Goal: Task Accomplishment & Management: Manage account settings

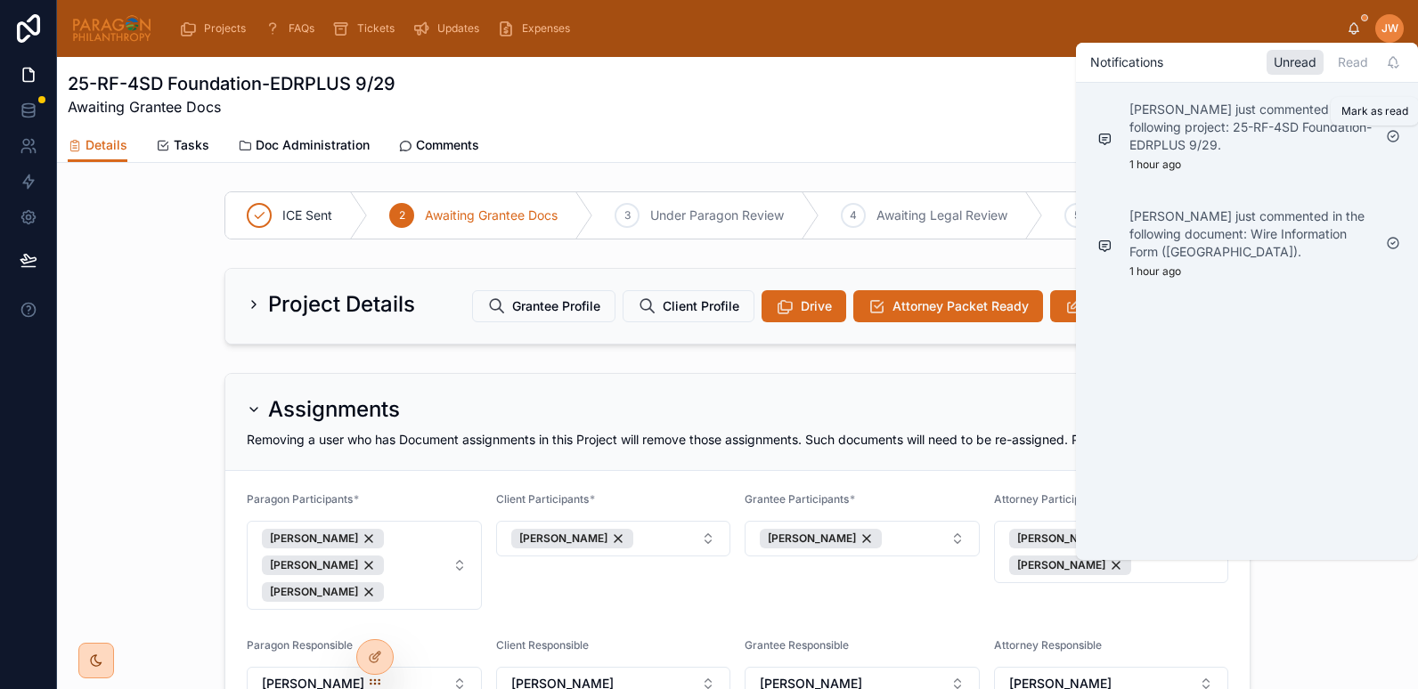
click at [1395, 132] on icon at bounding box center [1393, 136] width 11 height 11
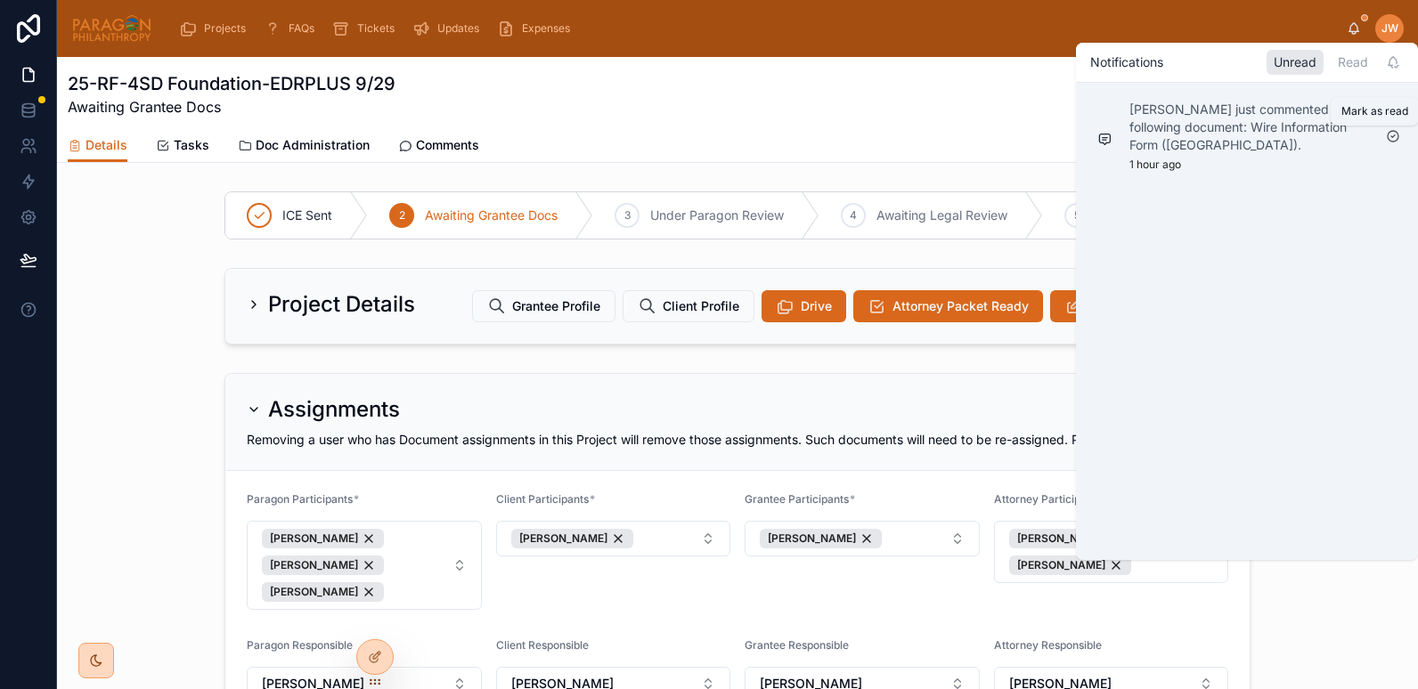
click at [1394, 137] on icon at bounding box center [1393, 136] width 14 height 14
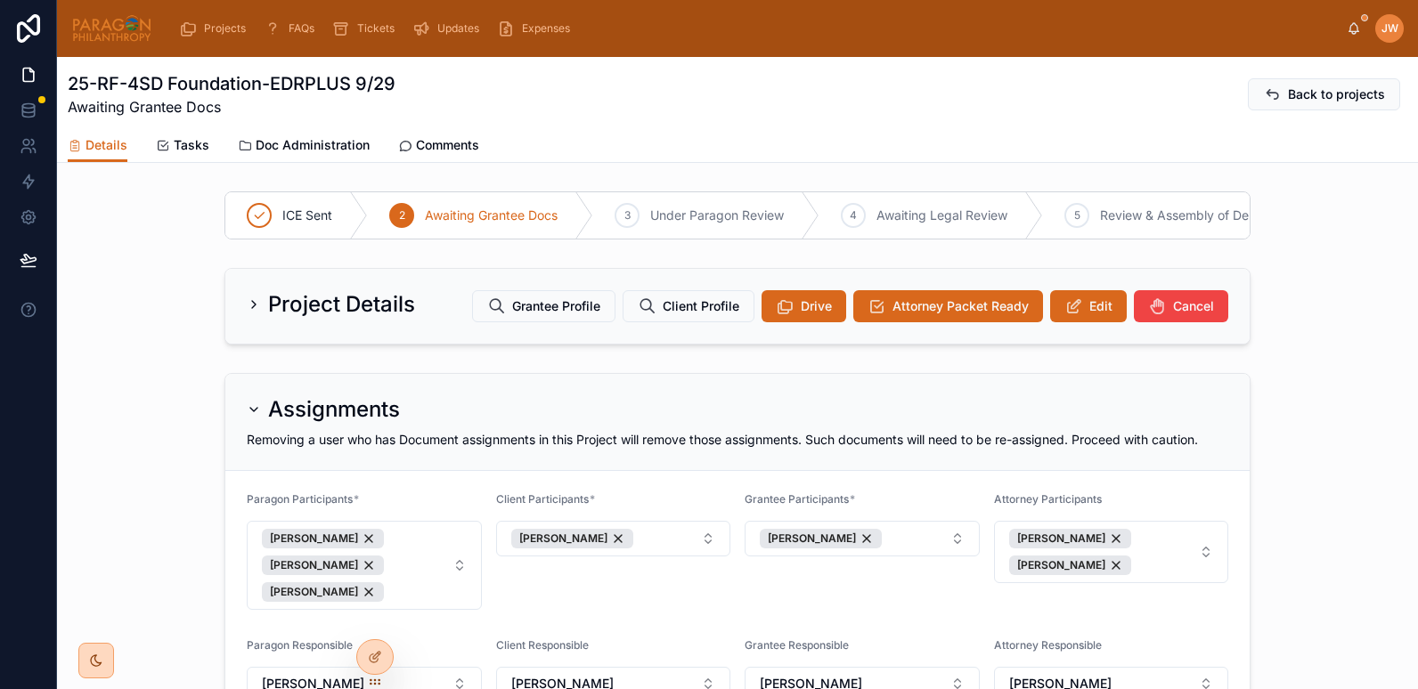
click at [94, 37] on img at bounding box center [111, 28] width 81 height 28
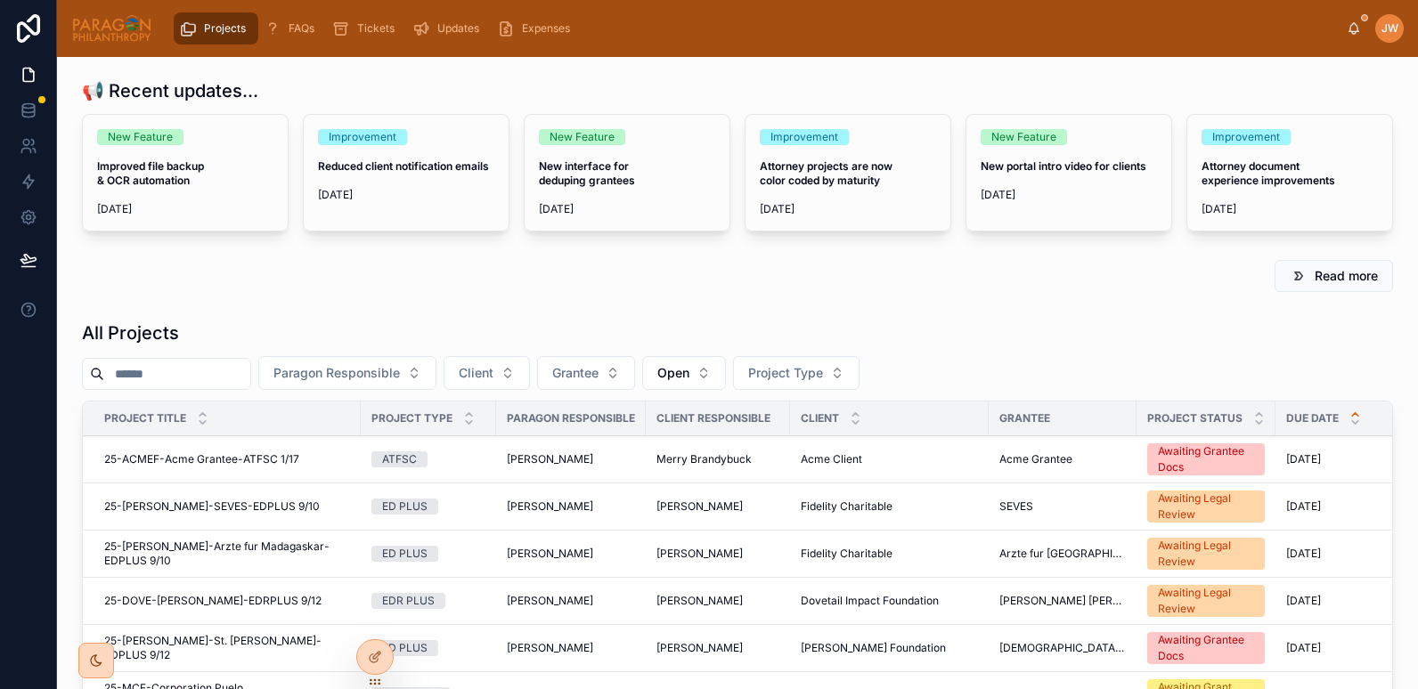
click at [190, 371] on input "text" at bounding box center [177, 374] width 146 height 25
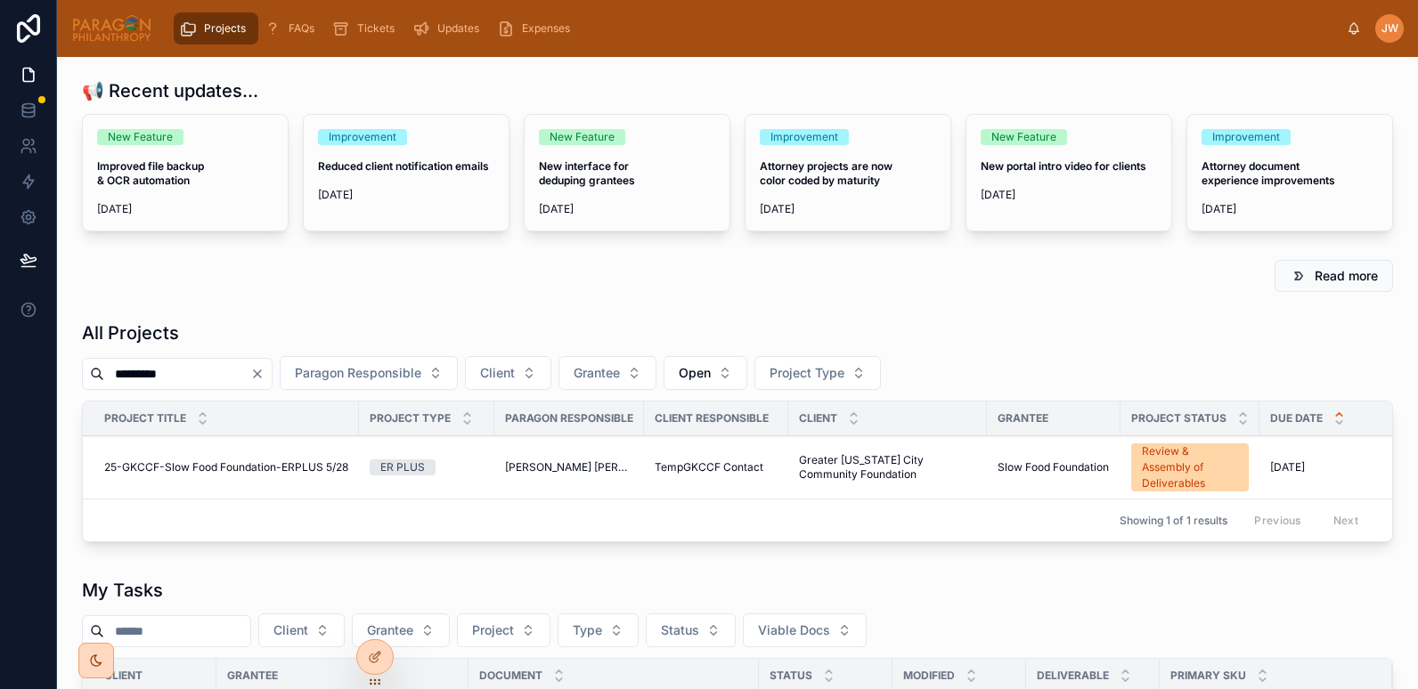
type input "*********"
click at [183, 471] on span "25-GKCCF-Slow Food Foundation-ERPLUS 5/28" at bounding box center [226, 467] width 244 height 14
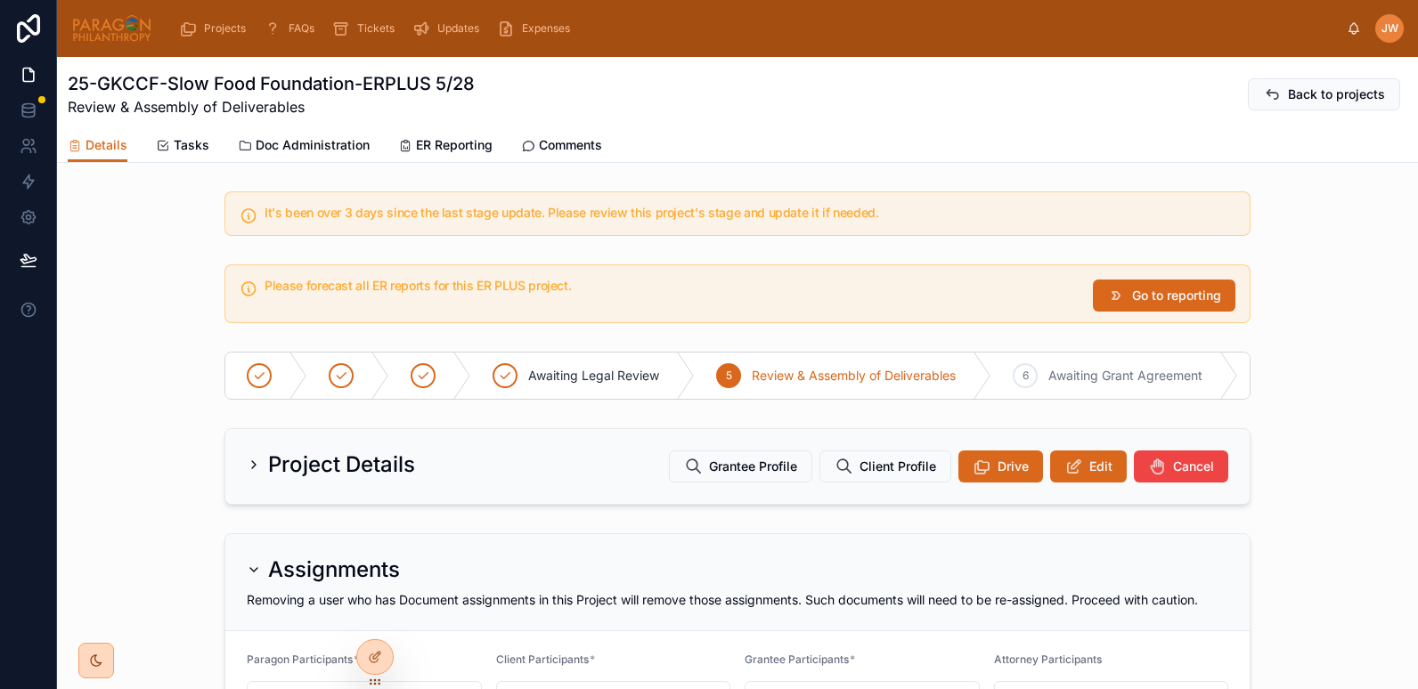
click at [441, 147] on span "ER Reporting" at bounding box center [454, 145] width 77 height 18
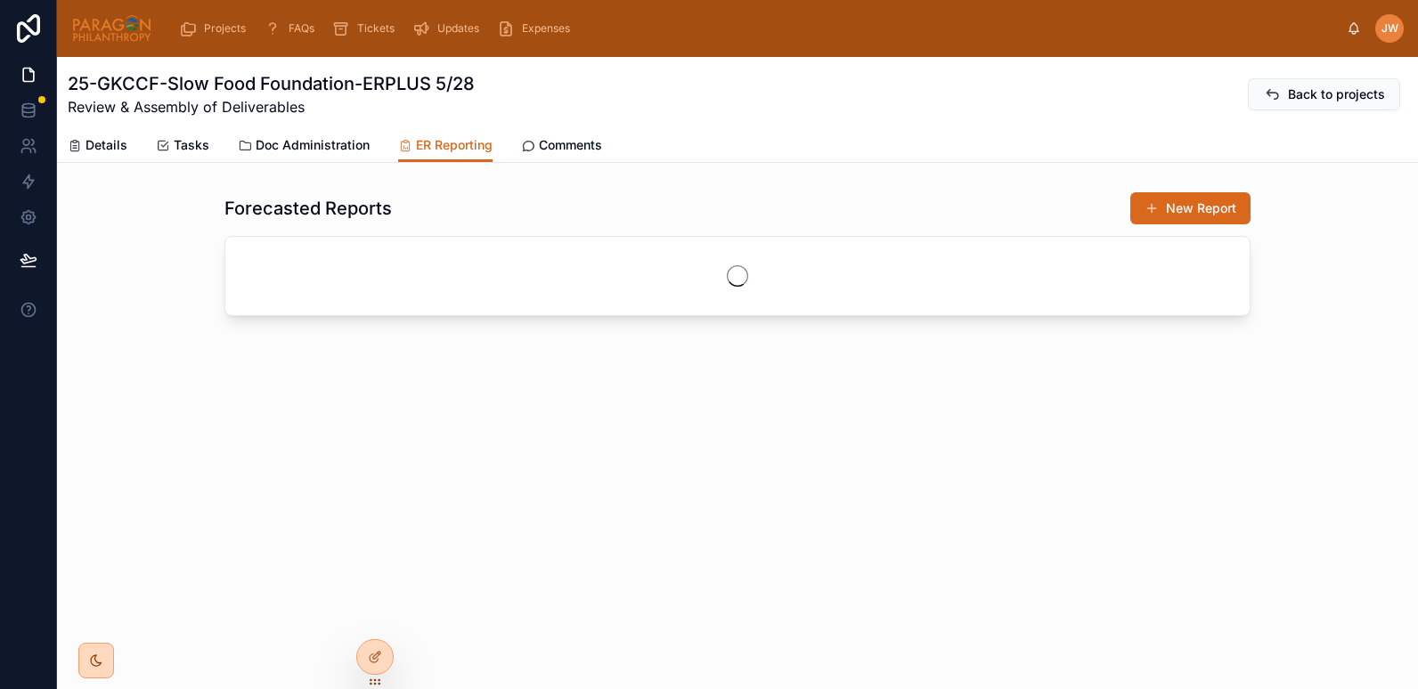
click at [279, 146] on span "Doc Administration" at bounding box center [313, 145] width 114 height 18
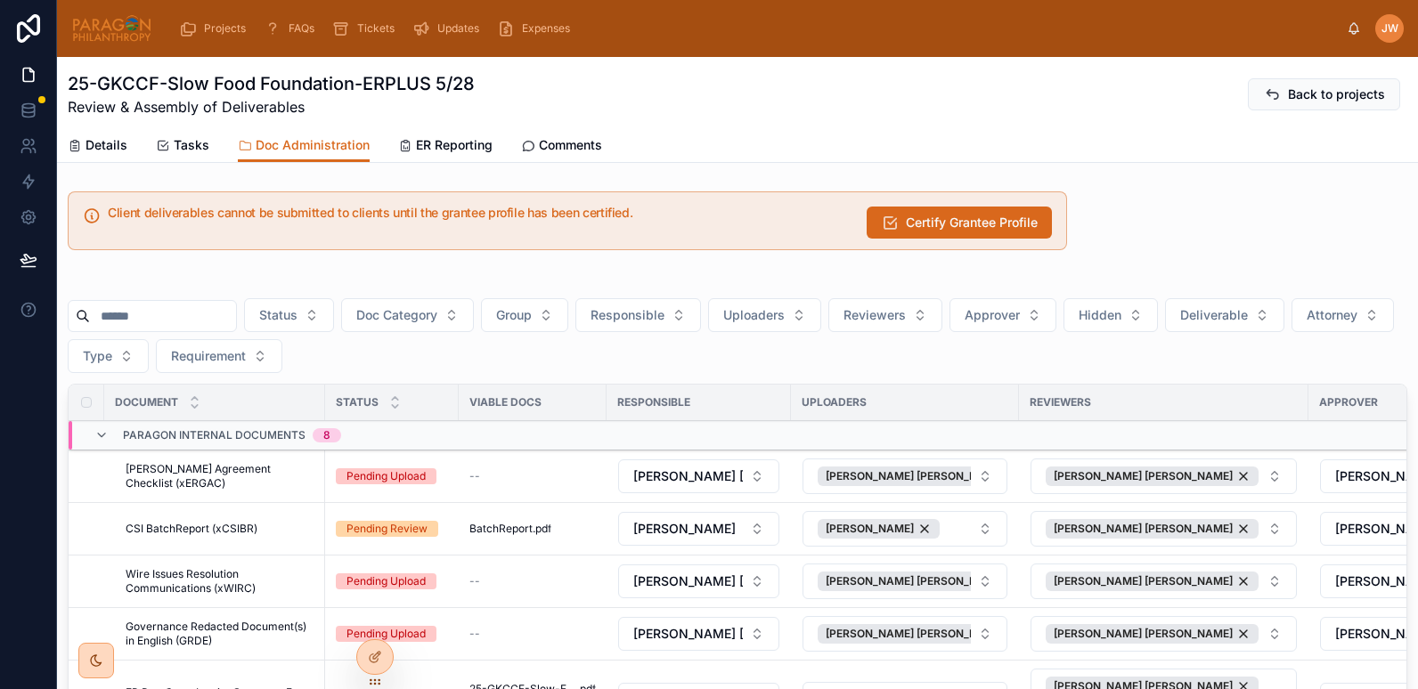
click at [113, 142] on span "Details" at bounding box center [106, 145] width 42 height 18
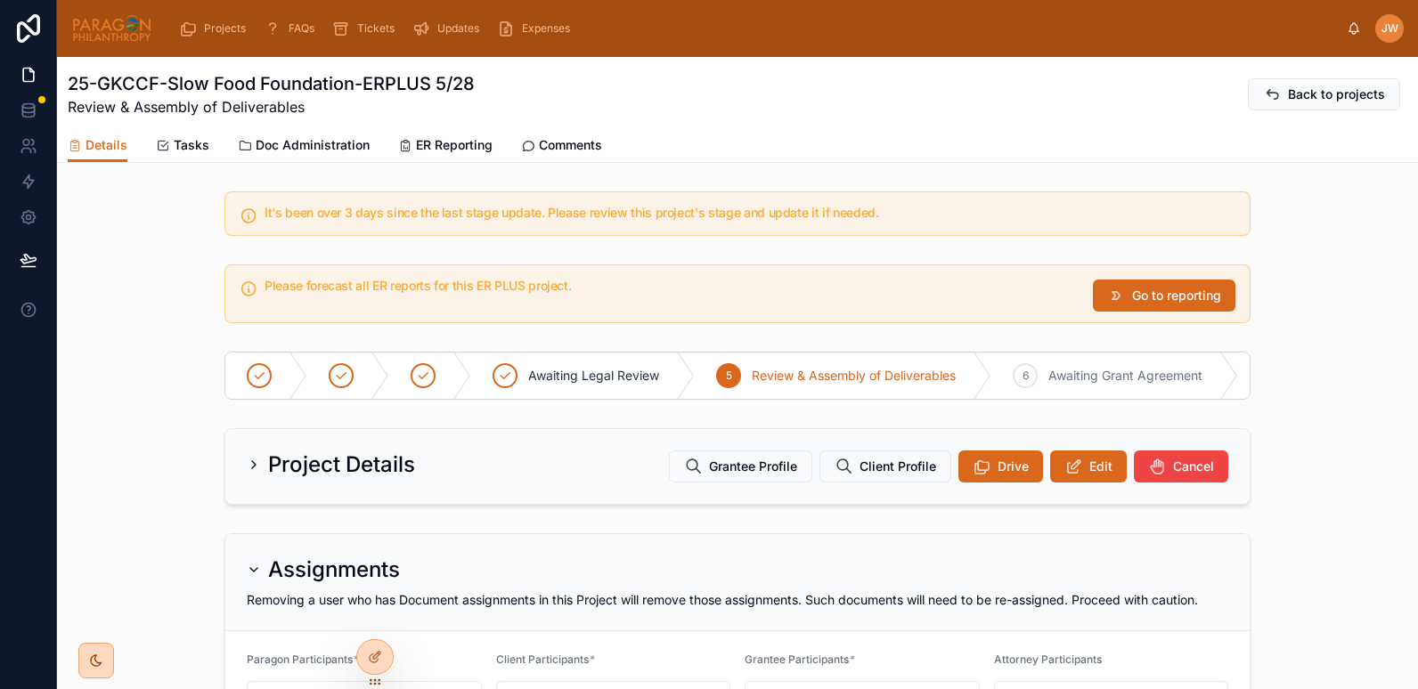
click at [742, 476] on span "Grantee Profile" at bounding box center [753, 467] width 88 height 18
click at [323, 148] on span "Doc Administration" at bounding box center [313, 145] width 114 height 18
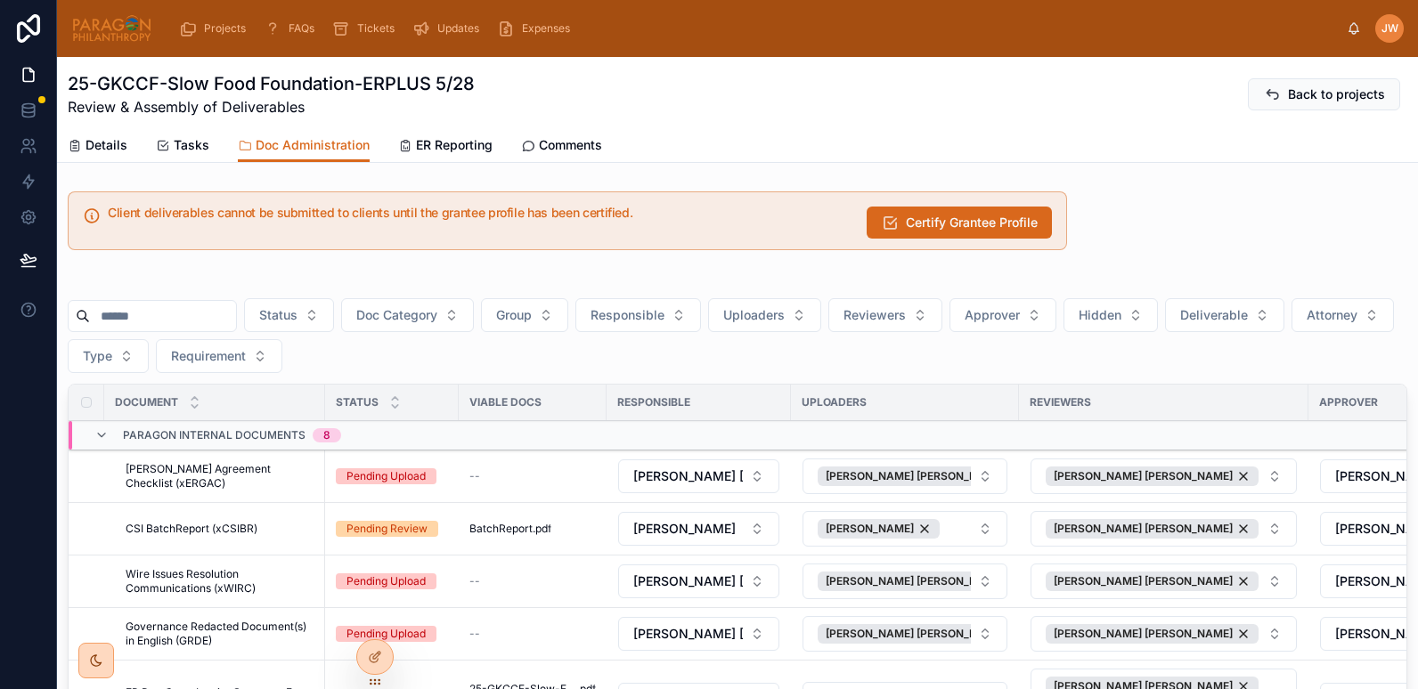
click at [913, 222] on span "Certify Grantee Profile" at bounding box center [972, 223] width 132 height 18
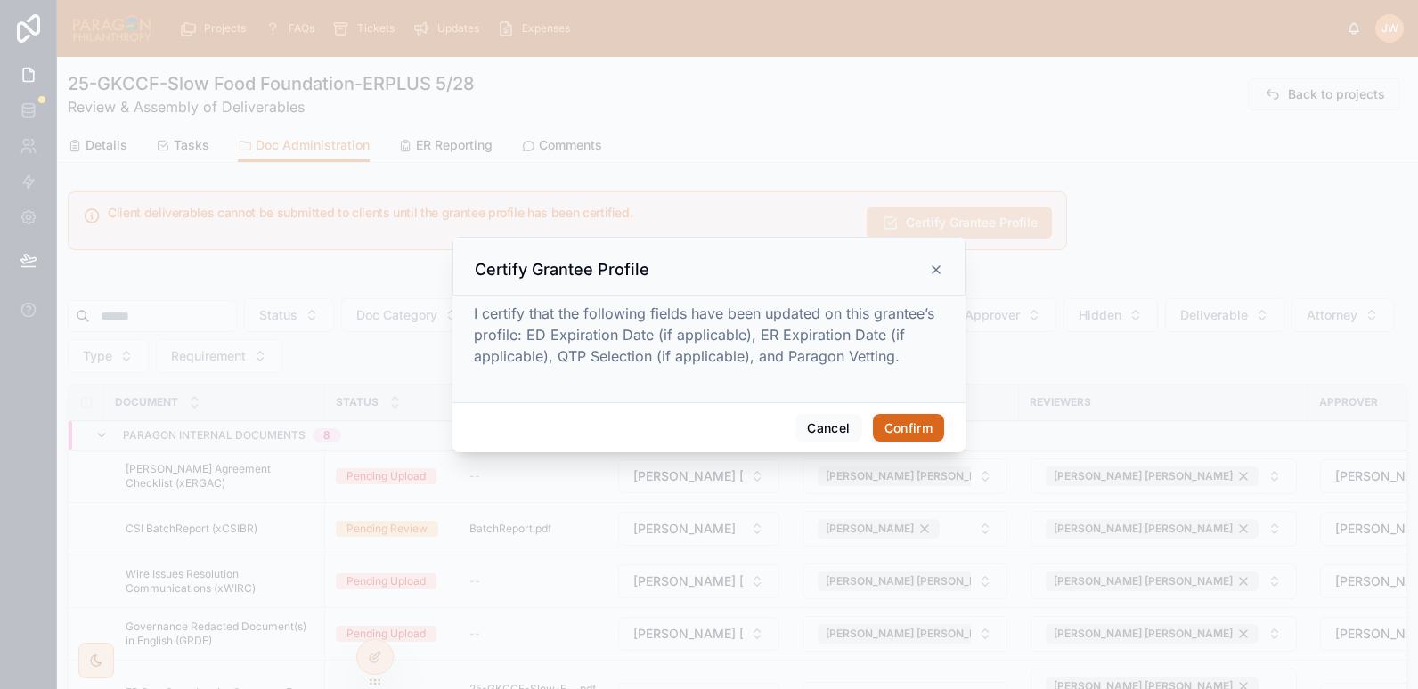
click at [904, 428] on button "Confirm" at bounding box center [908, 428] width 71 height 28
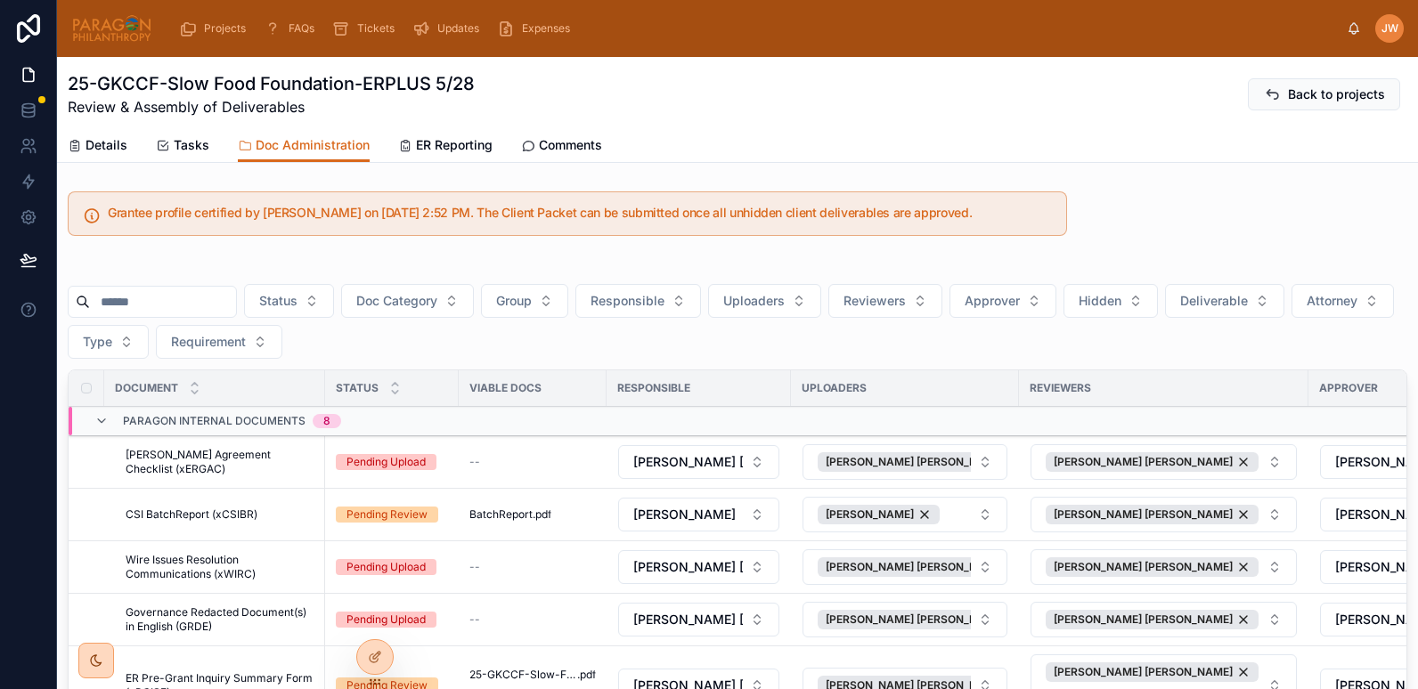
drag, startPoint x: 223, startPoint y: 512, endPoint x: 729, endPoint y: 265, distance: 564.0
click at [729, 265] on div at bounding box center [737, 269] width 1339 height 9
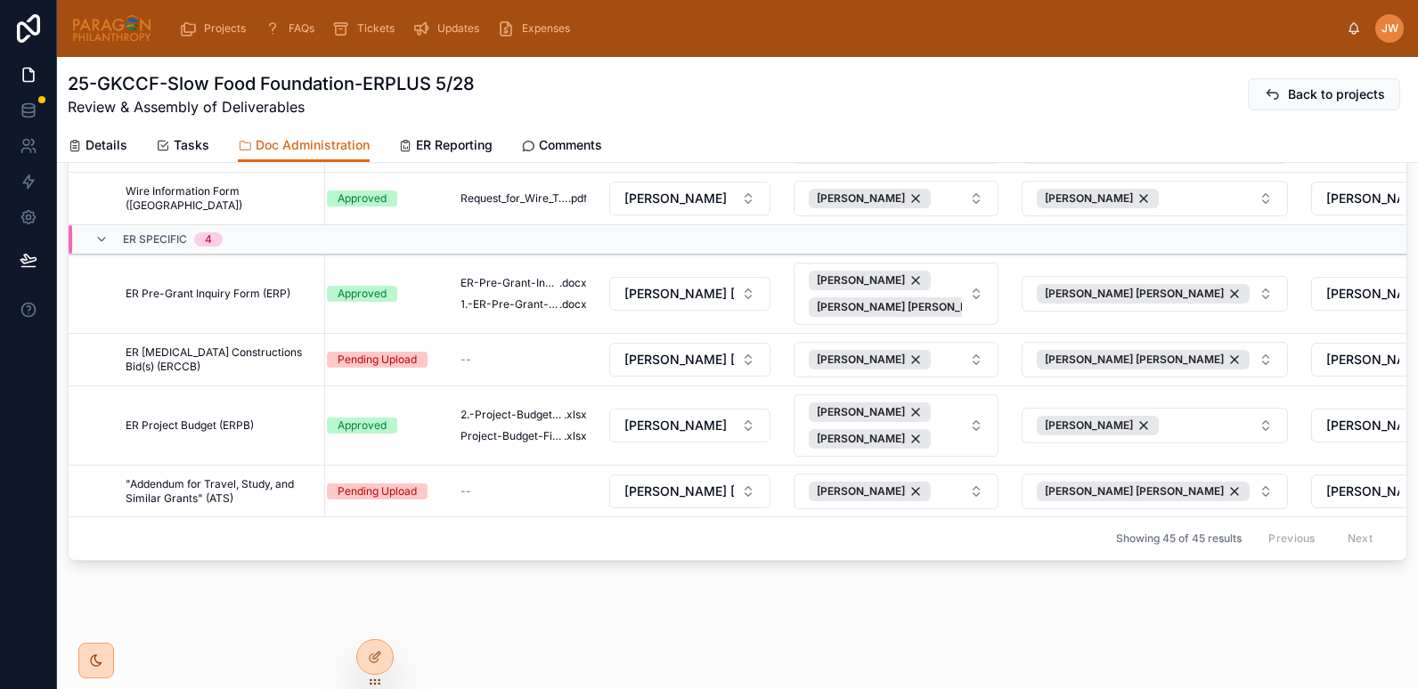
scroll to position [2378, 9]
click at [0, 0] on button "Hide" at bounding box center [0, 0] width 0 height 0
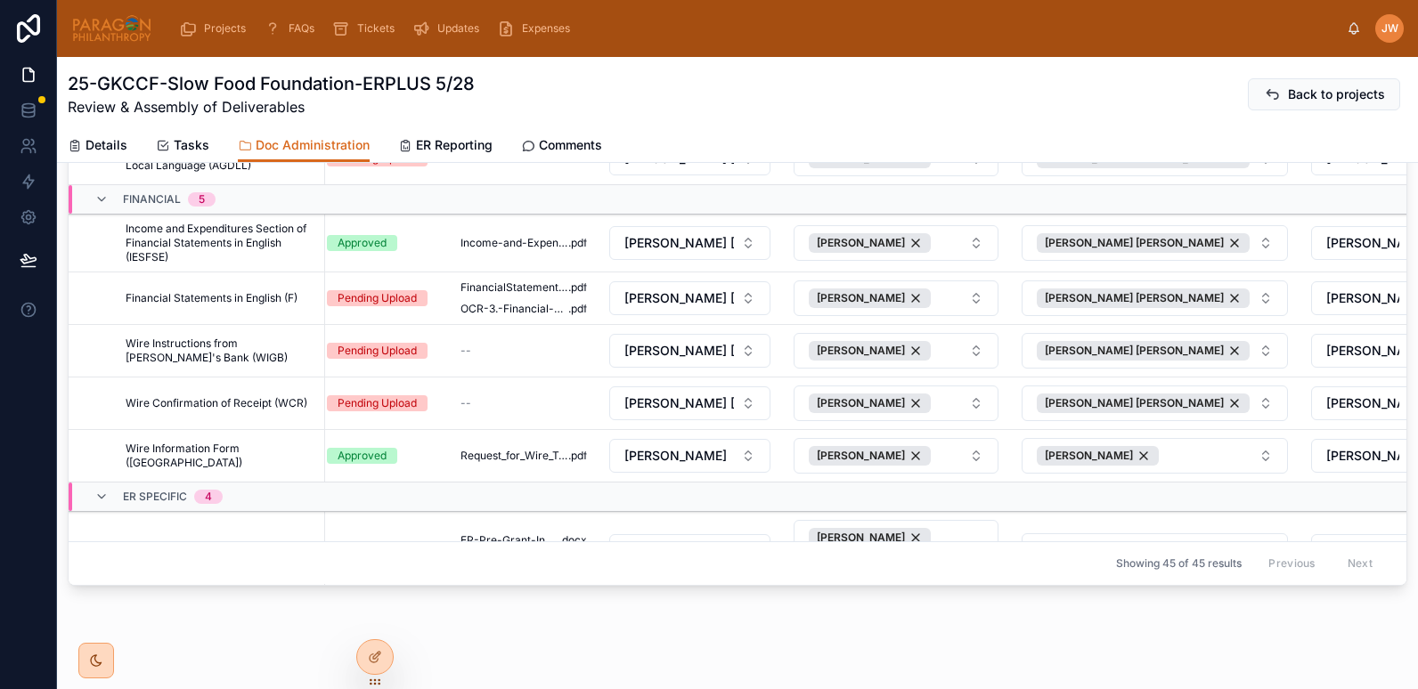
scroll to position [2120, 9]
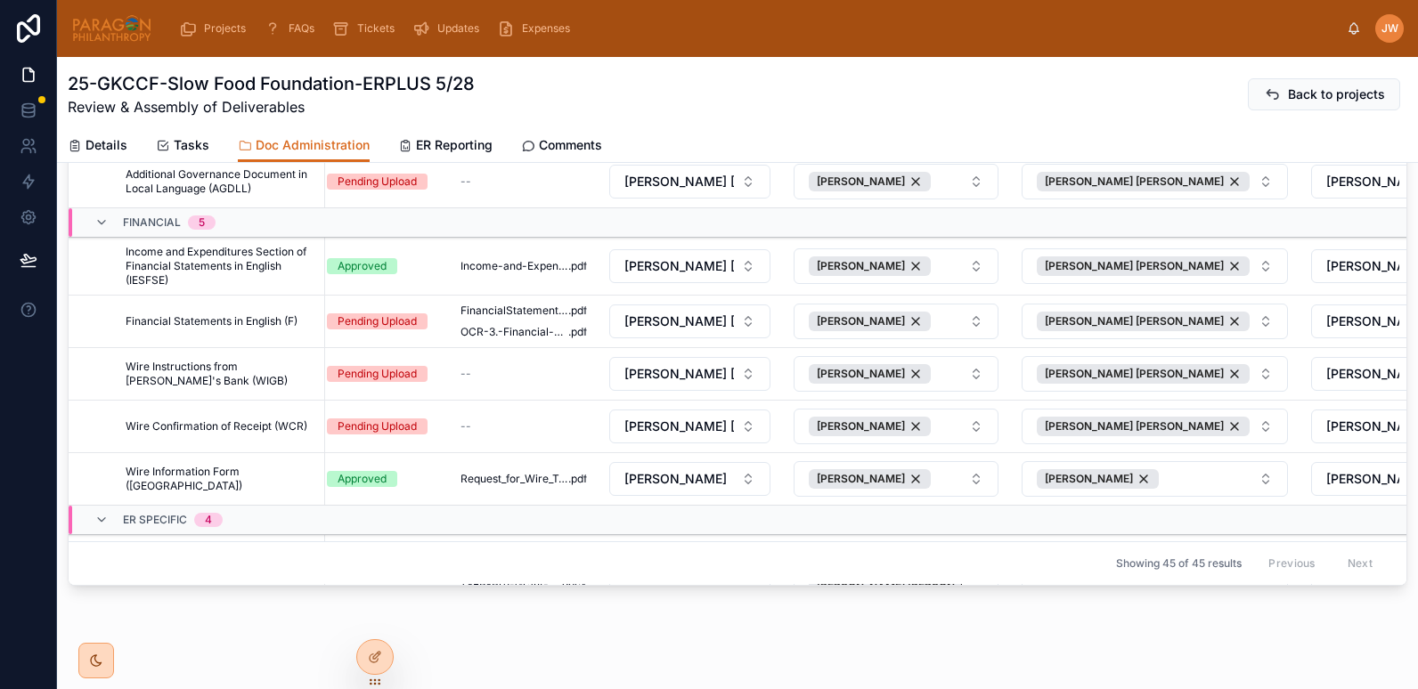
click at [0, 0] on icon at bounding box center [0, 0] width 0 height 0
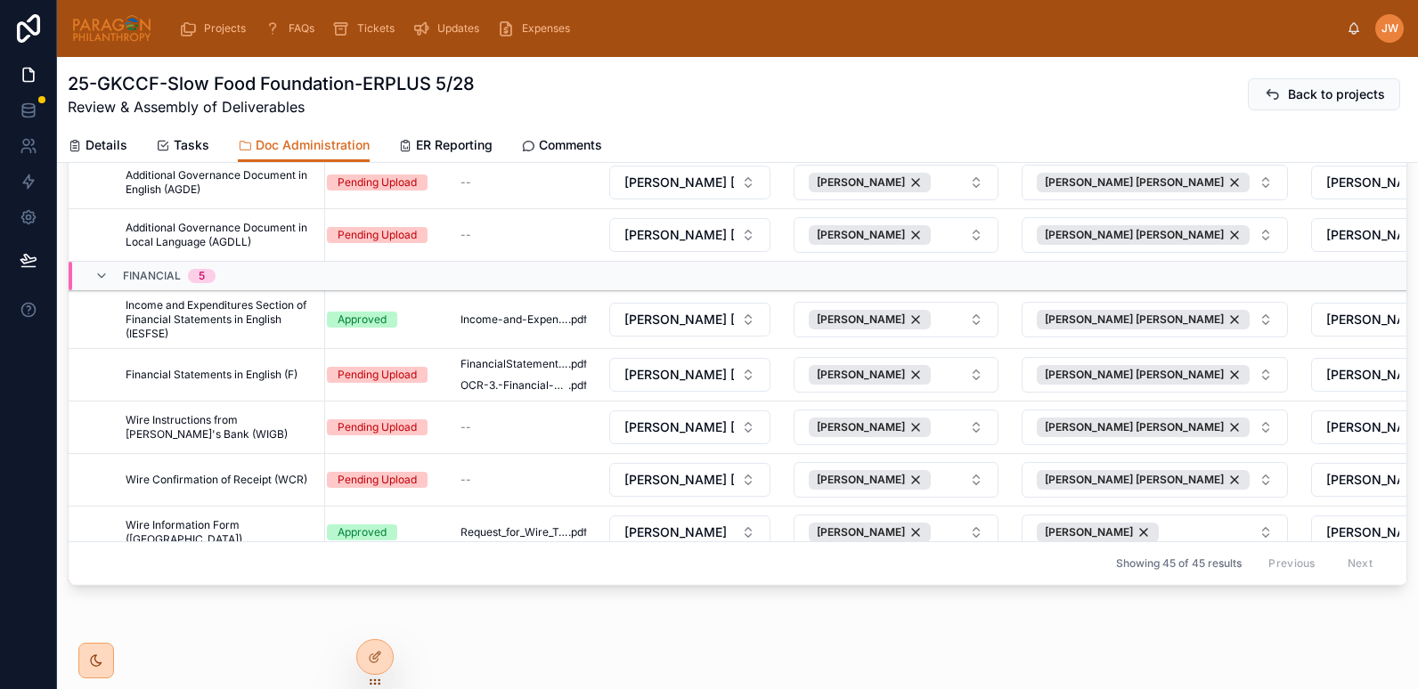
scroll to position [1811, 9]
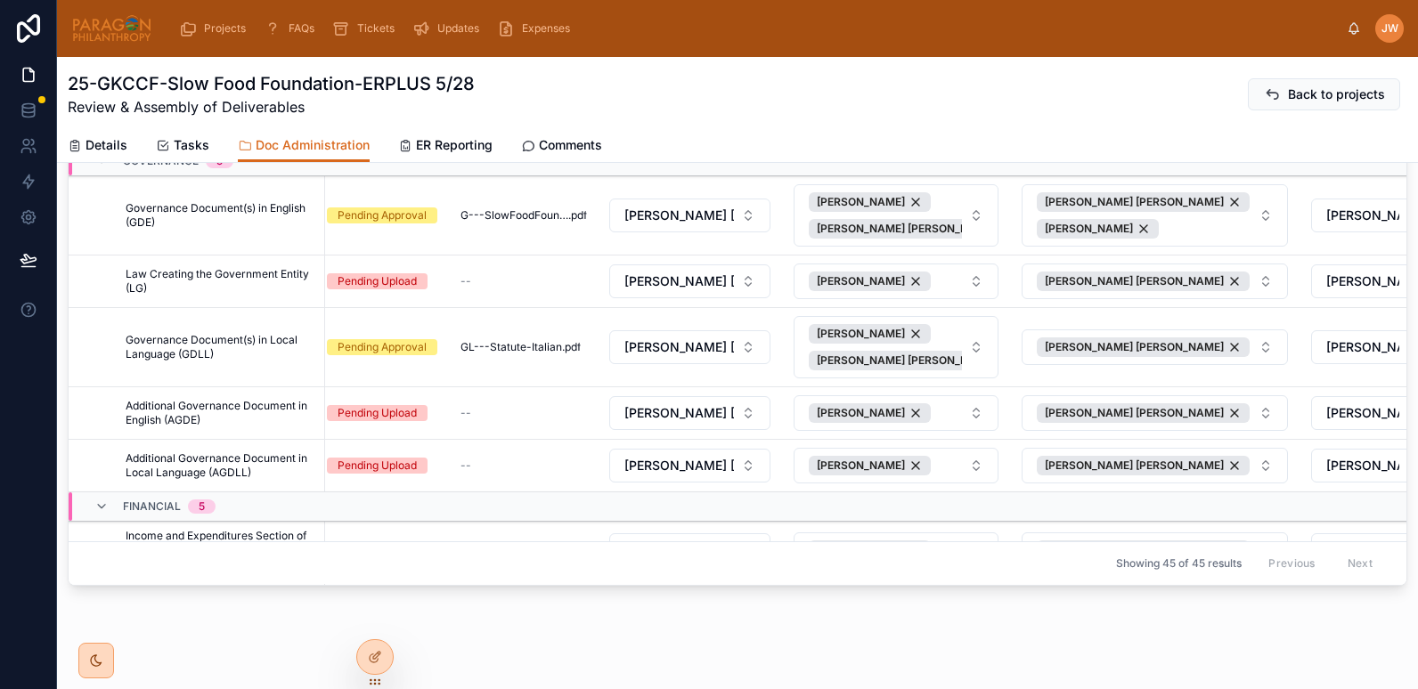
click at [0, 0] on span "Hide" at bounding box center [0, 0] width 0 height 0
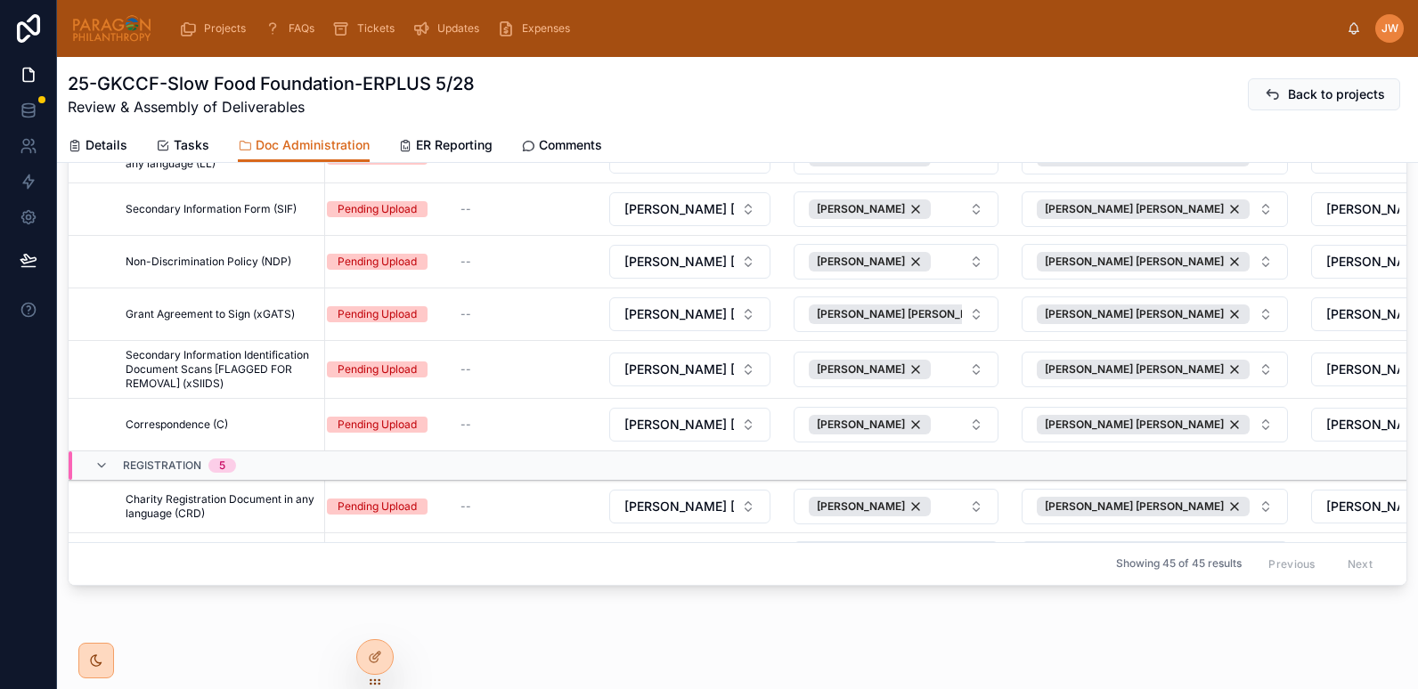
scroll to position [567, 9]
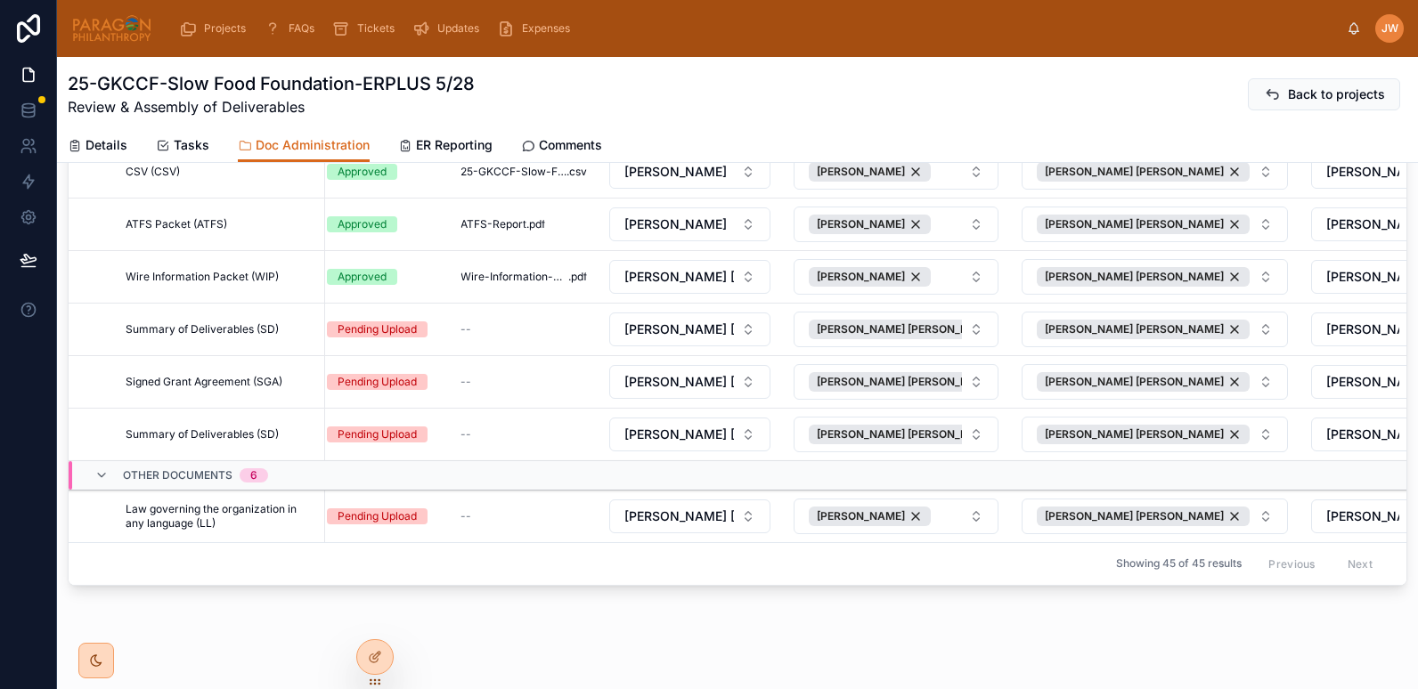
click at [0, 0] on span at bounding box center [0, 0] width 0 height 0
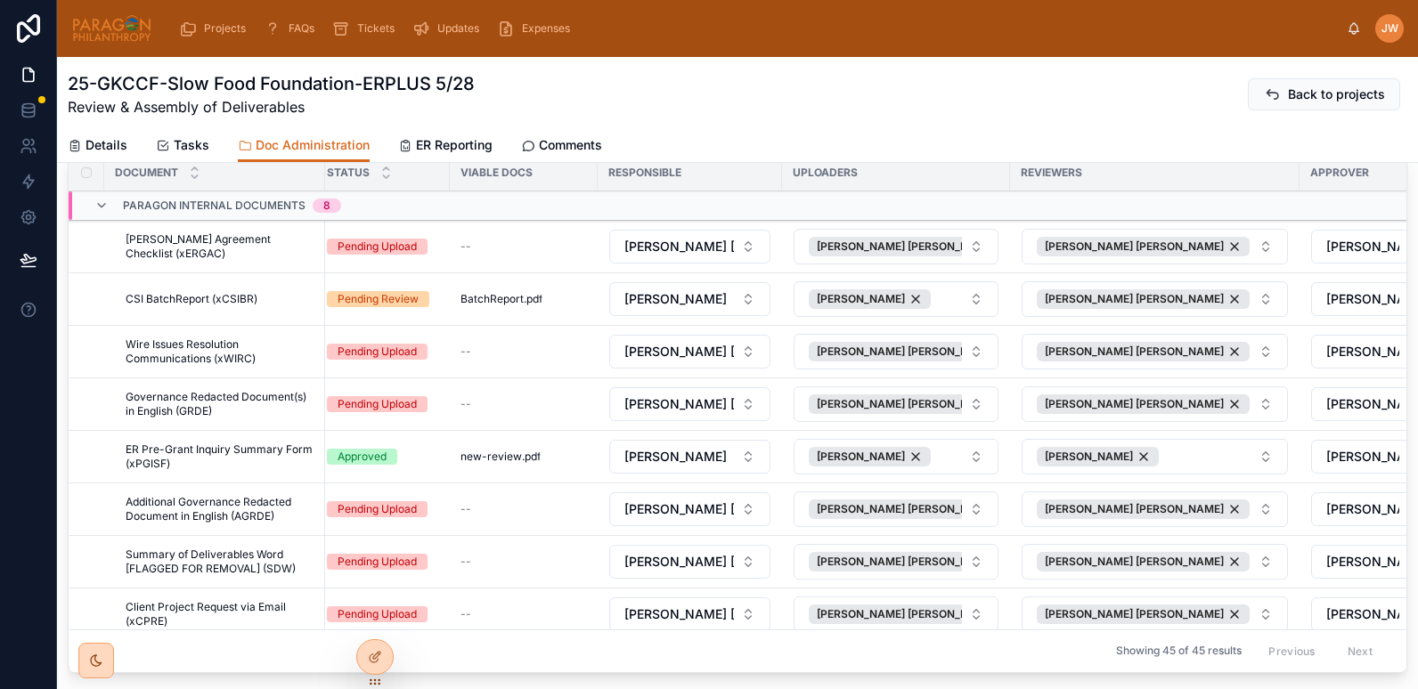
scroll to position [215, 0]
drag, startPoint x: 235, startPoint y: 236, endPoint x: 573, endPoint y: 80, distance: 371.8
click at [573, 80] on div "25-GKCCF-Slow Food Foundation-ERPLUS 5/28 Review & Assembly of Deliverables Bac…" at bounding box center [737, 94] width 1339 height 46
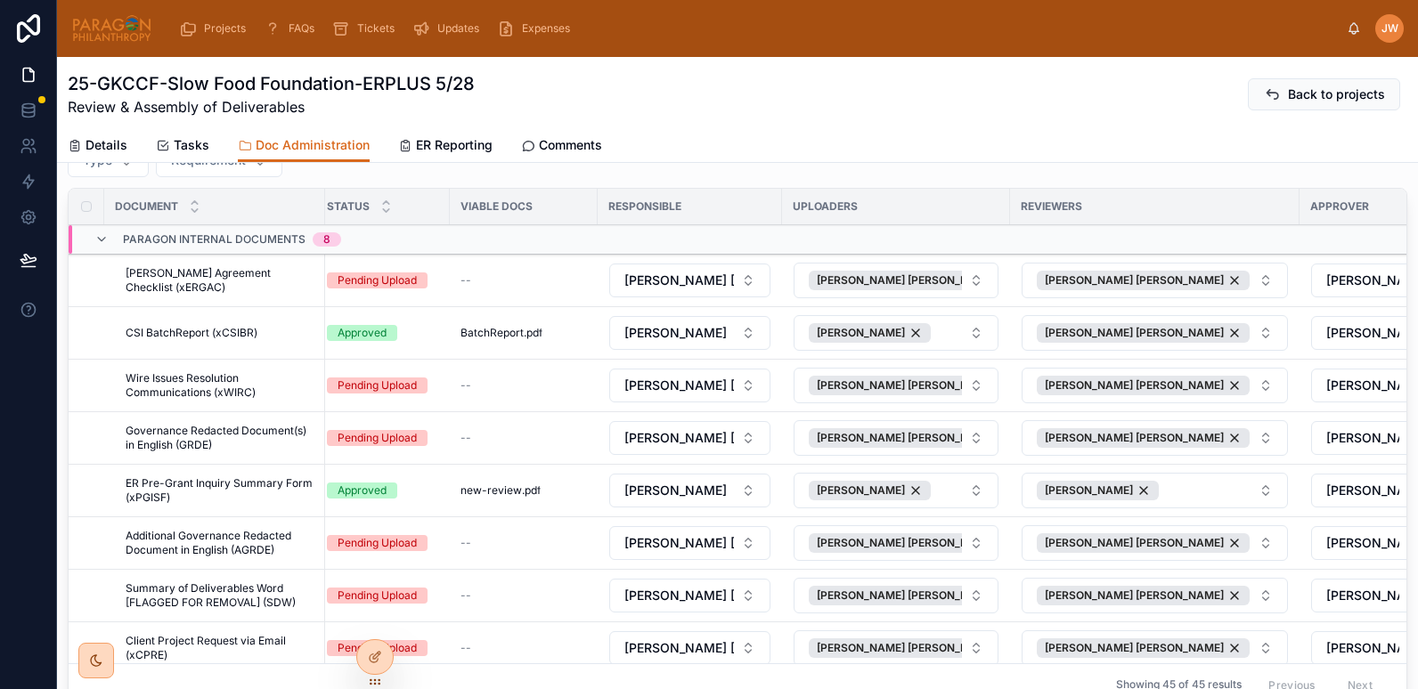
scroll to position [0, 0]
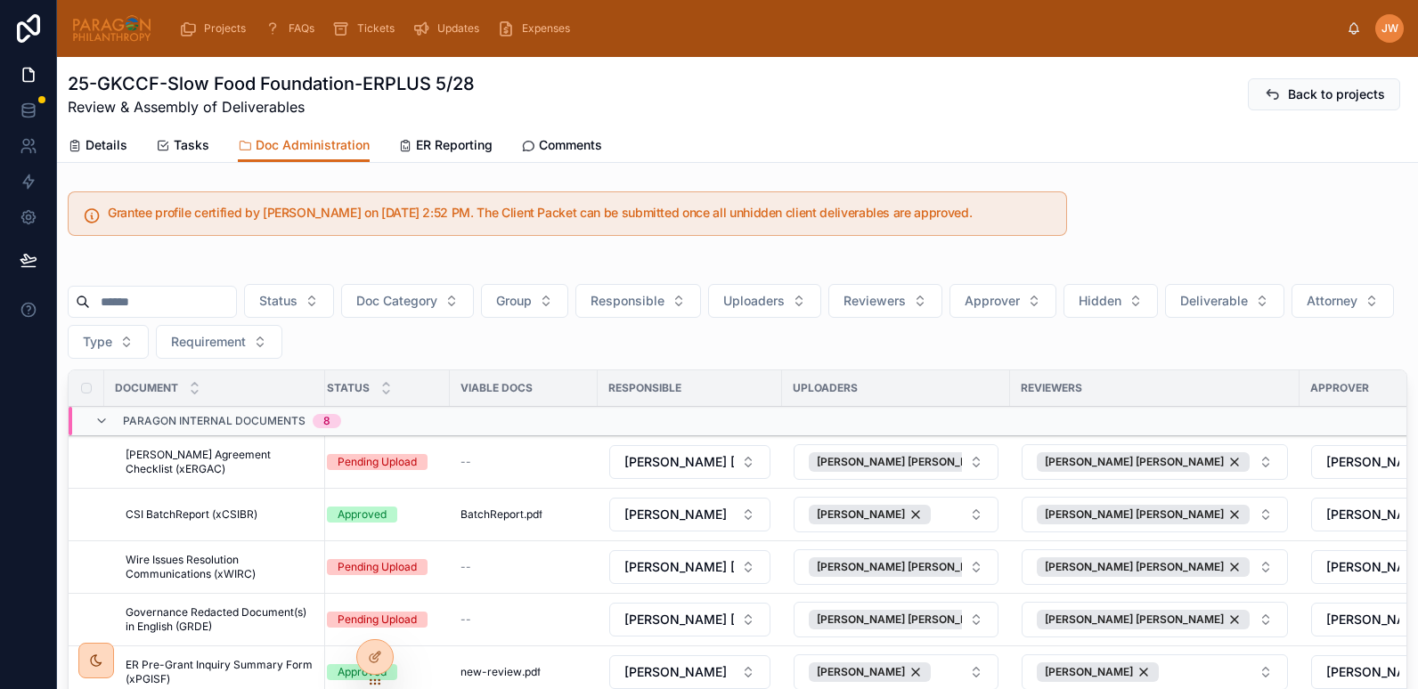
click at [1248, 303] on span "Deliverable" at bounding box center [1214, 301] width 68 height 18
click at [1174, 435] on div "Yes" at bounding box center [1269, 430] width 248 height 28
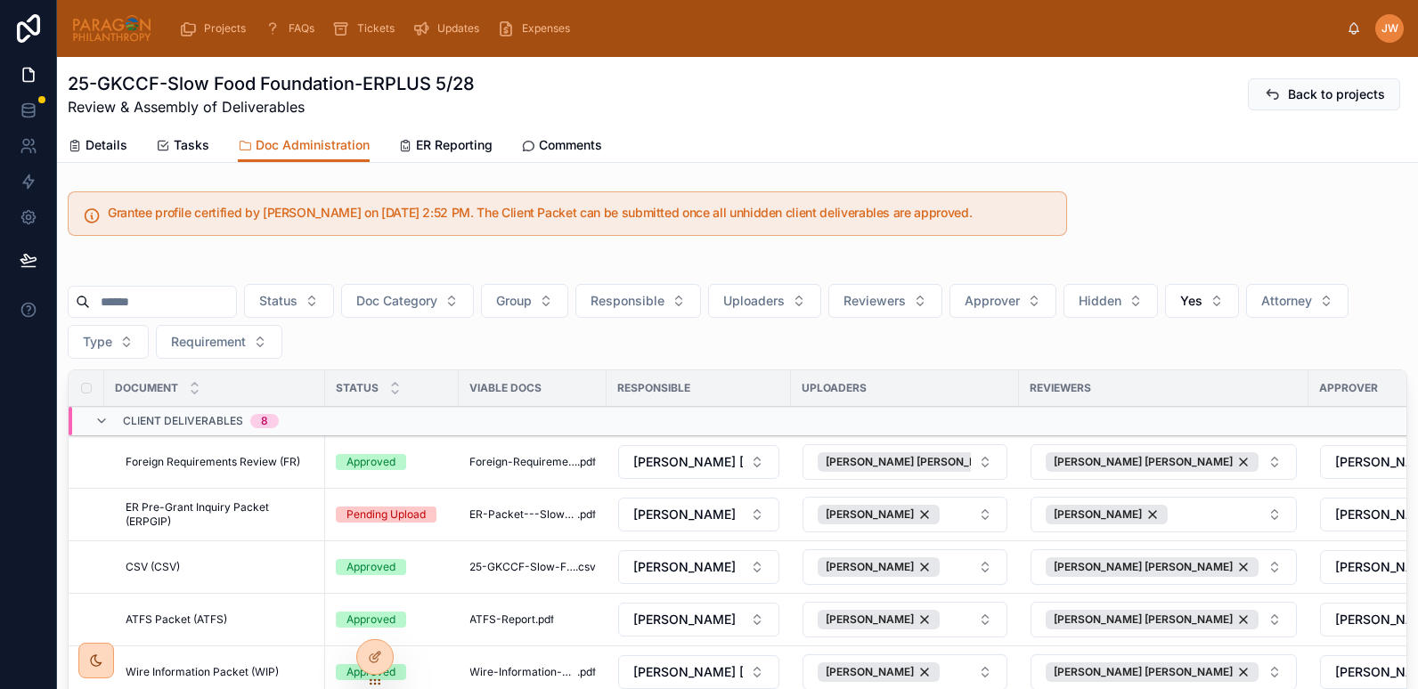
click at [103, 142] on span "Details" at bounding box center [106, 145] width 42 height 18
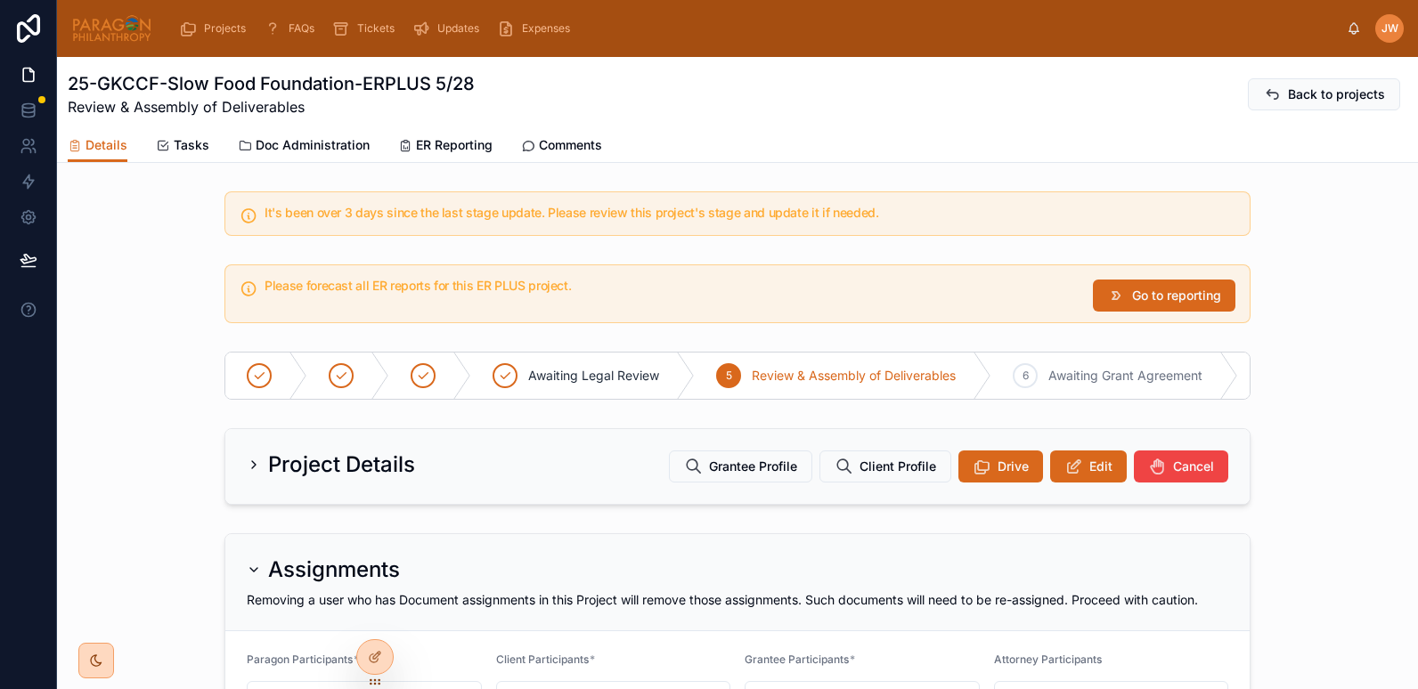
click at [1089, 476] on span "Edit" at bounding box center [1100, 467] width 23 height 18
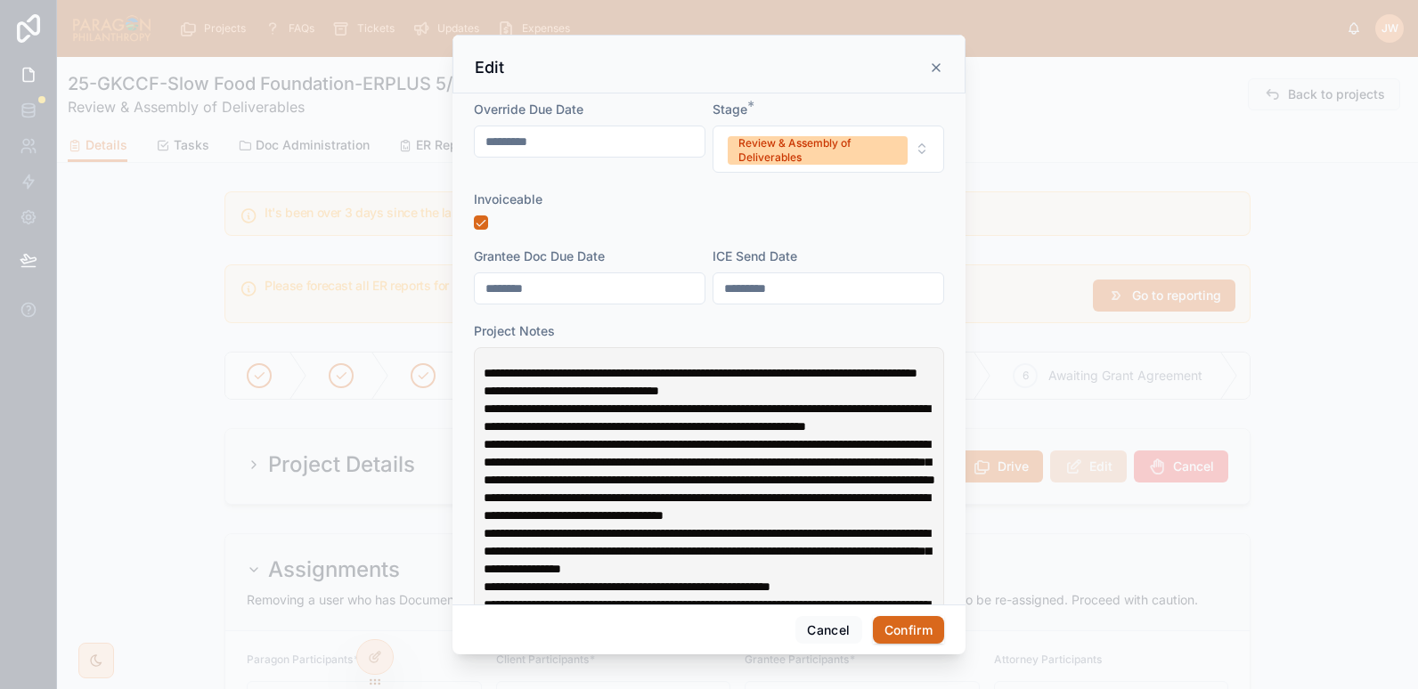
click at [871, 142] on div "Review & Assembly of Deliverables" at bounding box center [817, 150] width 159 height 28
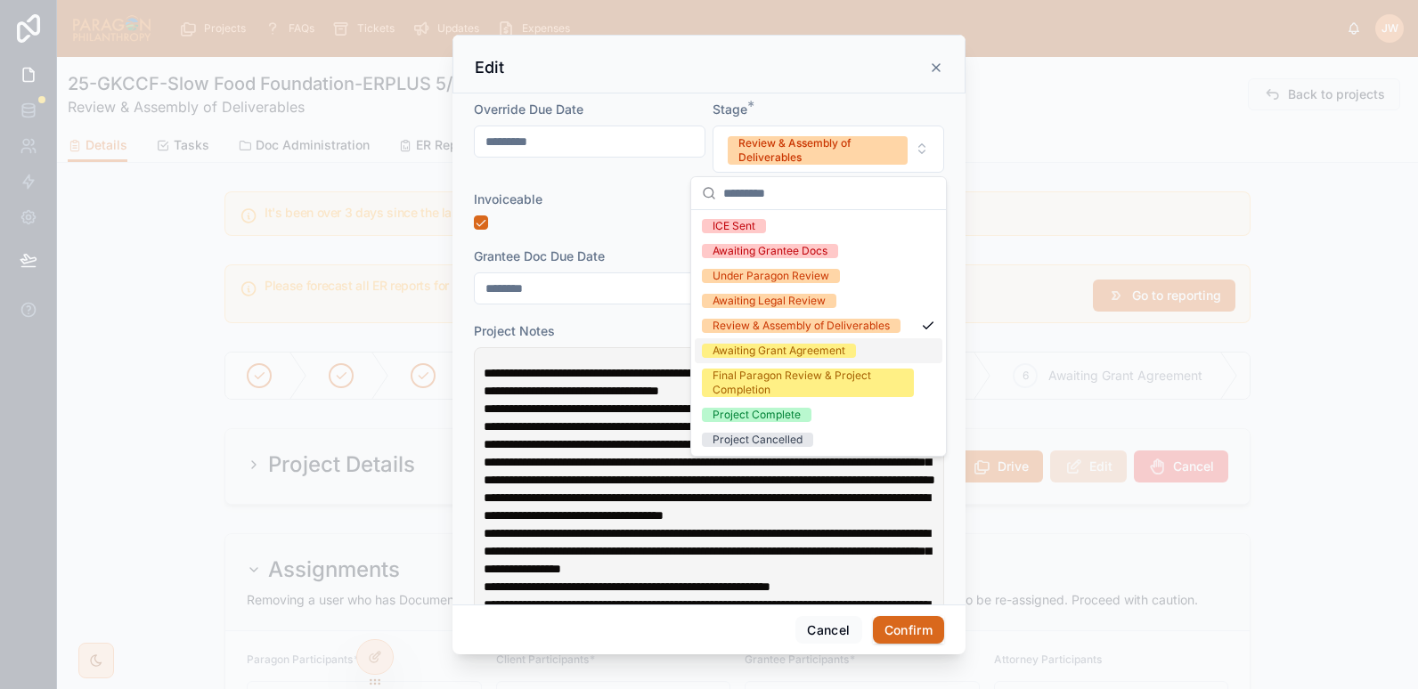
click at [766, 353] on div "Awaiting Grant Agreement" at bounding box center [778, 351] width 133 height 14
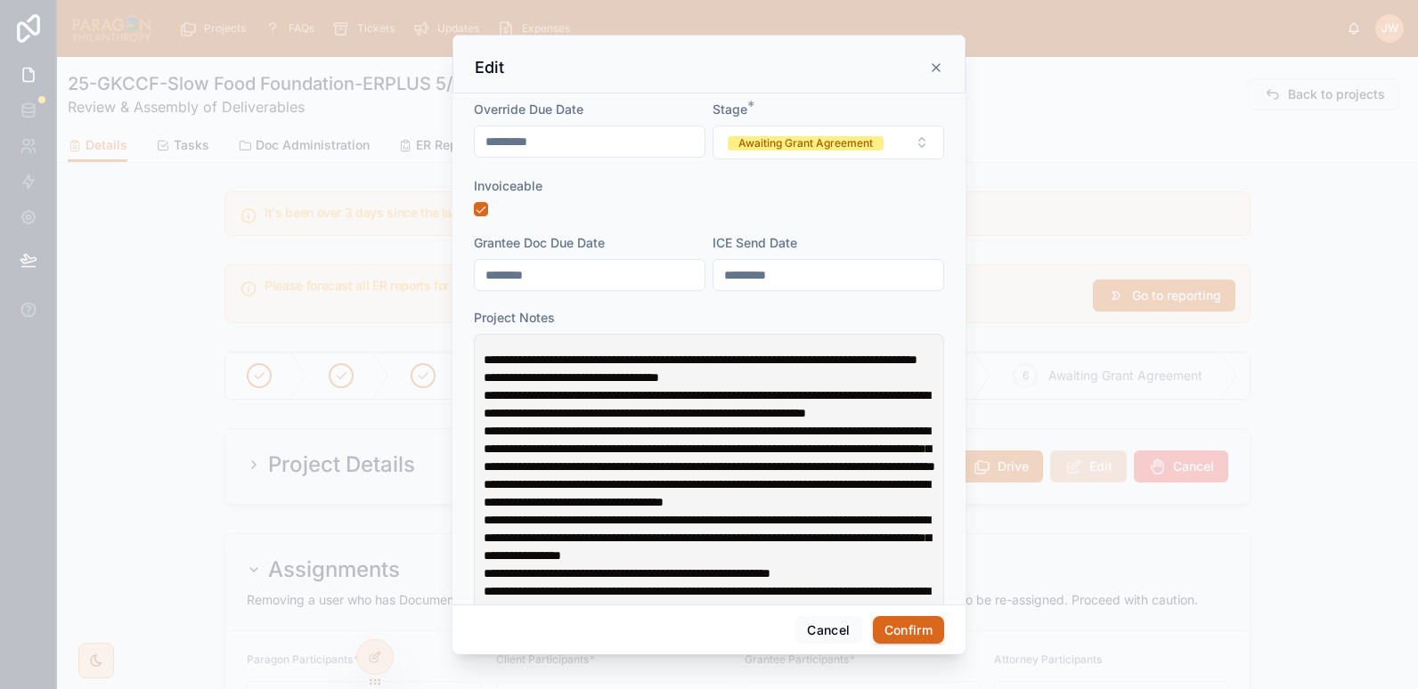
click at [484, 358] on span "**********" at bounding box center [701, 360] width 434 height 12
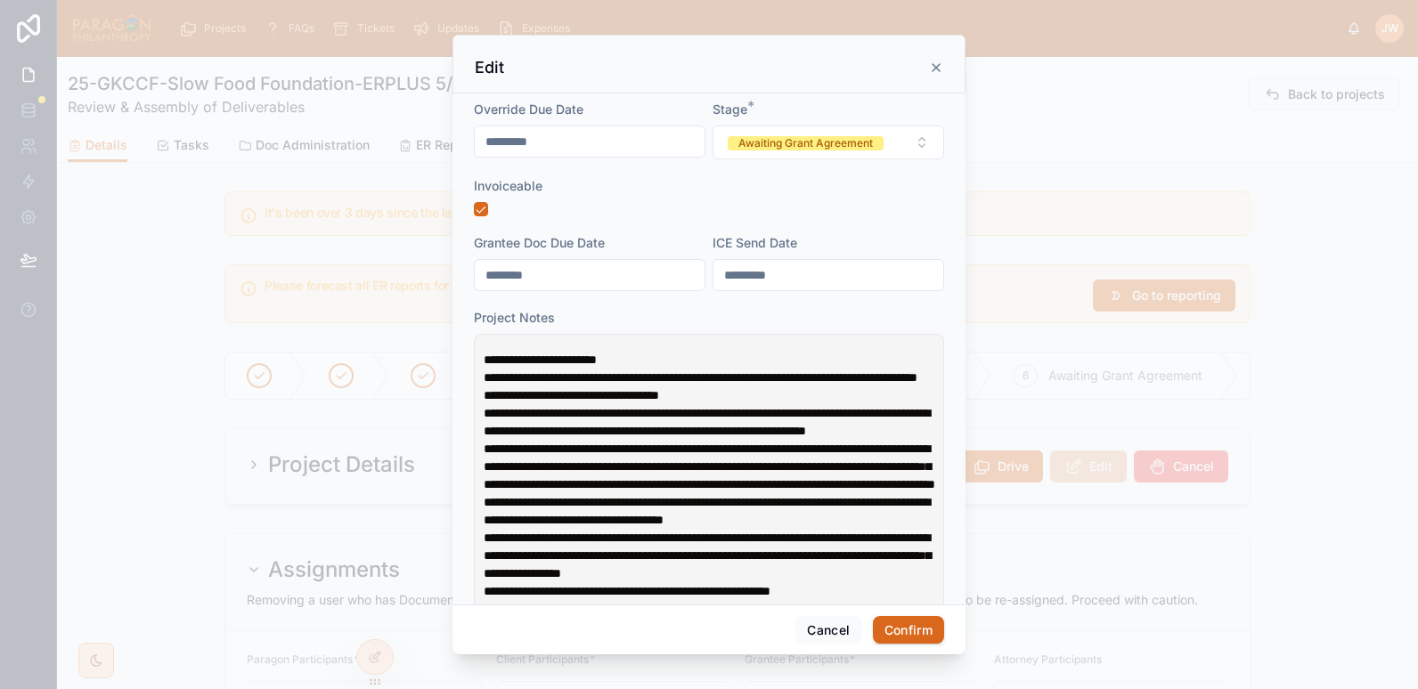
click at [696, 434] on span "**********" at bounding box center [707, 422] width 446 height 30
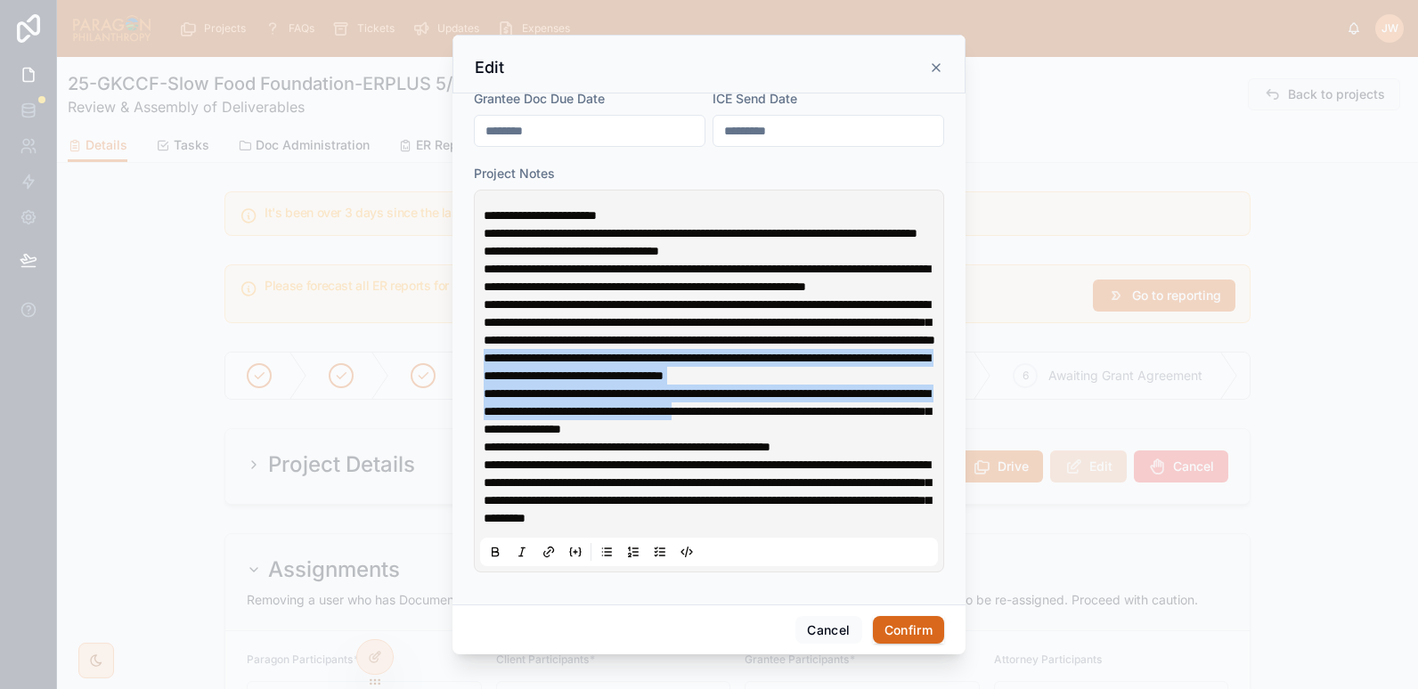
drag, startPoint x: 908, startPoint y: 399, endPoint x: 477, endPoint y: 343, distance: 434.7
click at [477, 343] on div "**********" at bounding box center [709, 381] width 470 height 383
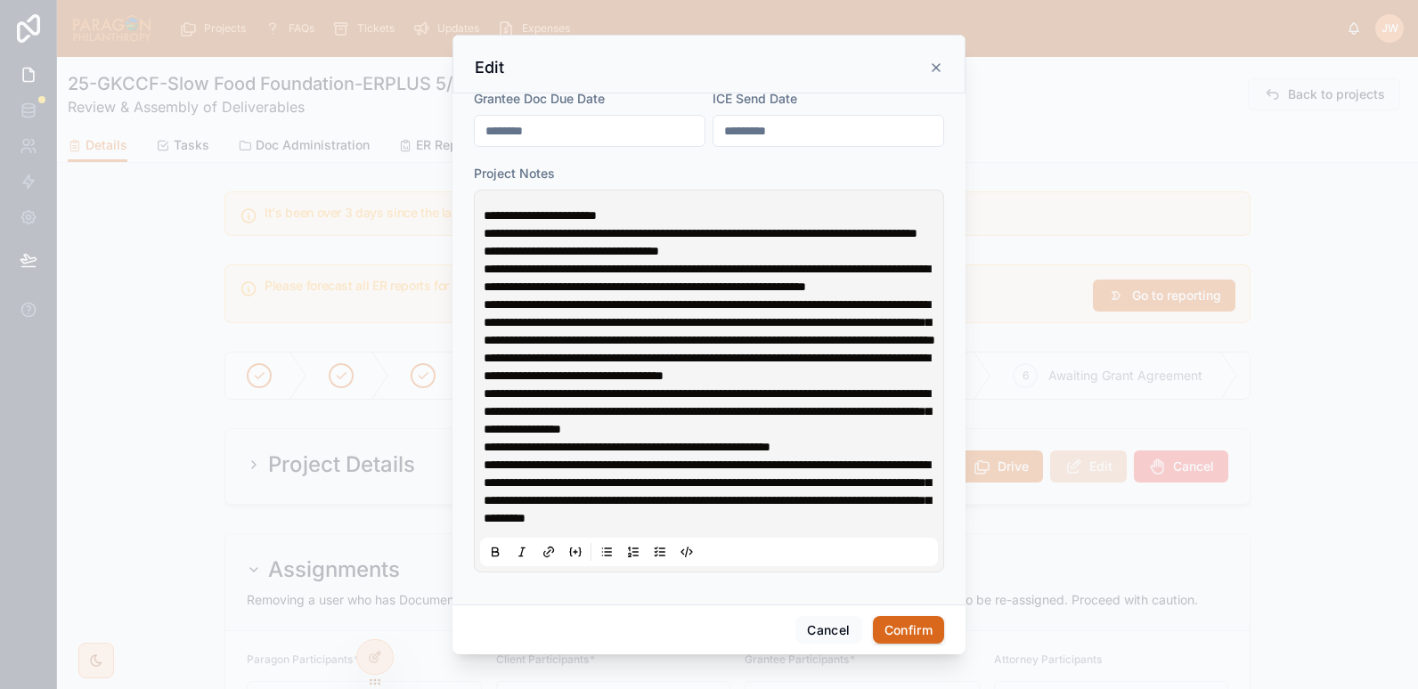
click at [926, 417] on p "**********" at bounding box center [713, 393] width 458 height 89
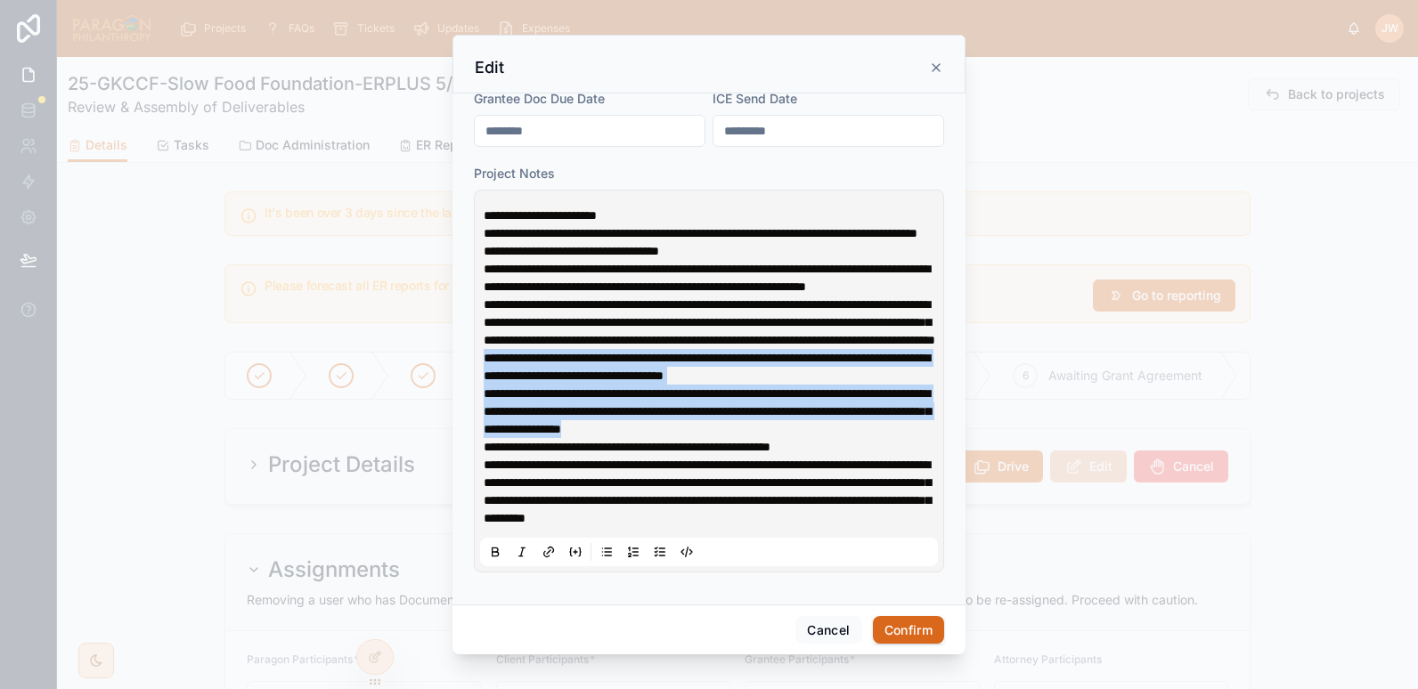
drag, startPoint x: 925, startPoint y: 416, endPoint x: 476, endPoint y: 342, distance: 454.9
click at [476, 342] on div "**********" at bounding box center [709, 381] width 470 height 383
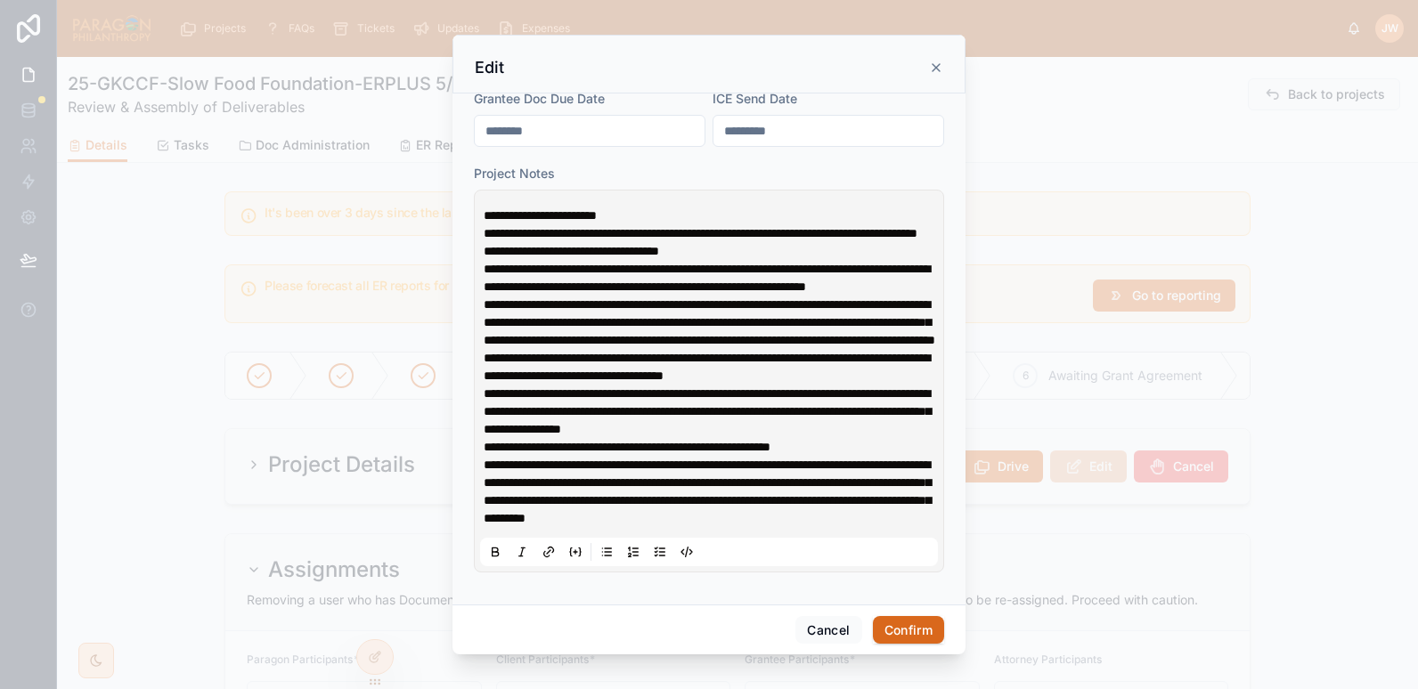
click at [579, 324] on p "**********" at bounding box center [713, 322] width 458 height 53
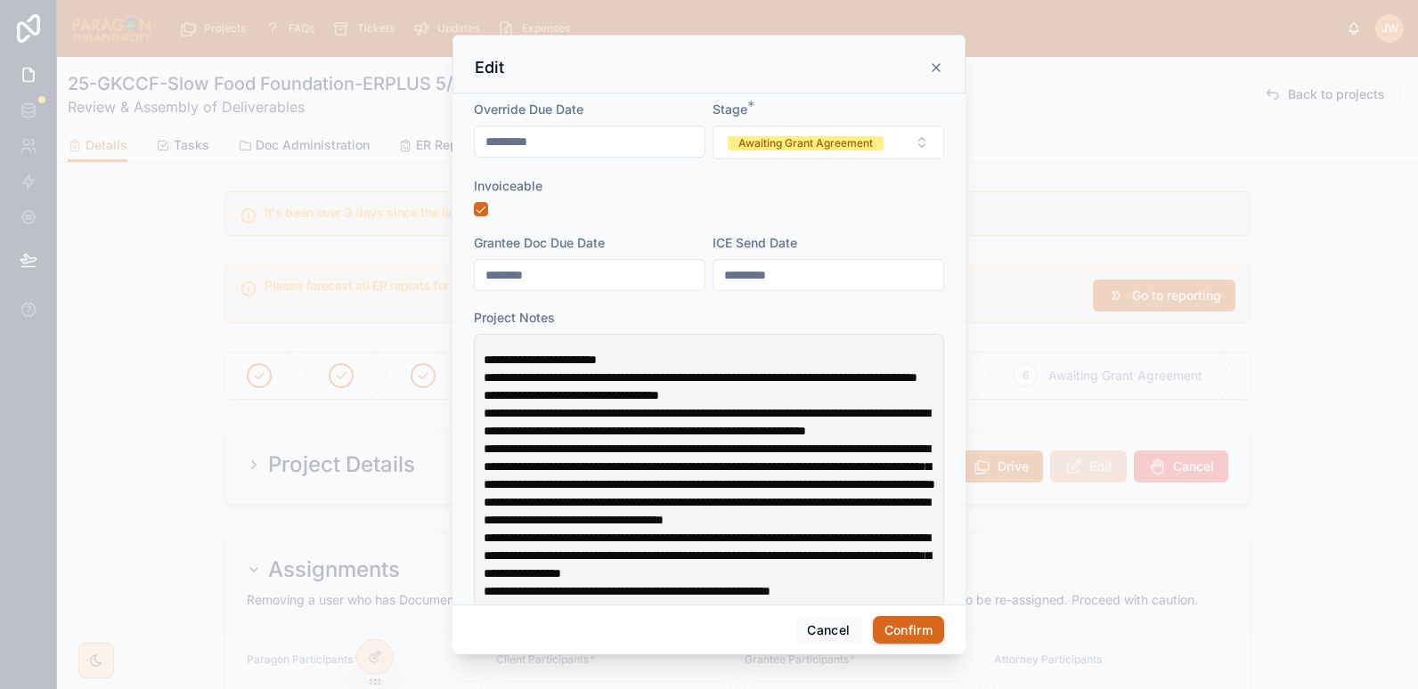
click at [669, 361] on p "**********" at bounding box center [713, 360] width 458 height 18
click at [920, 631] on button "Confirm" at bounding box center [908, 630] width 71 height 28
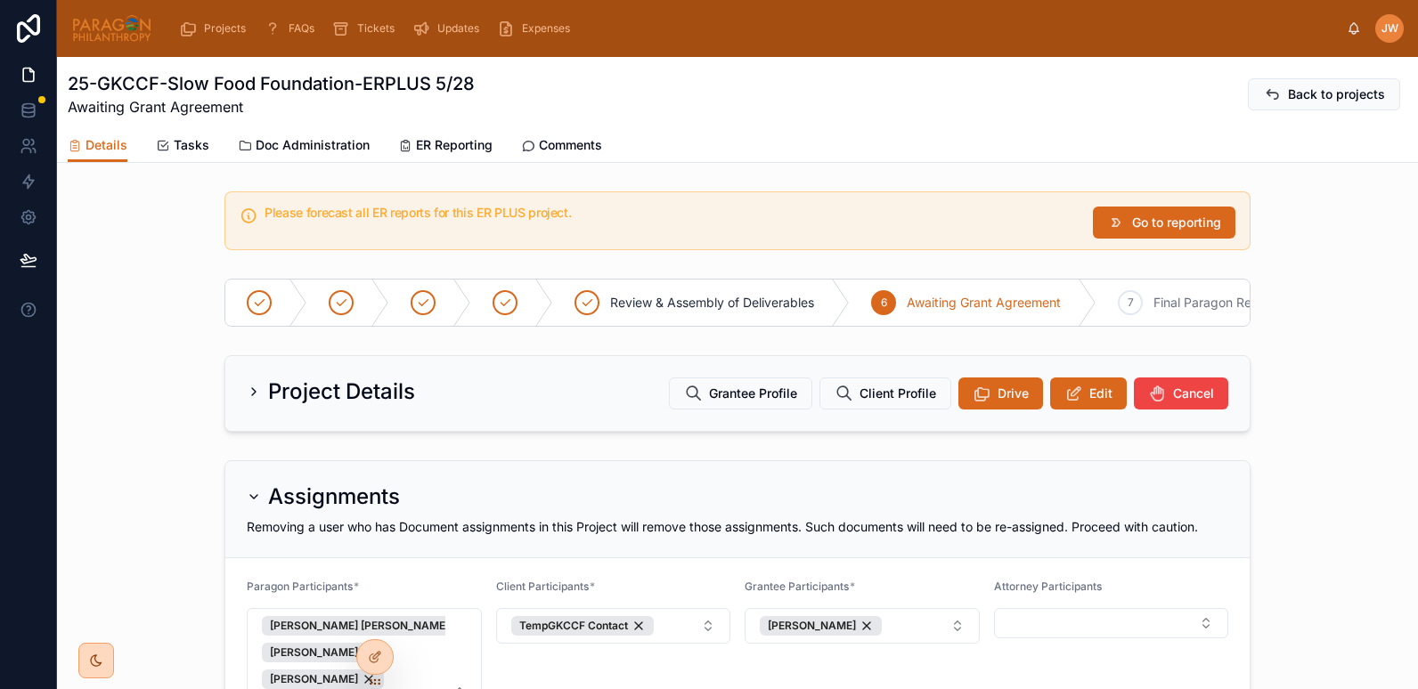
click at [1092, 403] on span "Edit" at bounding box center [1100, 394] width 23 height 18
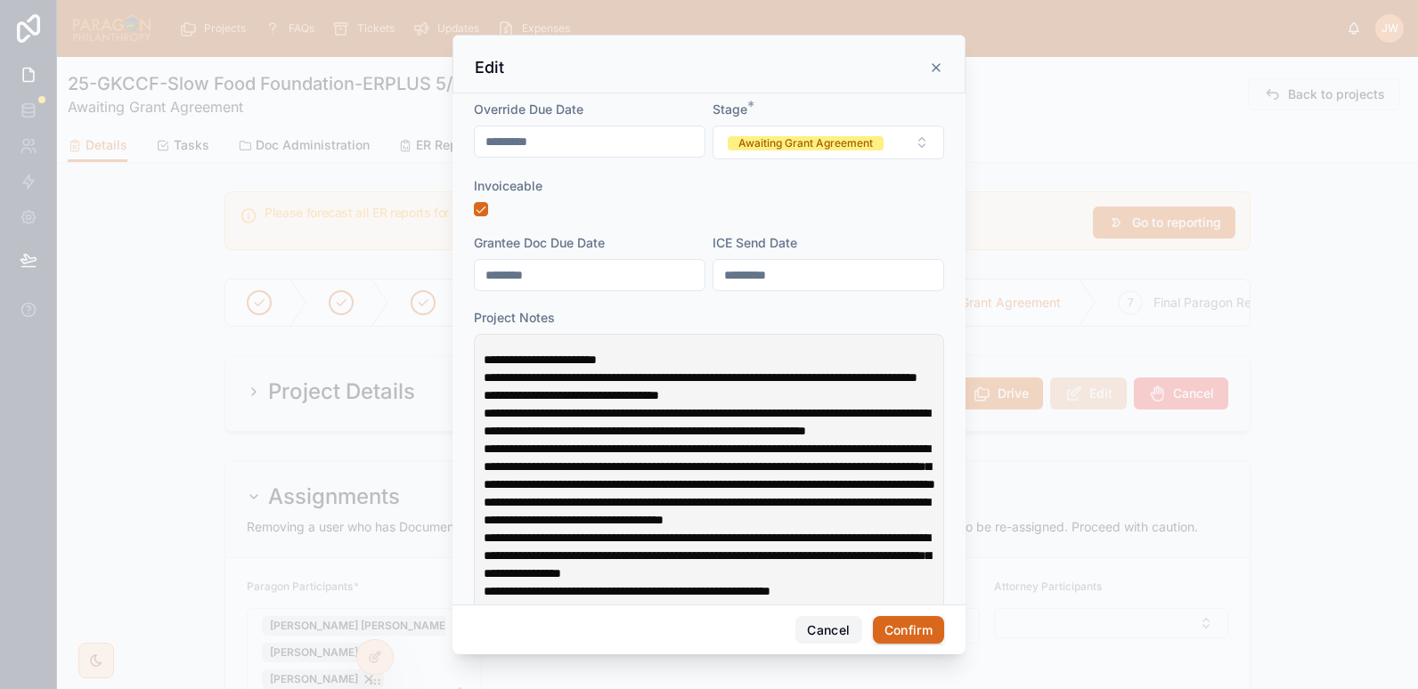
click at [826, 629] on button "Cancel" at bounding box center [828, 630] width 66 height 28
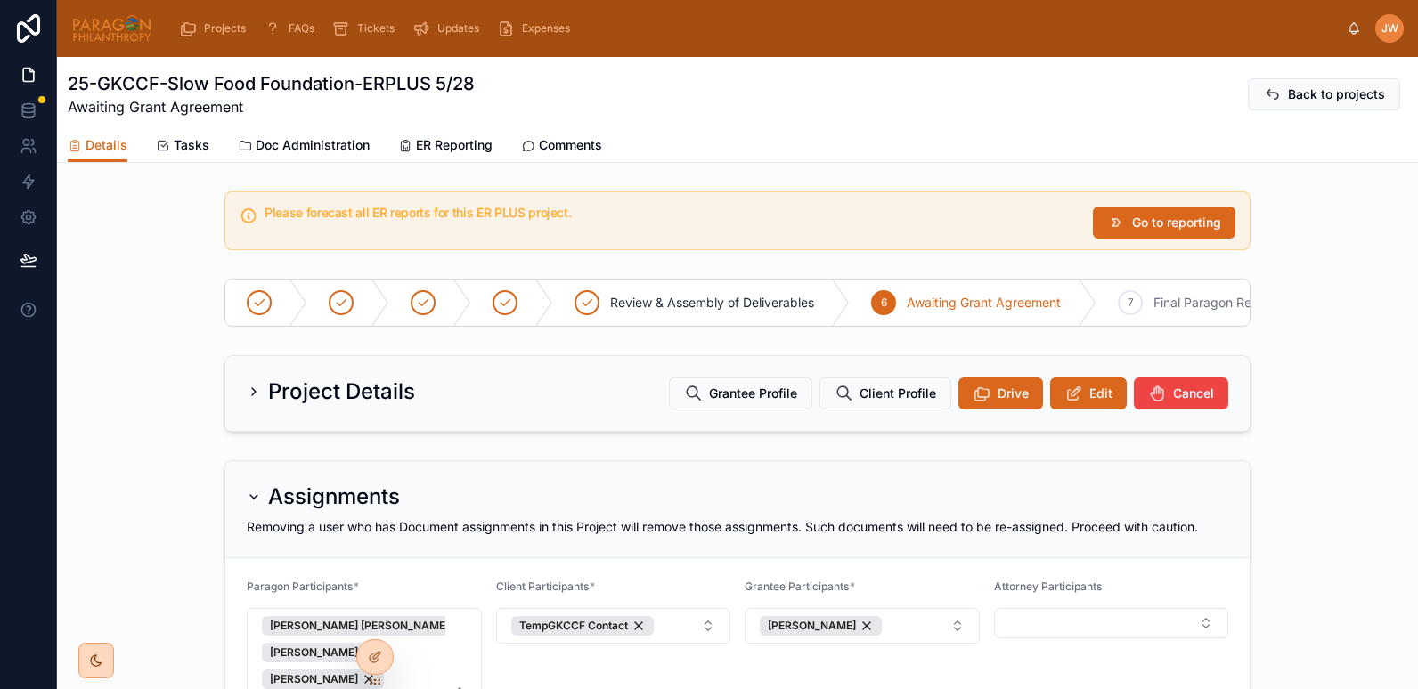
click at [319, 141] on span "Doc Administration" at bounding box center [313, 145] width 114 height 18
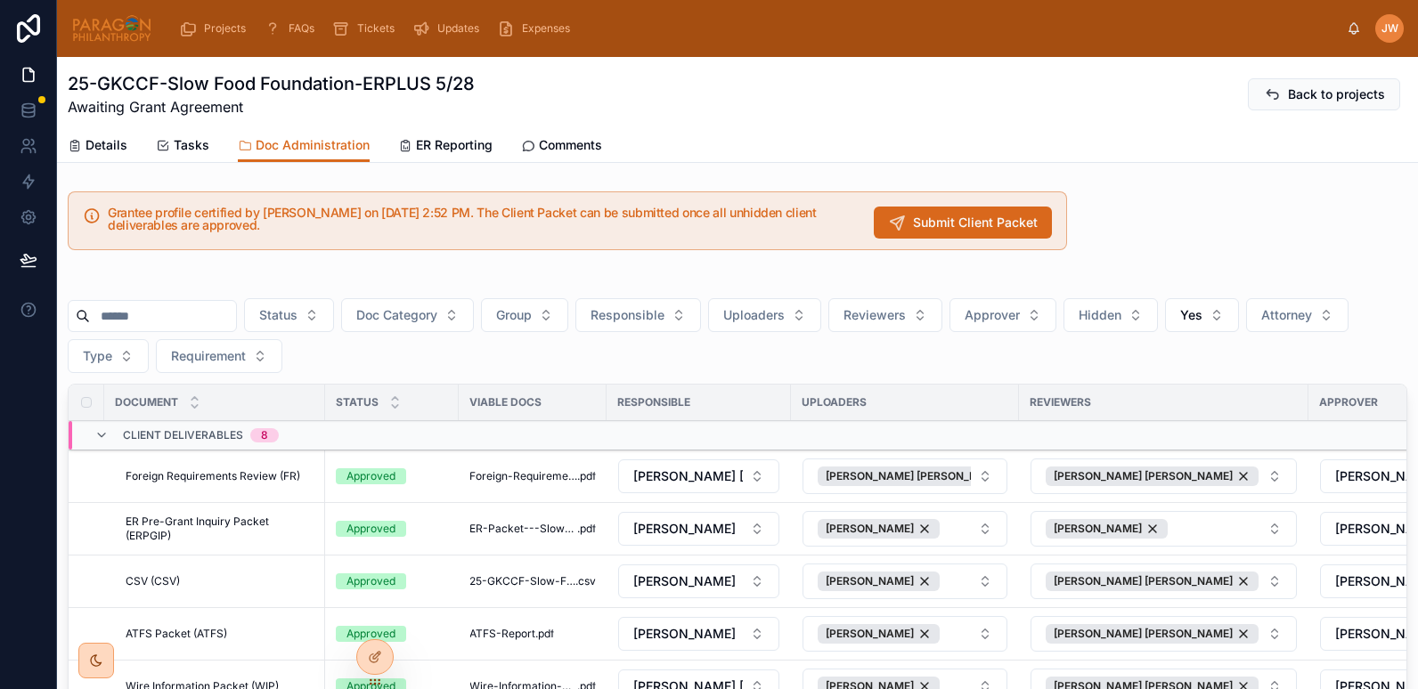
click at [924, 215] on span "Submit Client Packet" at bounding box center [975, 223] width 125 height 18
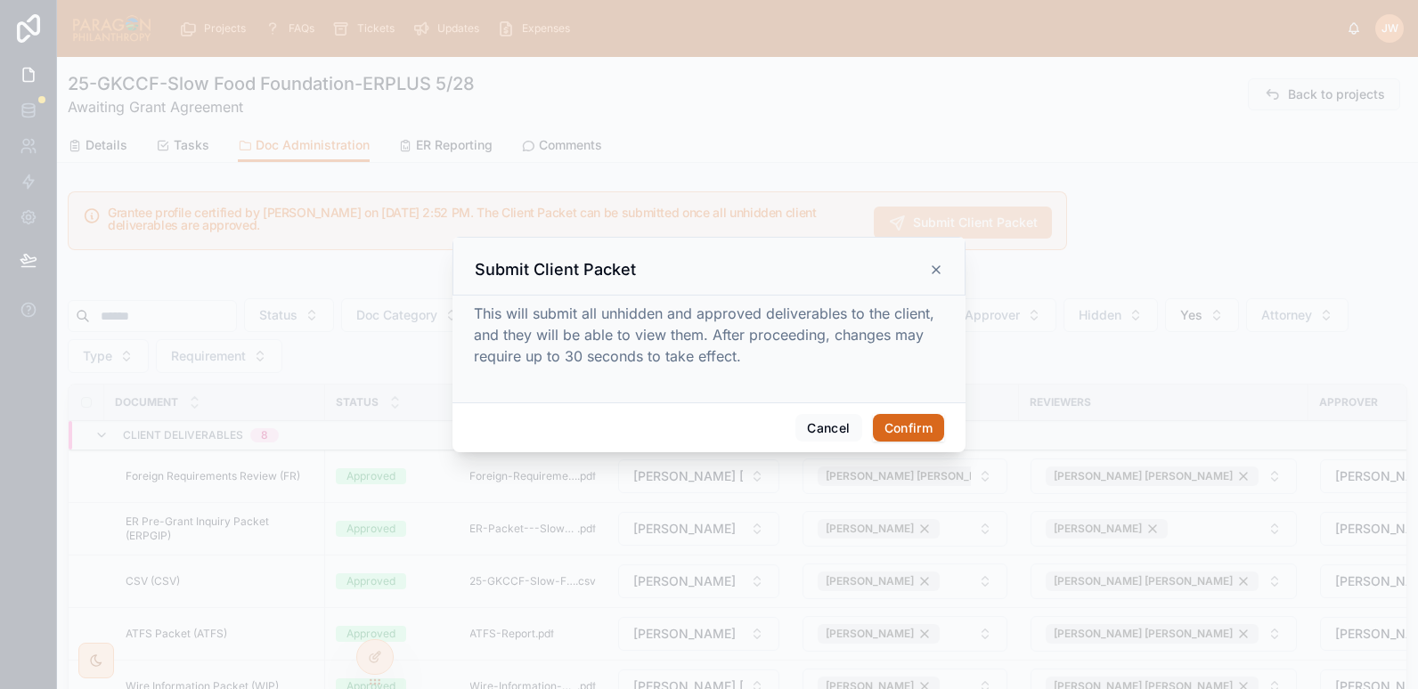
click at [898, 427] on button "Confirm" at bounding box center [908, 428] width 71 height 28
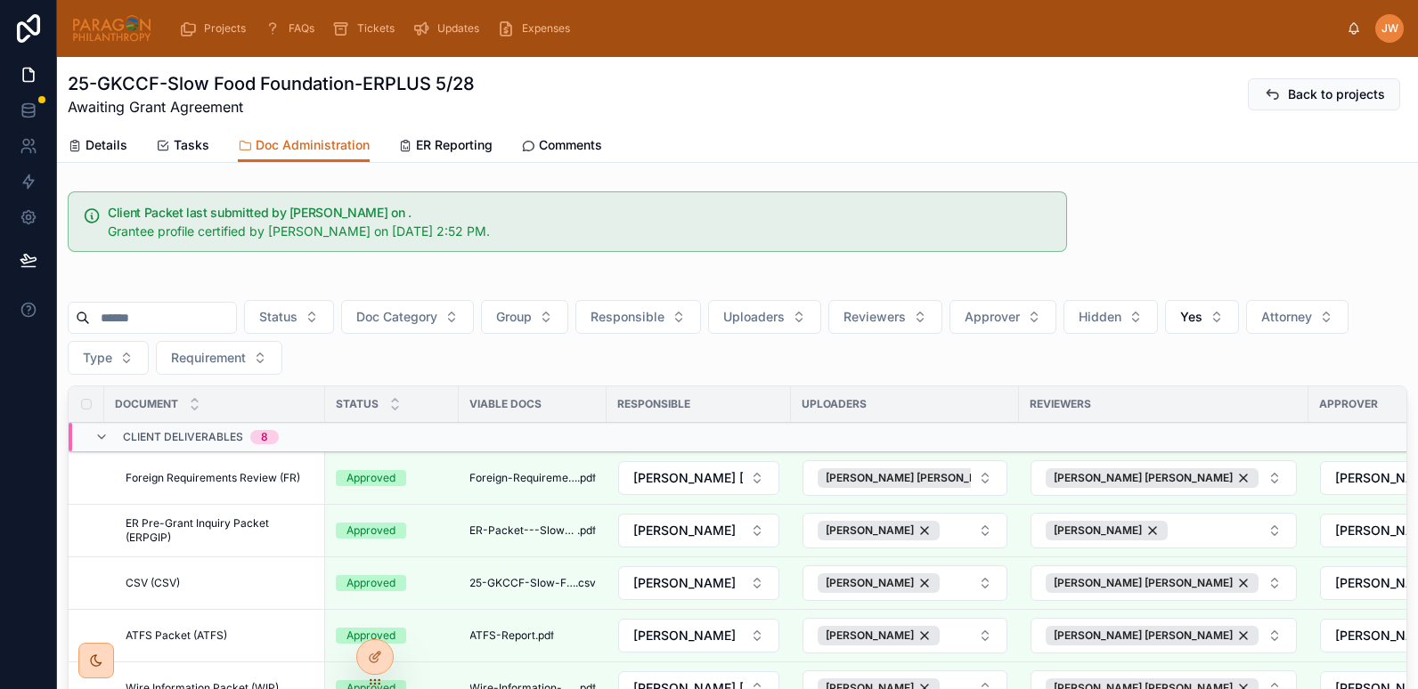
drag, startPoint x: 94, startPoint y: 30, endPoint x: 90, endPoint y: 4, distance: 27.1
click at [94, 30] on img at bounding box center [111, 28] width 81 height 28
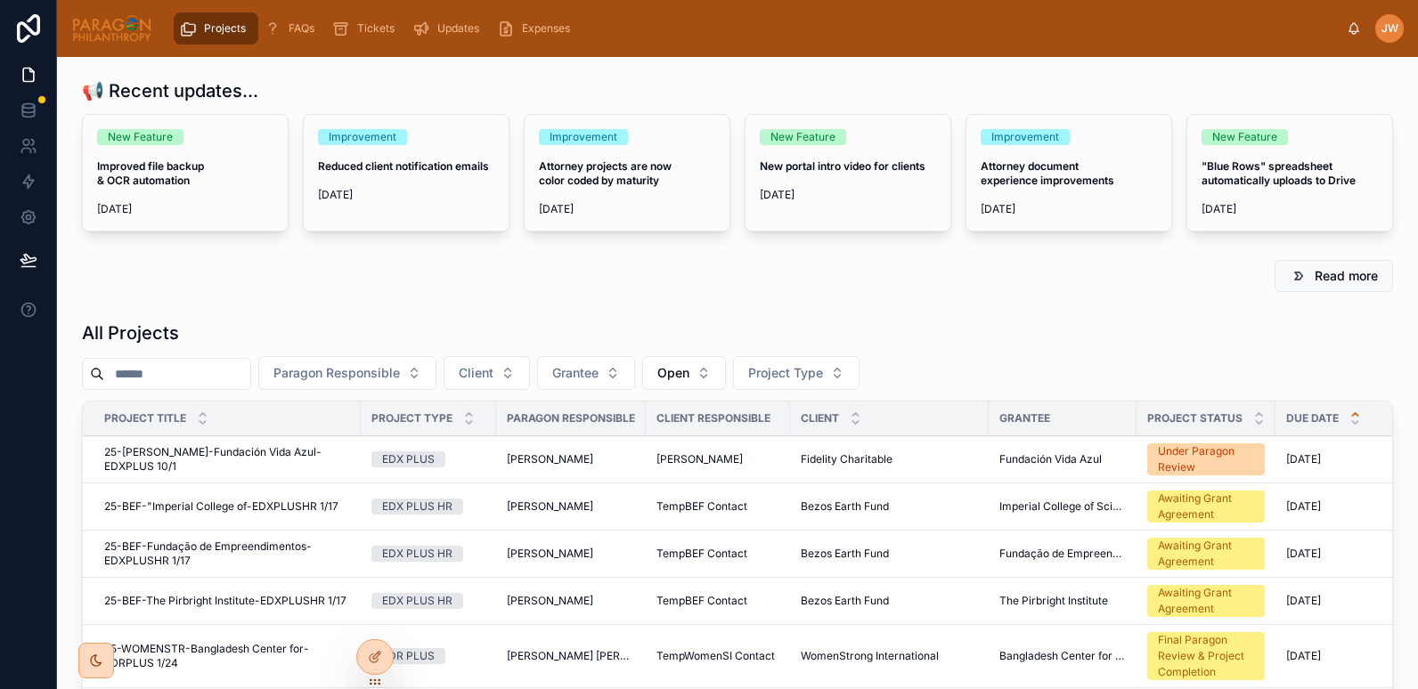
click at [173, 455] on span "25-[PERSON_NAME]-Fundación Vida Azul-EDXPLUS 10/1" at bounding box center [227, 459] width 246 height 28
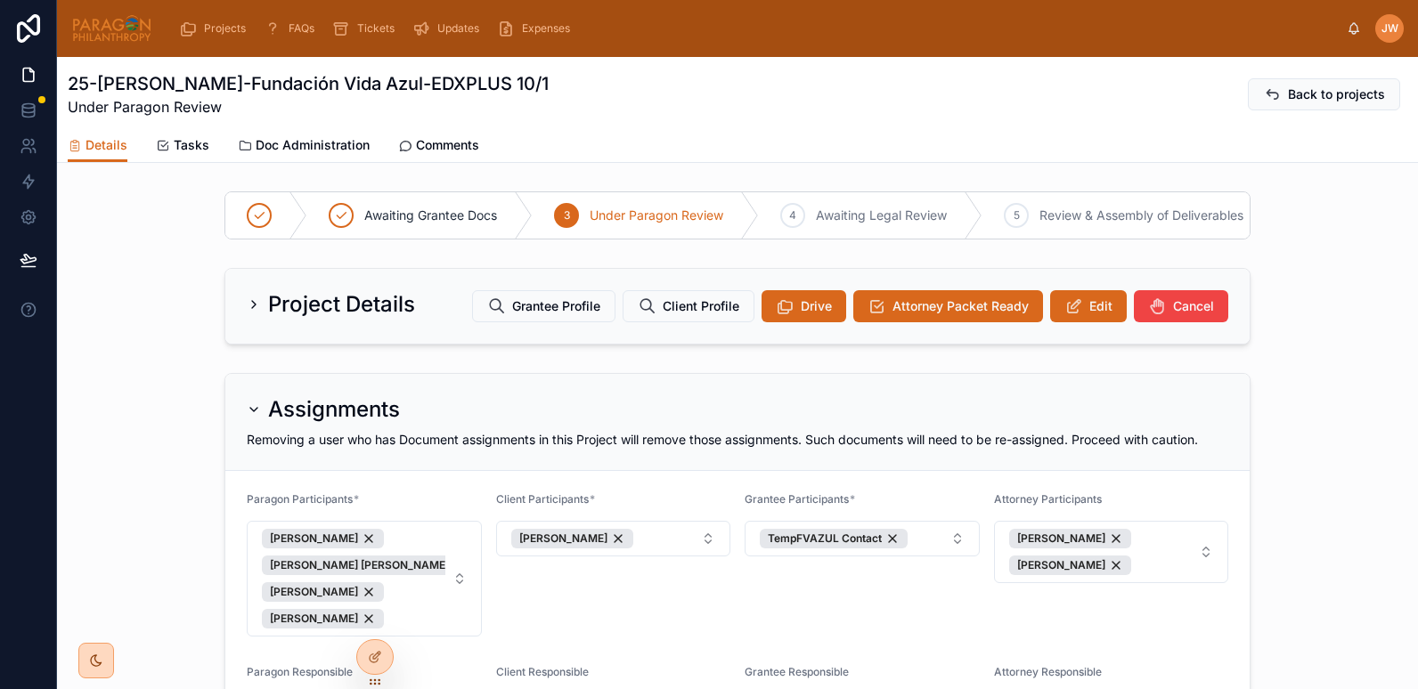
click at [325, 142] on span "Doc Administration" at bounding box center [313, 145] width 114 height 18
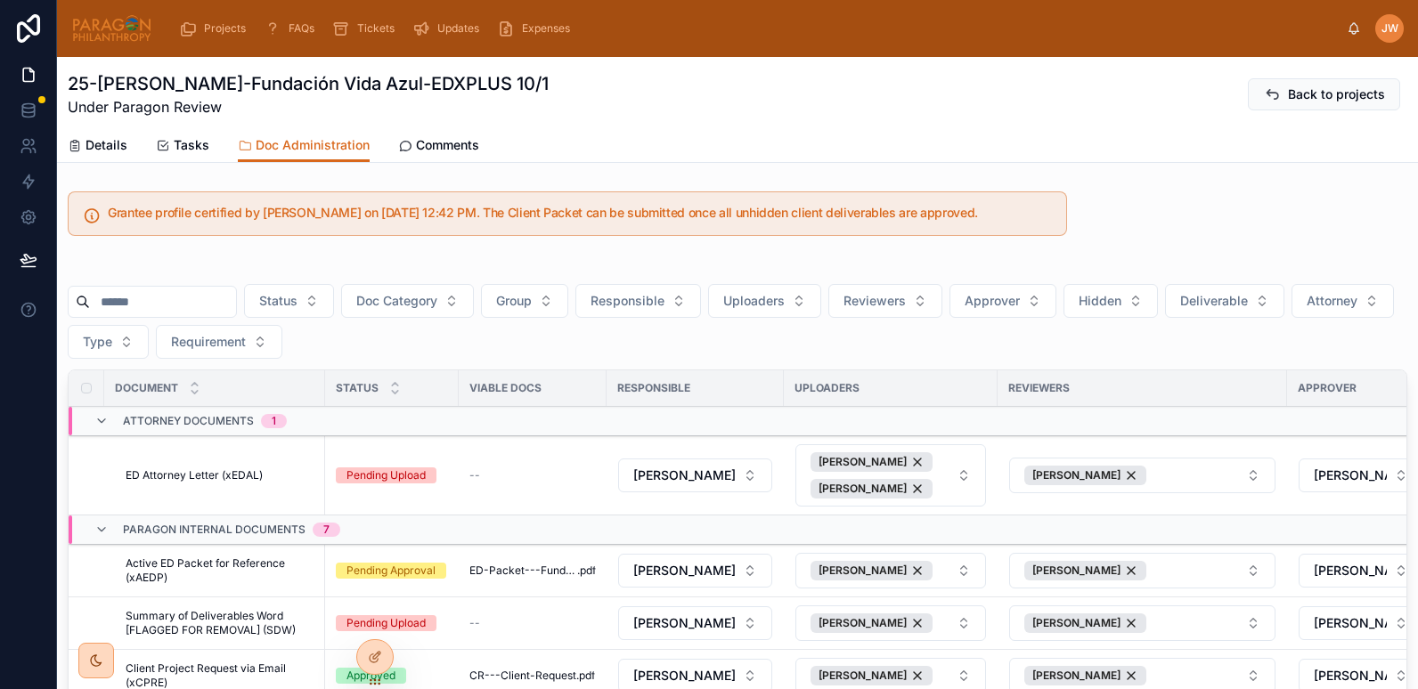
click at [166, 305] on input "text" at bounding box center [163, 301] width 146 height 25
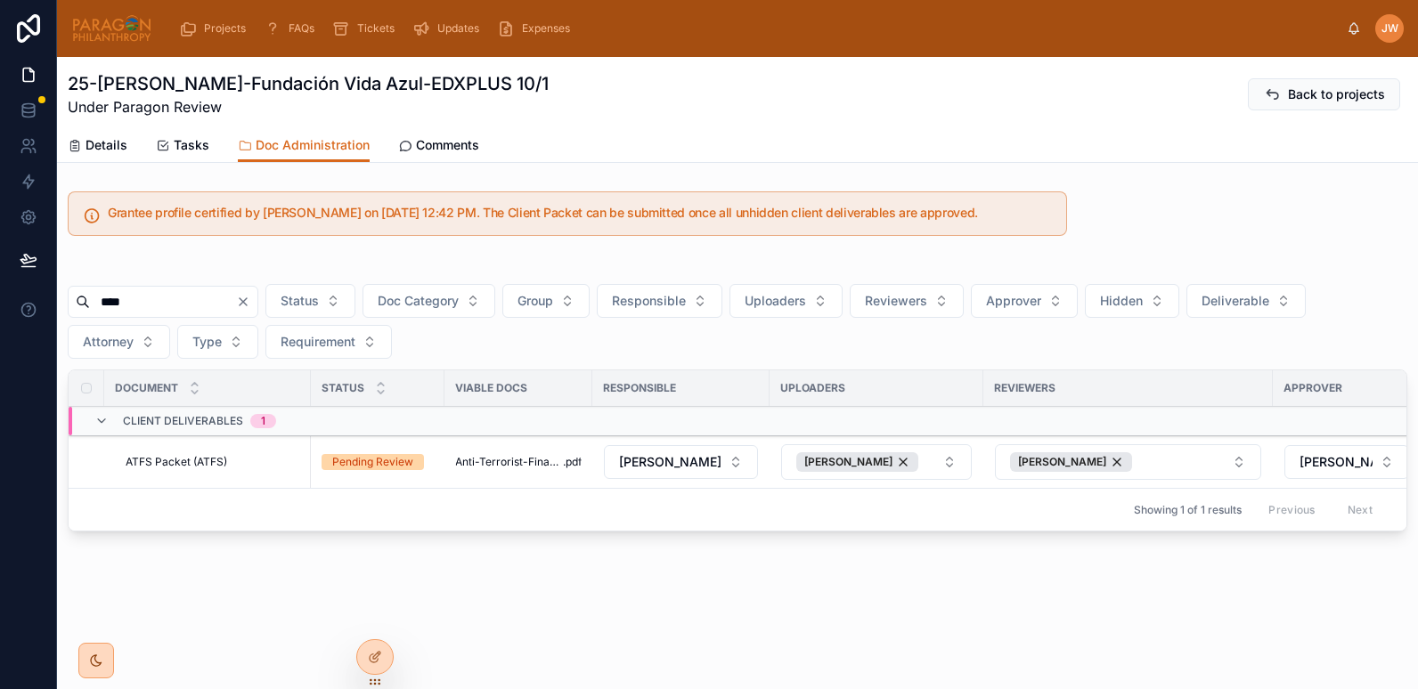
click at [206, 300] on input "****" at bounding box center [163, 301] width 146 height 25
type input "*"
click at [410, 249] on div "Grantee profile certified by Jessica Watkins on 10/1/2025 12:42 PM. The Client …" at bounding box center [737, 365] width 1361 height 362
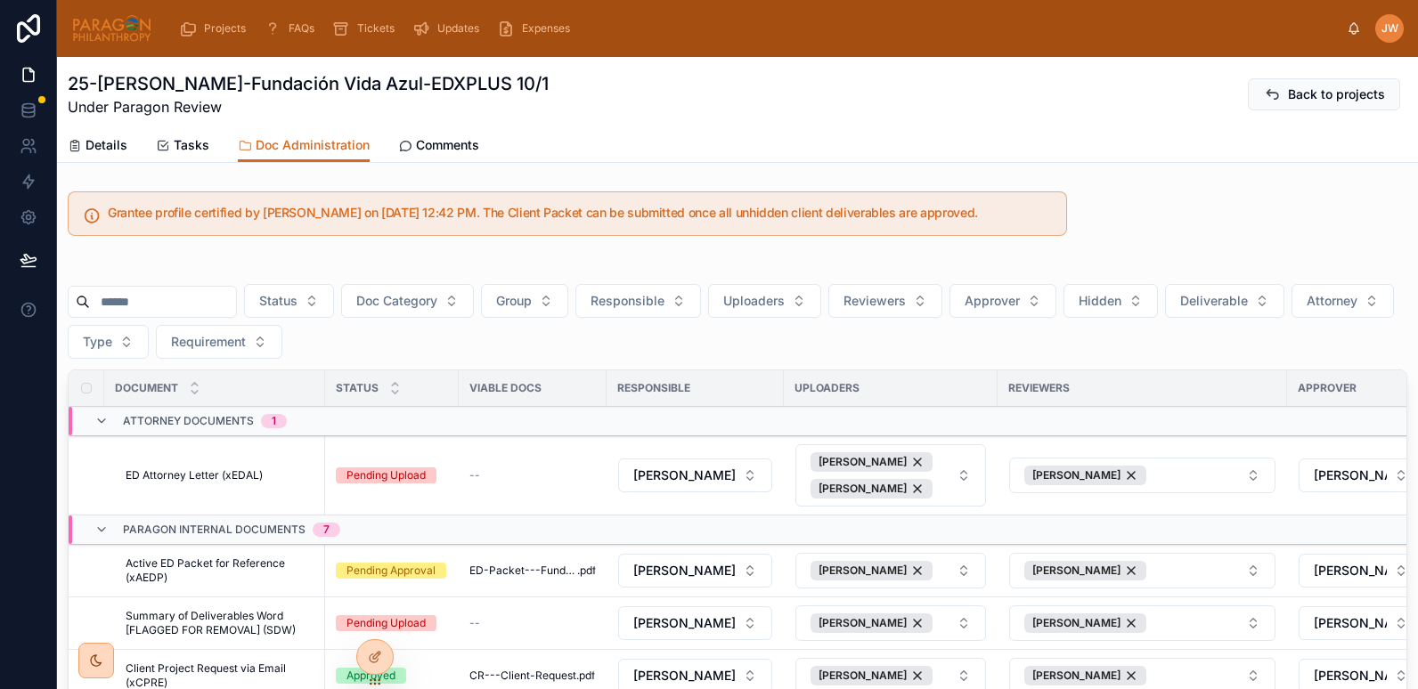
click at [1291, 318] on button "Attorney" at bounding box center [1342, 301] width 102 height 34
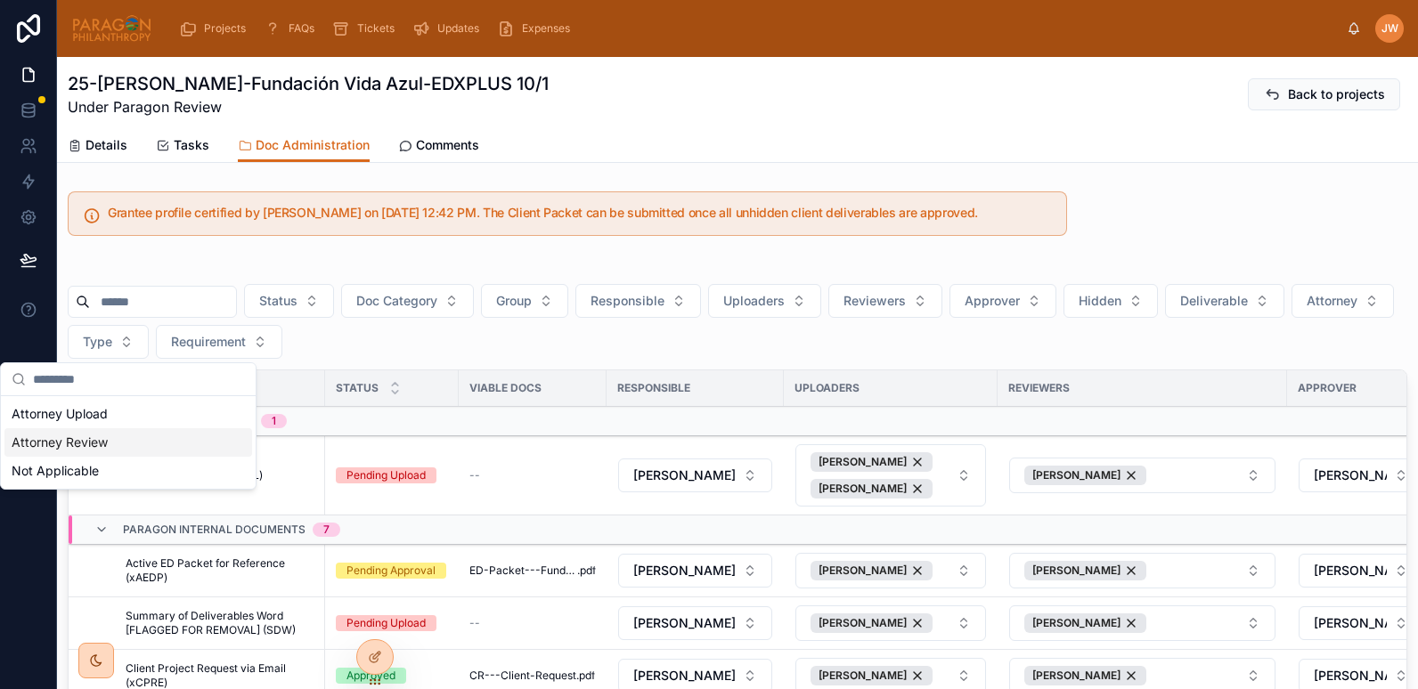
click at [95, 447] on div "Attorney Review" at bounding box center [128, 442] width 248 height 28
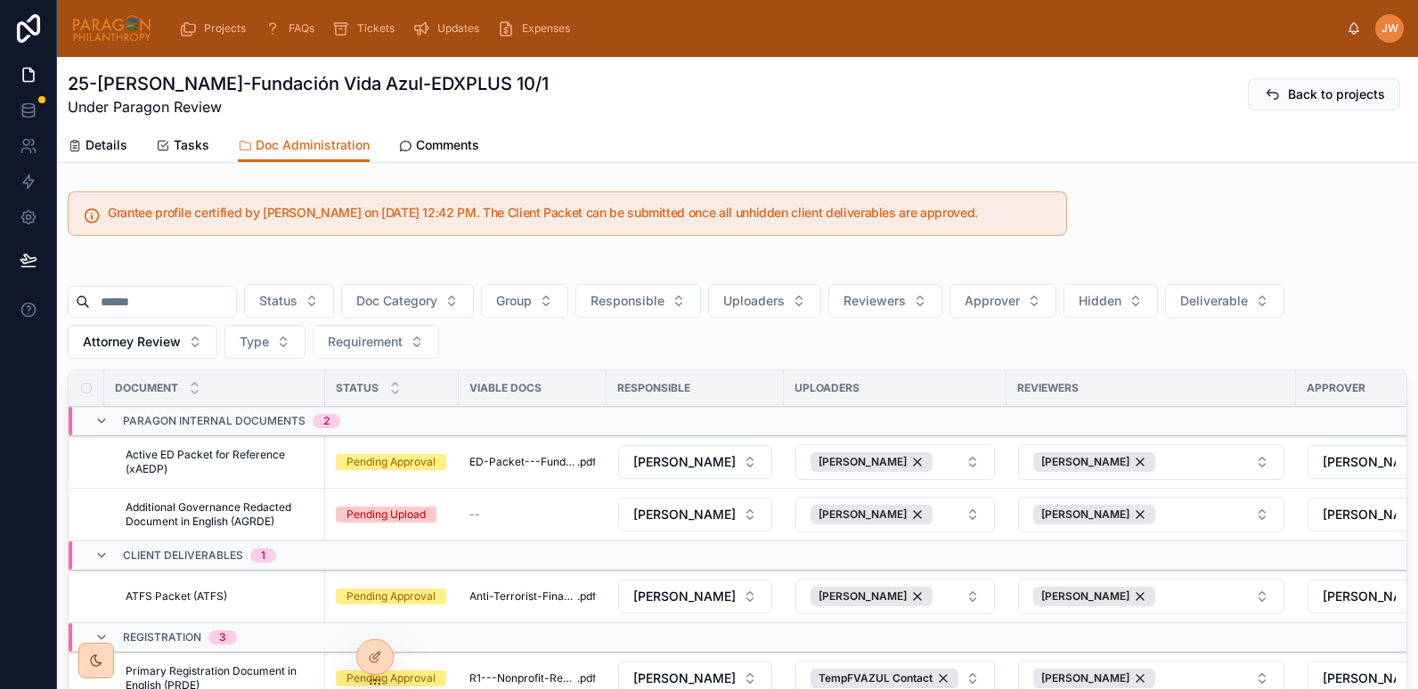
drag, startPoint x: 102, startPoint y: 154, endPoint x: 127, endPoint y: 160, distance: 25.7
click at [102, 154] on link "Details" at bounding box center [98, 147] width 60 height 36
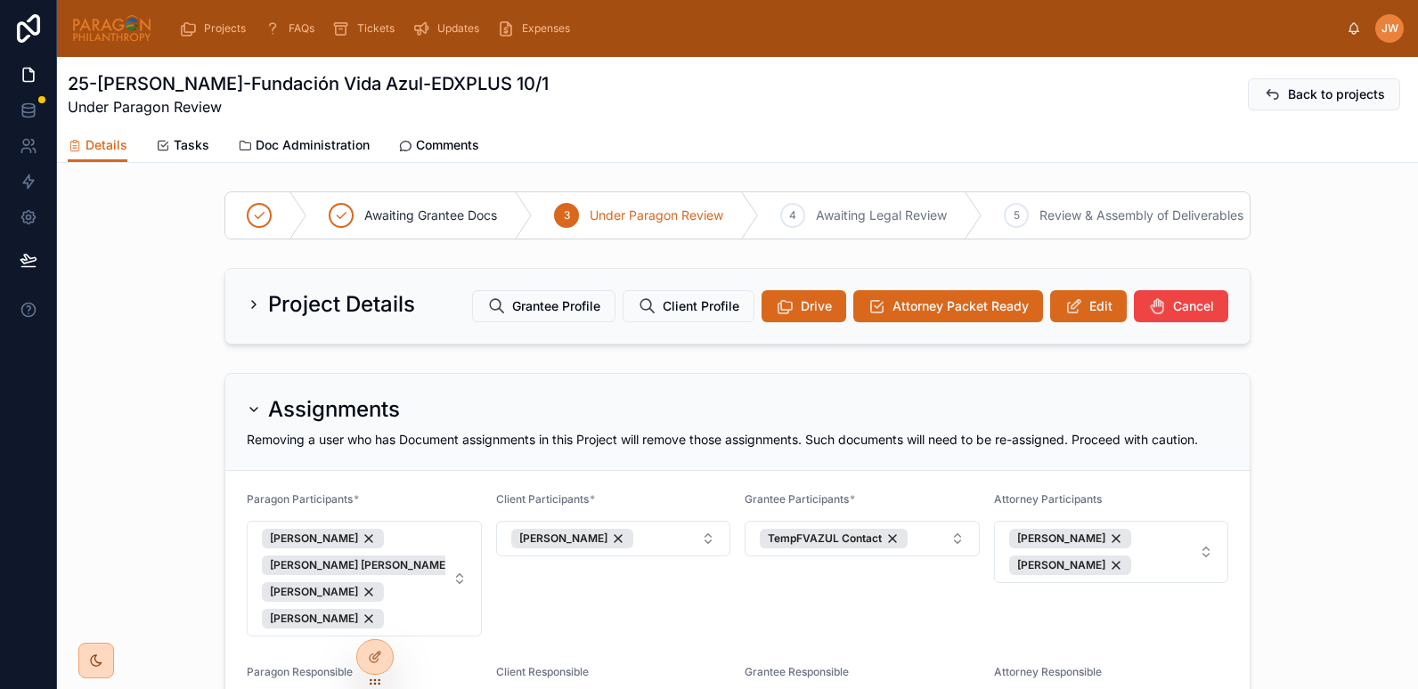
click at [1093, 315] on span "Edit" at bounding box center [1100, 306] width 23 height 18
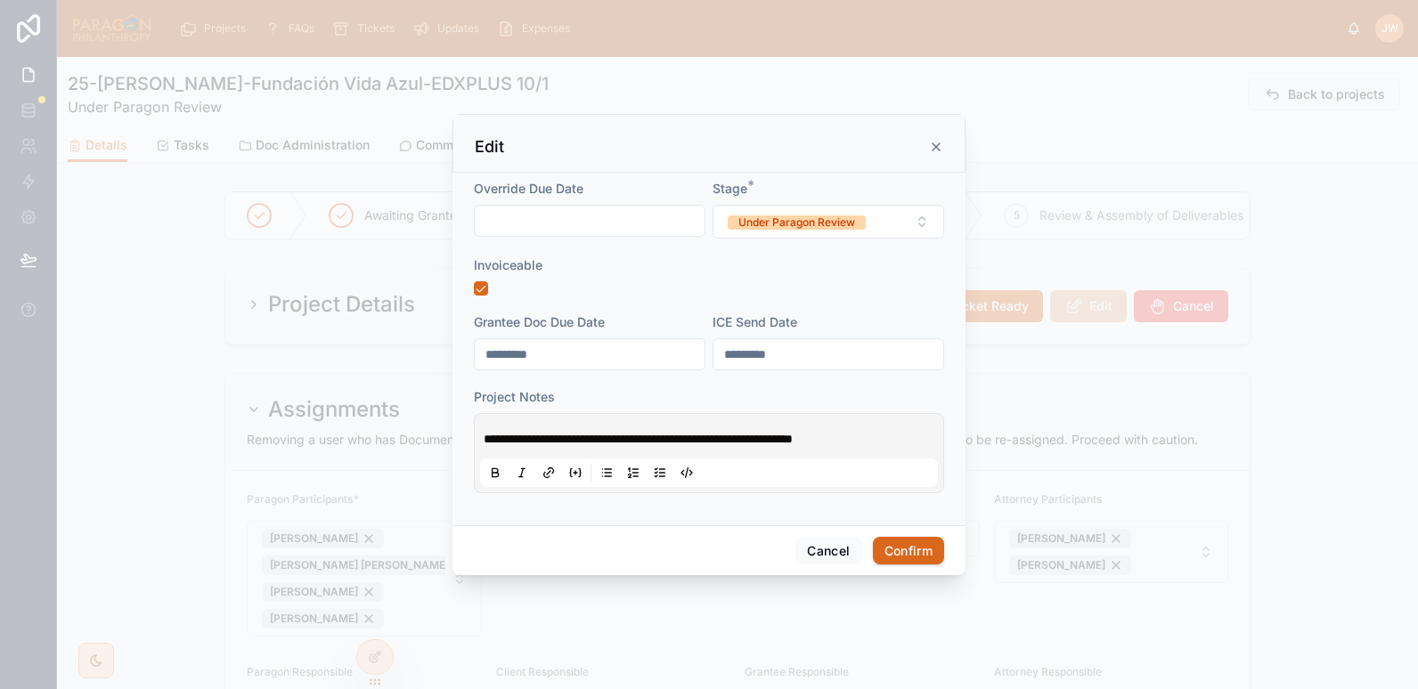
click at [923, 221] on button "Under Paragon Review" at bounding box center [828, 222] width 232 height 34
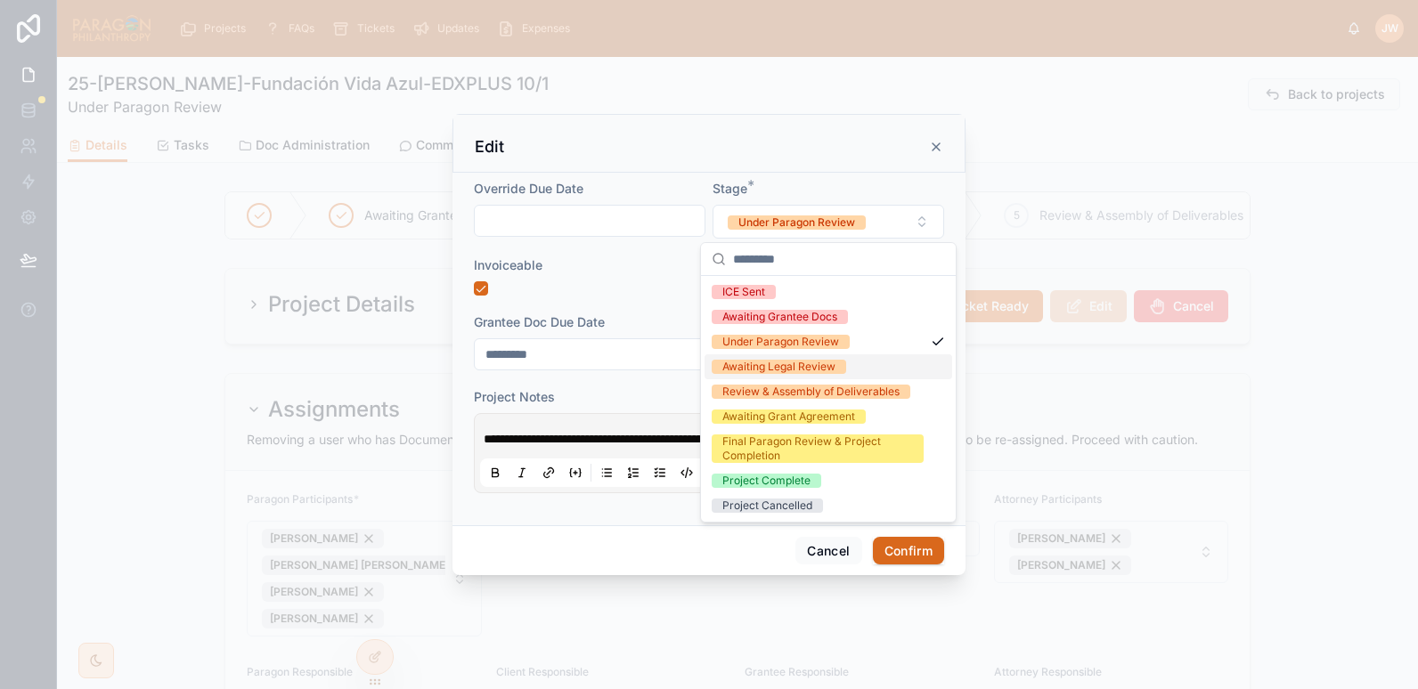
click at [753, 370] on div "Awaiting Legal Review" at bounding box center [778, 367] width 113 height 14
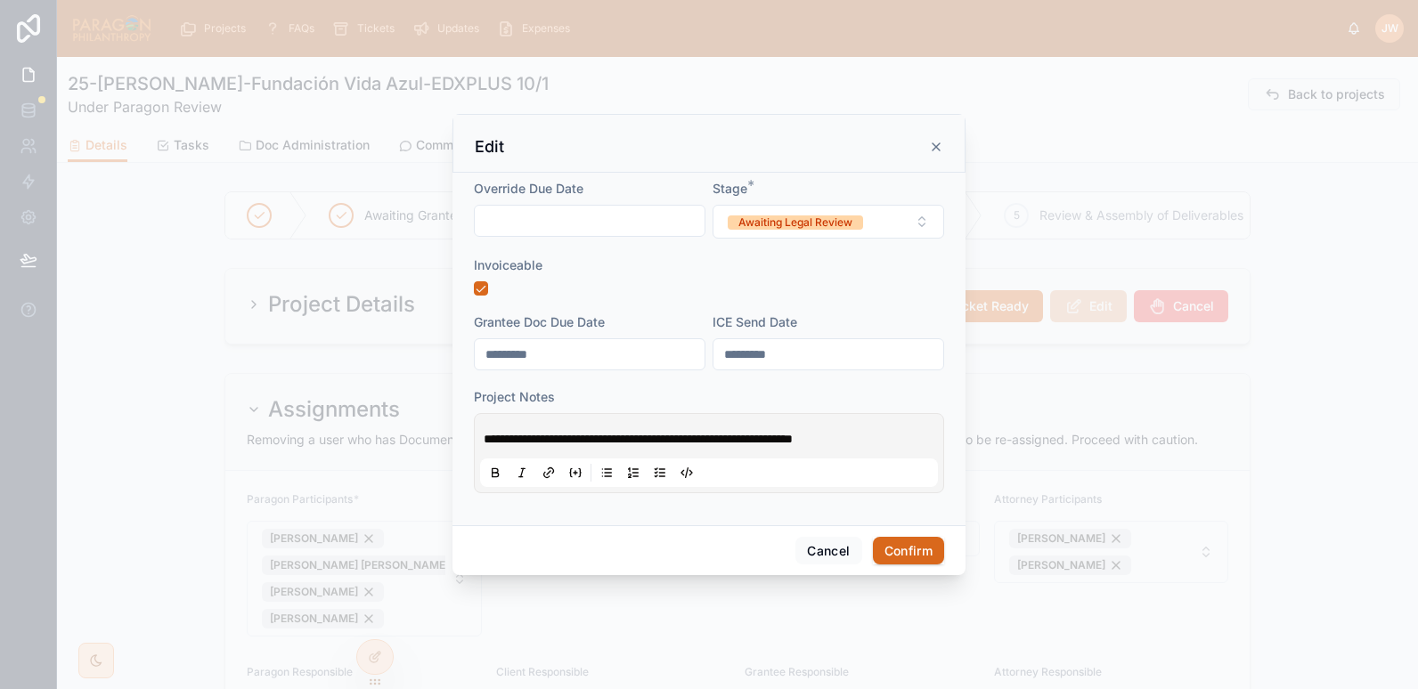
click at [644, 275] on div "Invoiceable" at bounding box center [709, 275] width 470 height 39
click at [898, 551] on button "Confirm" at bounding box center [908, 551] width 71 height 28
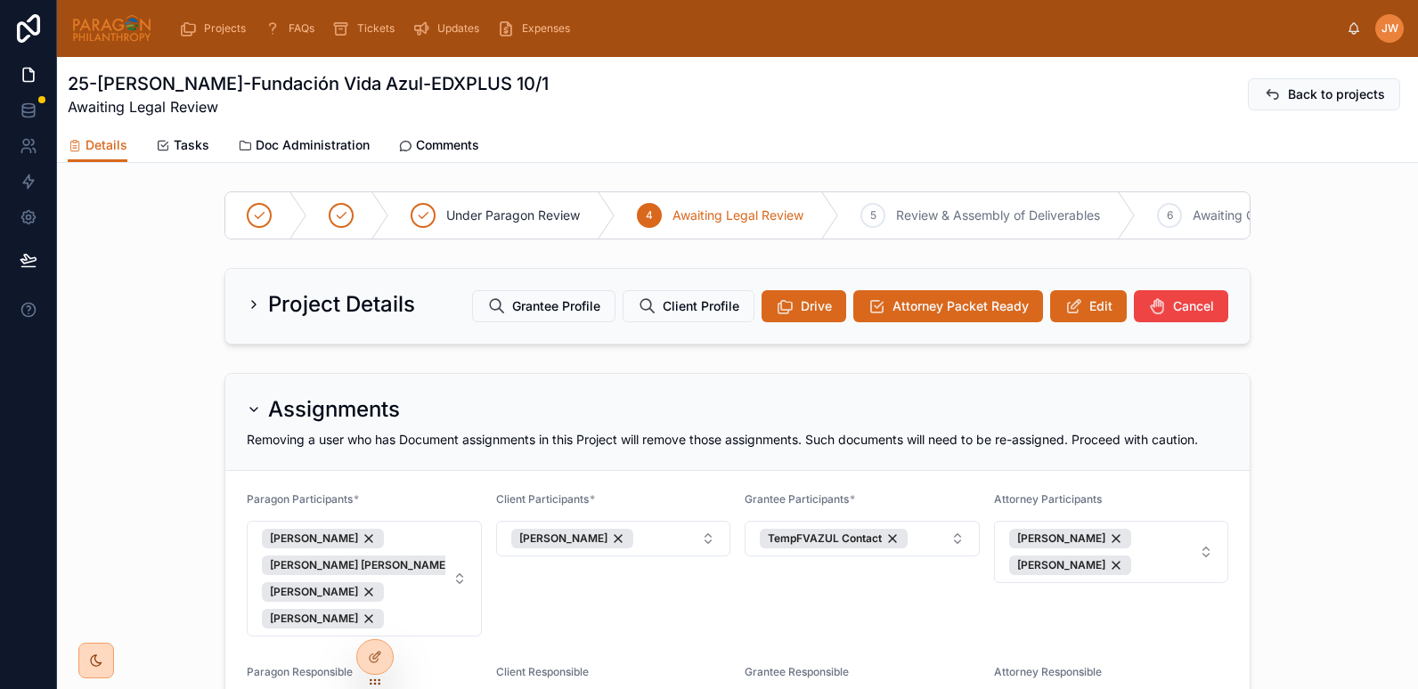
click at [882, 322] on button "Attorney Packet Ready" at bounding box center [948, 306] width 190 height 32
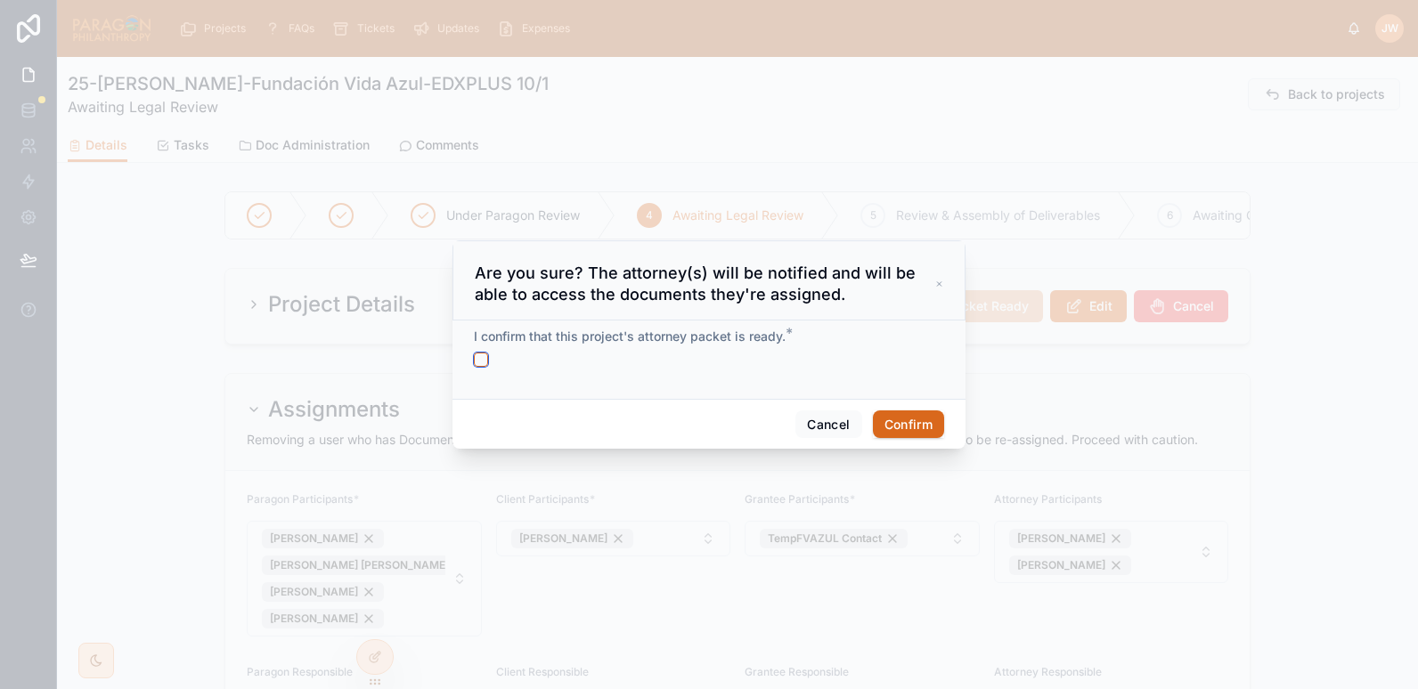
click at [484, 357] on button "button" at bounding box center [481, 360] width 14 height 14
click at [906, 435] on button "Confirm" at bounding box center [908, 425] width 71 height 28
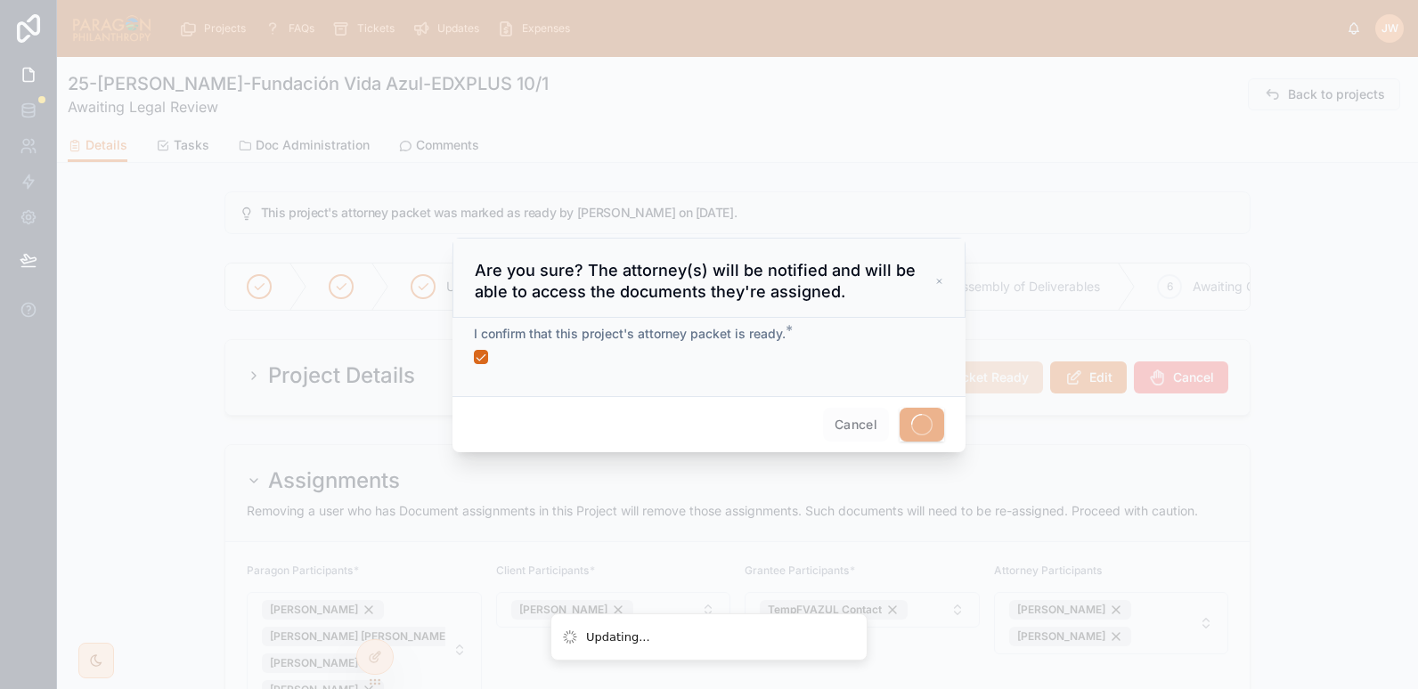
click at [436, 146] on div at bounding box center [709, 344] width 1418 height 689
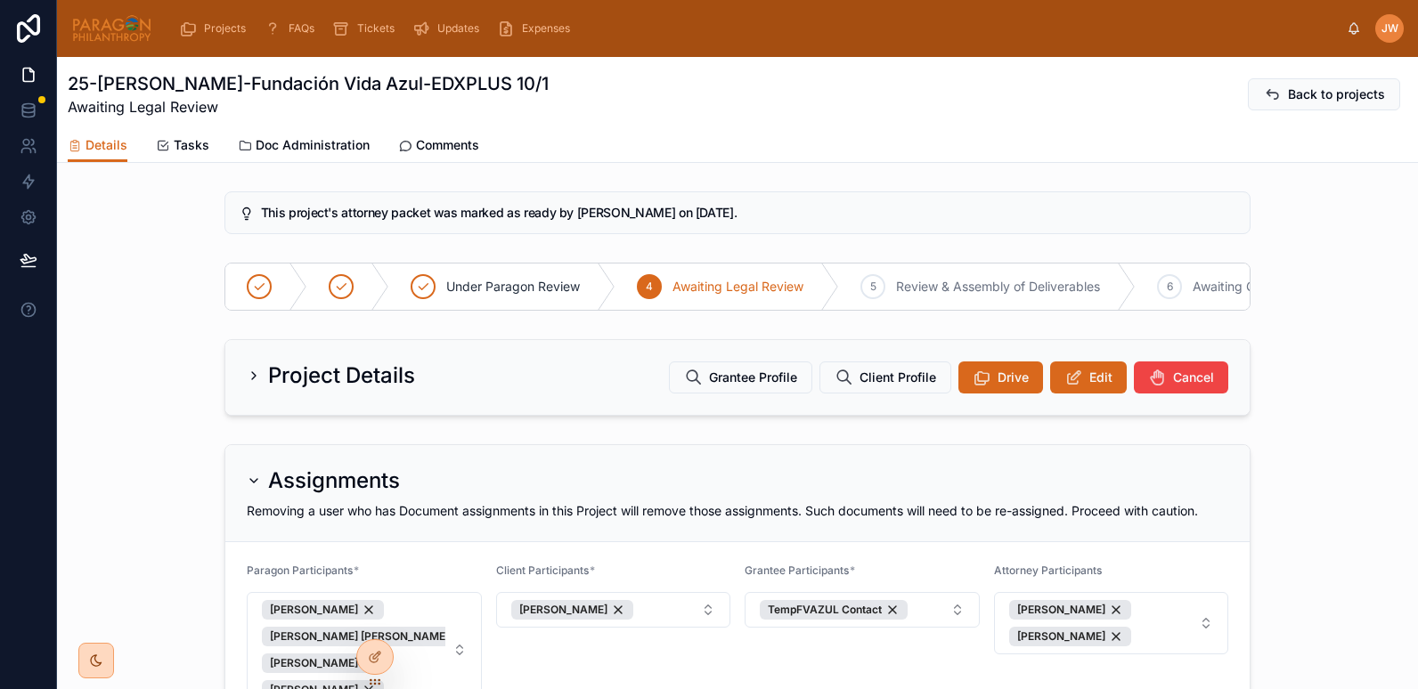
click at [429, 144] on span "Comments" at bounding box center [447, 145] width 63 height 18
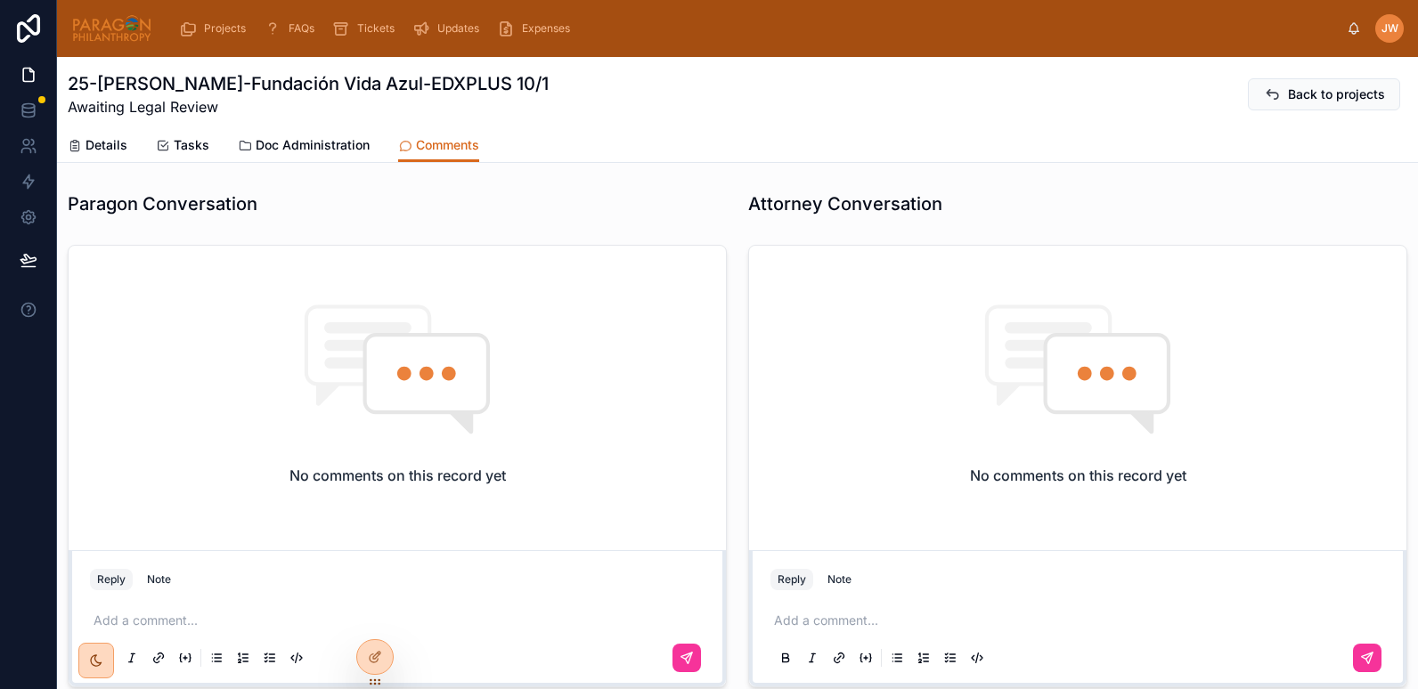
click at [862, 625] on p at bounding box center [1081, 621] width 614 height 18
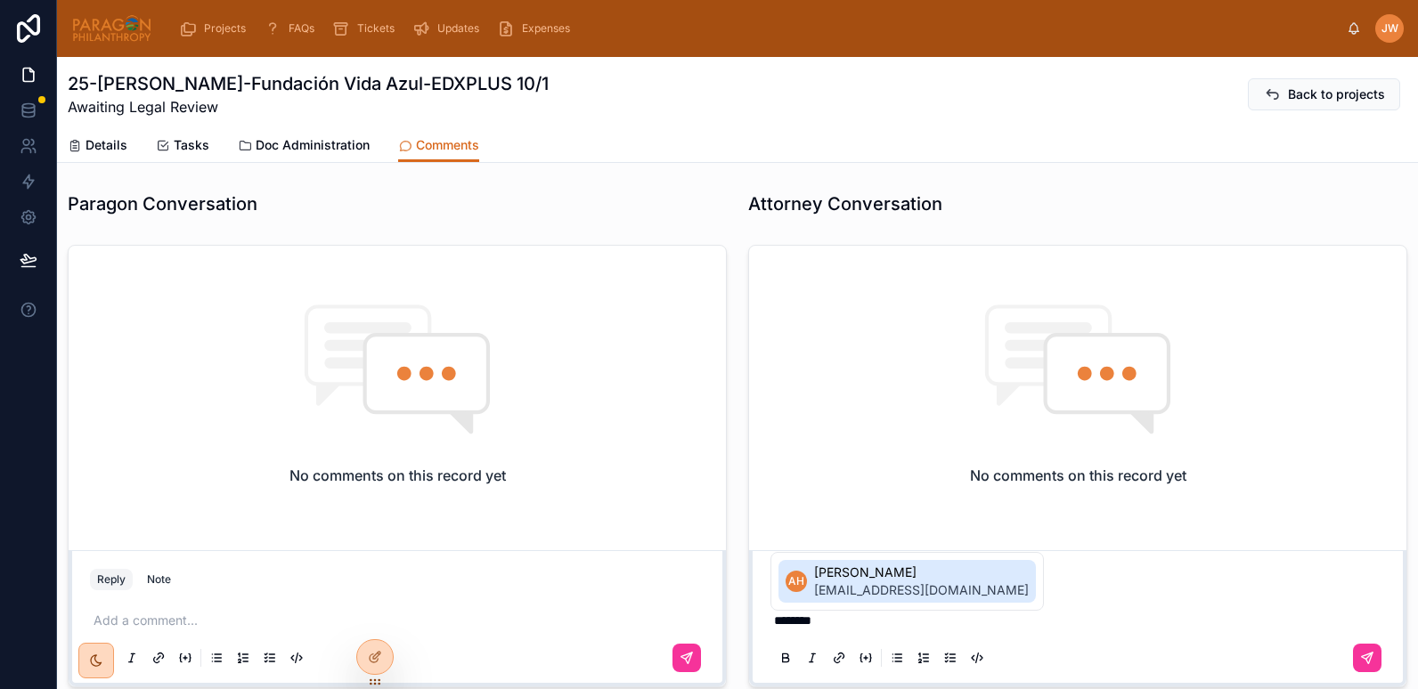
click at [860, 584] on span "ahooberman@sptaxlaw.com" at bounding box center [921, 591] width 215 height 18
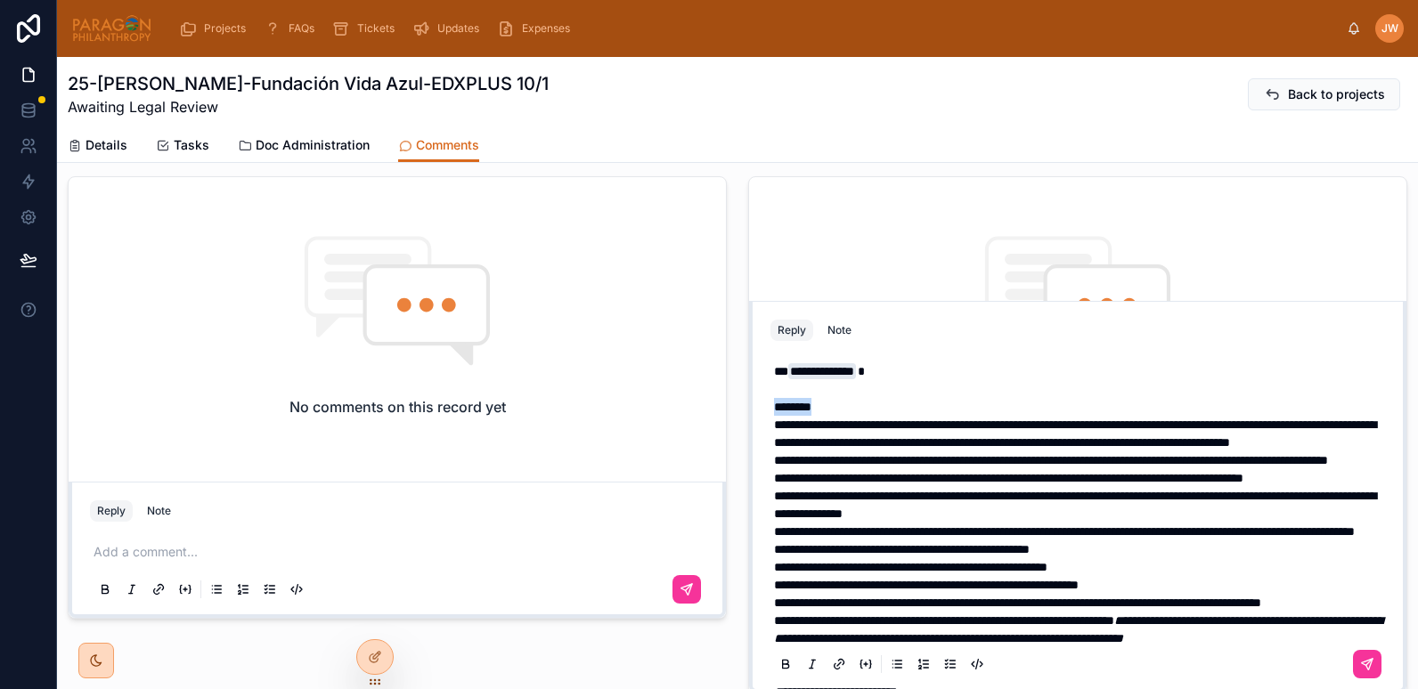
drag, startPoint x: 826, startPoint y: 403, endPoint x: 765, endPoint y: 400, distance: 61.6
click at [770, 400] on div "**********" at bounding box center [1077, 594] width 614 height 484
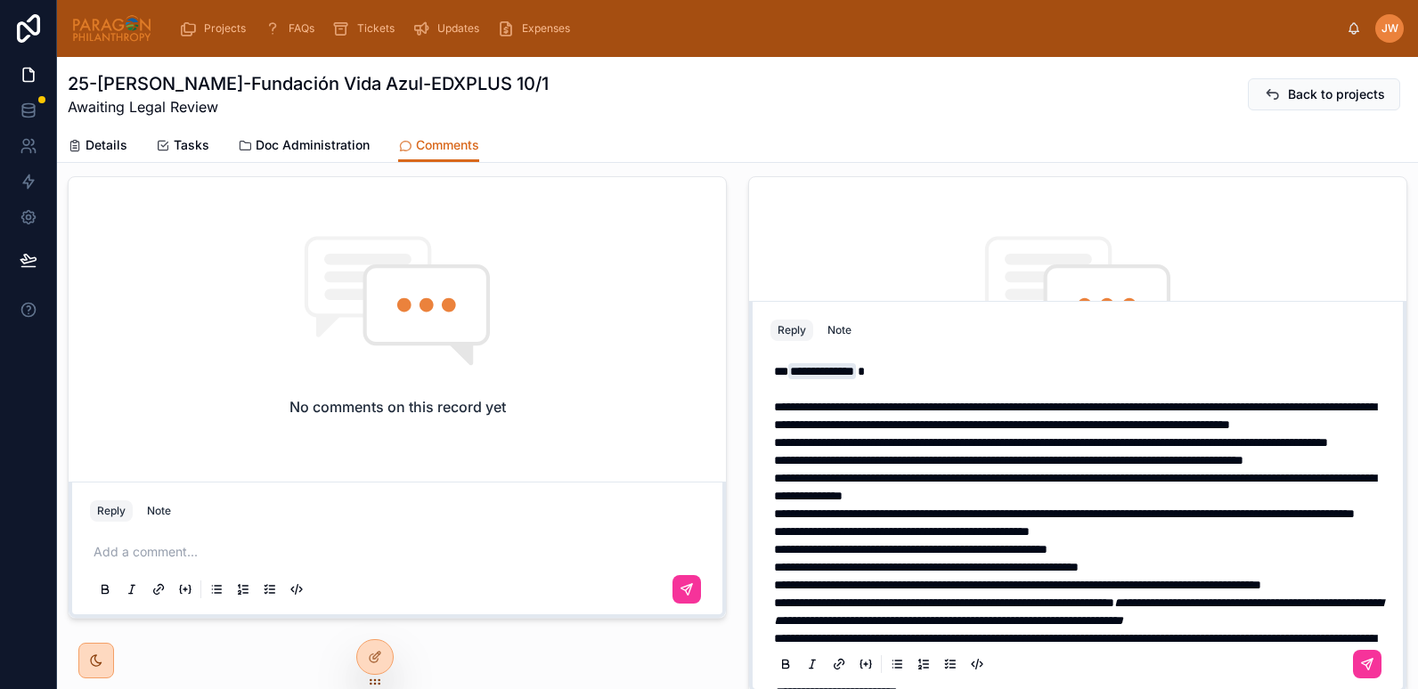
click at [760, 531] on div "**********" at bounding box center [1078, 517] width 636 height 345
click at [770, 531] on div "**********" at bounding box center [1077, 585] width 614 height 467
click at [774, 502] on span "**********" at bounding box center [1075, 487] width 602 height 30
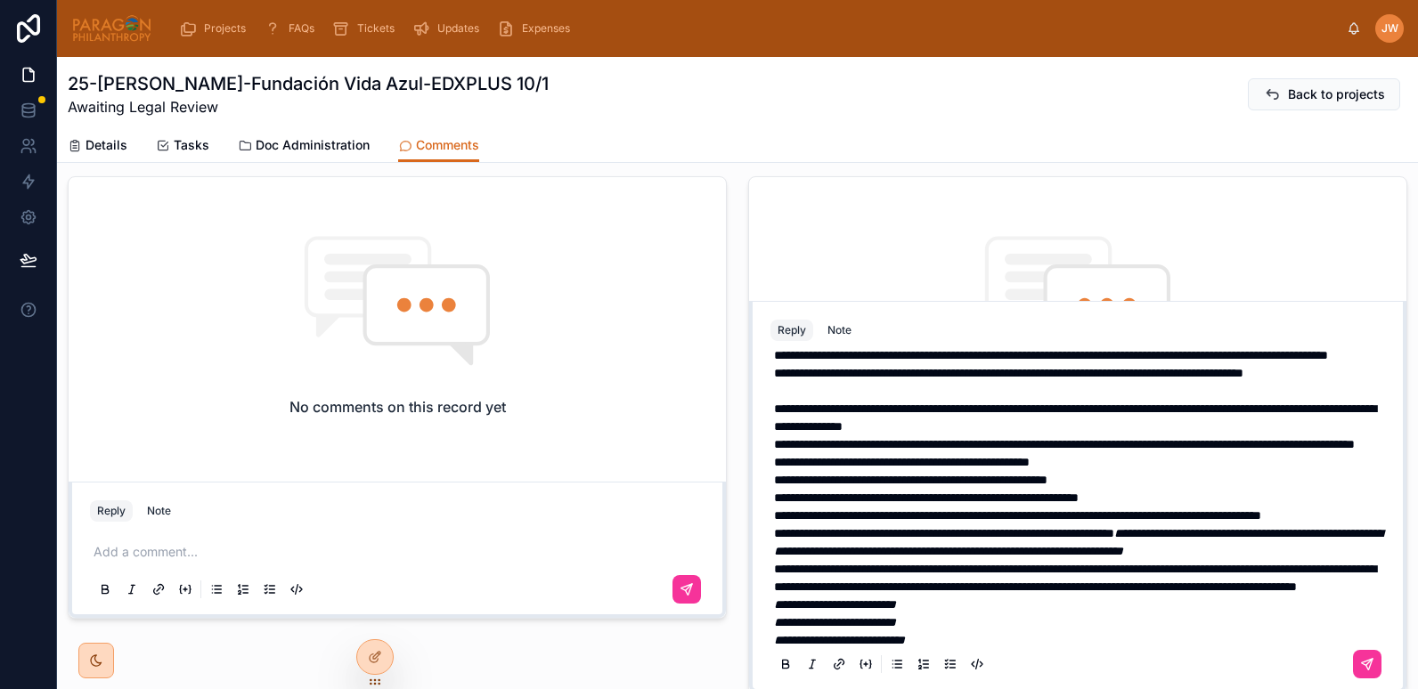
scroll to position [89, 0]
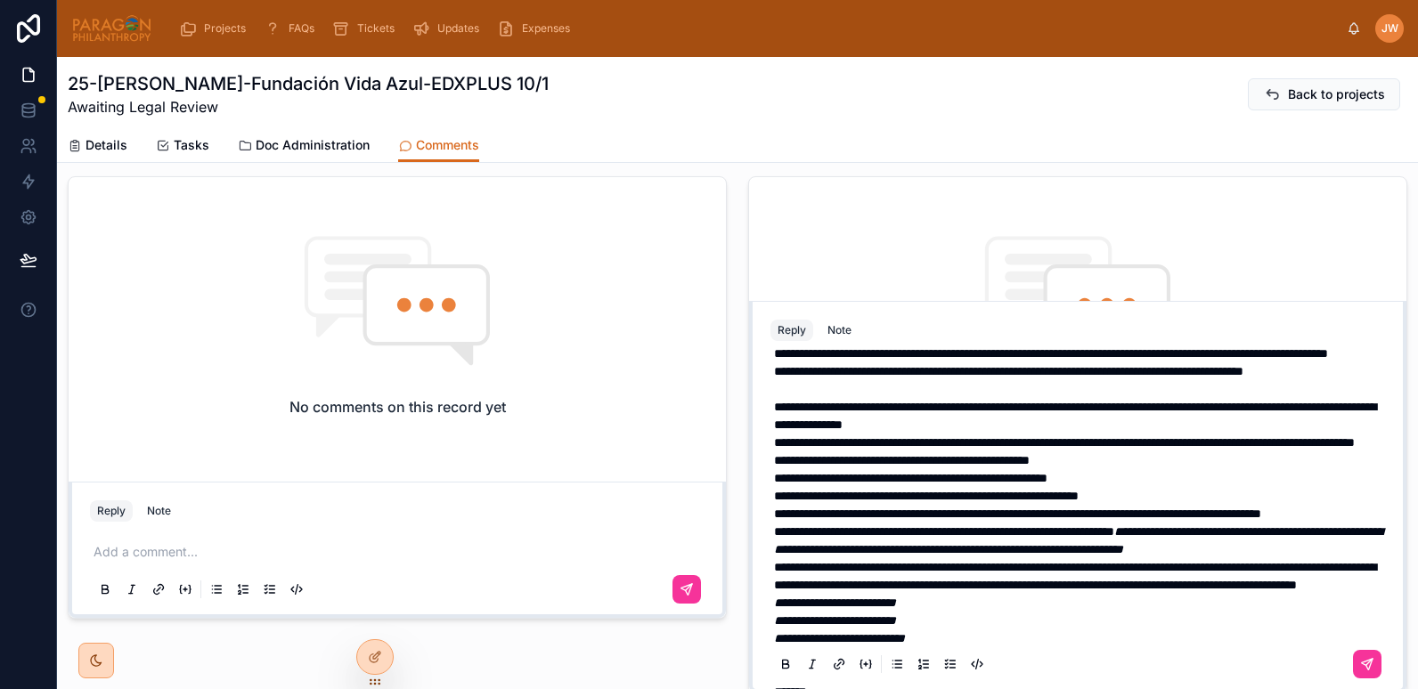
click at [774, 449] on span "**********" at bounding box center [1064, 442] width 581 height 12
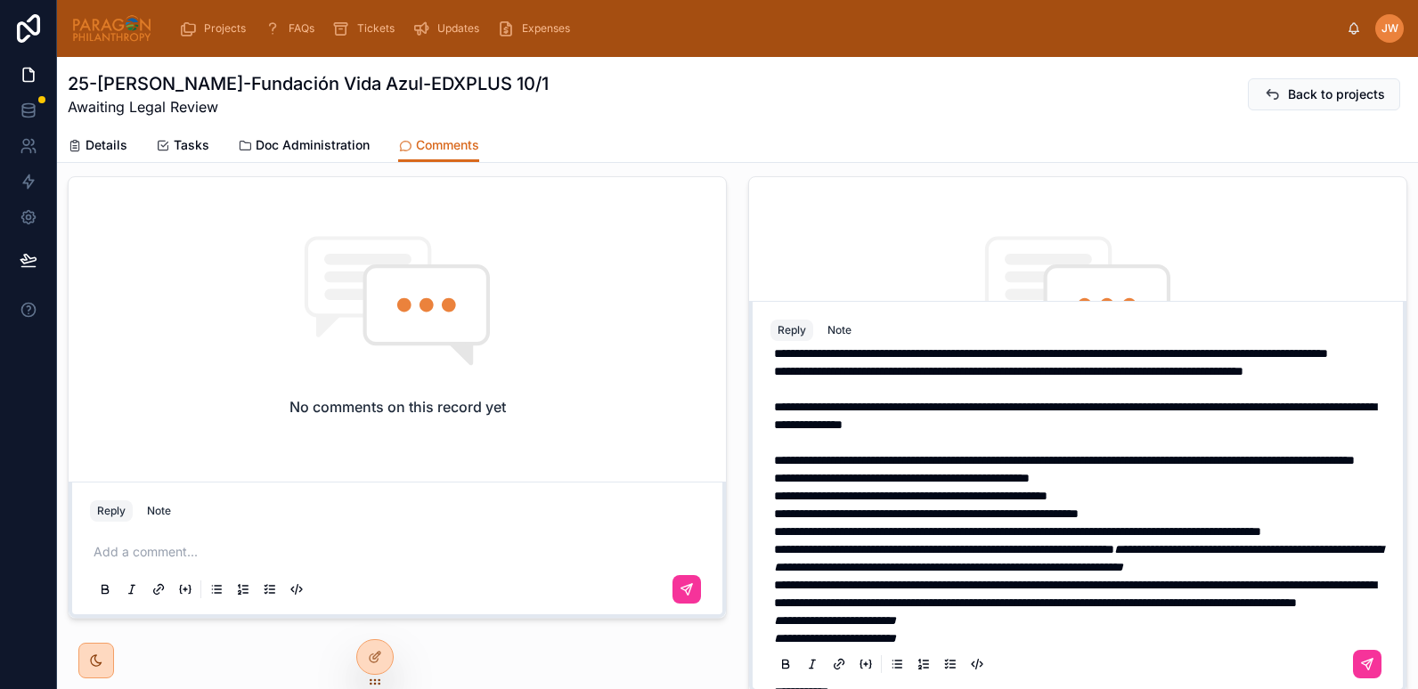
click at [989, 469] on p "**********" at bounding box center [1081, 452] width 614 height 36
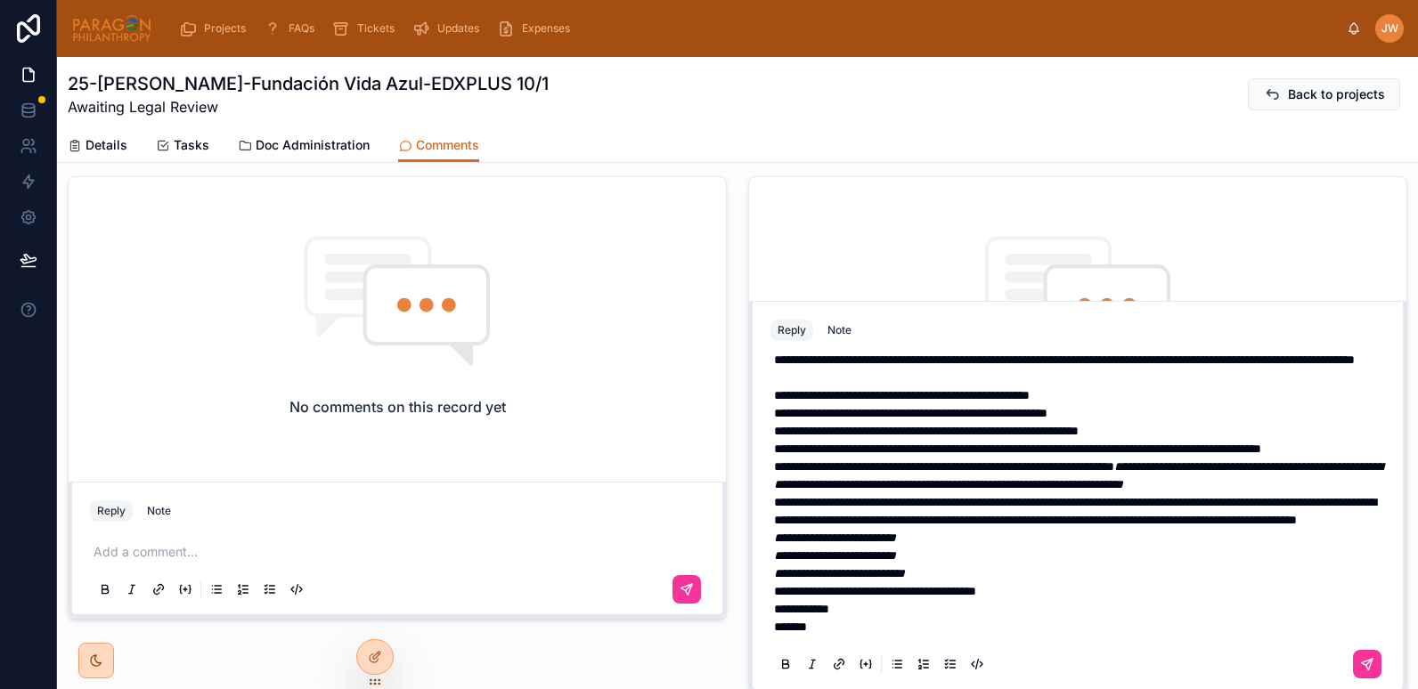
scroll to position [267, 0]
click at [774, 473] on span "**********" at bounding box center [944, 466] width 340 height 12
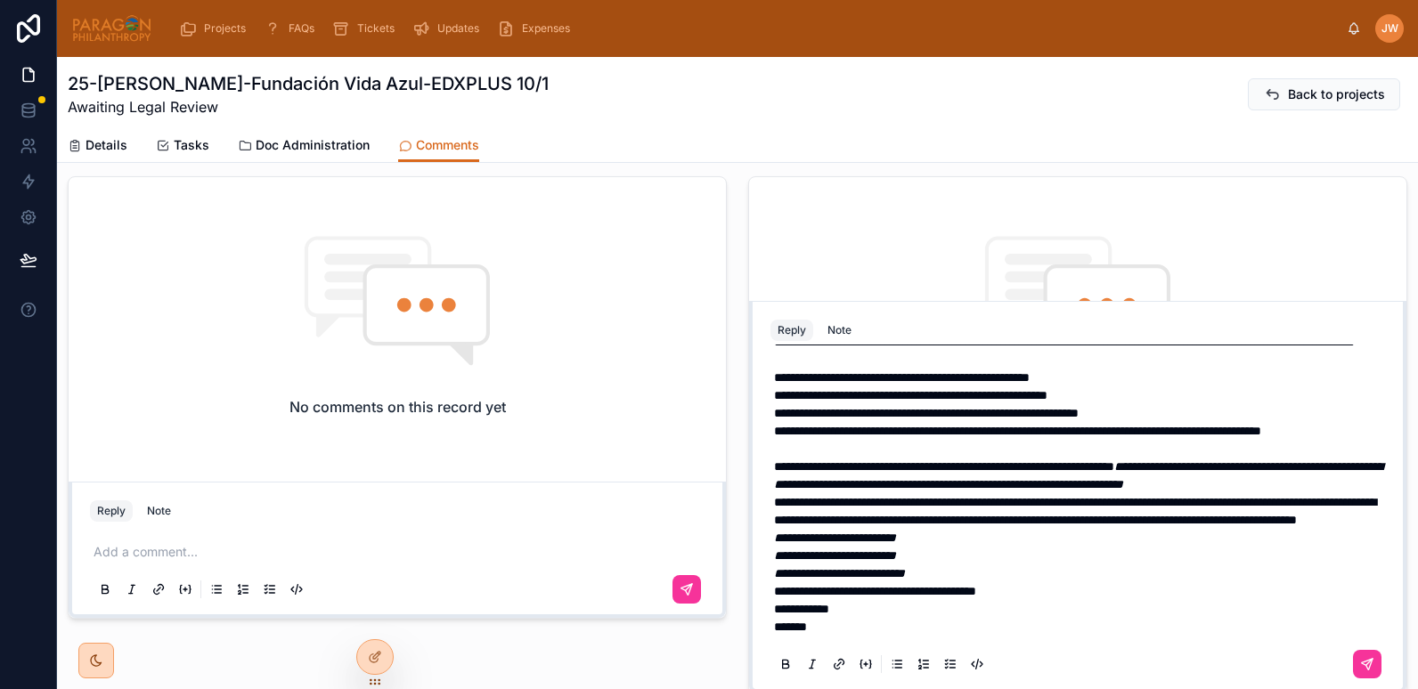
scroll to position [332, 0]
click at [930, 474] on p "**********" at bounding box center [1081, 466] width 614 height 53
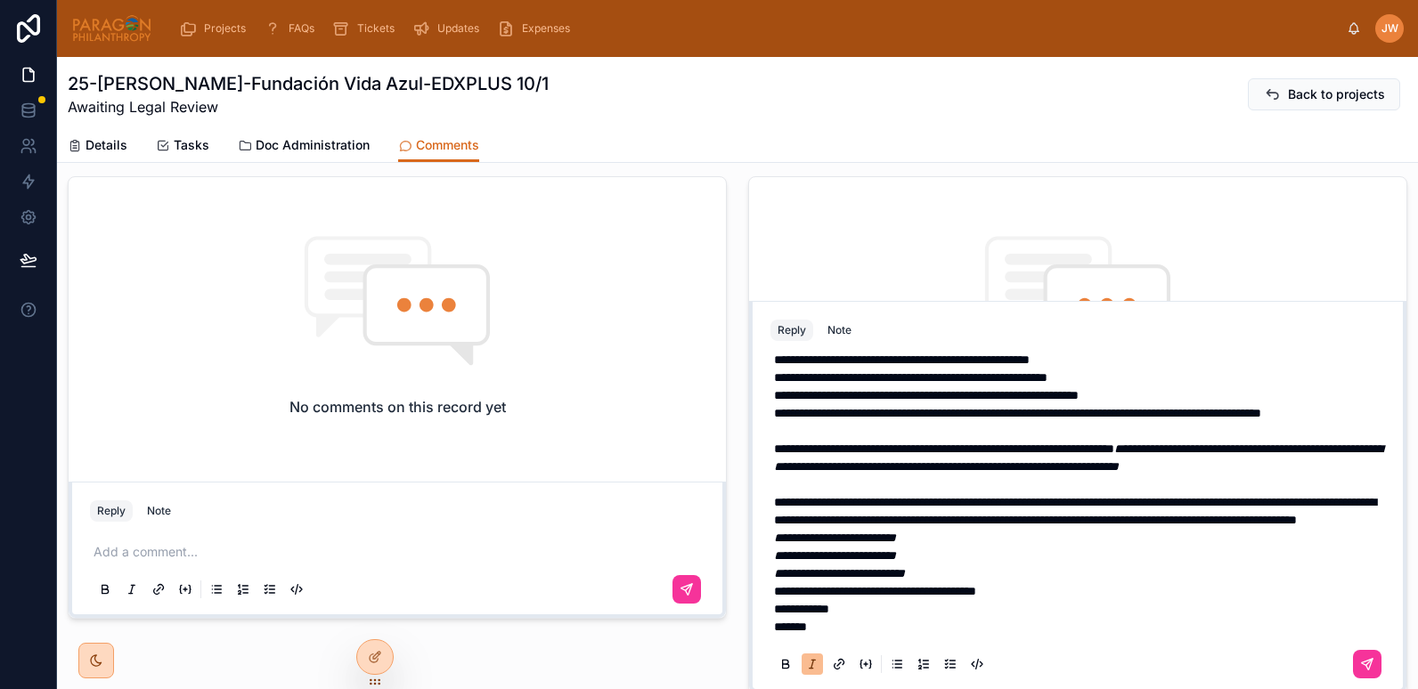
click at [770, 608] on div "**********" at bounding box center [1077, 404] width 614 height 556
click at [774, 598] on span "**********" at bounding box center [875, 591] width 202 height 12
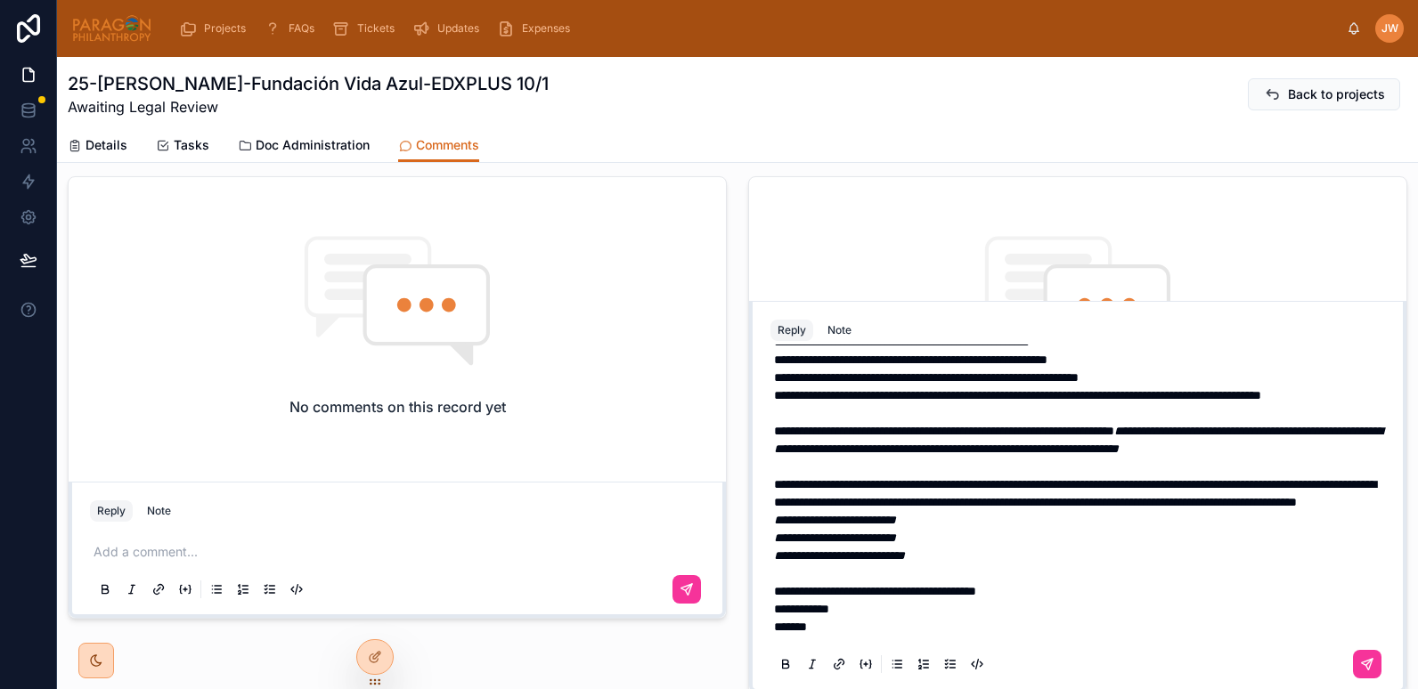
scroll to position [368, 0]
click at [774, 612] on span "**********" at bounding box center [801, 609] width 55 height 12
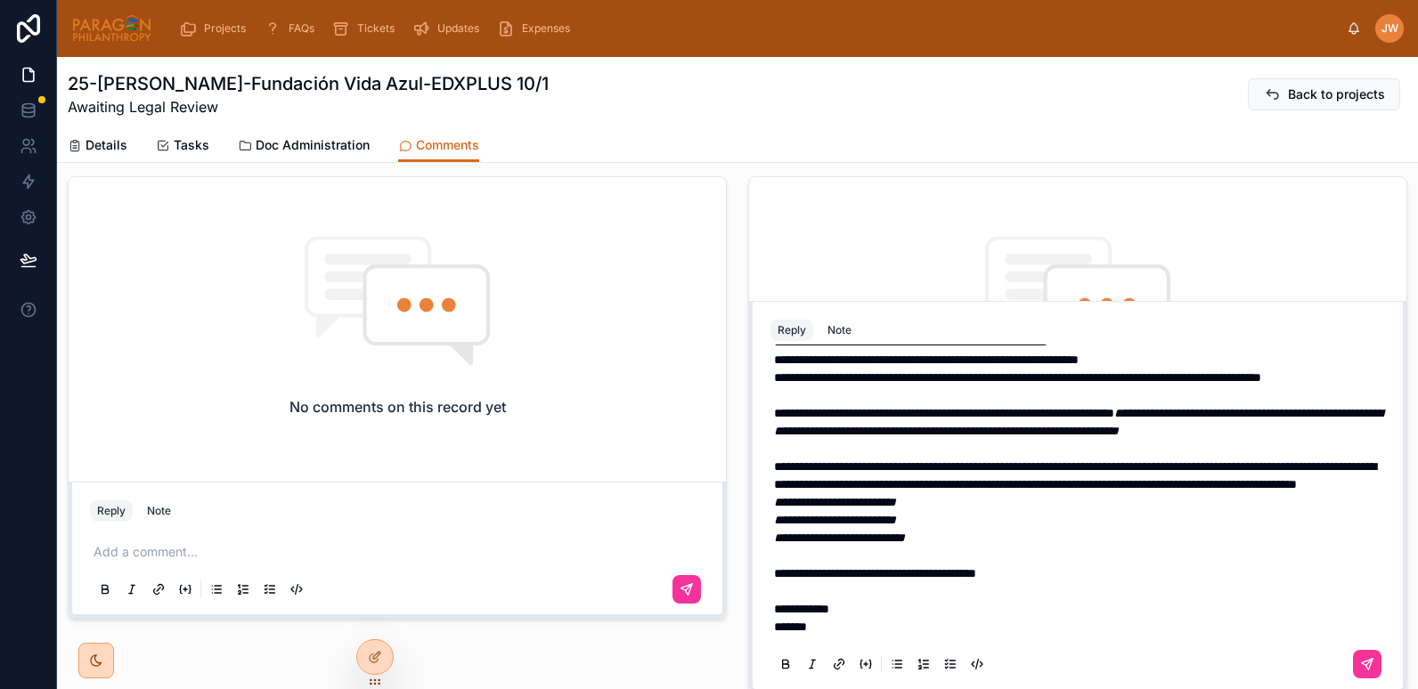
click at [890, 491] on span "**********" at bounding box center [1075, 475] width 602 height 30
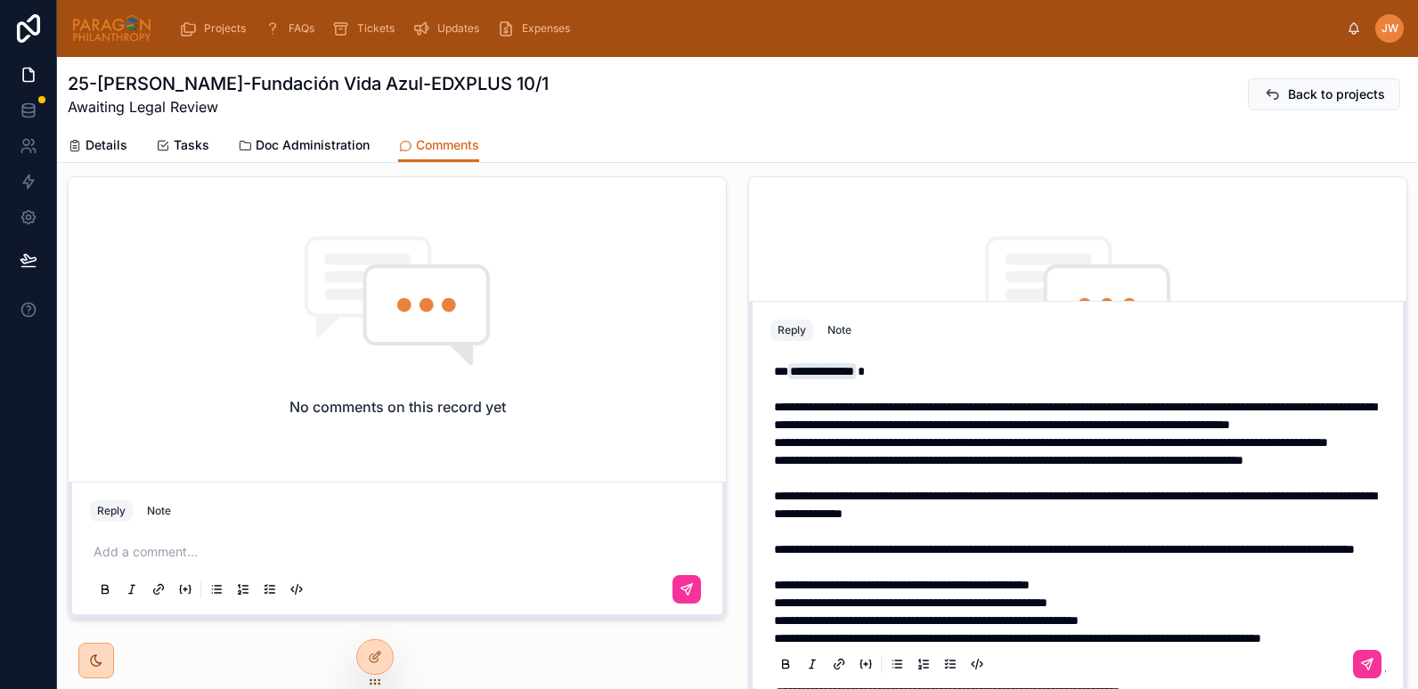
click at [774, 427] on span "**********" at bounding box center [1075, 416] width 602 height 30
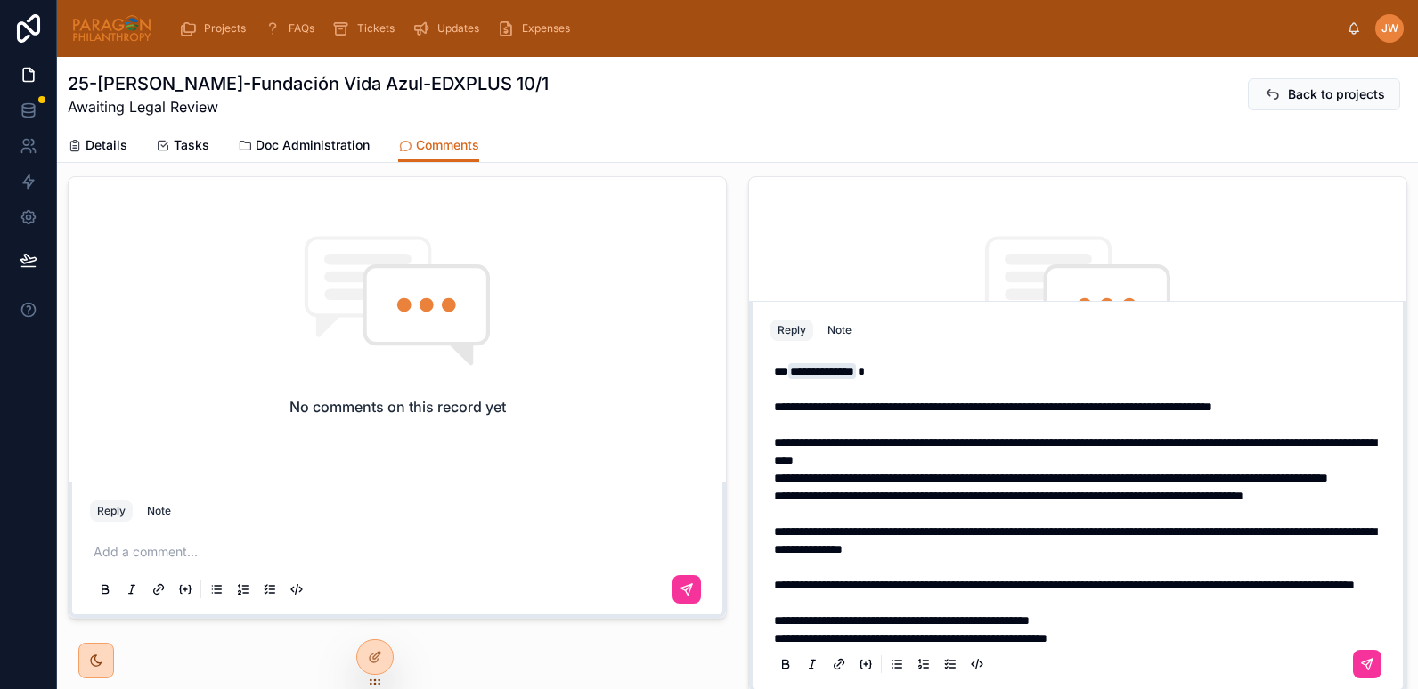
click at [1124, 466] on p "**********" at bounding box center [1081, 433] width 614 height 71
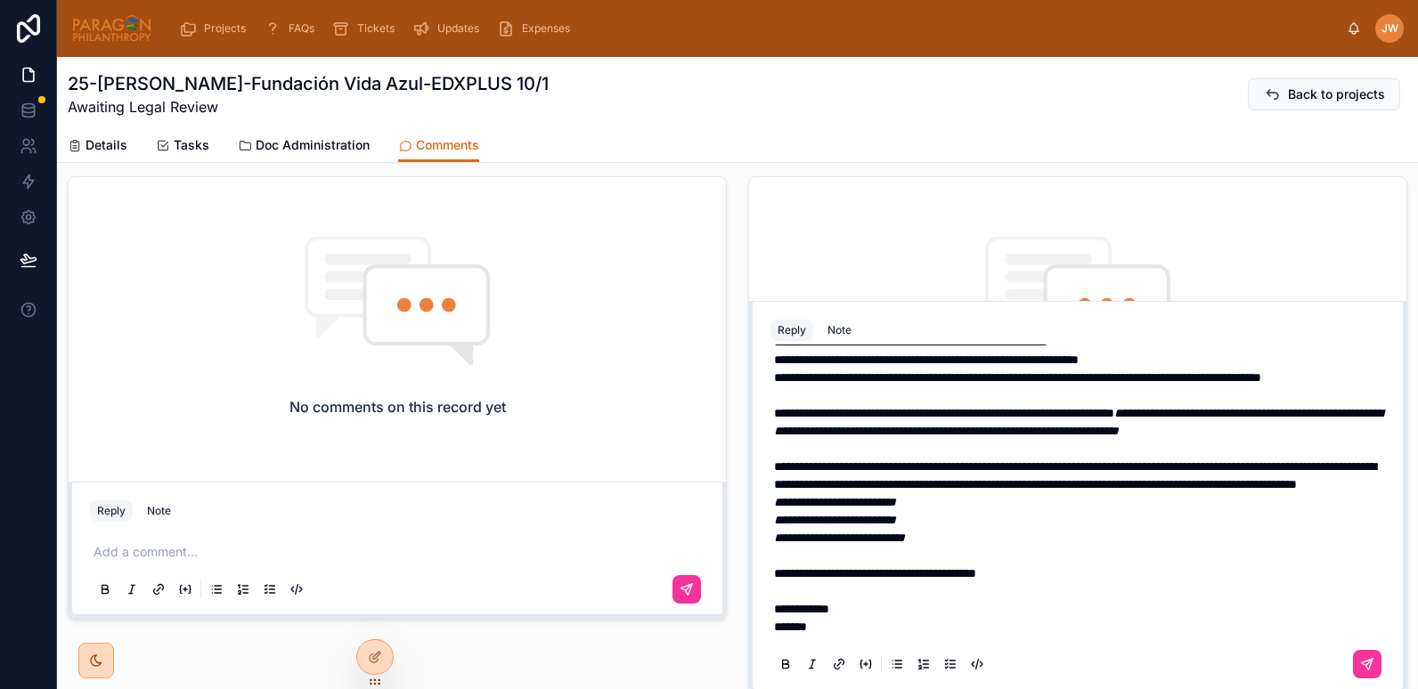
scroll to position [190, 0]
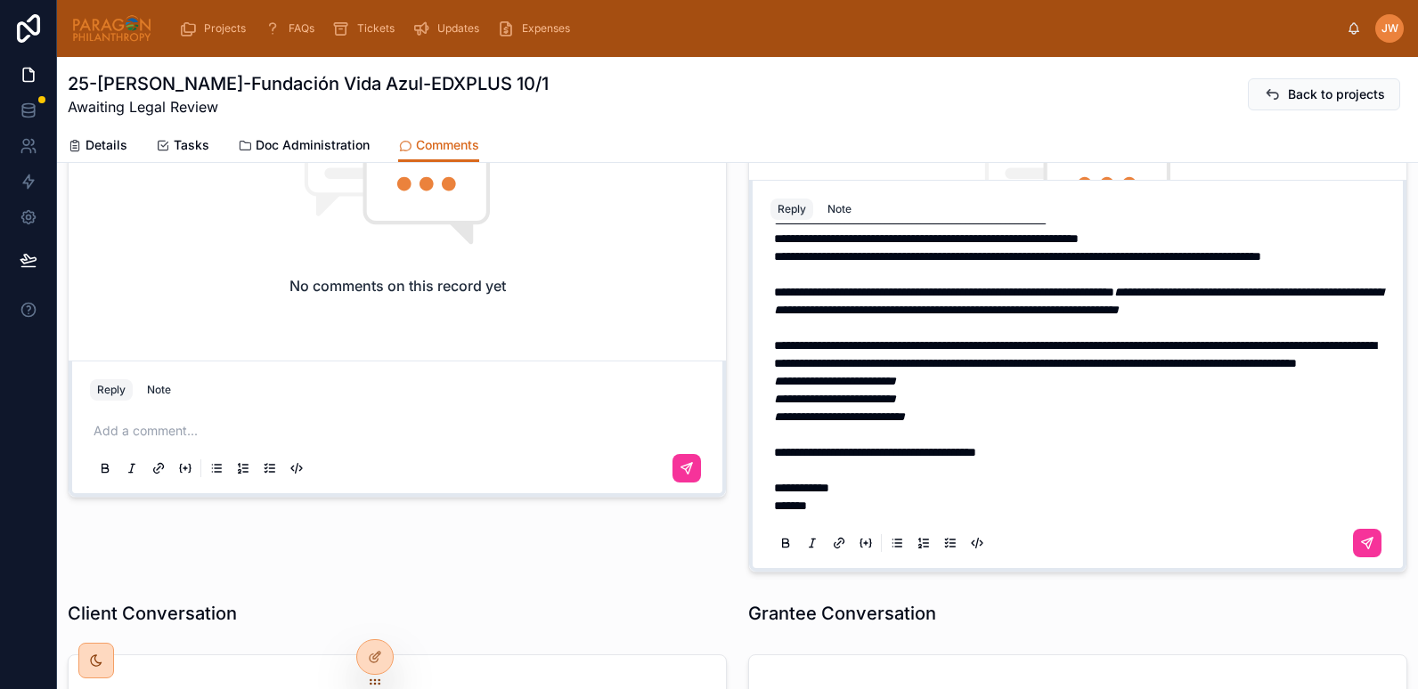
click at [945, 377] on p "**********" at bounding box center [1081, 381] width 614 height 18
click at [987, 423] on p "**********" at bounding box center [1081, 417] width 614 height 18
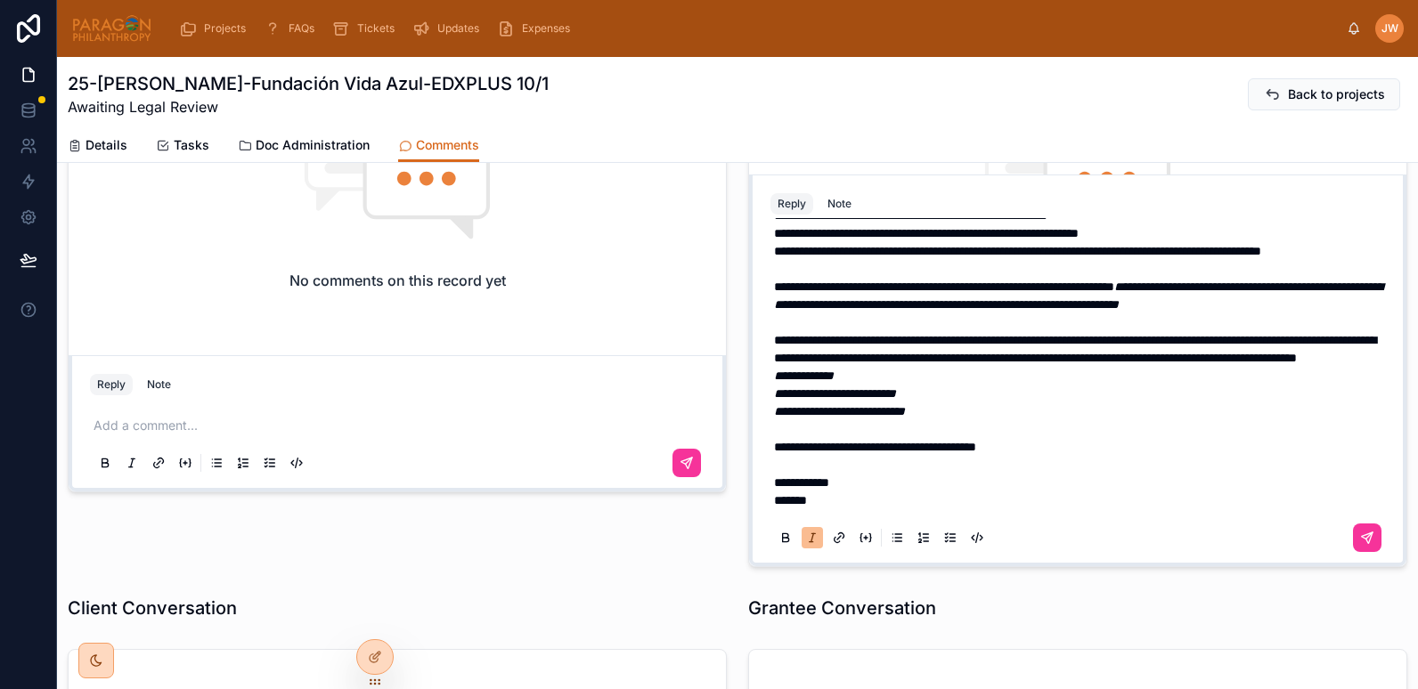
scroll to position [198, 0]
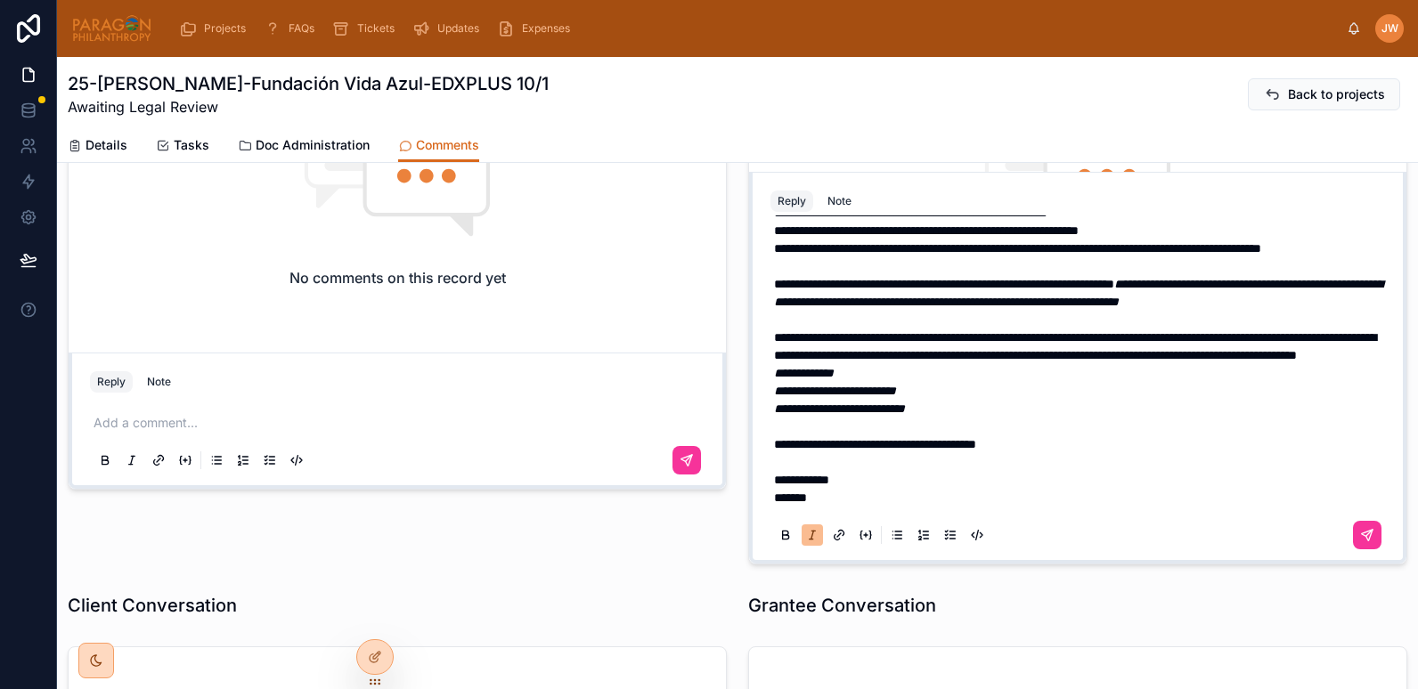
click at [1070, 445] on p "**********" at bounding box center [1081, 436] width 614 height 36
click at [1269, 449] on p "**********" at bounding box center [1081, 436] width 614 height 36
click at [1360, 539] on icon at bounding box center [1367, 535] width 14 height 14
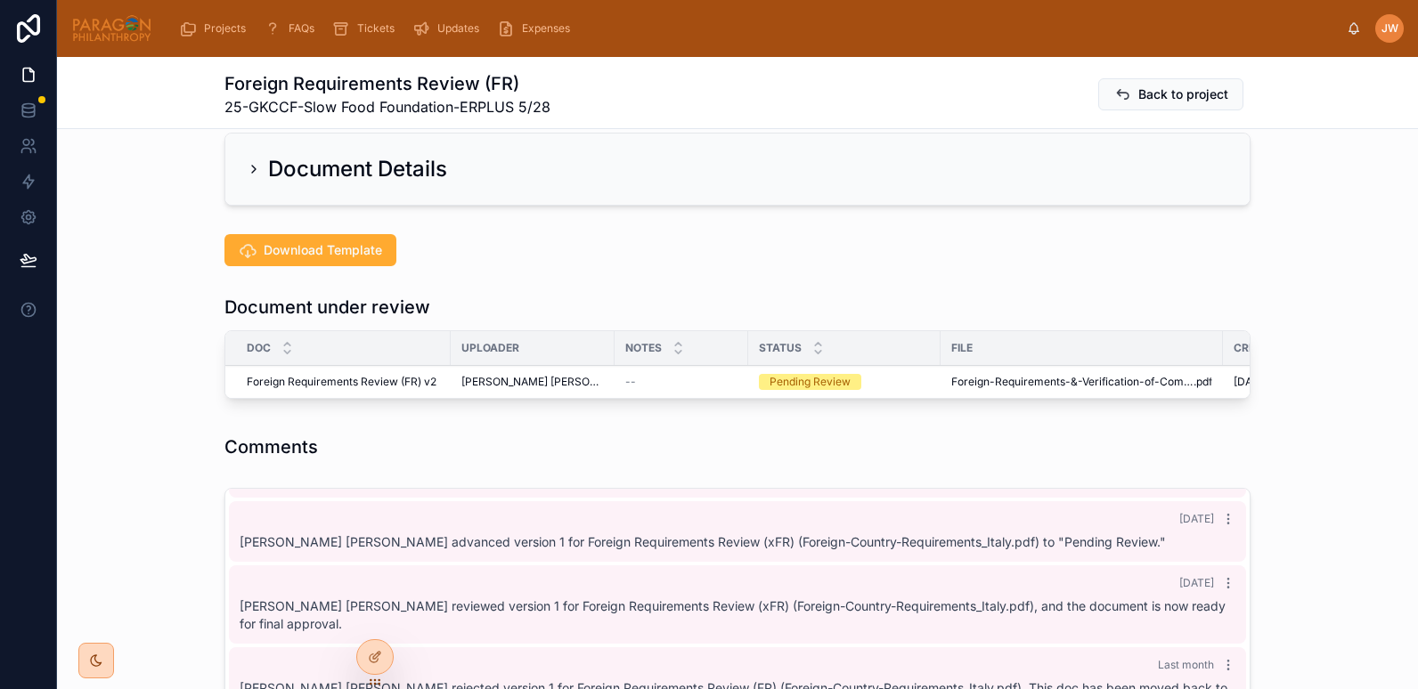
scroll to position [331, 0]
click at [952, 381] on span "Foreign-Requirements-&-Verification-of-Compliance" at bounding box center [1072, 381] width 242 height 14
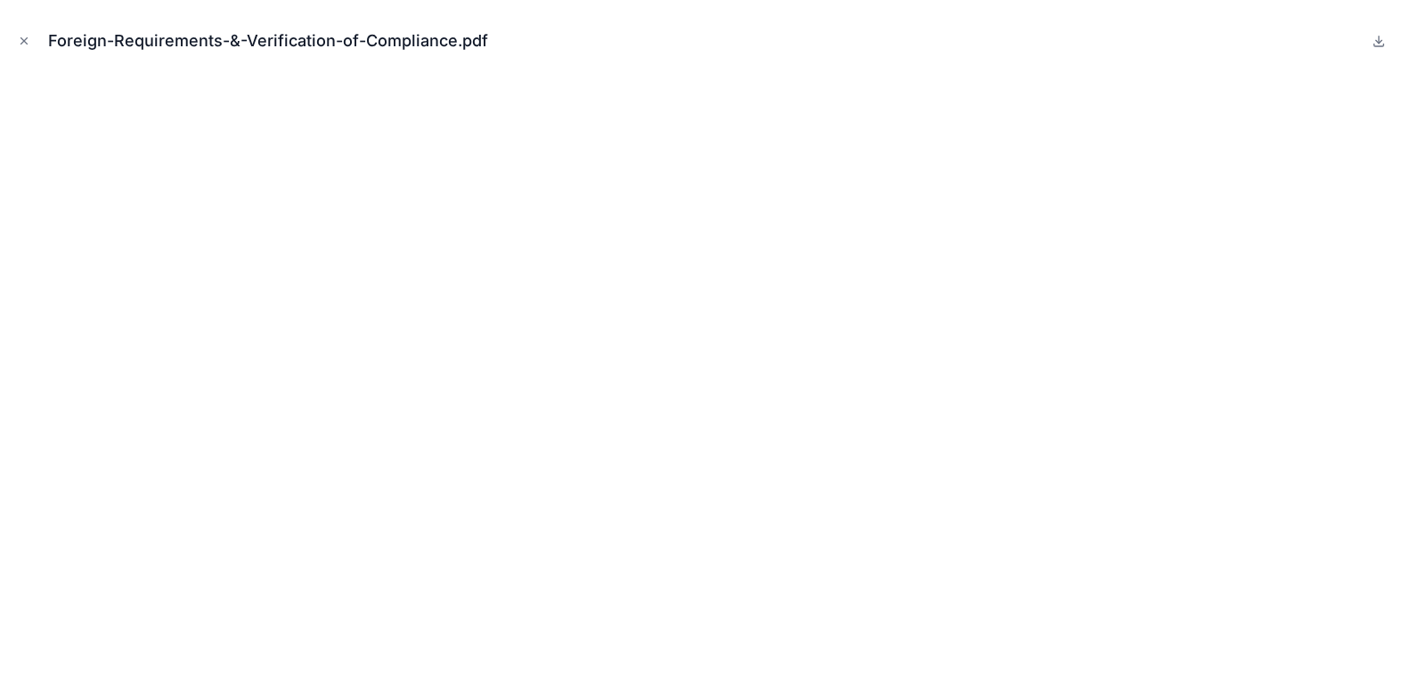
click at [34, 39] on div "Foreign-Requirements-&-Verification-of-Compliance.pdf" at bounding box center [708, 40] width 1389 height 53
click at [18, 39] on icon "Close modal" at bounding box center [24, 41] width 12 height 12
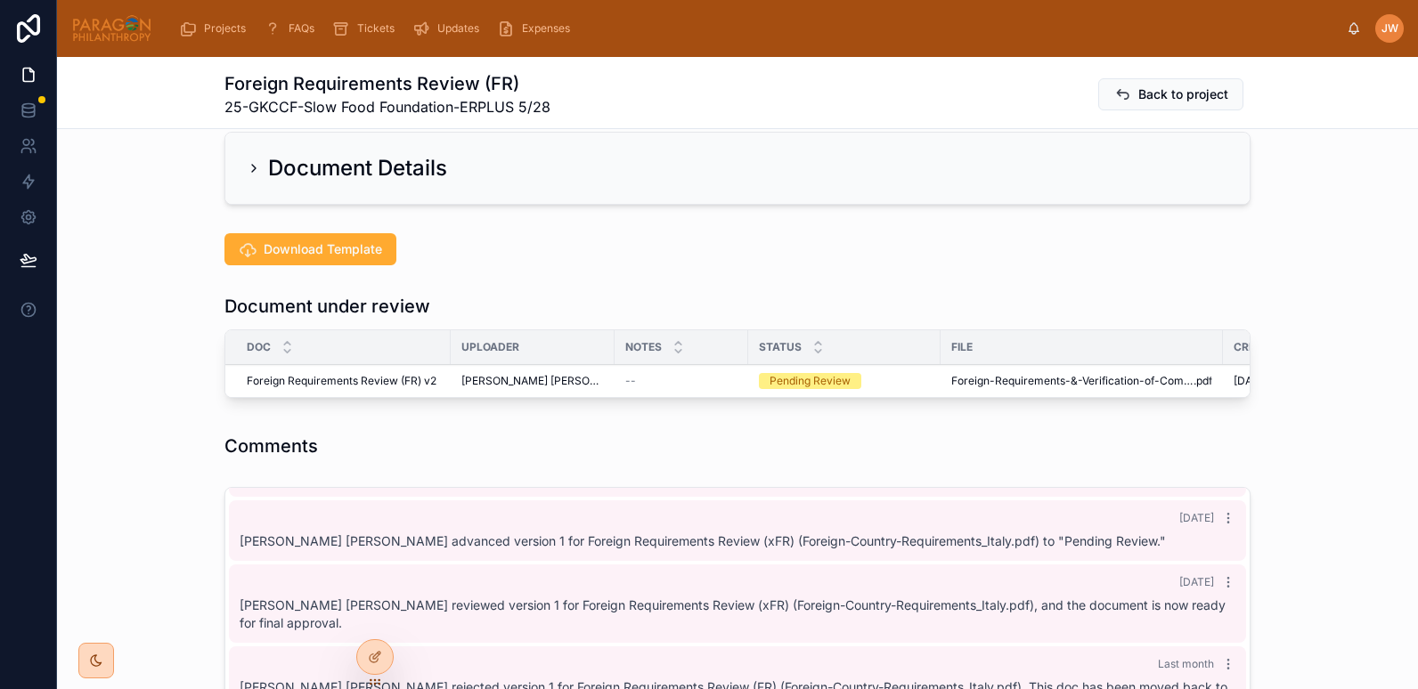
click at [0, 0] on icon at bounding box center [0, 0] width 0 height 0
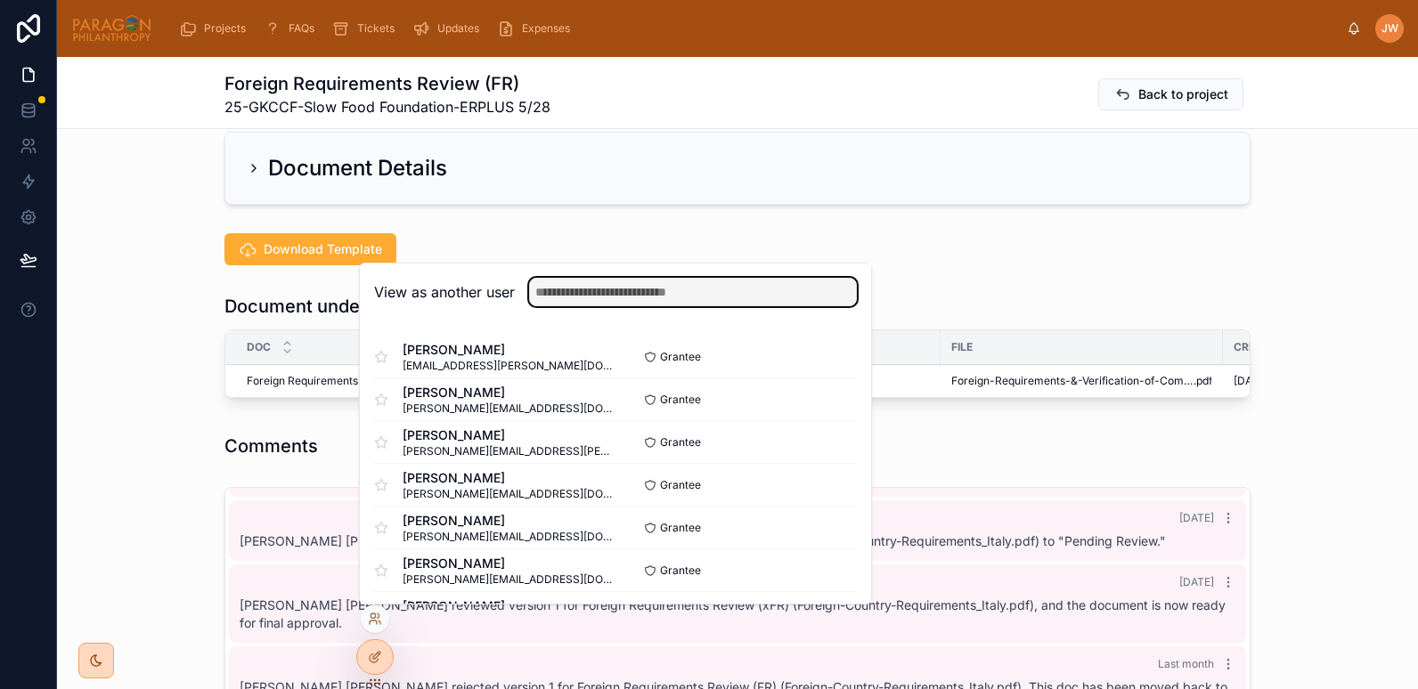
click at [559, 298] on input "text" at bounding box center [693, 292] width 328 height 28
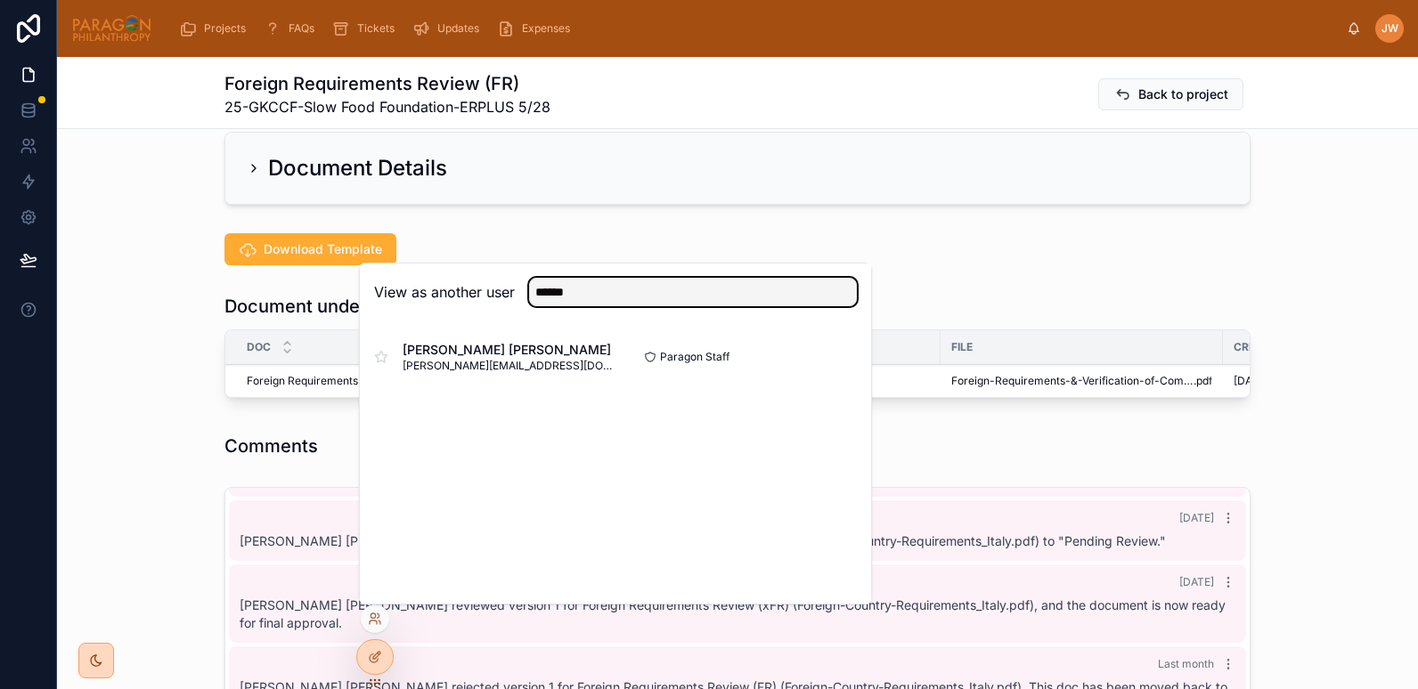
type input "******"
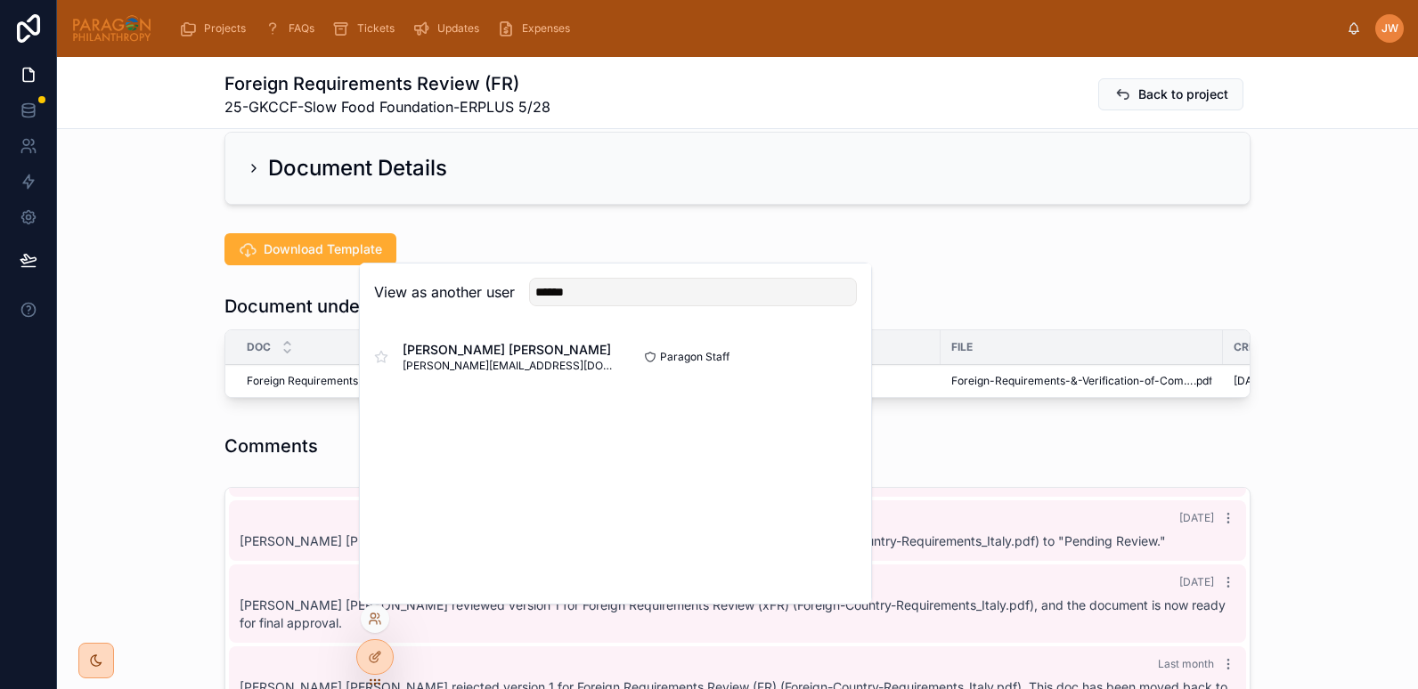
click at [0, 0] on button "Select" at bounding box center [0, 0] width 0 height 0
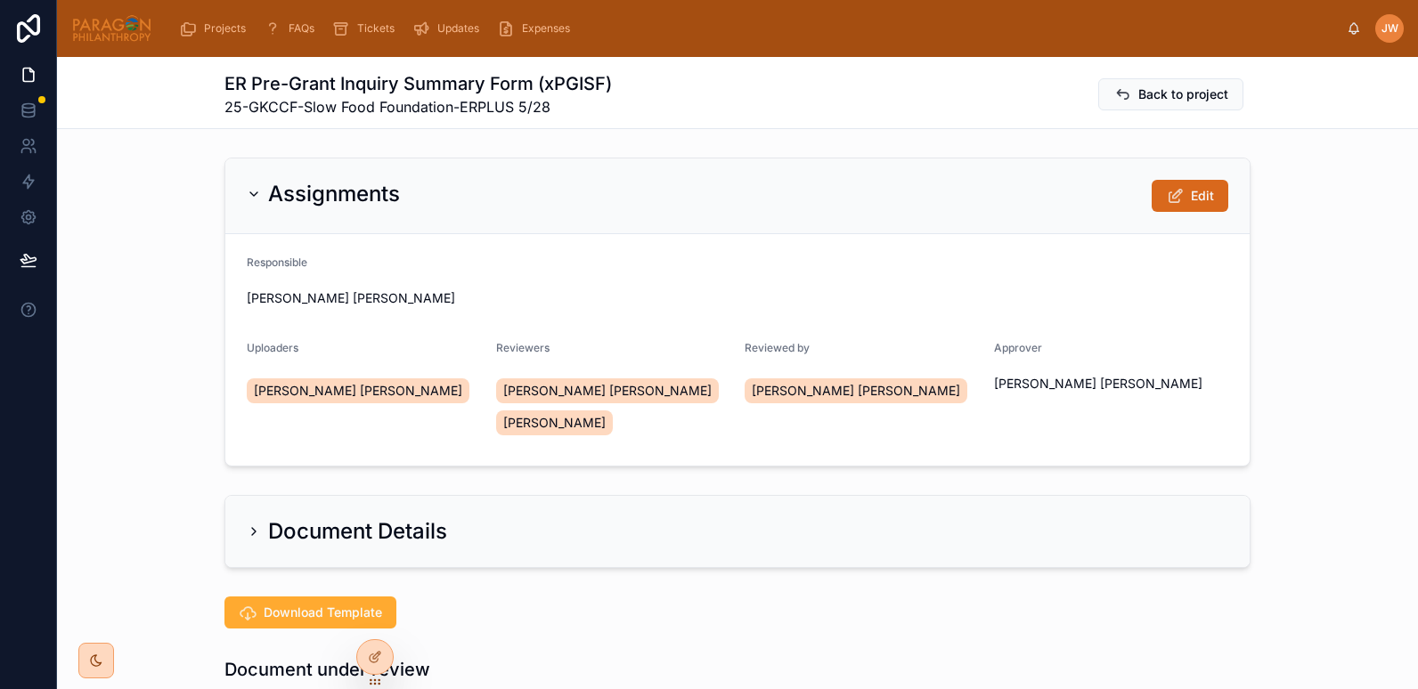
click at [1167, 199] on icon at bounding box center [1175, 196] width 19 height 18
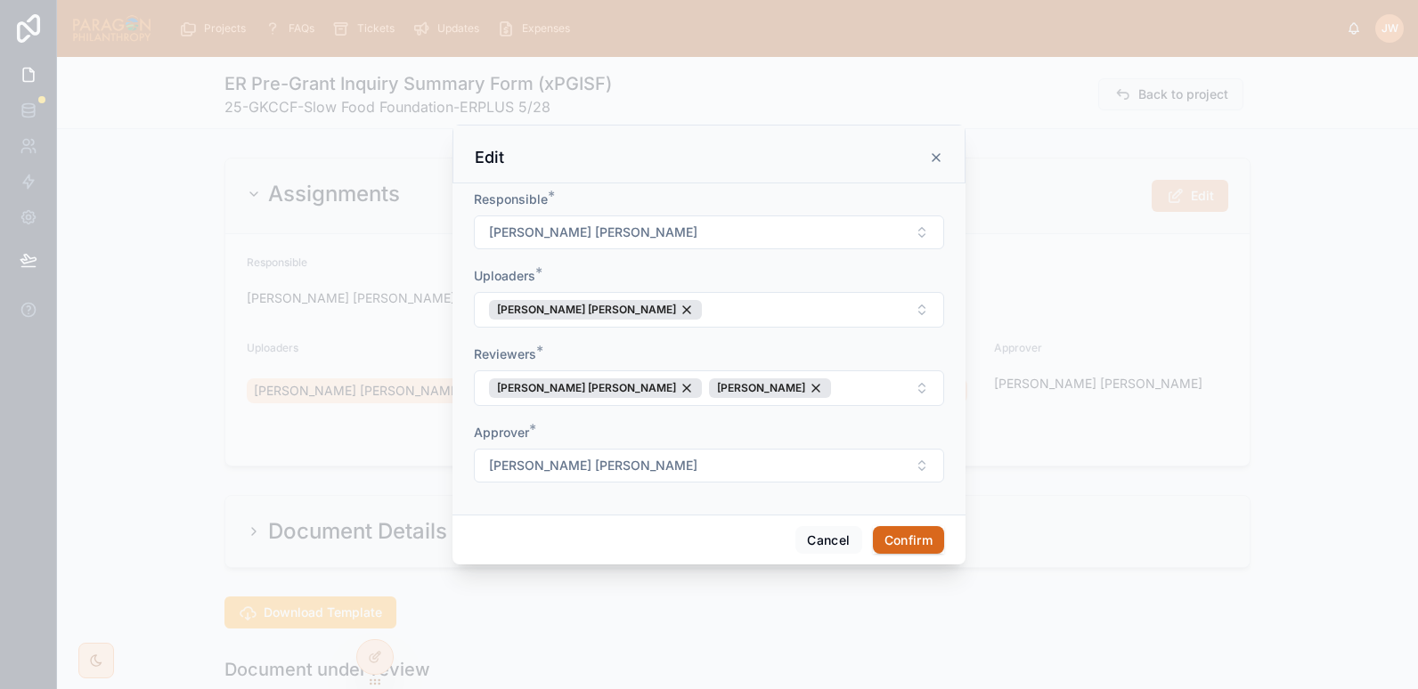
click at [632, 304] on div "[PERSON_NAME] [PERSON_NAME]" at bounding box center [595, 310] width 213 height 20
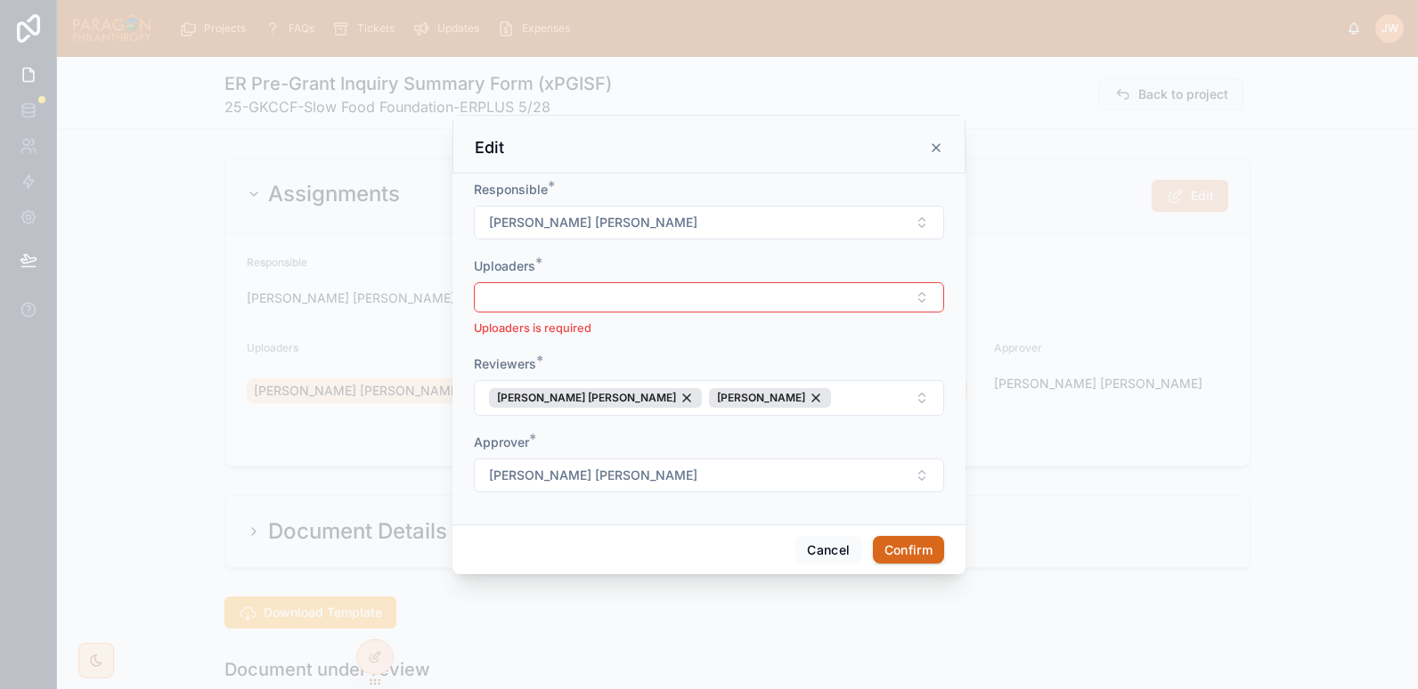
click at [574, 224] on span "[PERSON_NAME] [PERSON_NAME]" at bounding box center [593, 223] width 208 height 18
type input "*******"
click at [634, 292] on span "[PERSON_NAME]" at bounding box center [643, 295] width 102 height 18
click at [561, 296] on button "Select Button" at bounding box center [709, 297] width 470 height 30
type input "*******"
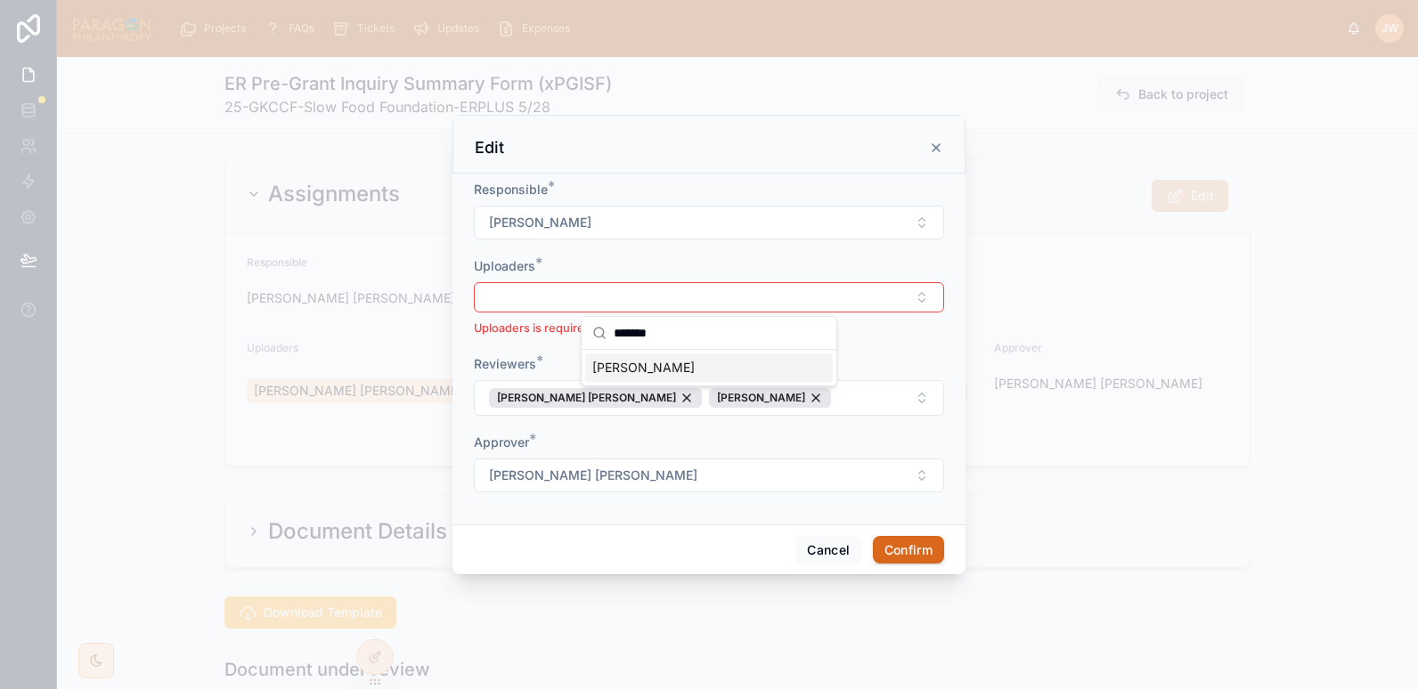
click at [640, 369] on span "[PERSON_NAME]" at bounding box center [643, 368] width 102 height 18
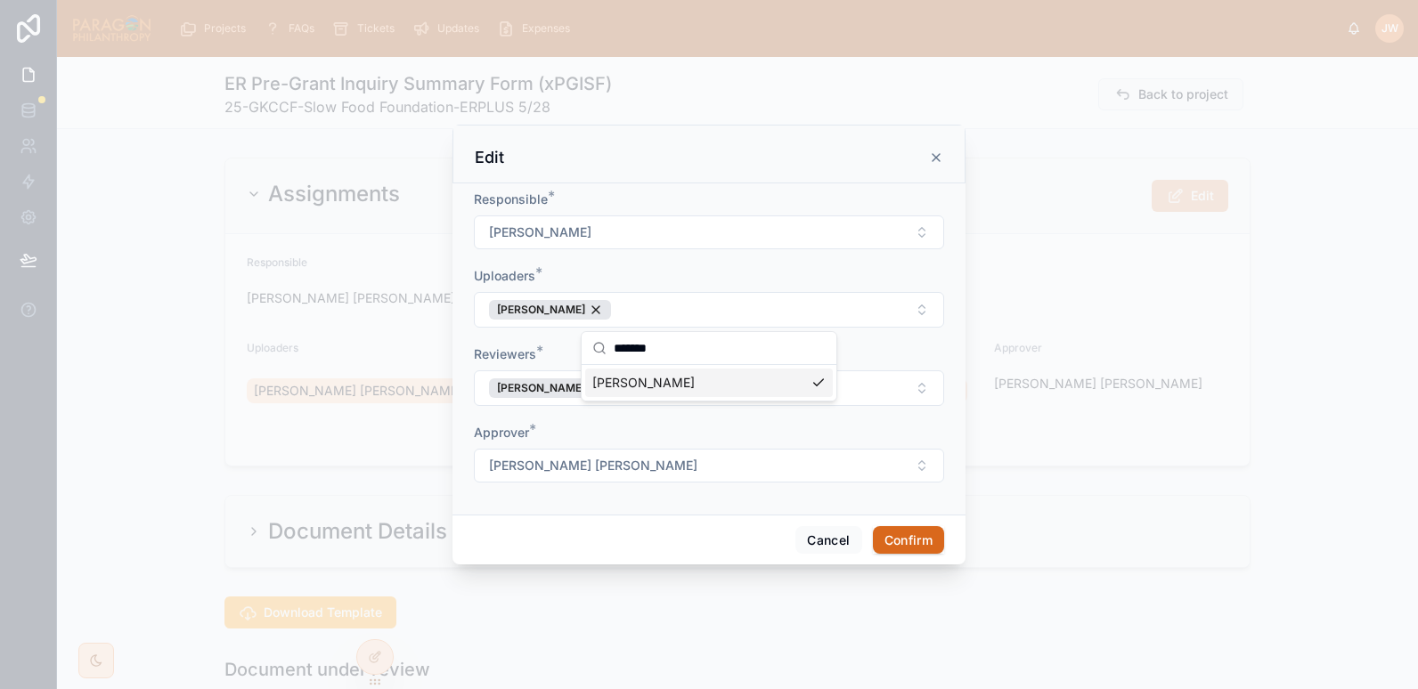
click at [641, 463] on button "[PERSON_NAME] [PERSON_NAME]" at bounding box center [709, 466] width 470 height 34
type input "*******"
click at [655, 544] on span "[PERSON_NAME]" at bounding box center [643, 538] width 102 height 18
click at [745, 388] on div "[PERSON_NAME]" at bounding box center [770, 388] width 122 height 20
click at [632, 389] on div "[PERSON_NAME] [PERSON_NAME]" at bounding box center [595, 388] width 213 height 20
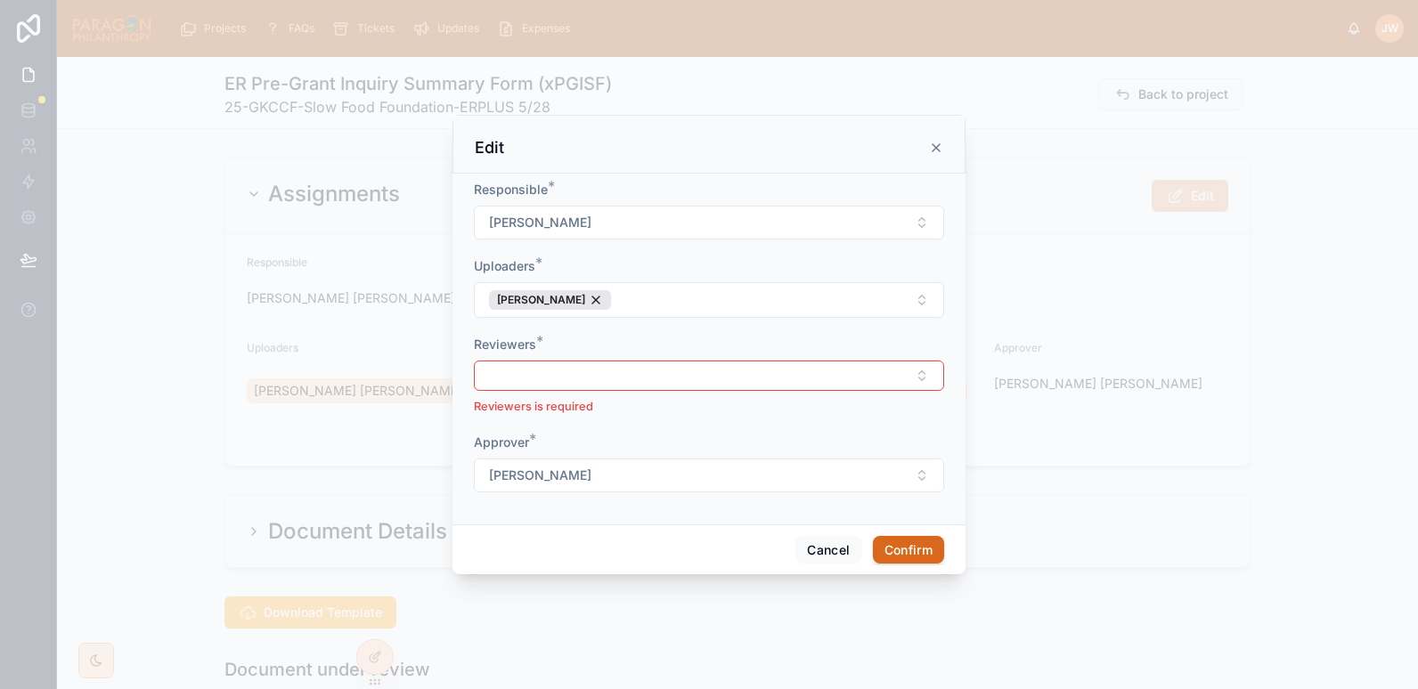
click at [590, 385] on button "Select Button" at bounding box center [709, 376] width 470 height 30
type input "*******"
click at [681, 443] on span "[PERSON_NAME]" at bounding box center [643, 446] width 102 height 18
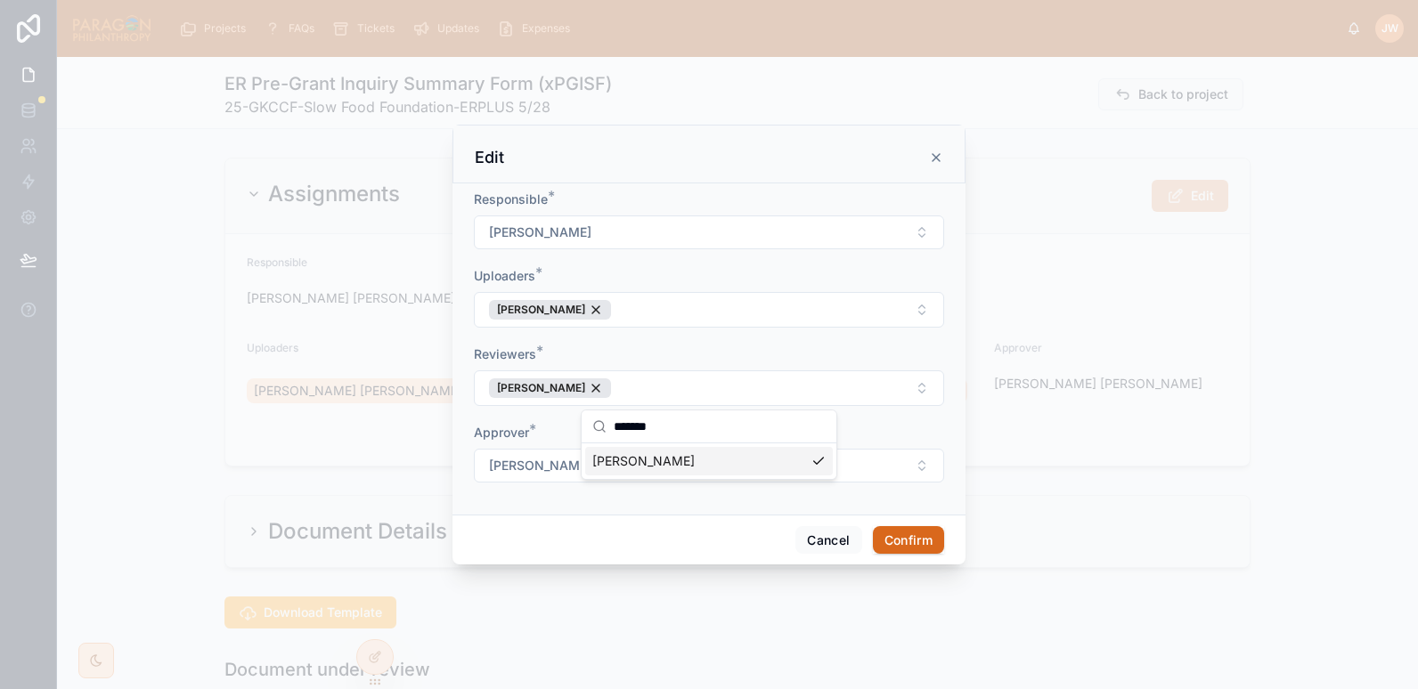
click at [675, 338] on form "Responsible * Jessica Watkins Uploaders * Jessica Watkins Reviewers * Jessica W…" at bounding box center [709, 346] width 470 height 310
click at [907, 537] on button "Confirm" at bounding box center [908, 540] width 71 height 28
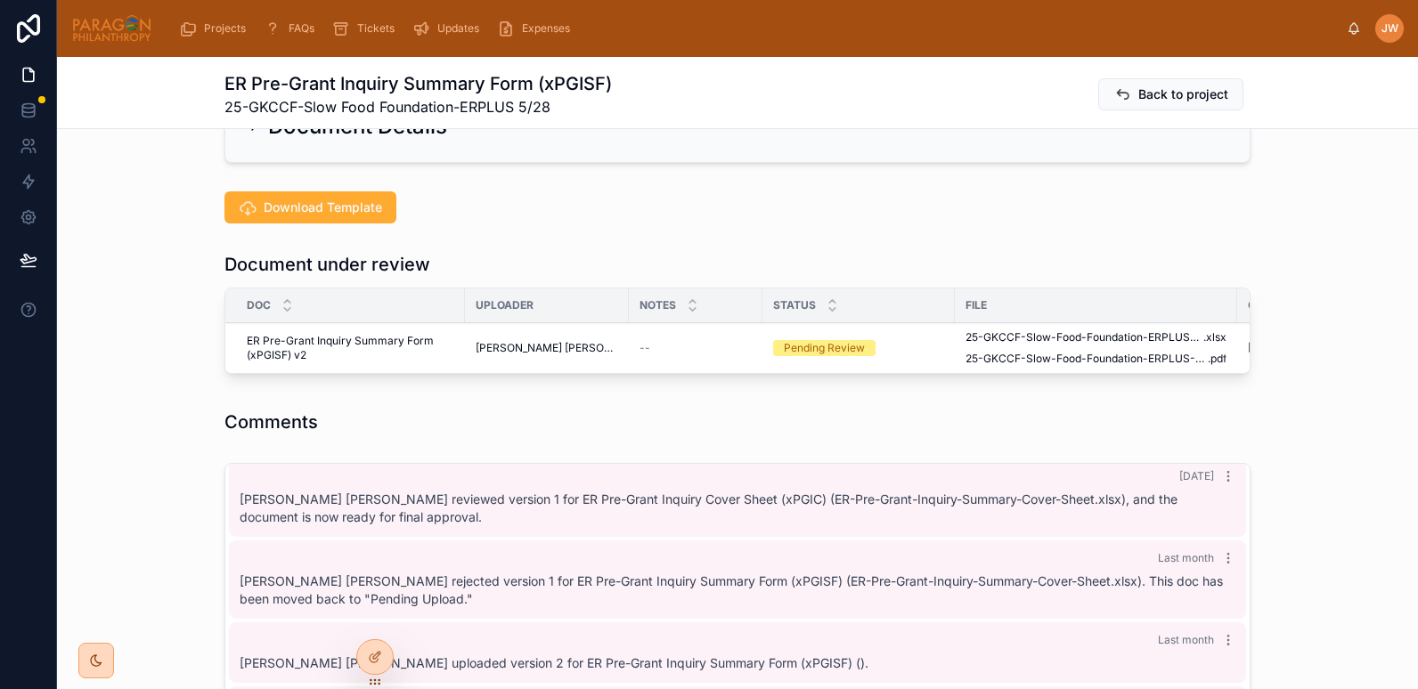
scroll to position [378, 0]
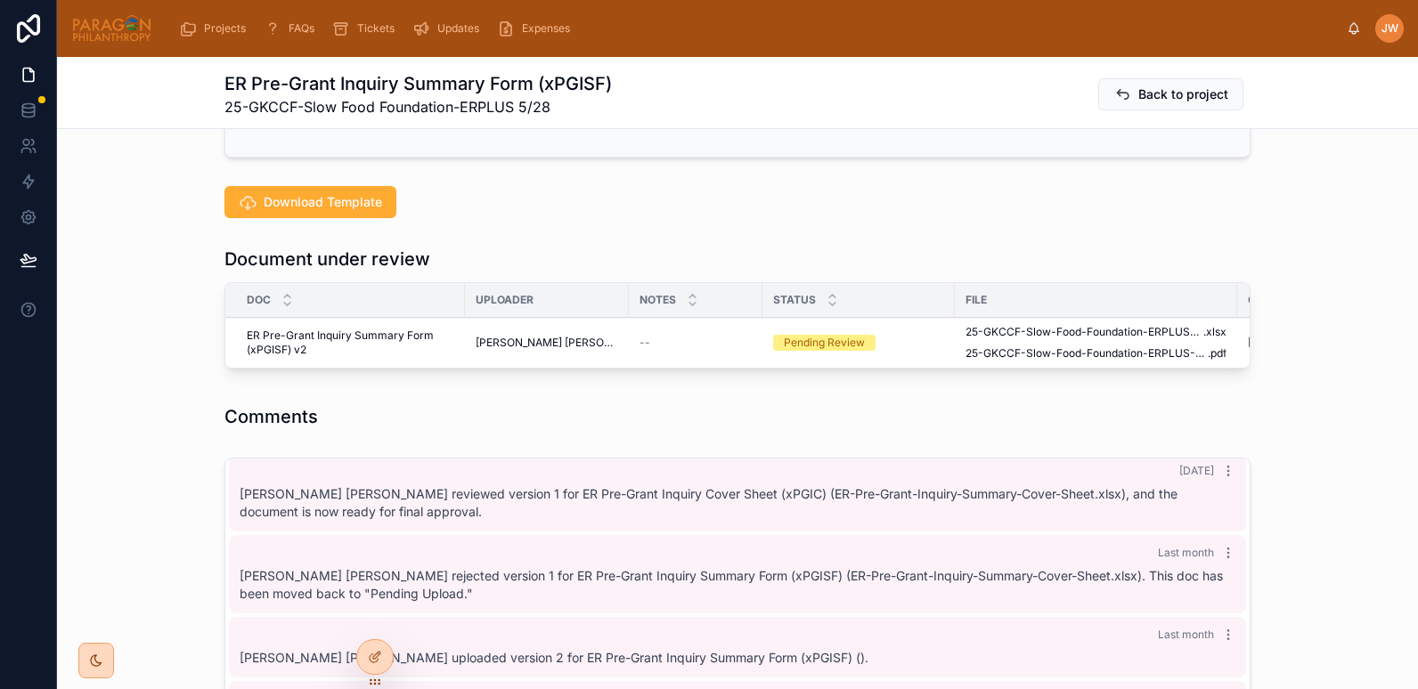
click at [0, 0] on span "Reject" at bounding box center [0, 0] width 0 height 0
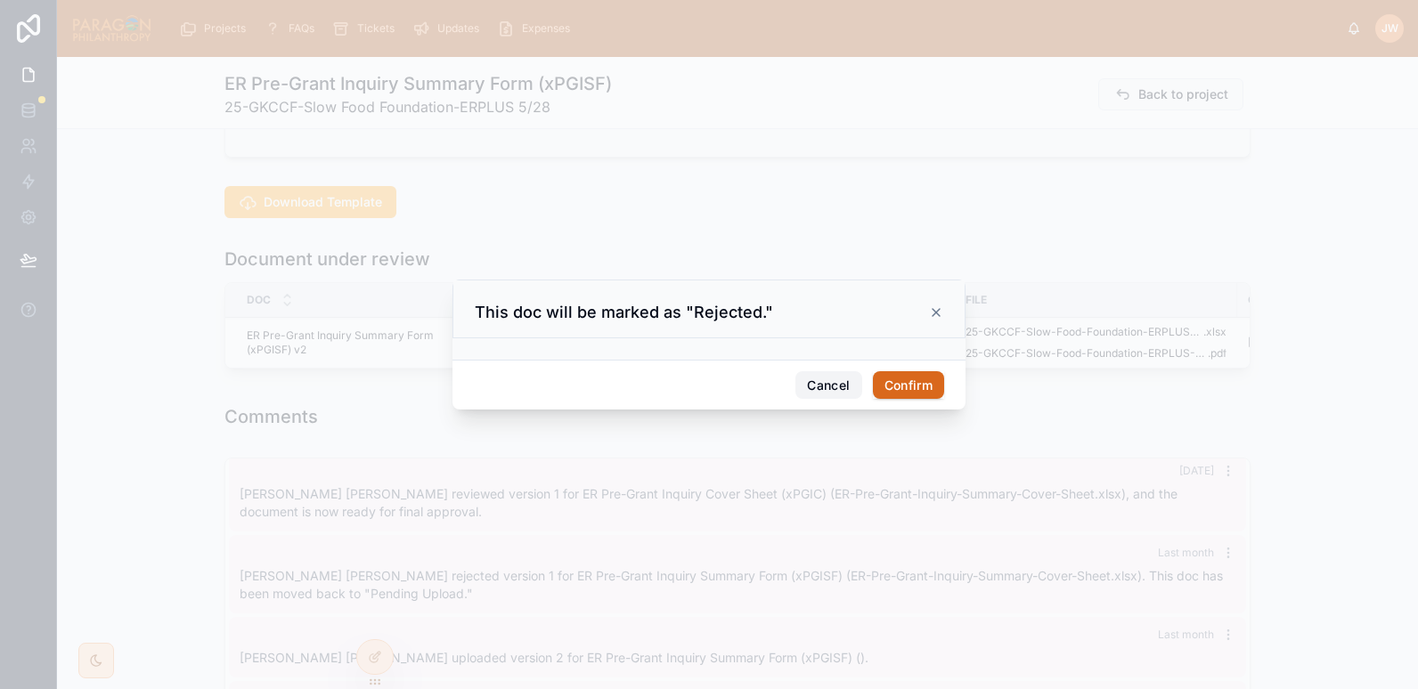
click at [826, 375] on button "Cancel" at bounding box center [828, 385] width 66 height 28
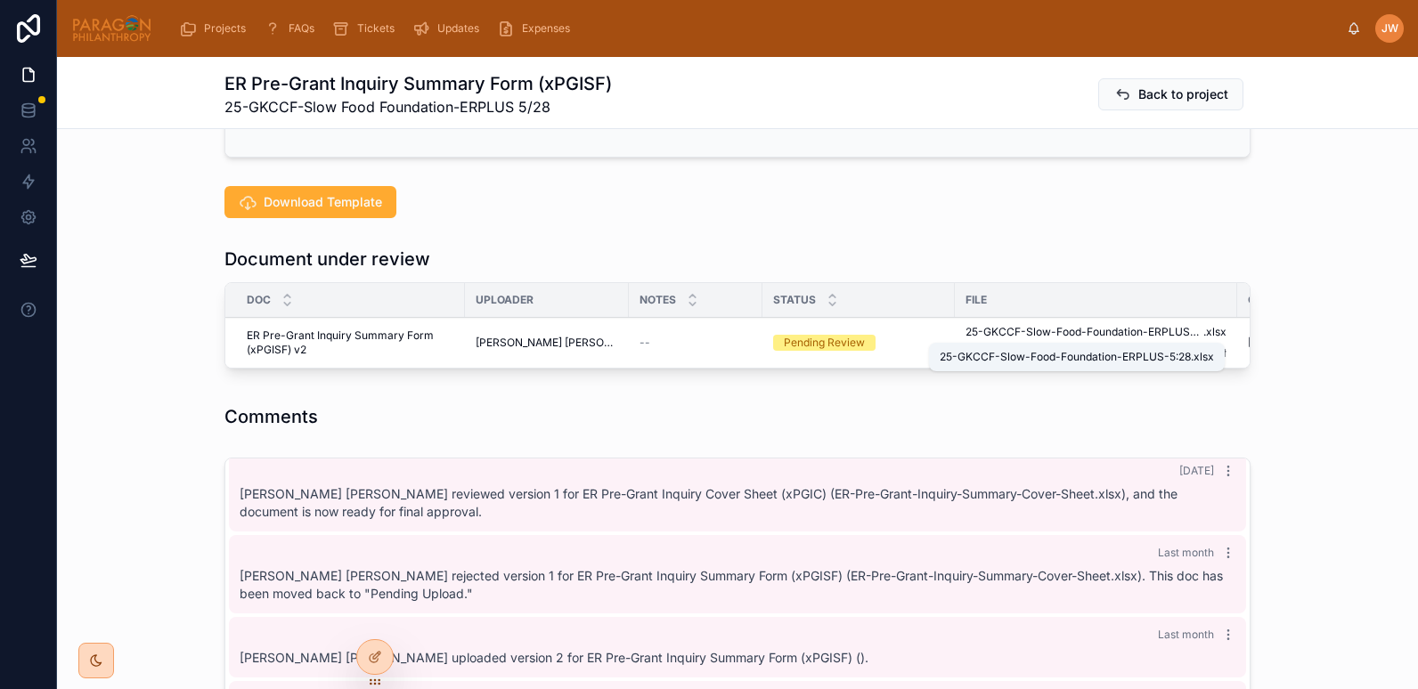
click at [973, 338] on span "25-GKCCF-Slow-Food-Foundation-ERPLUS-5:28" at bounding box center [1084, 332] width 238 height 14
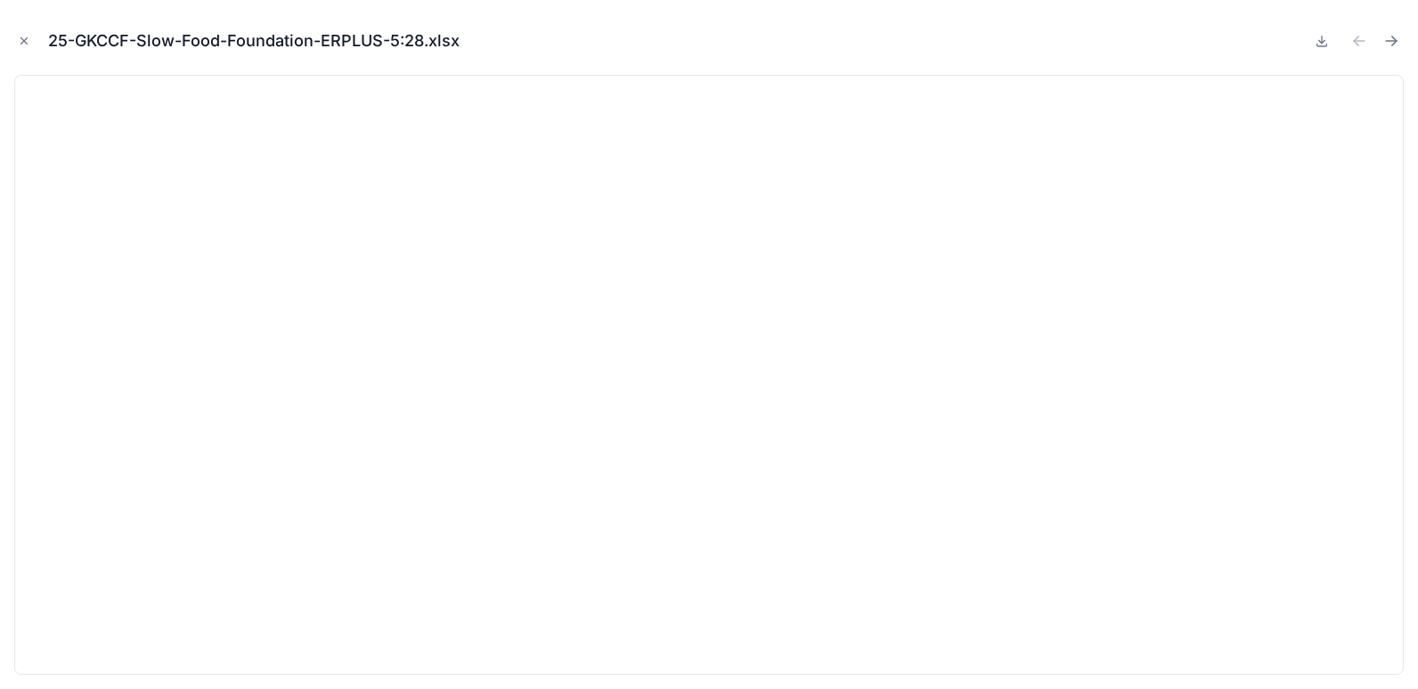
click at [28, 41] on icon "Close modal" at bounding box center [24, 41] width 12 height 12
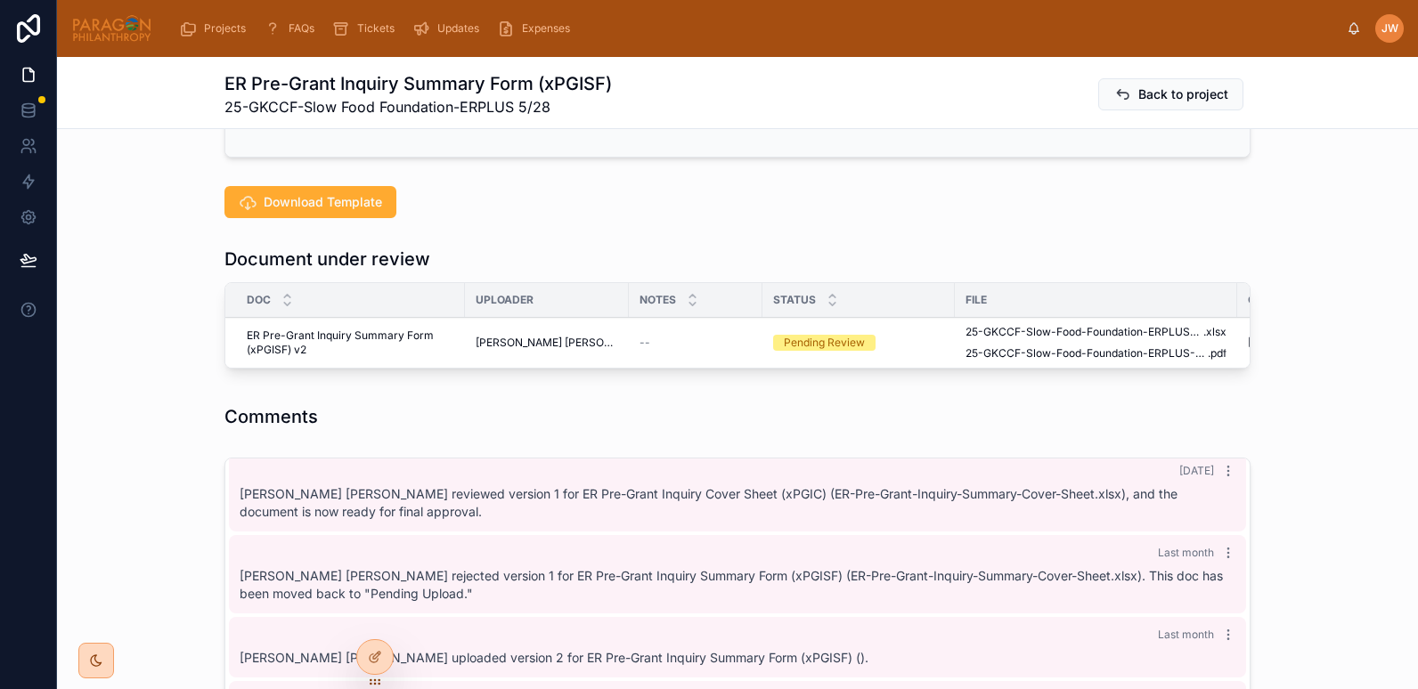
click at [0, 0] on span "Reject" at bounding box center [0, 0] width 0 height 0
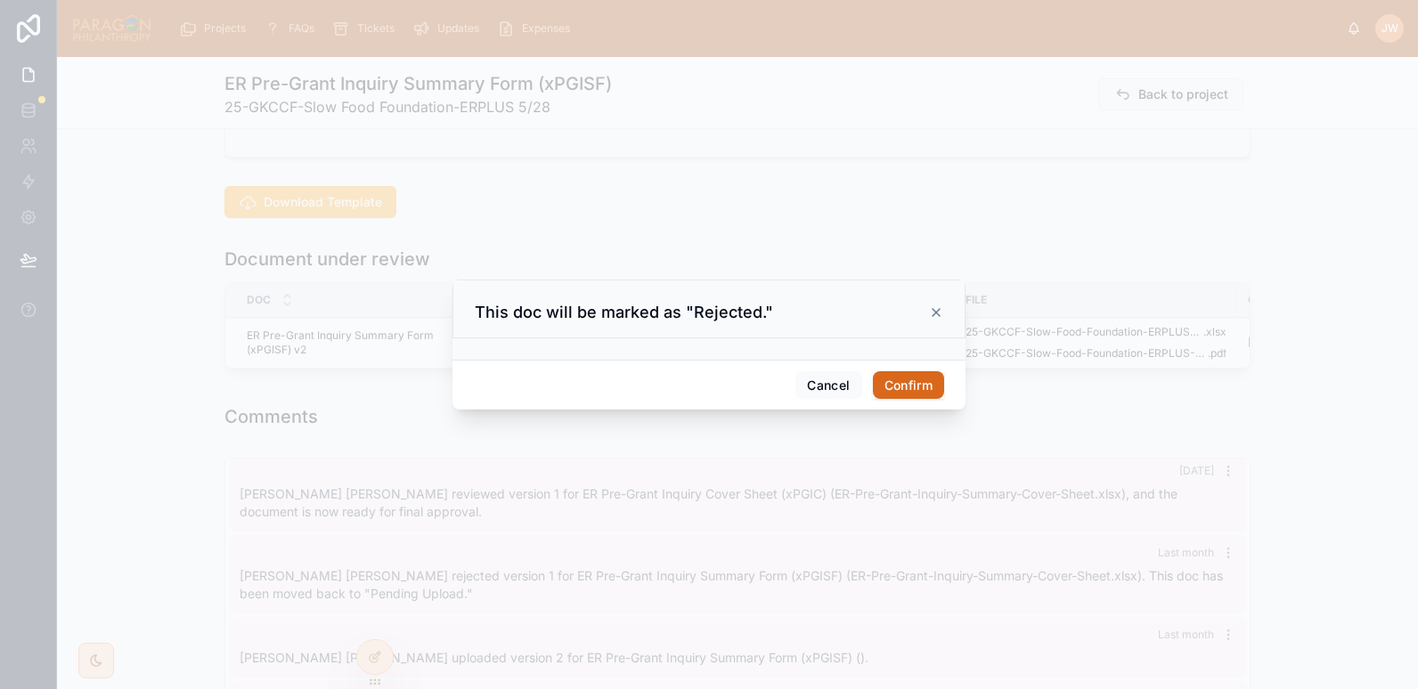
click at [898, 387] on button "Confirm" at bounding box center [908, 385] width 71 height 28
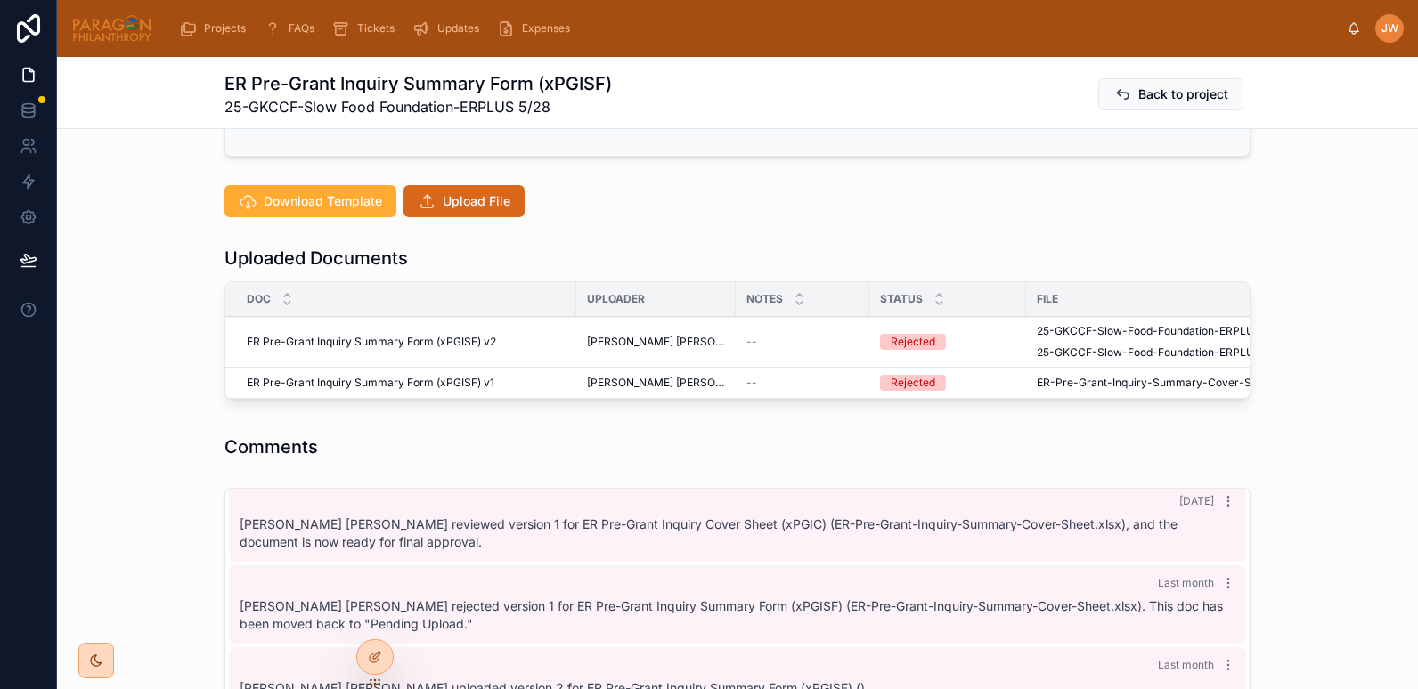
scroll to position [377, 0]
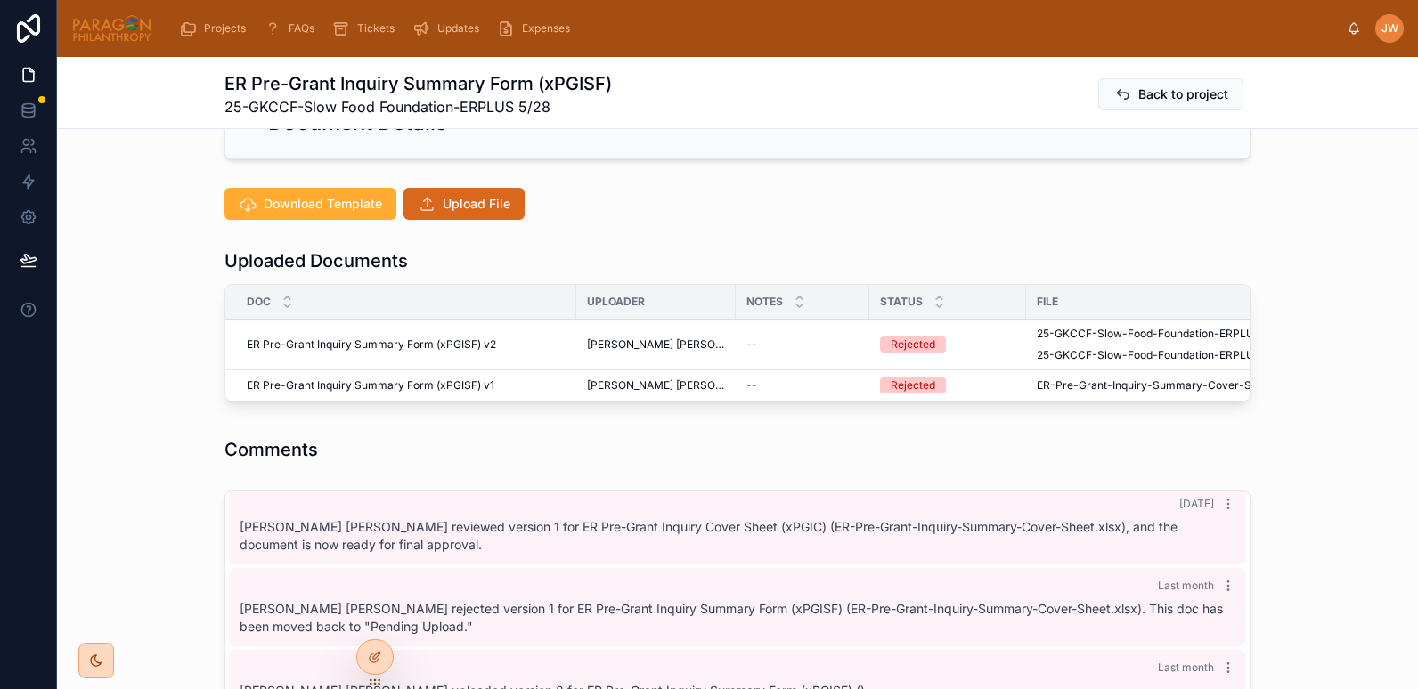
click at [452, 202] on span "Upload File" at bounding box center [477, 204] width 68 height 18
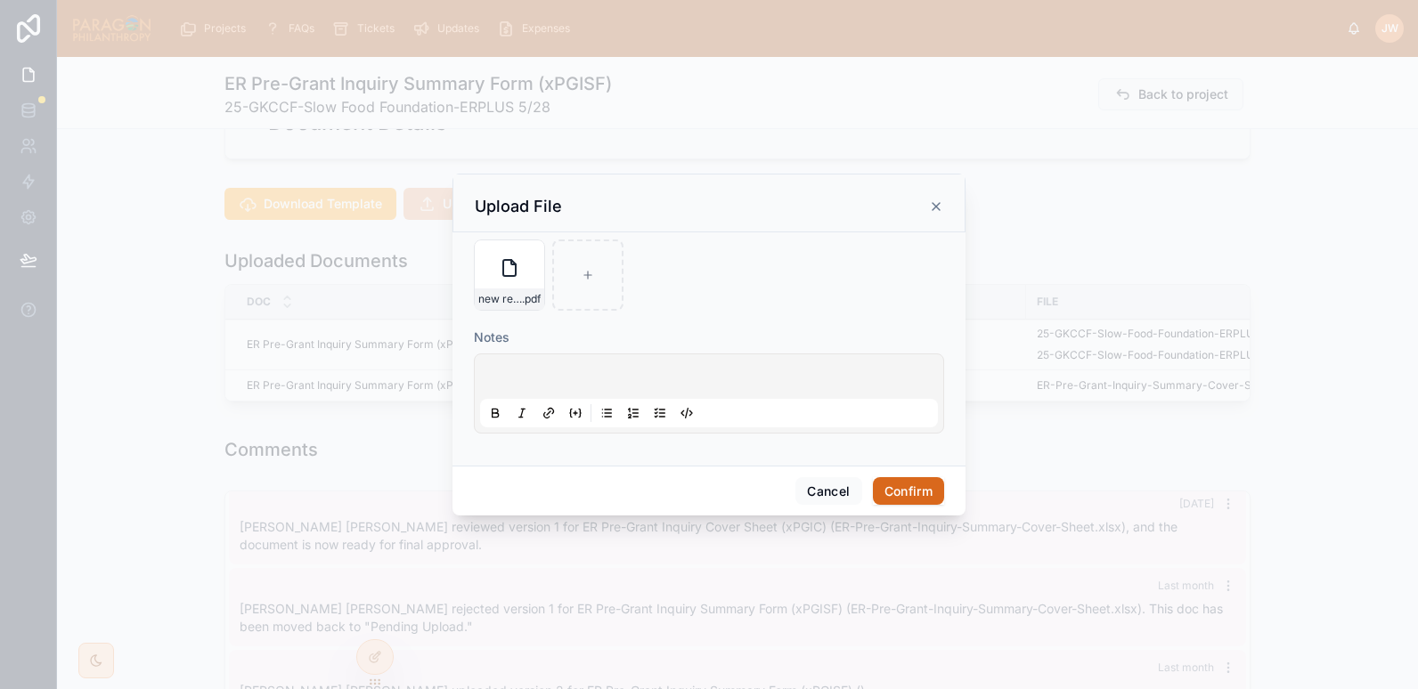
click at [907, 491] on button "Confirm" at bounding box center [908, 491] width 71 height 28
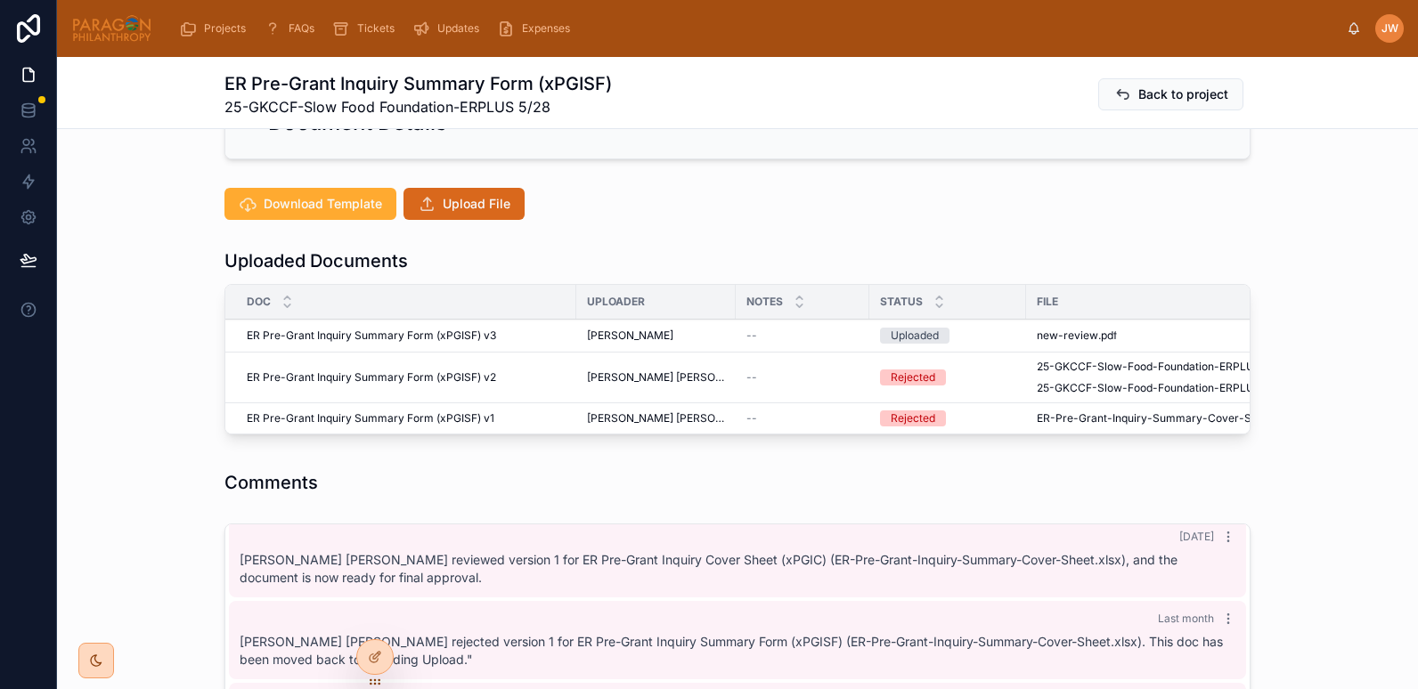
click at [1105, 316] on th "File" at bounding box center [1209, 302] width 367 height 35
click at [0, 0] on button "Advance" at bounding box center [0, 0] width 0 height 0
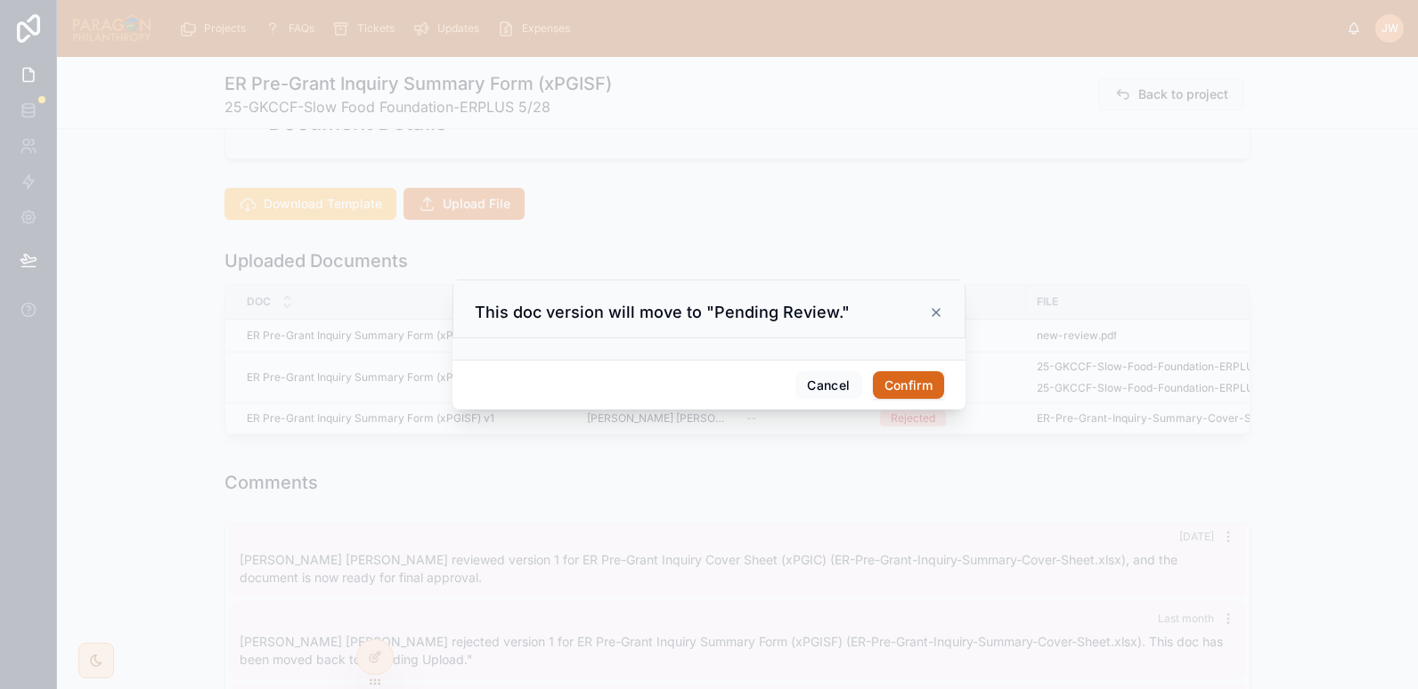
click at [902, 382] on button "Confirm" at bounding box center [908, 385] width 71 height 28
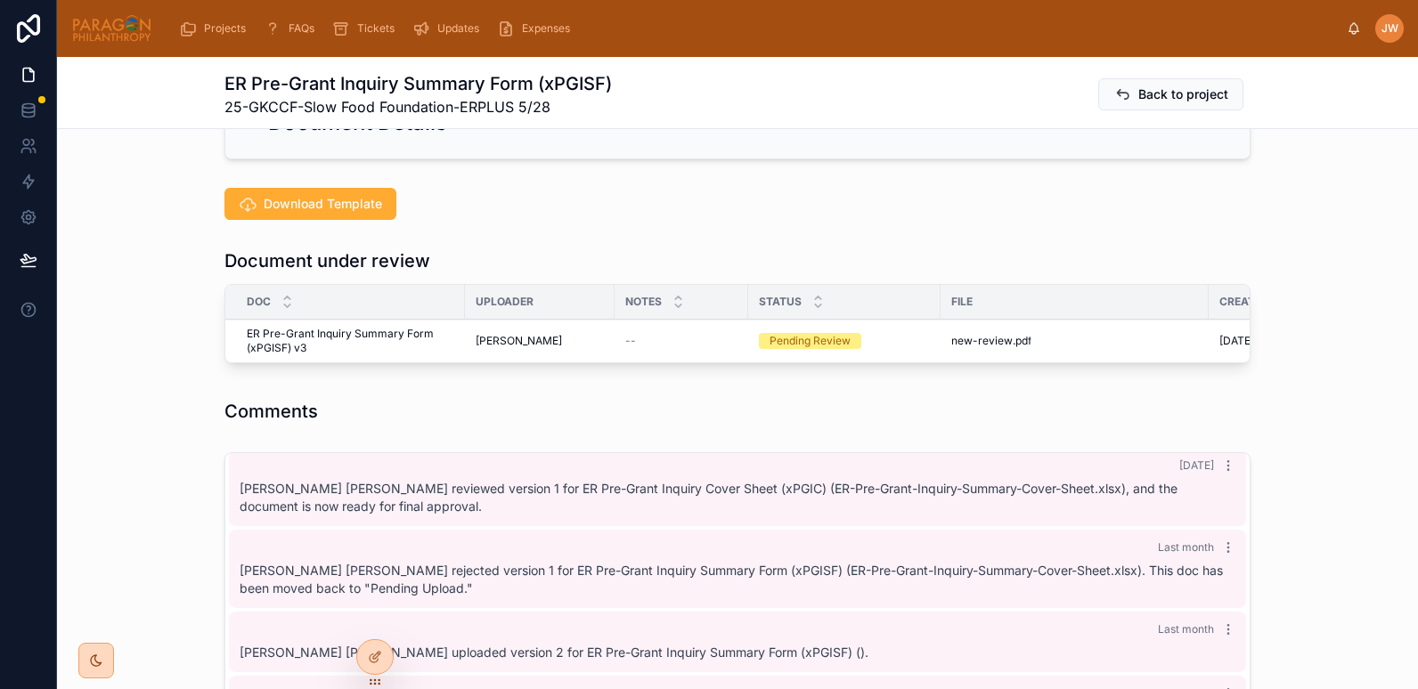
click at [0, 0] on icon at bounding box center [0, 0] width 0 height 0
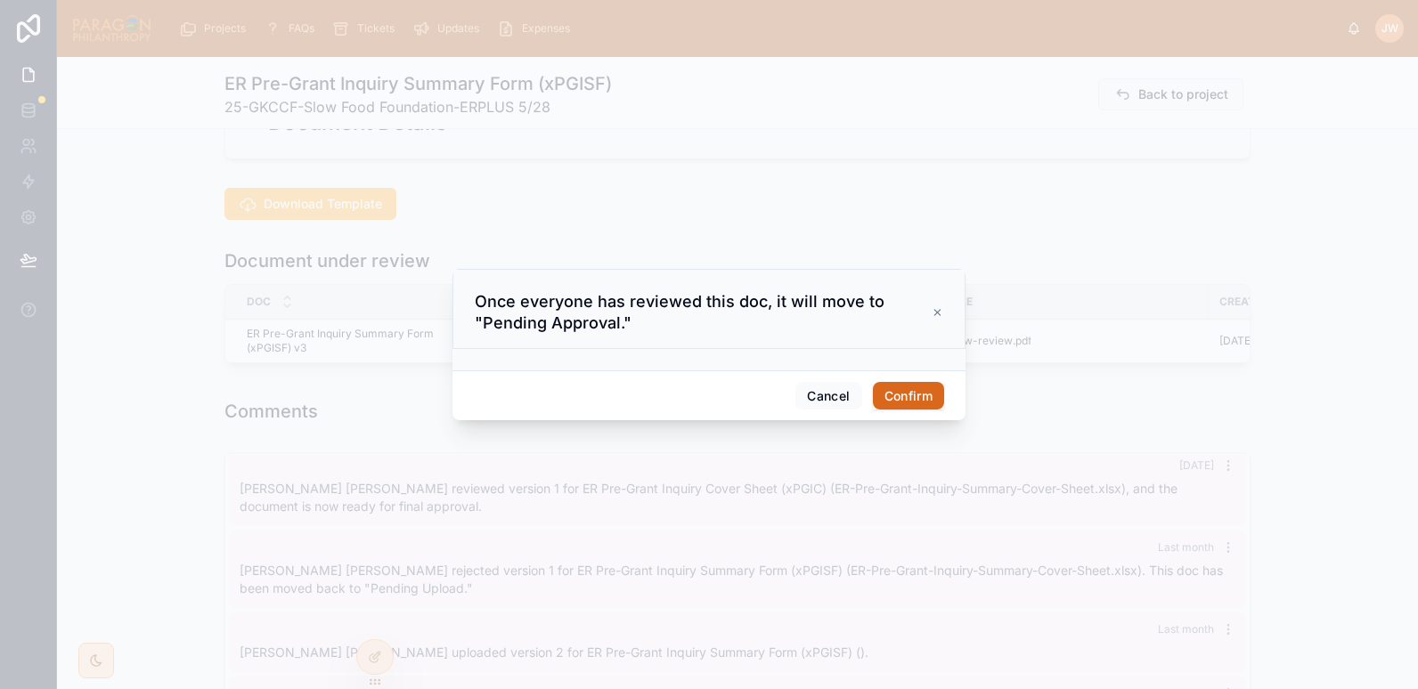
click at [900, 387] on button "Confirm" at bounding box center [908, 396] width 71 height 28
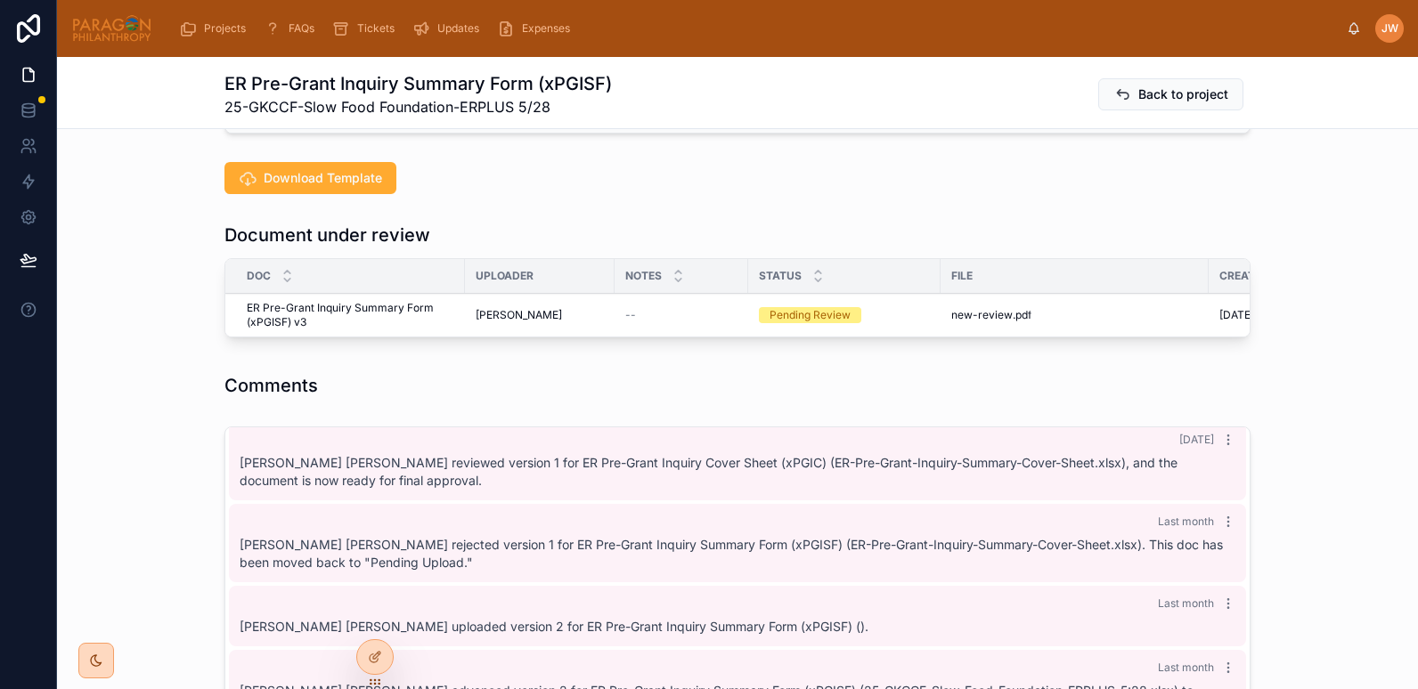
scroll to position [414, 0]
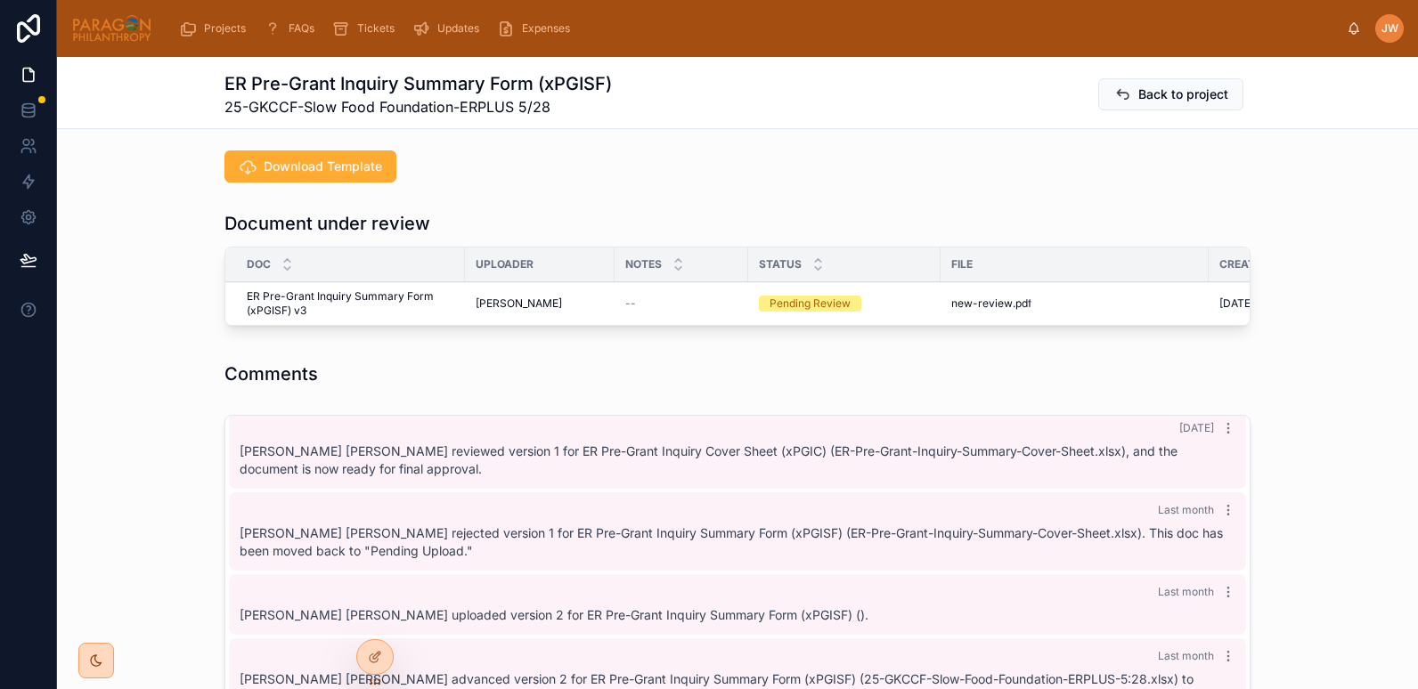
click at [0, 0] on button "Reviewed" at bounding box center [0, 0] width 0 height 0
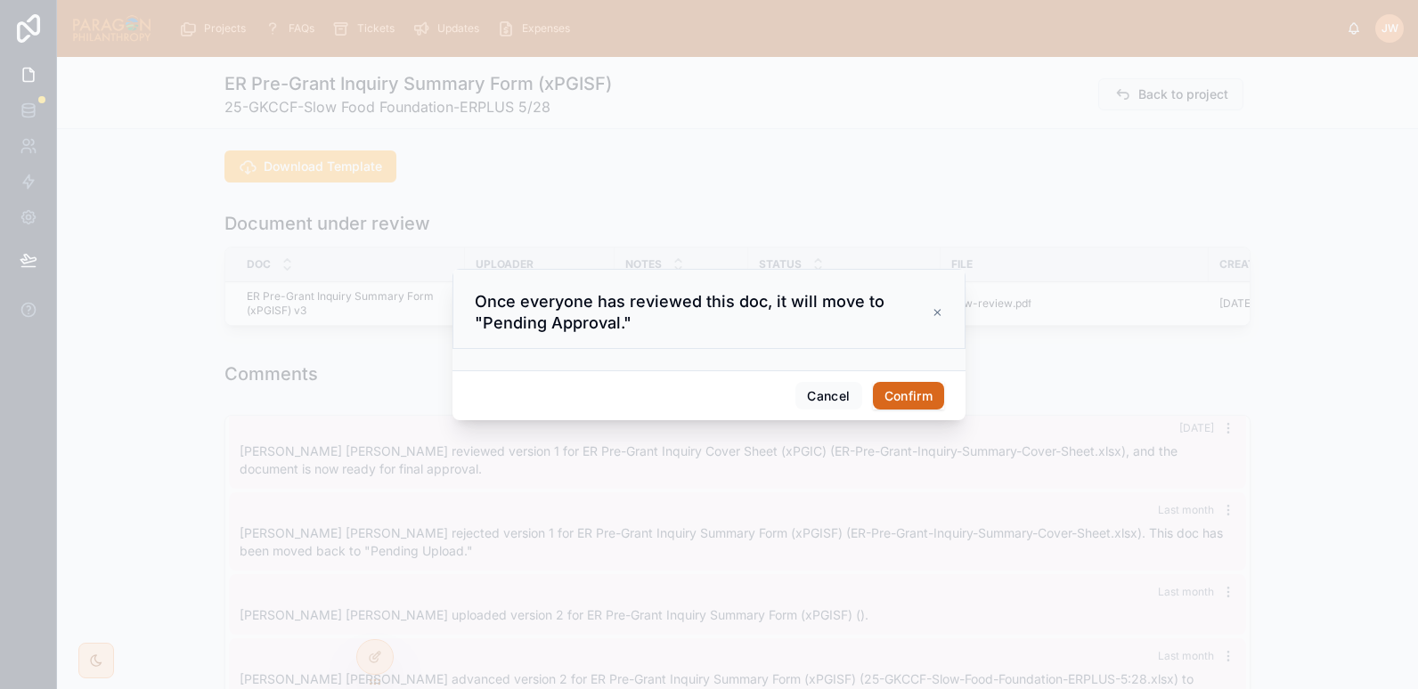
click at [898, 397] on button "Confirm" at bounding box center [908, 396] width 71 height 28
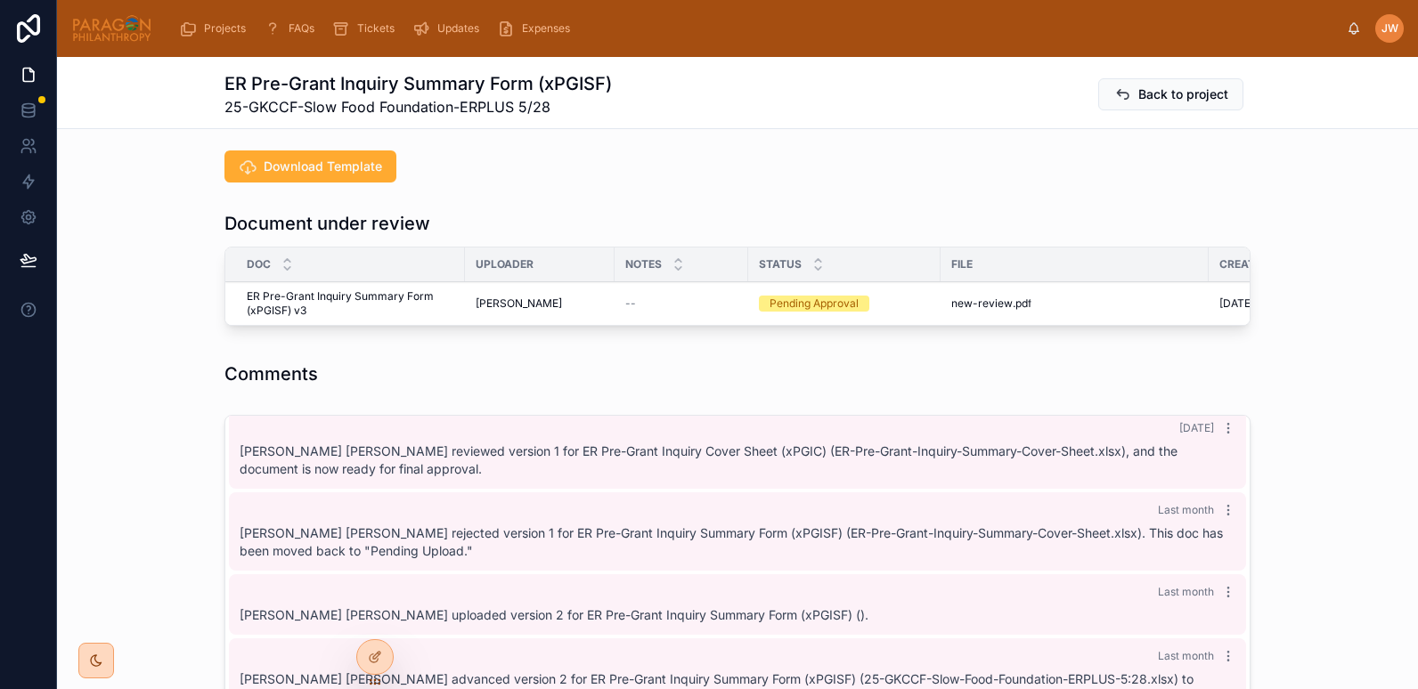
click at [0, 0] on button "Approve" at bounding box center [0, 0] width 0 height 0
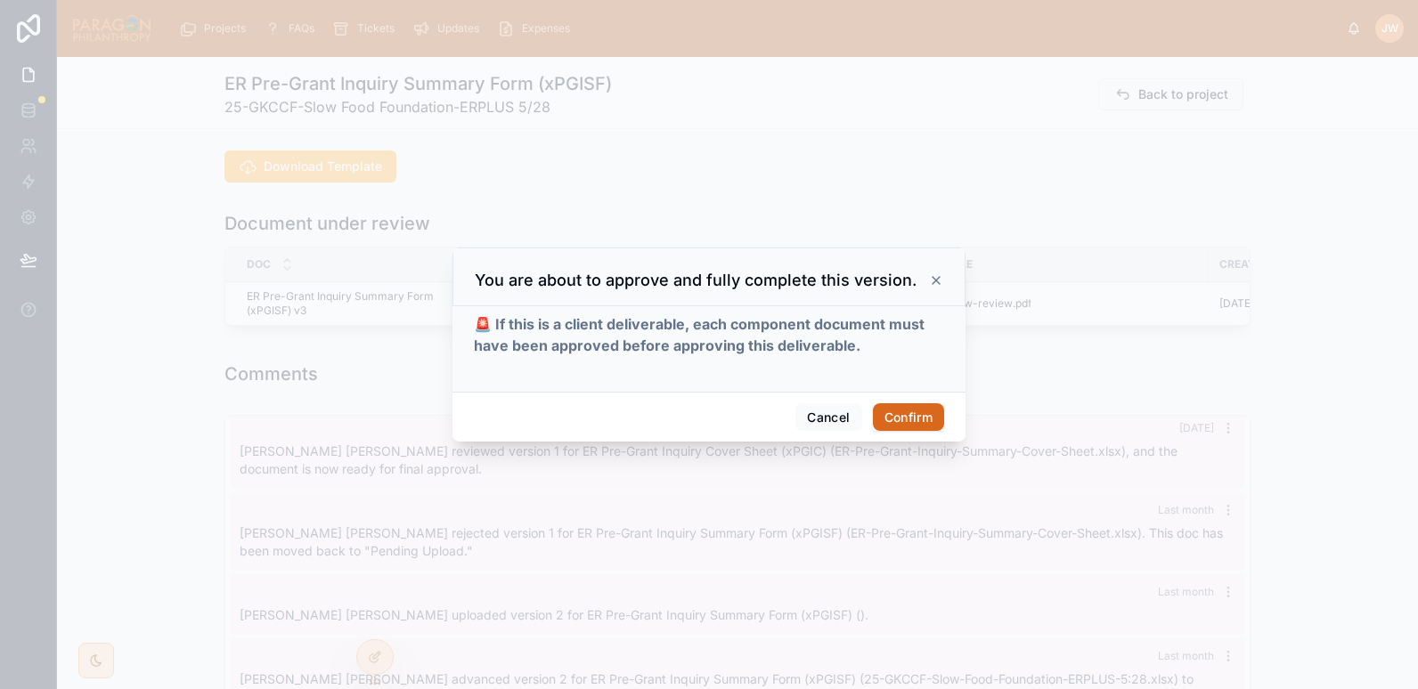
click at [909, 411] on button "Confirm" at bounding box center [908, 417] width 71 height 28
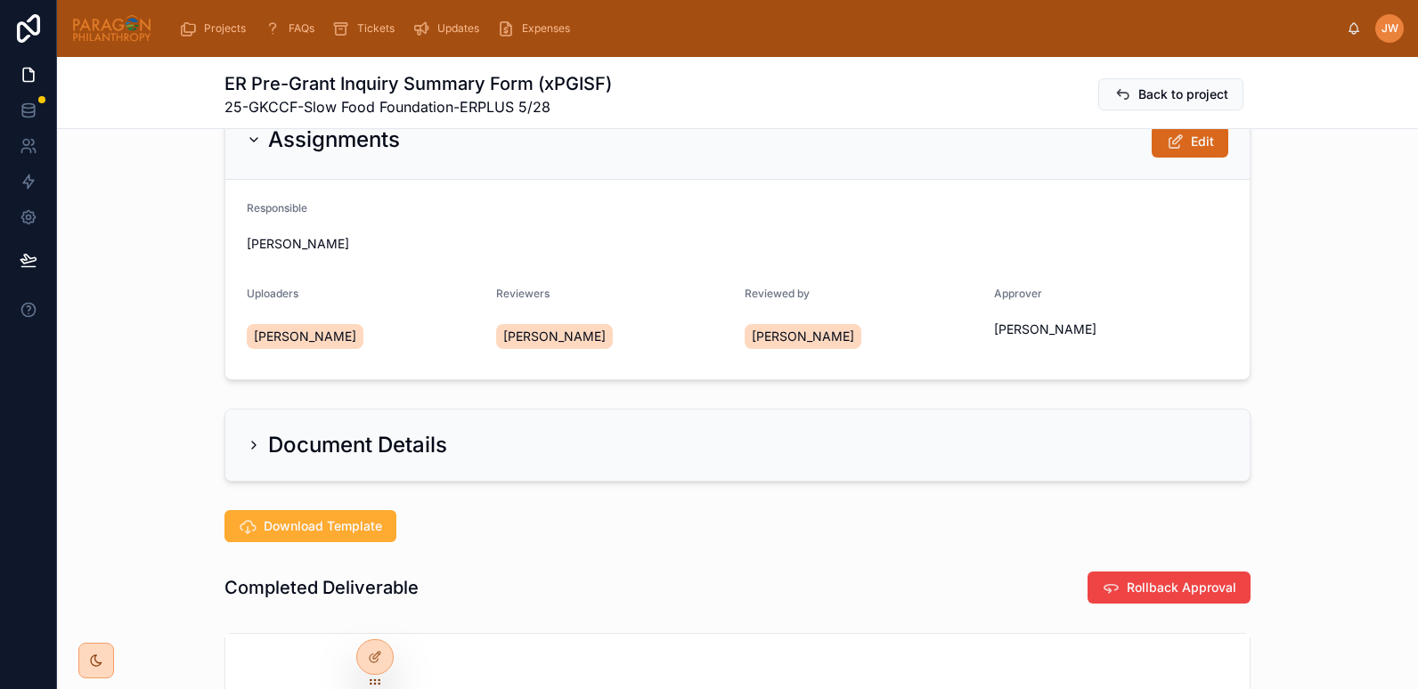
scroll to position [30, 0]
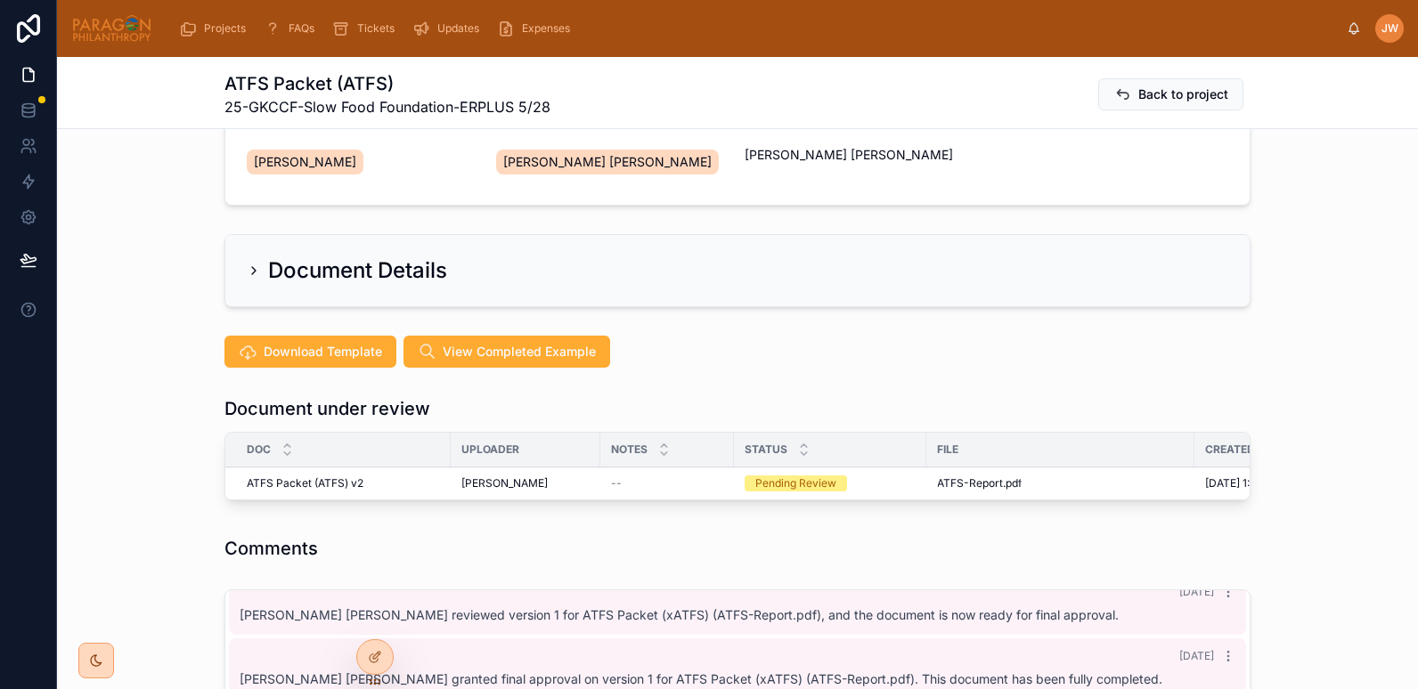
scroll to position [264, 0]
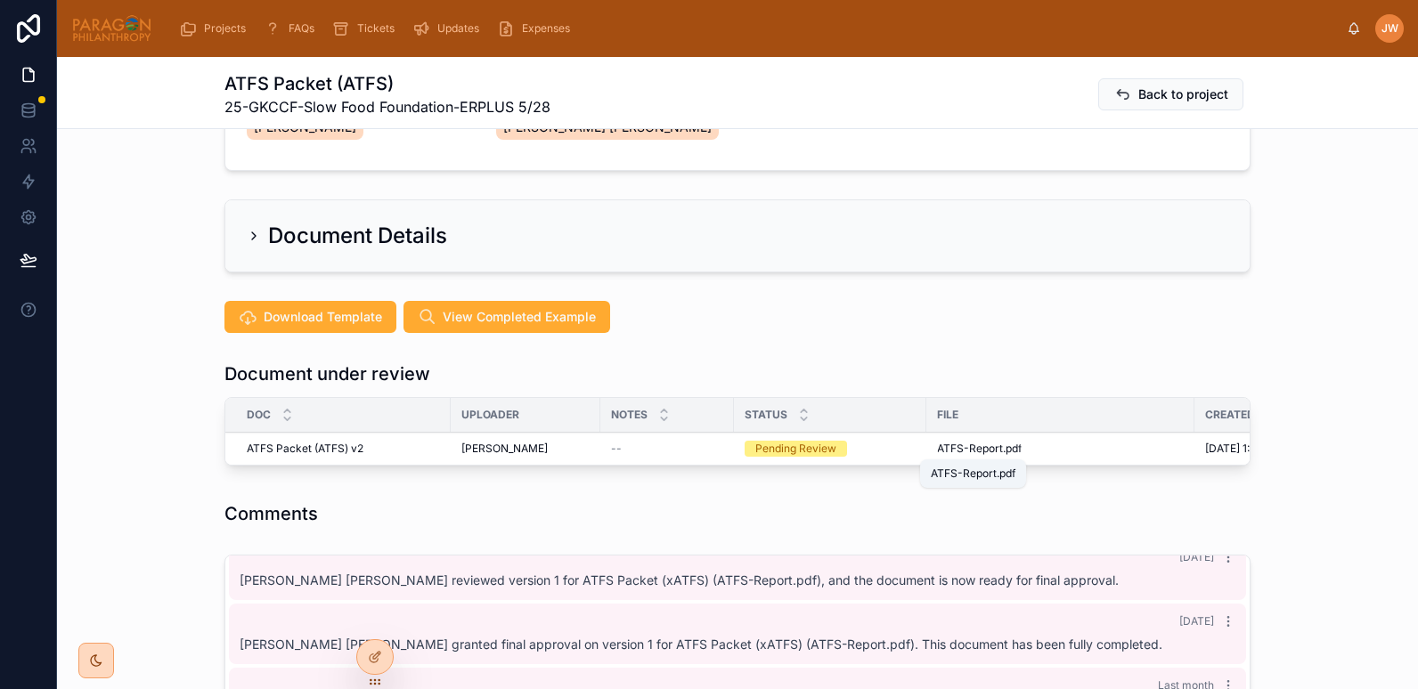
click at [952, 447] on span "ATFS-Report" at bounding box center [970, 449] width 66 height 14
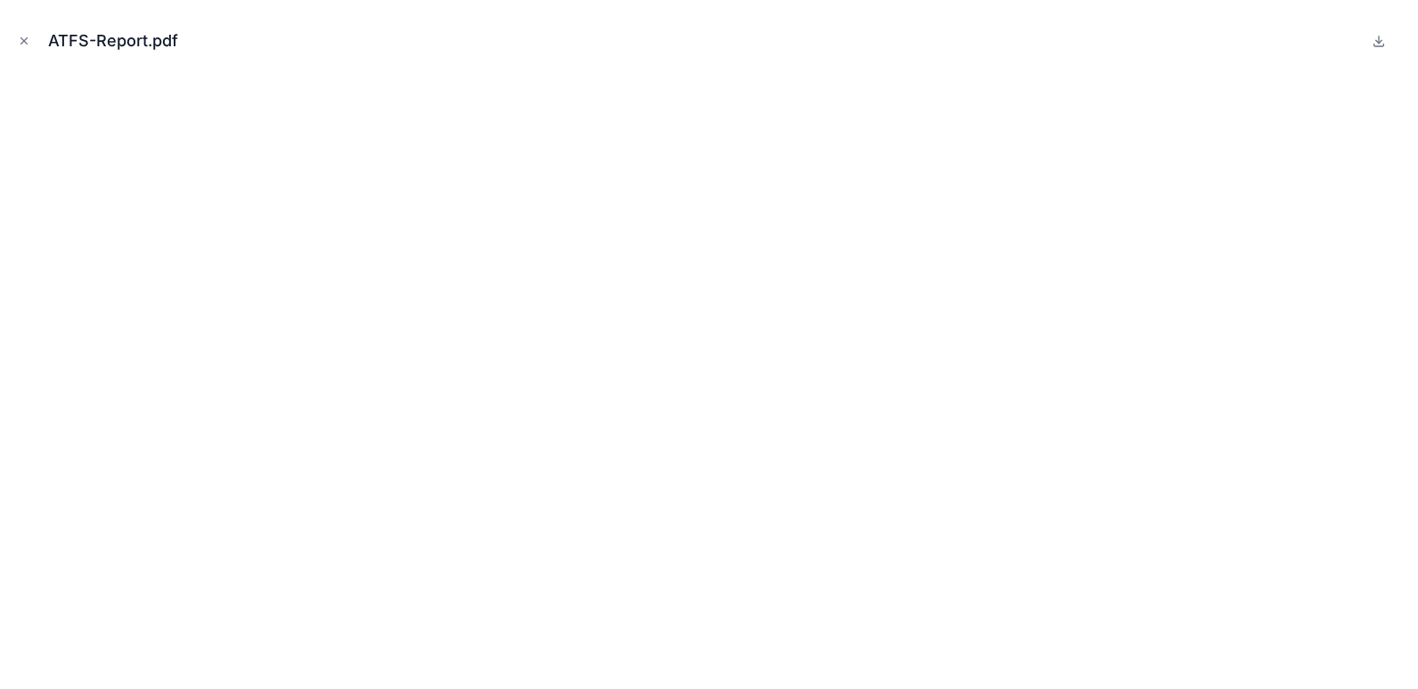
click at [28, 39] on icon "Close modal" at bounding box center [24, 41] width 12 height 12
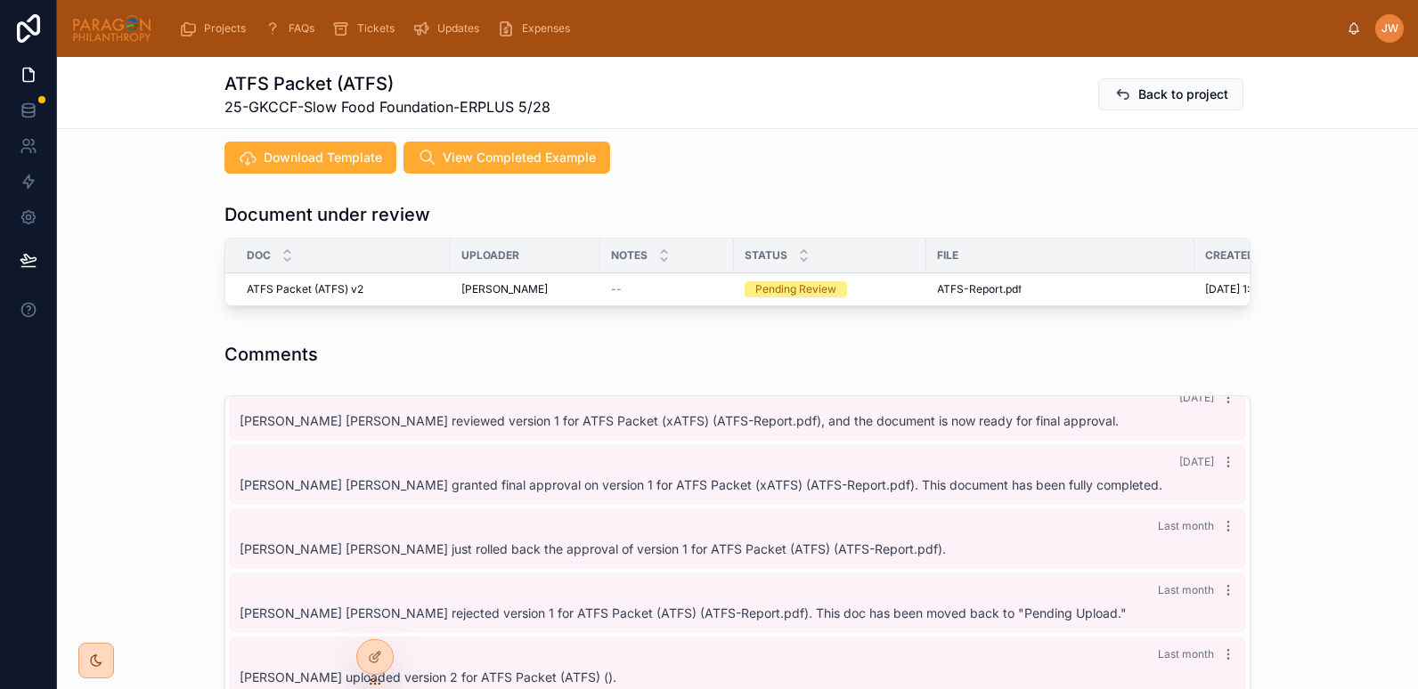
scroll to position [424, 0]
click at [0, 0] on icon at bounding box center [0, 0] width 0 height 0
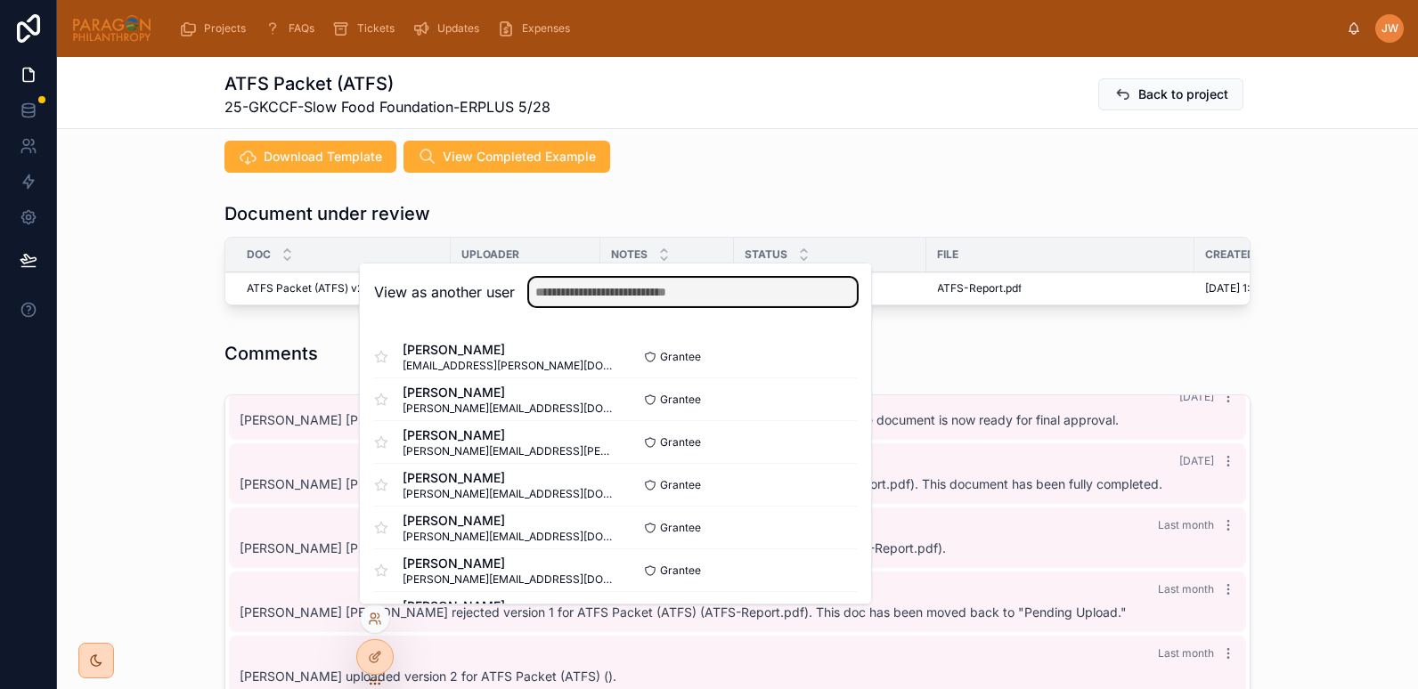
click at [590, 300] on input "text" at bounding box center [693, 292] width 328 height 28
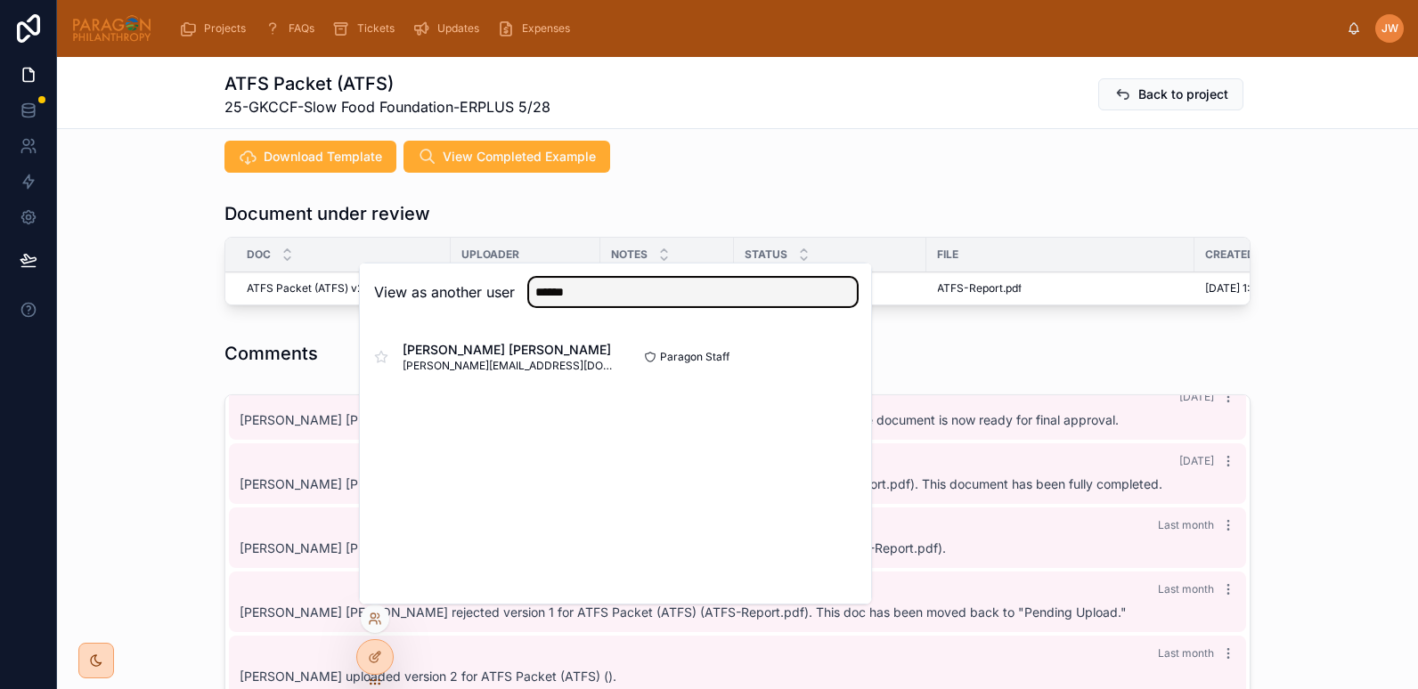
type input "******"
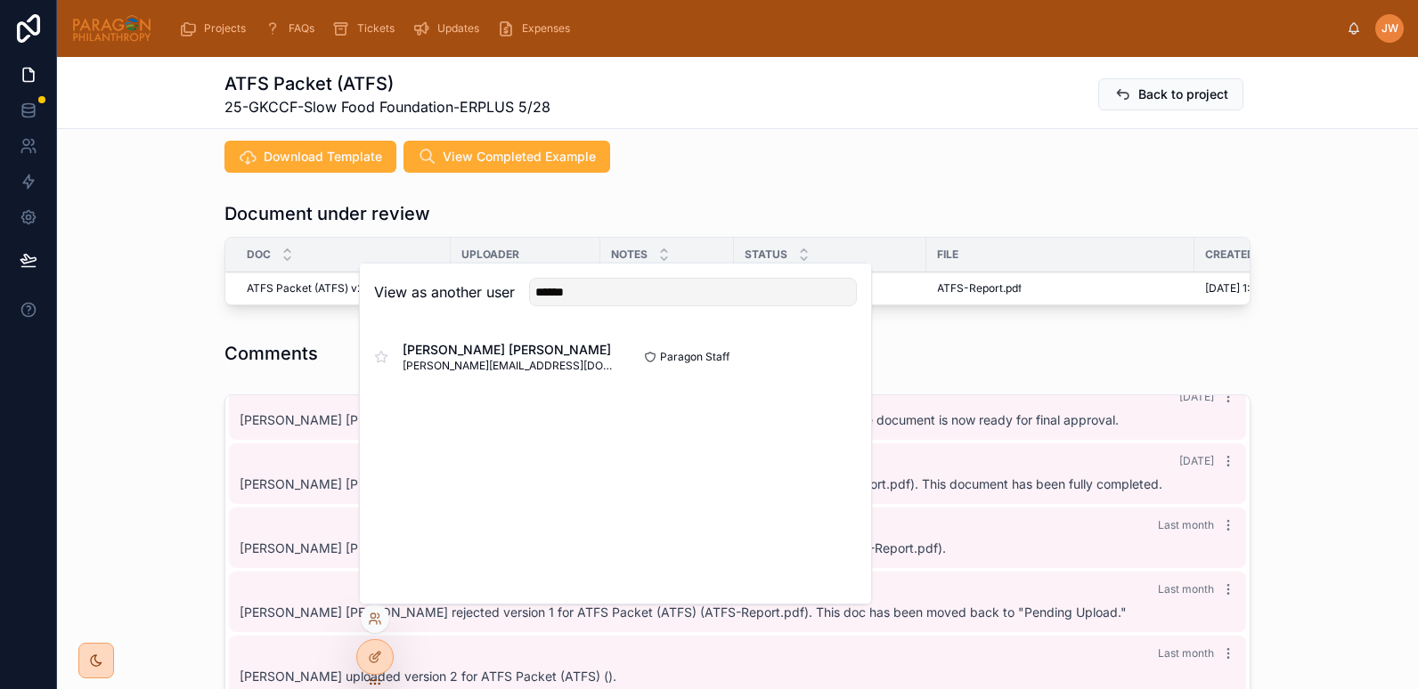
click at [0, 0] on button "Select" at bounding box center [0, 0] width 0 height 0
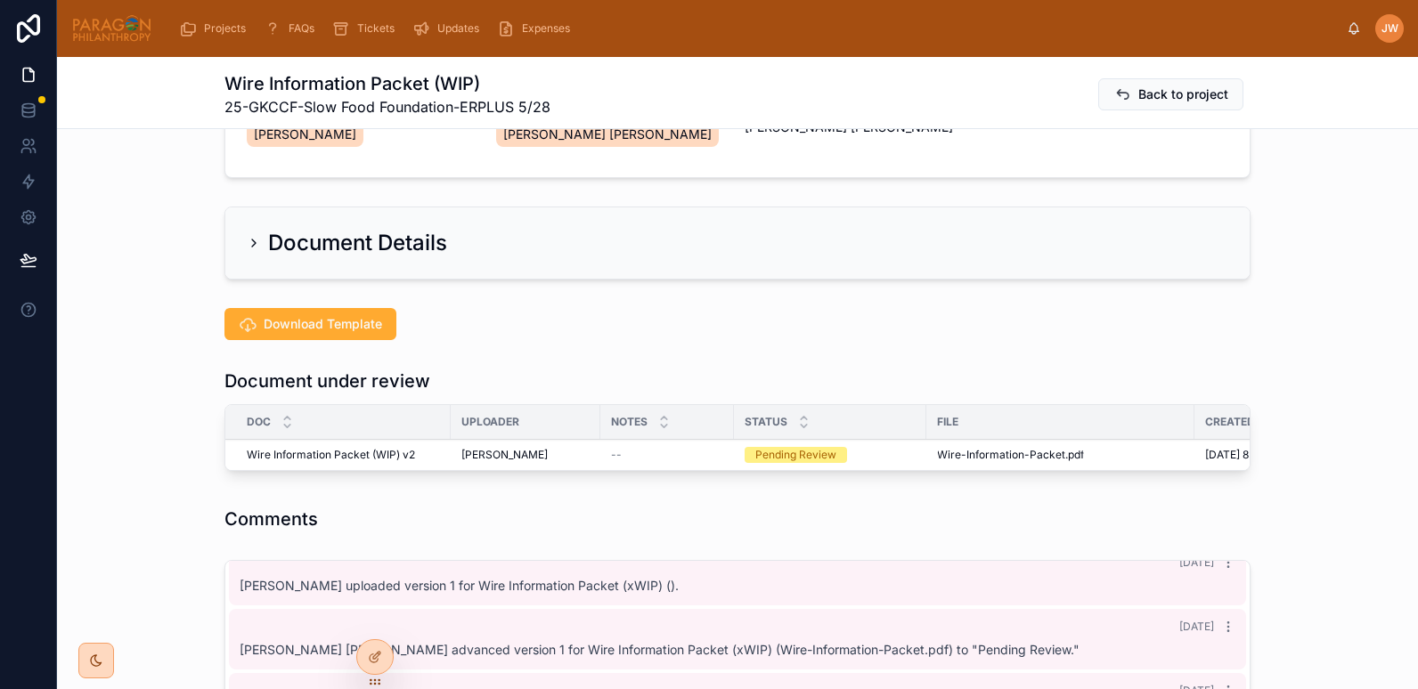
scroll to position [259, 0]
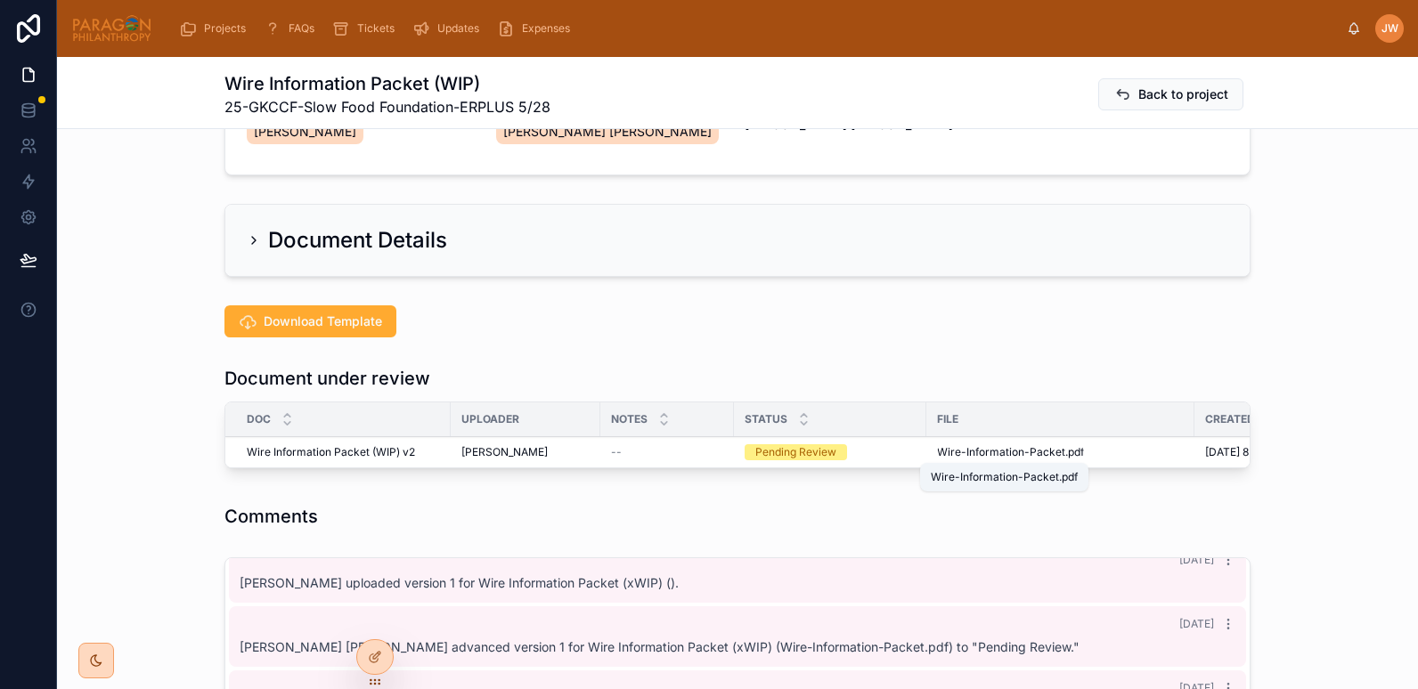
click at [959, 456] on span "Wire-Information-Packet" at bounding box center [1001, 452] width 128 height 14
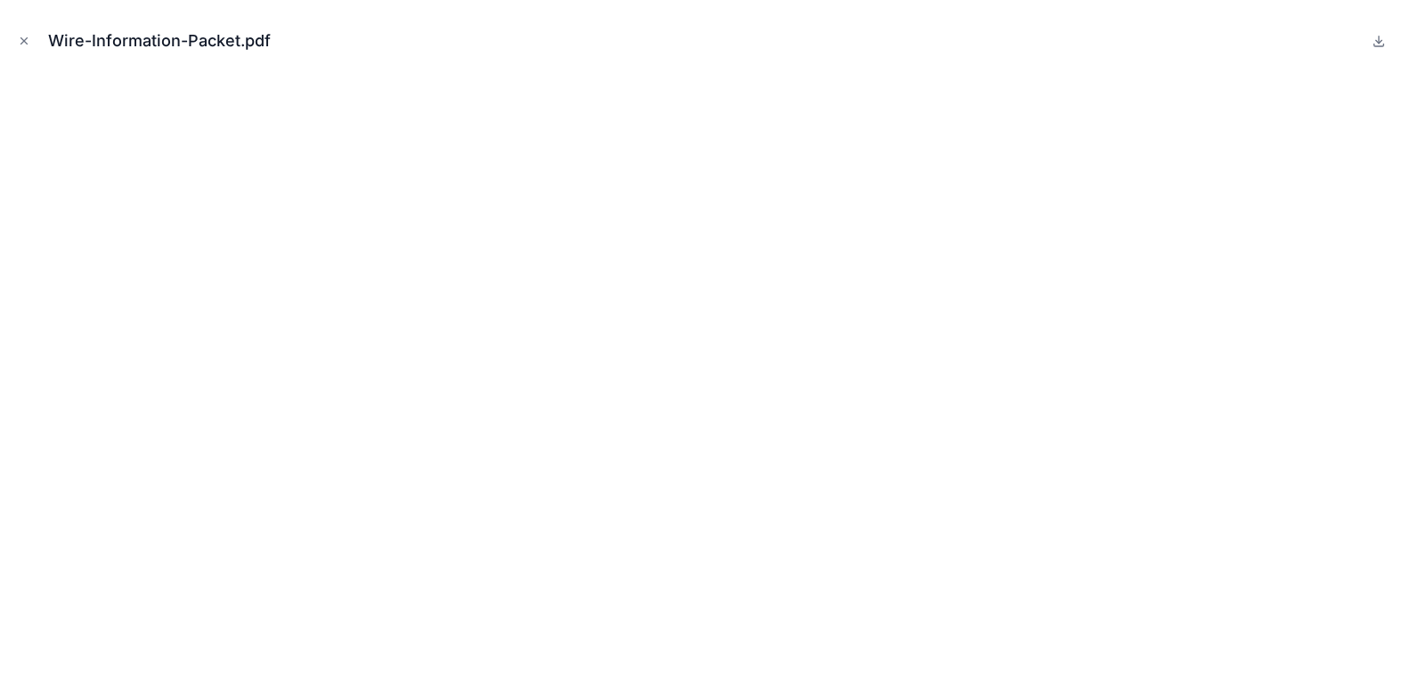
click at [24, 34] on button "Close modal" at bounding box center [24, 41] width 20 height 20
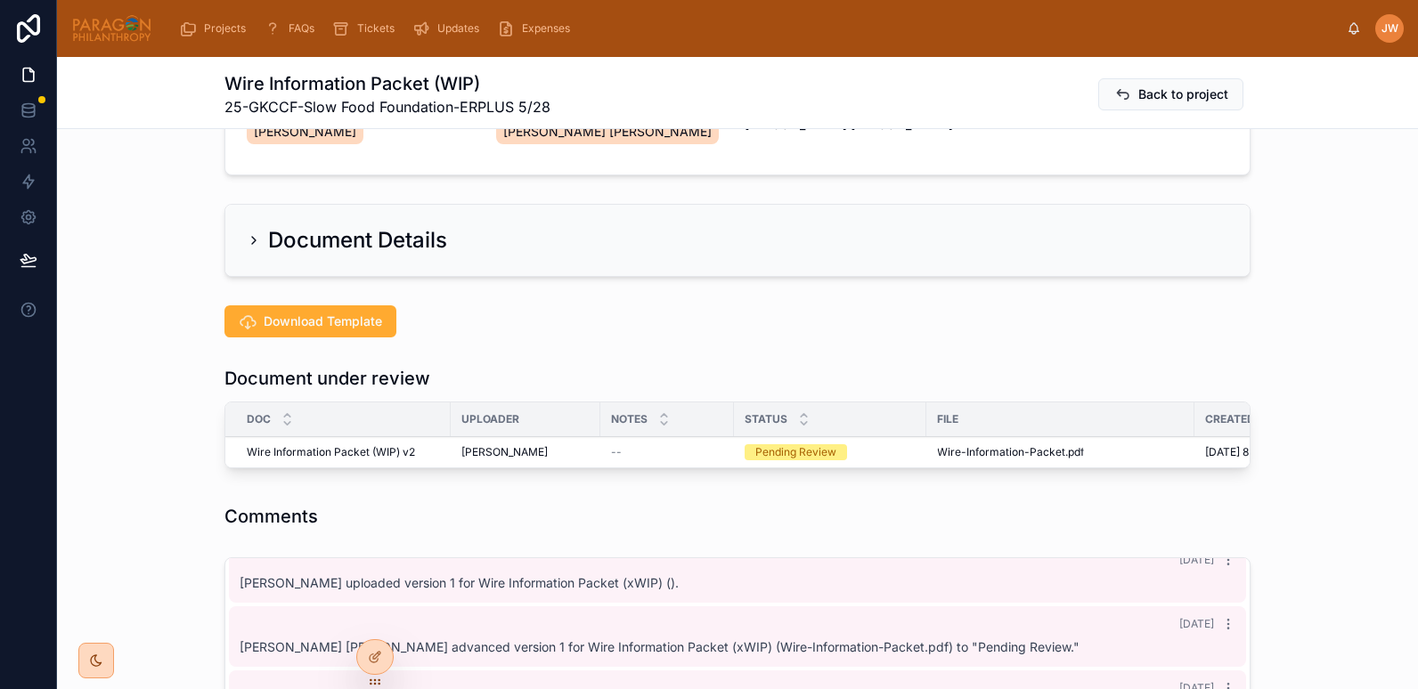
click at [0, 0] on icon at bounding box center [0, 0] width 0 height 0
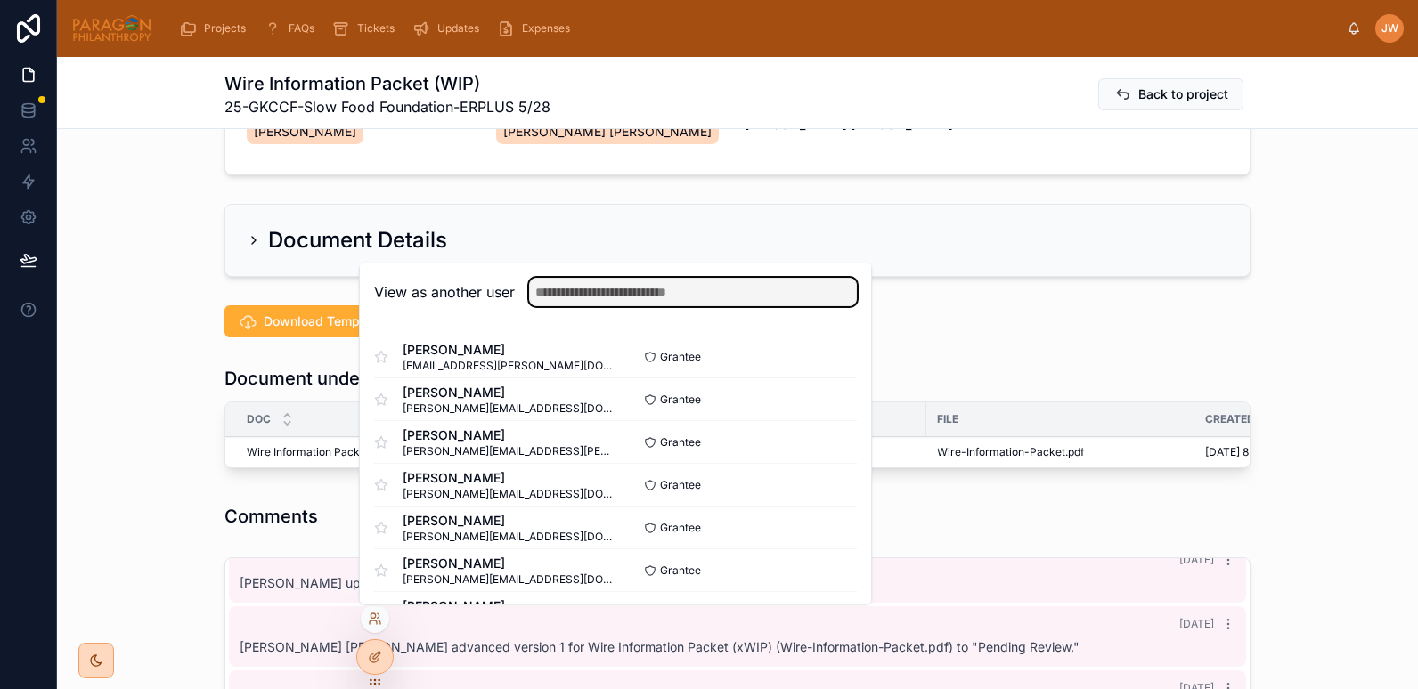
click at [618, 300] on input "text" at bounding box center [693, 292] width 328 height 28
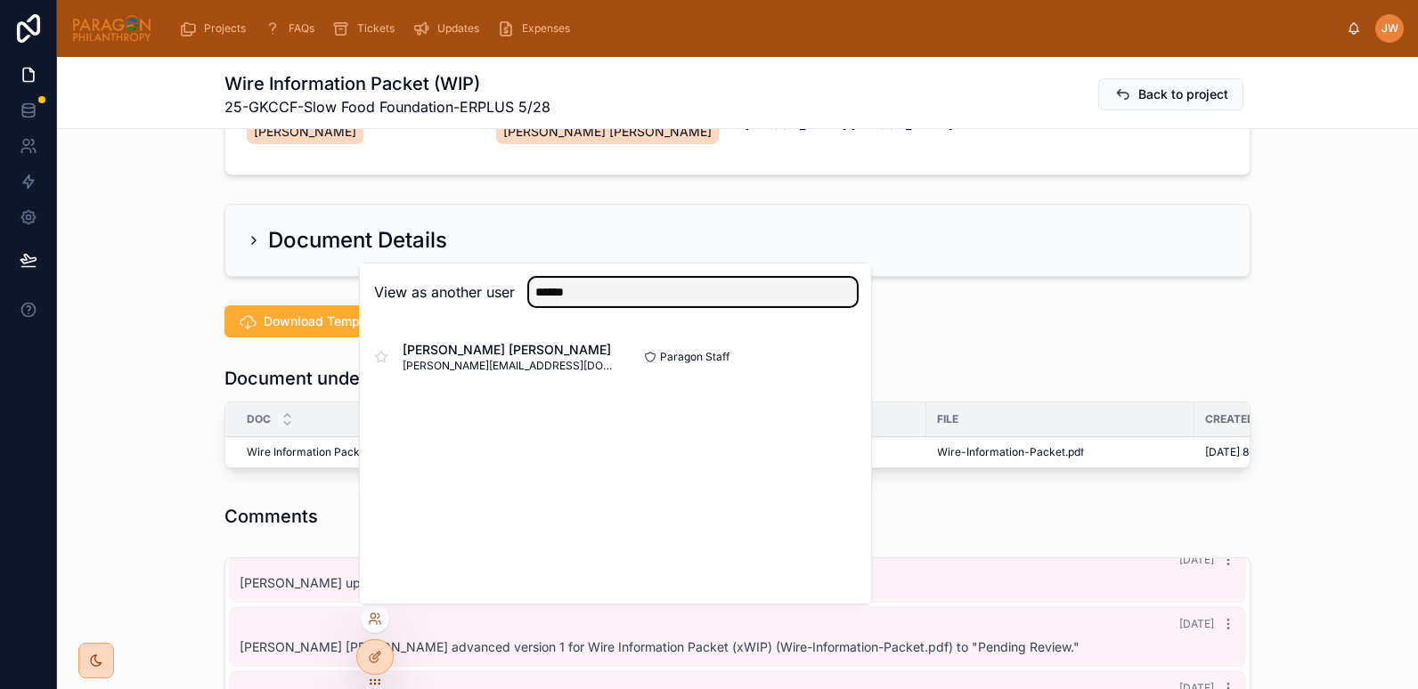
type input "******"
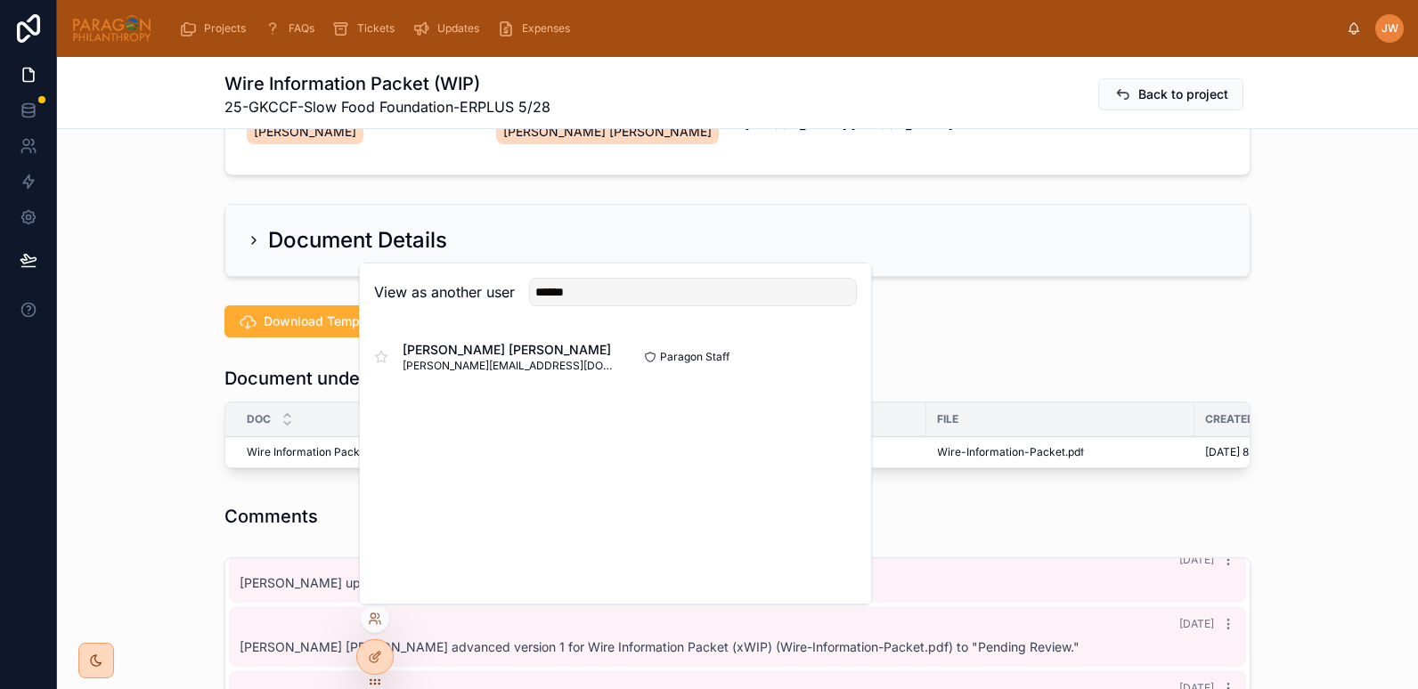
click at [0, 0] on button "Select" at bounding box center [0, 0] width 0 height 0
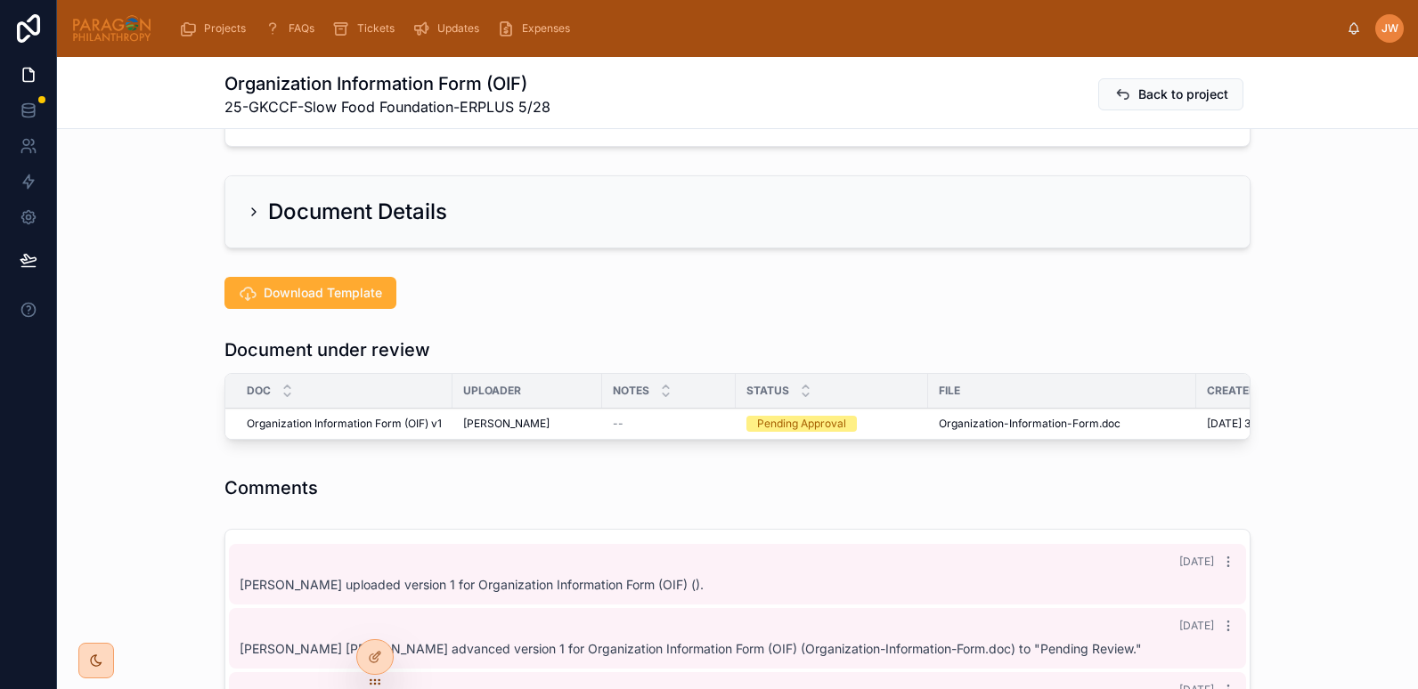
scroll to position [530, 0]
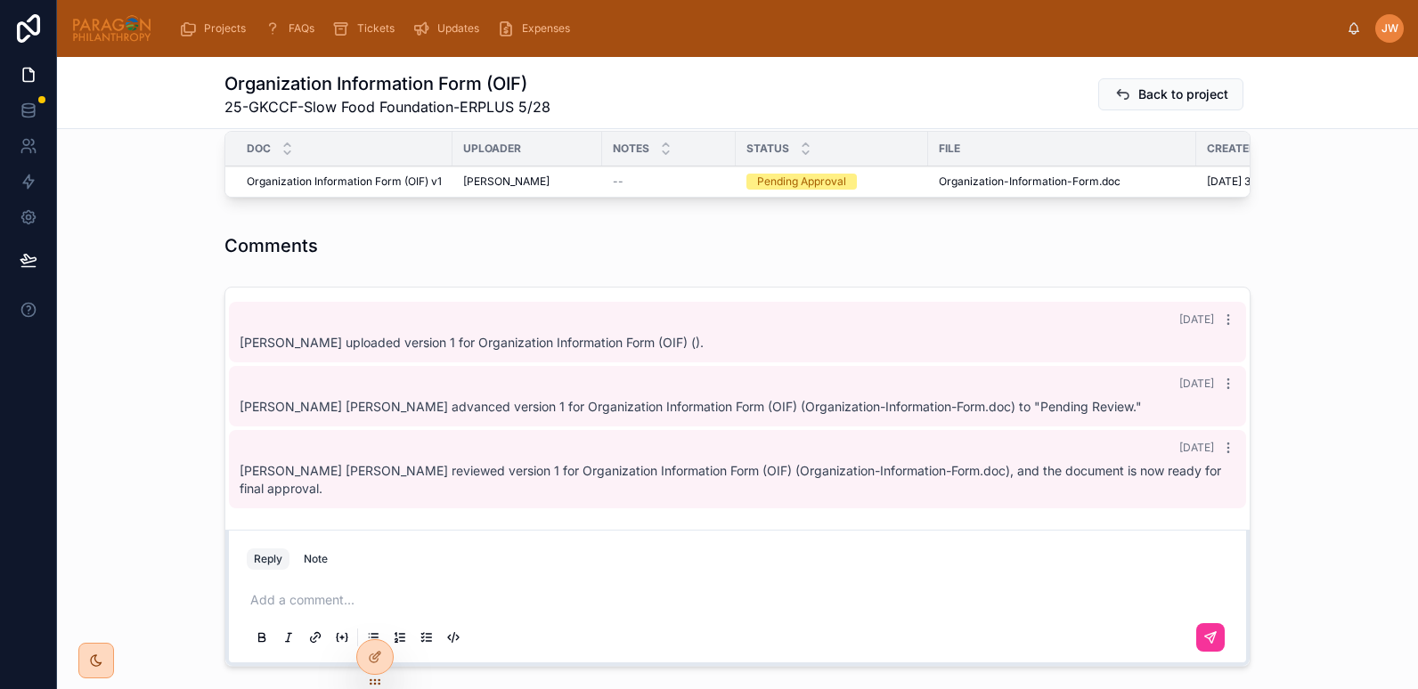
click at [470, 255] on div "Comments" at bounding box center [737, 245] width 1026 height 25
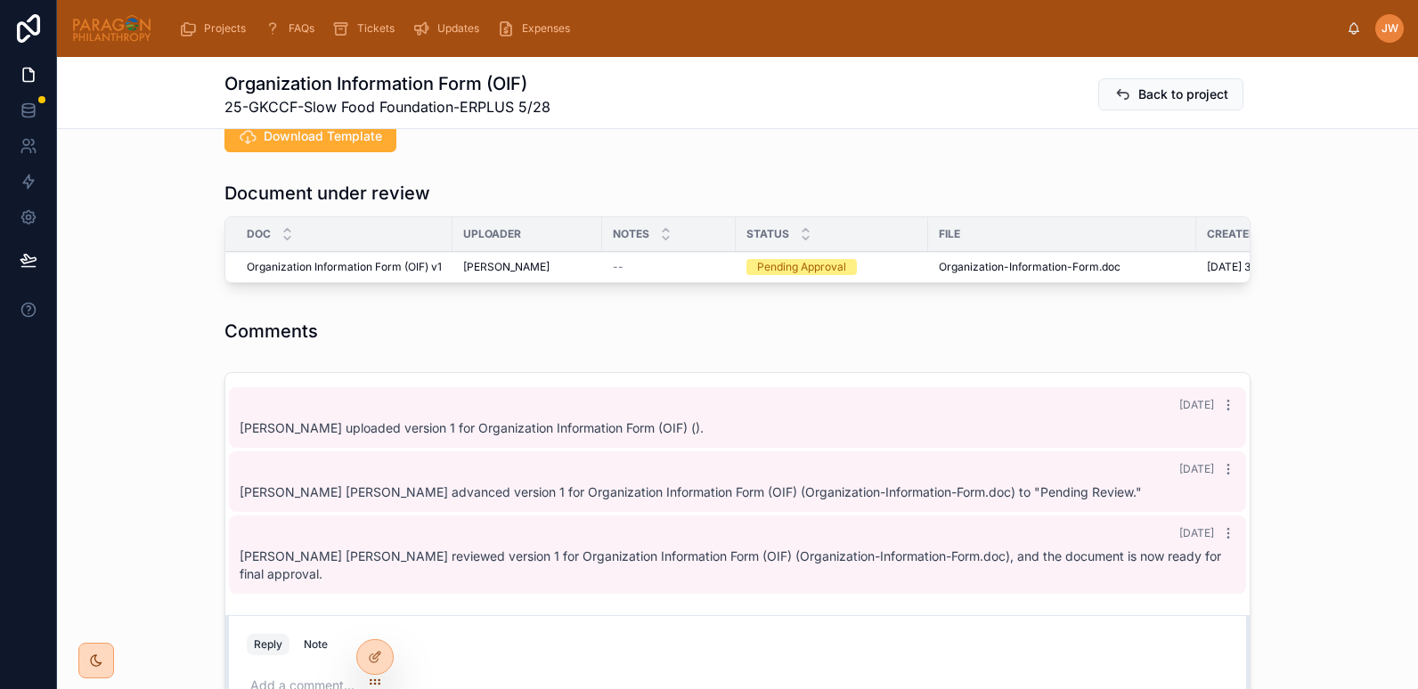
scroll to position [460, 0]
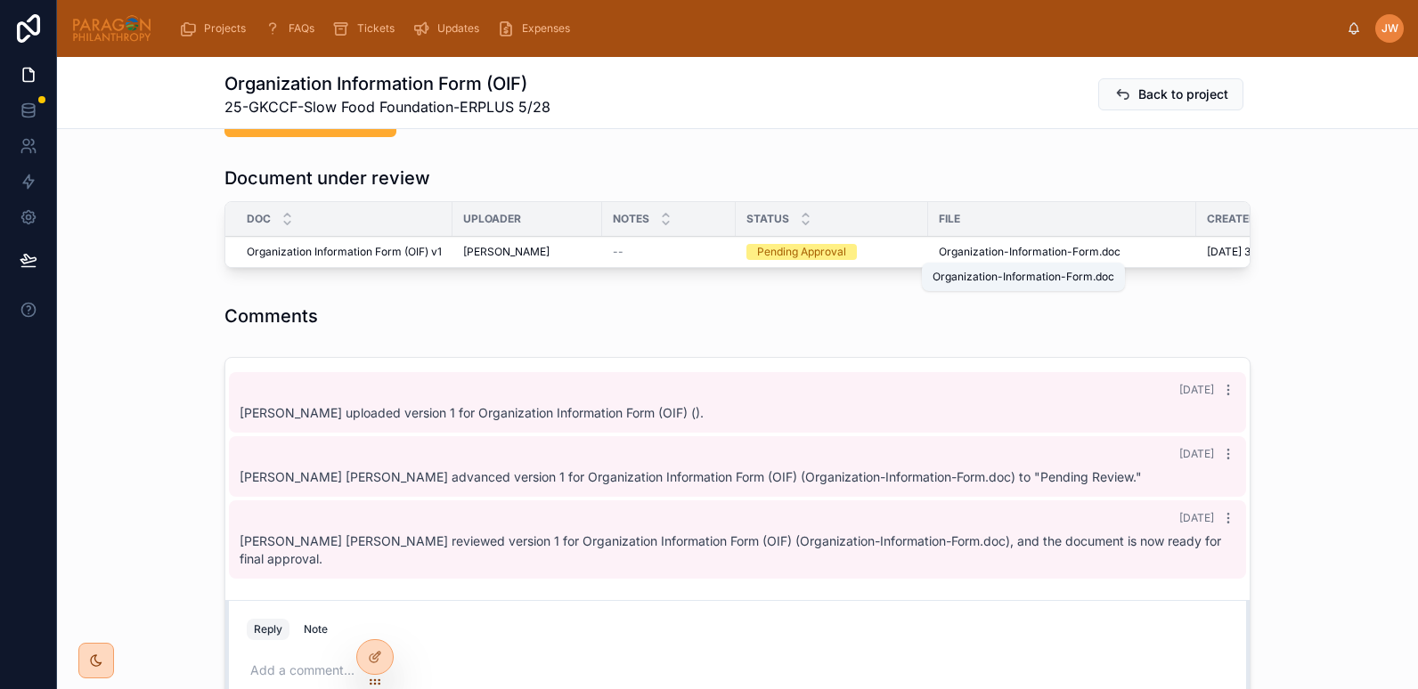
click at [945, 253] on span "Organization-Information-Form" at bounding box center [1019, 252] width 160 height 14
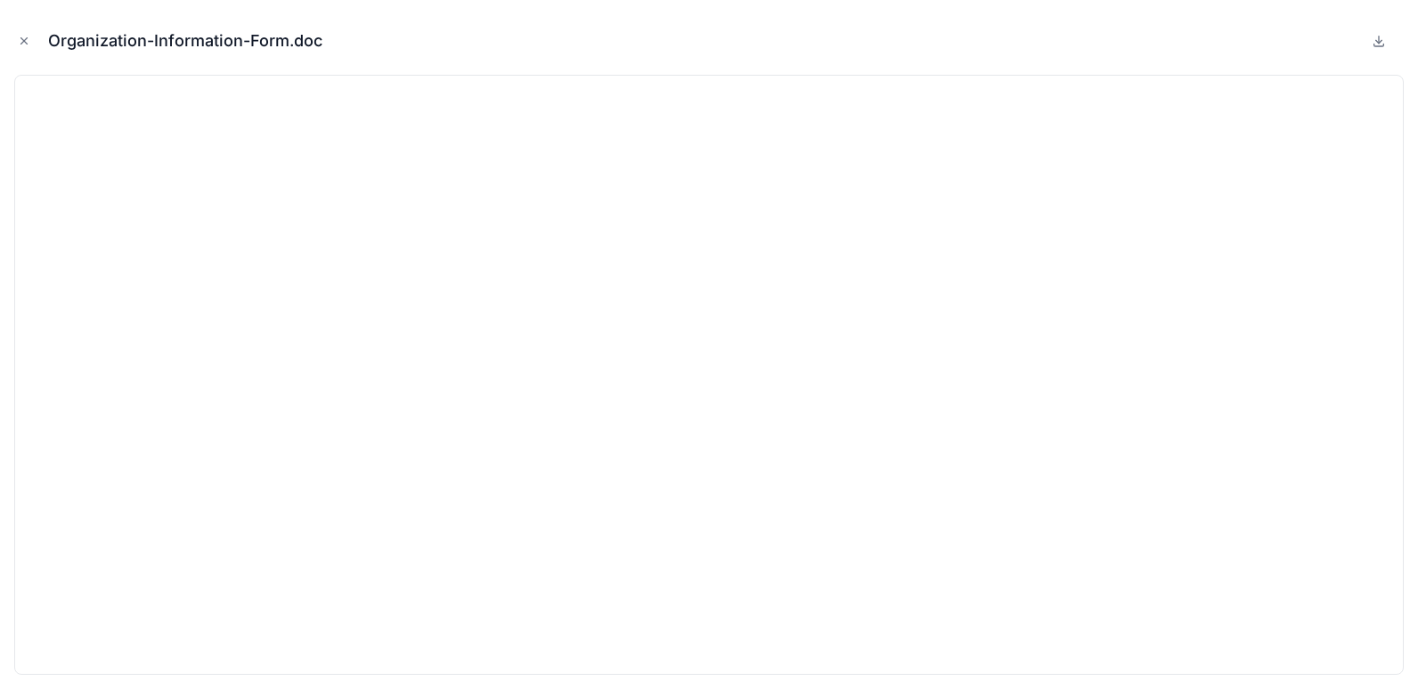
click at [29, 45] on icon "Close modal" at bounding box center [24, 41] width 12 height 12
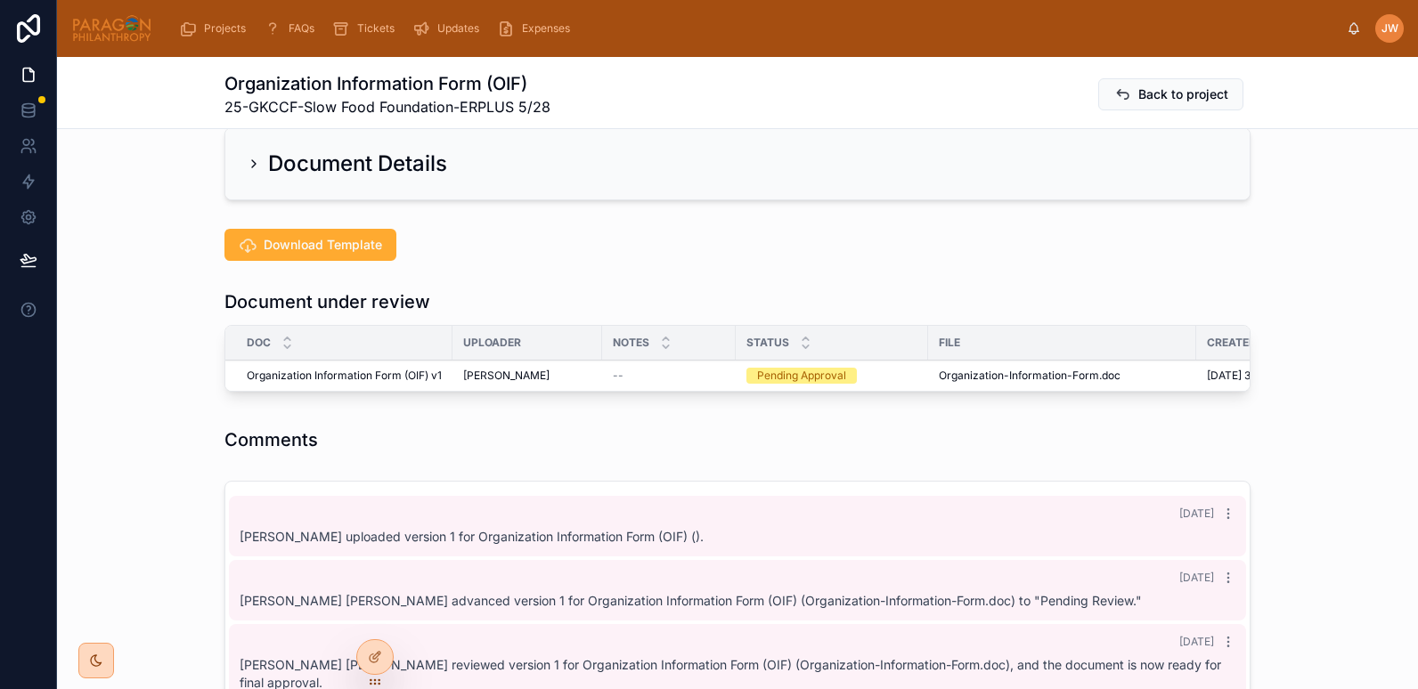
scroll to position [337, 0]
click at [0, 0] on icon at bounding box center [0, 0] width 0 height 0
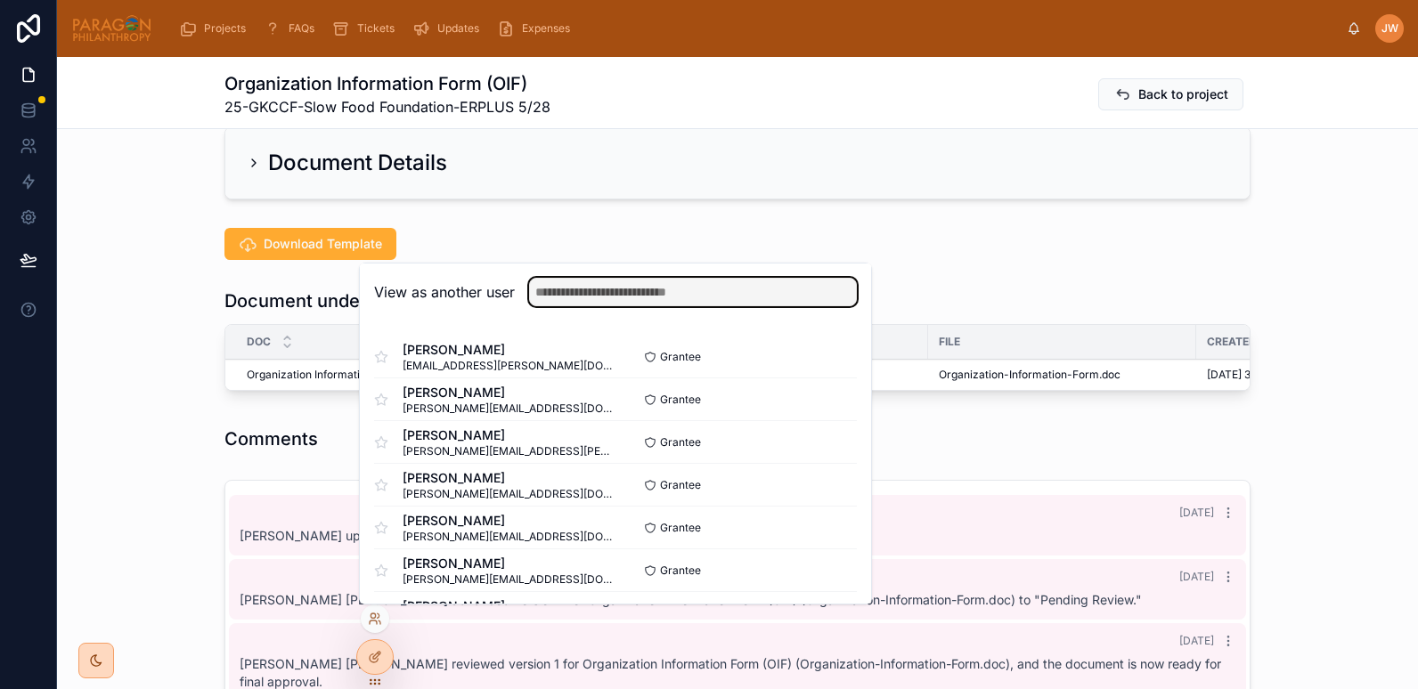
click at [551, 295] on input "text" at bounding box center [693, 292] width 328 height 28
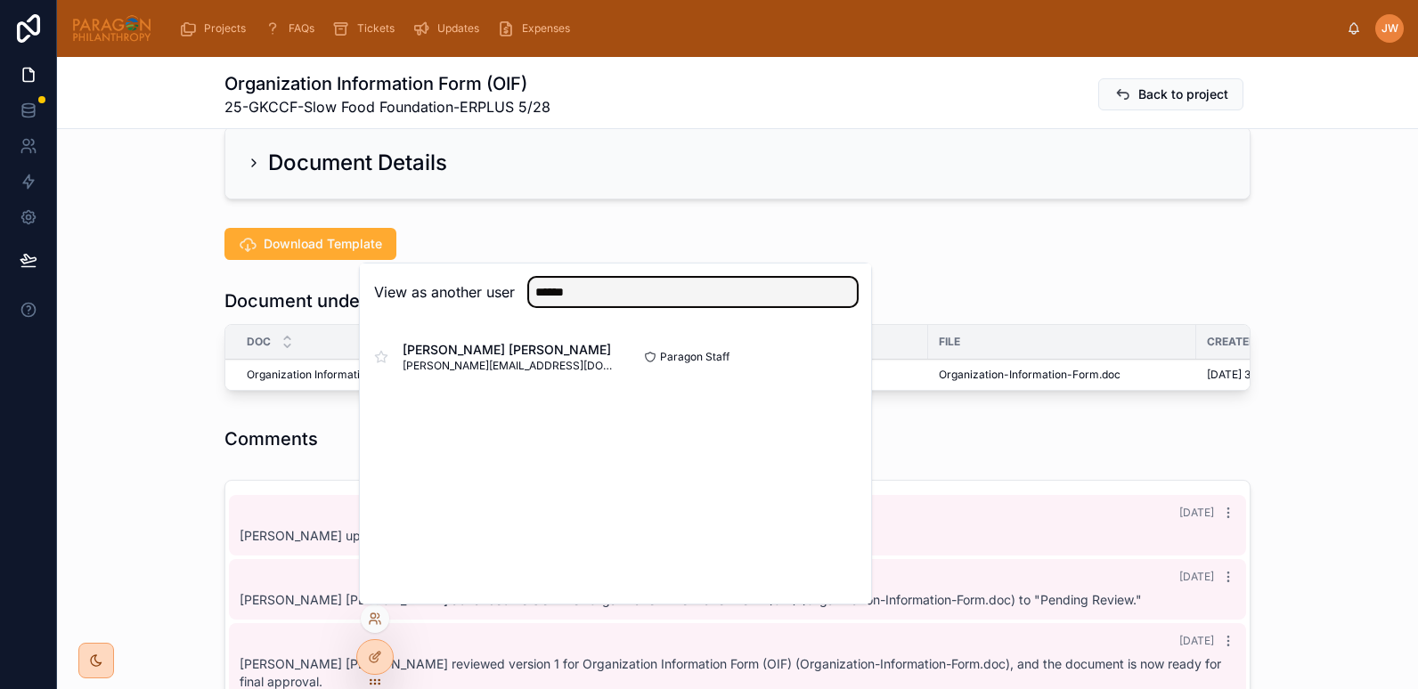
type input "******"
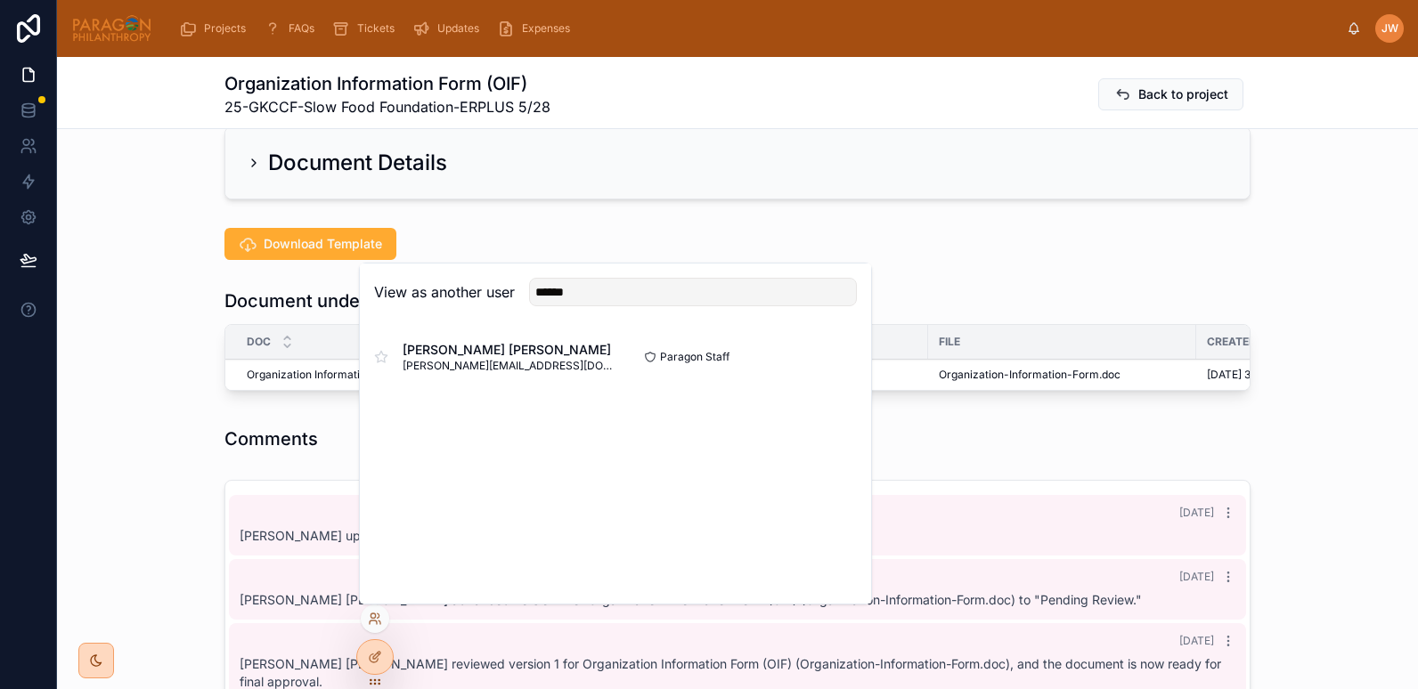
click at [0, 0] on button "Select" at bounding box center [0, 0] width 0 height 0
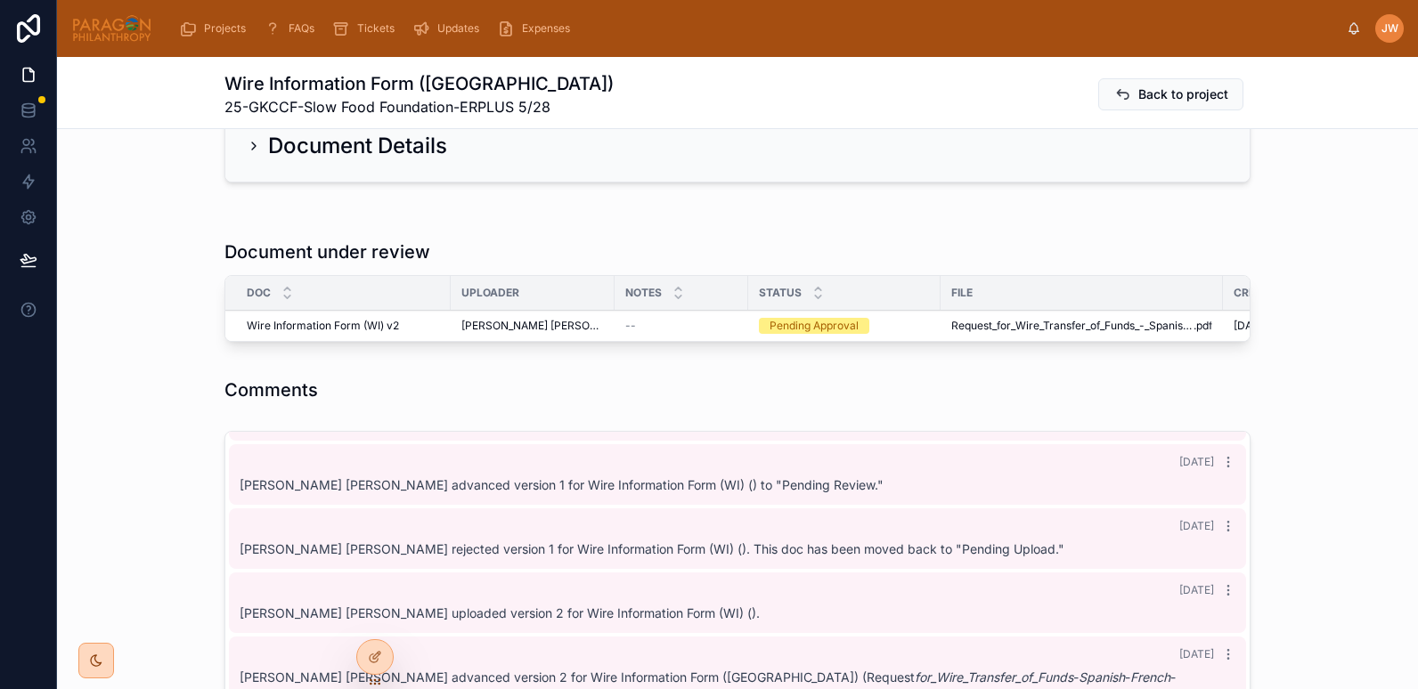
scroll to position [387, 0]
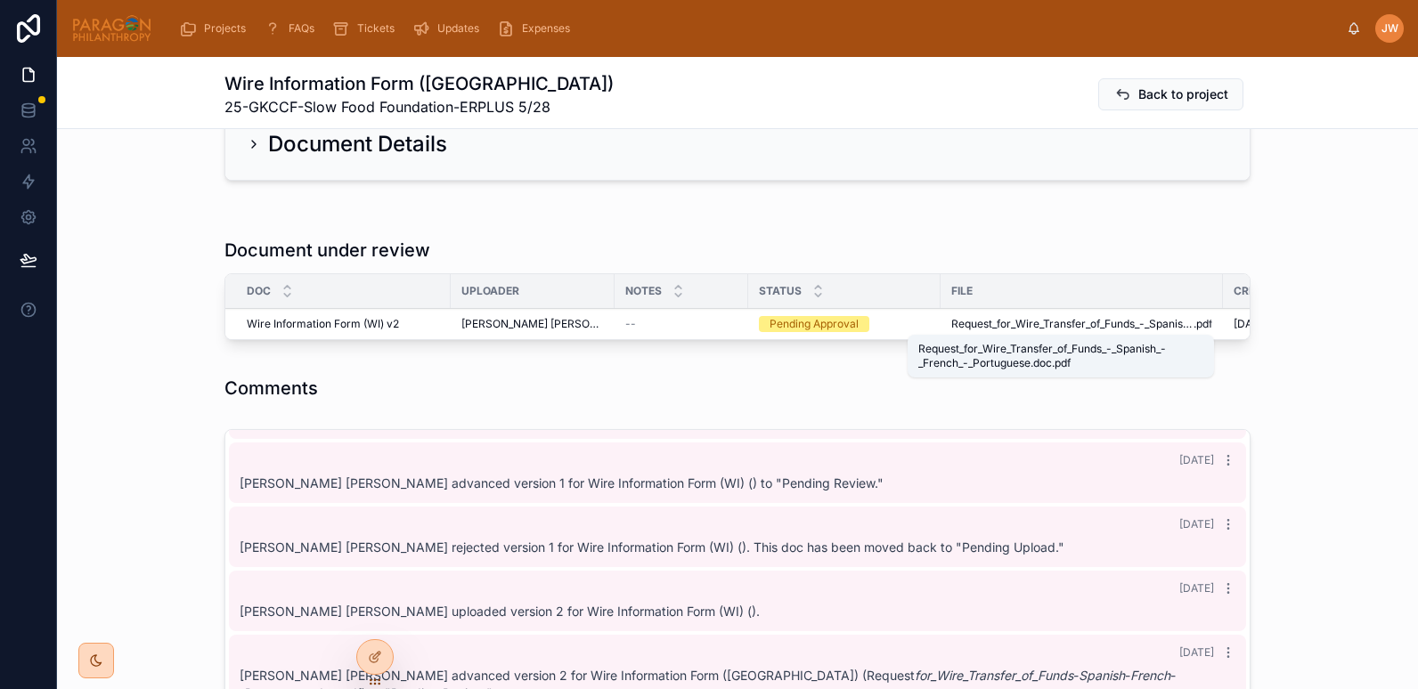
click at [951, 323] on span "Request_for_Wire_Transfer_of_Funds_-_Spanish_-_French_-_Portuguese.doc" at bounding box center [1072, 324] width 242 height 14
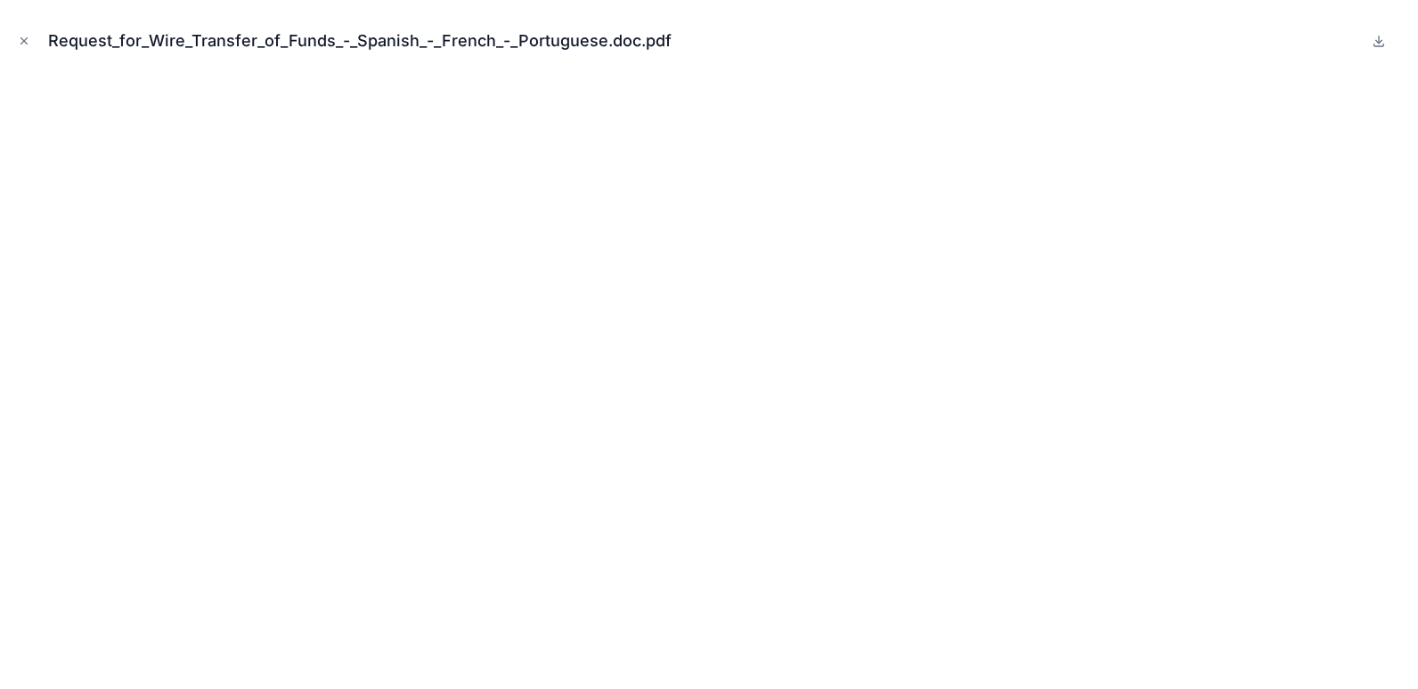
click at [15, 43] on button "Close modal" at bounding box center [24, 41] width 20 height 20
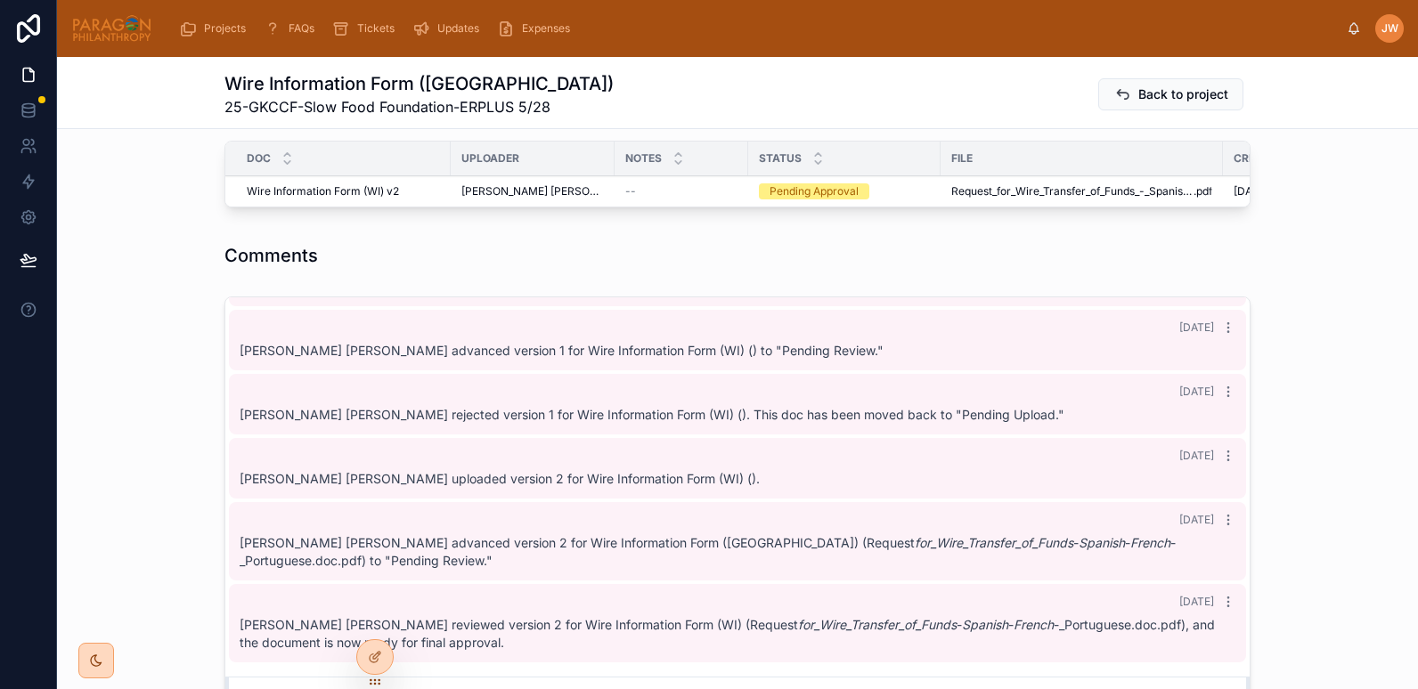
scroll to position [521, 0]
click at [0, 0] on icon at bounding box center [0, 0] width 0 height 0
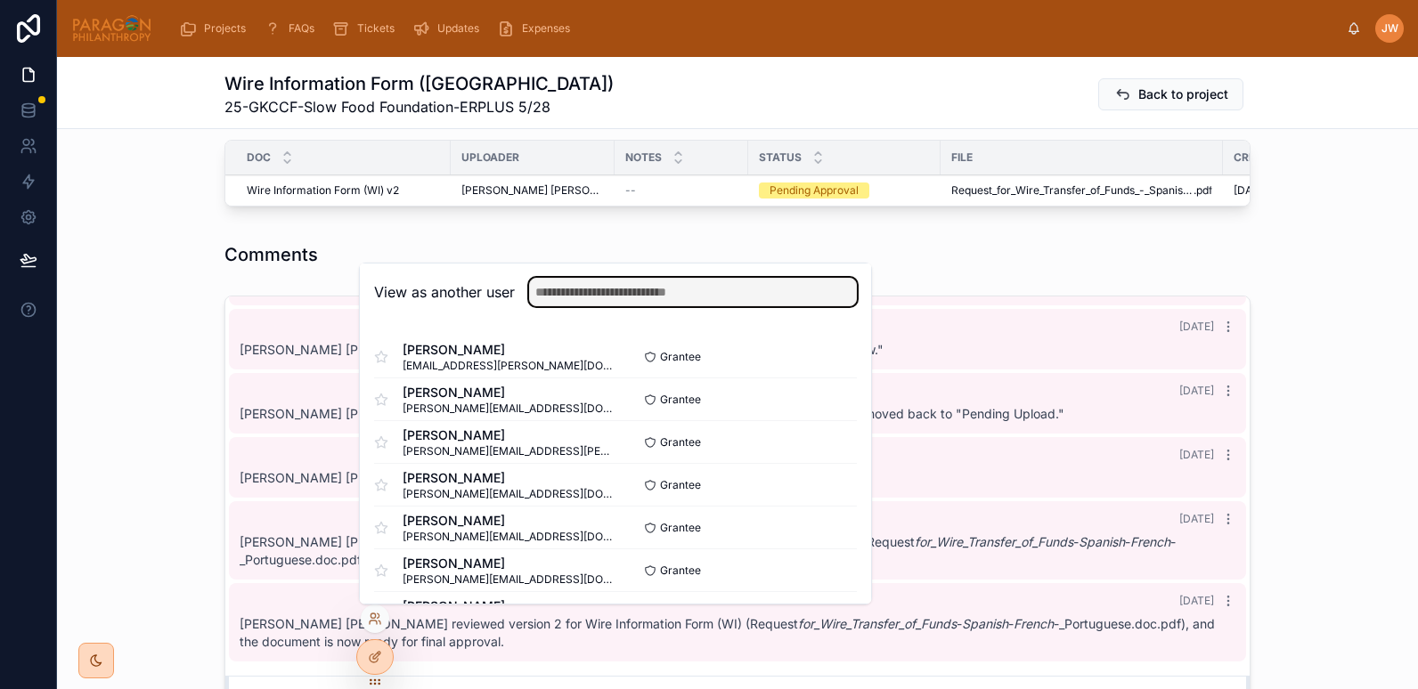
click at [658, 295] on input "text" at bounding box center [693, 292] width 328 height 28
type input "******"
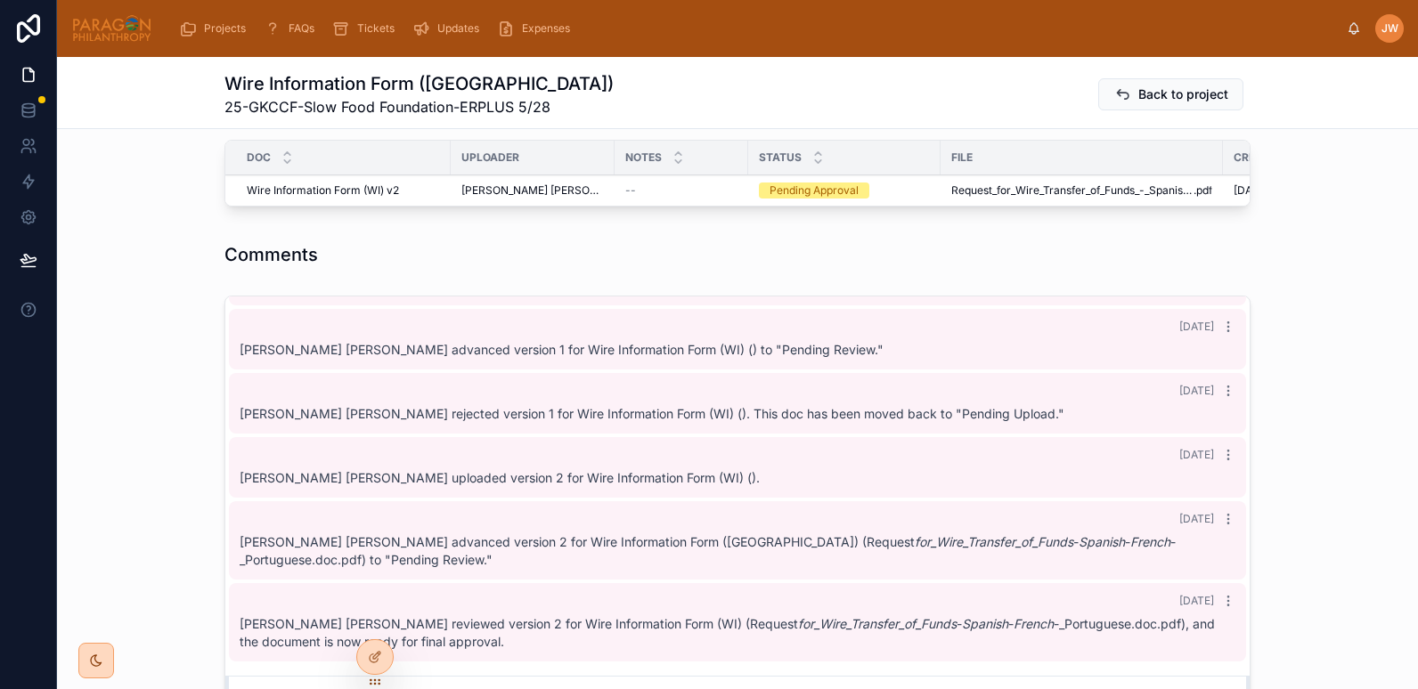
click at [973, 256] on div "Comments" at bounding box center [737, 254] width 1026 height 25
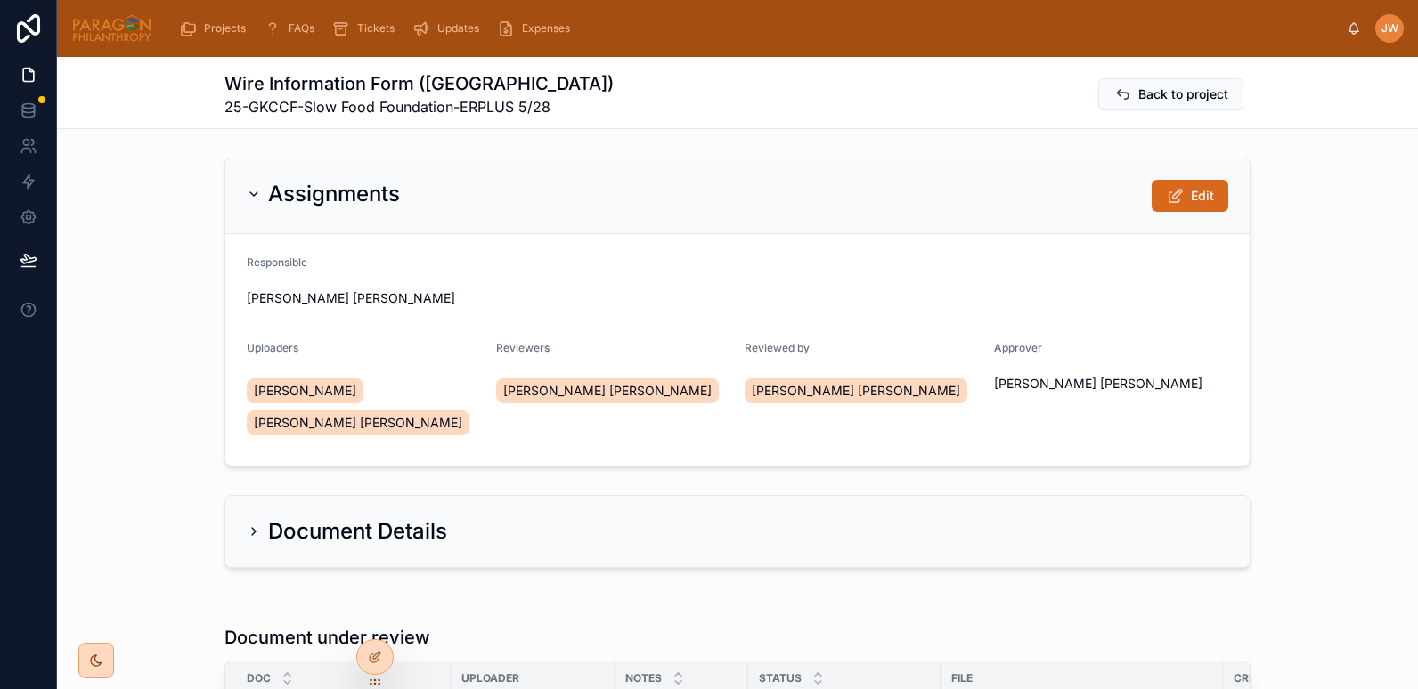
click at [1181, 195] on button "Edit" at bounding box center [1190, 196] width 77 height 32
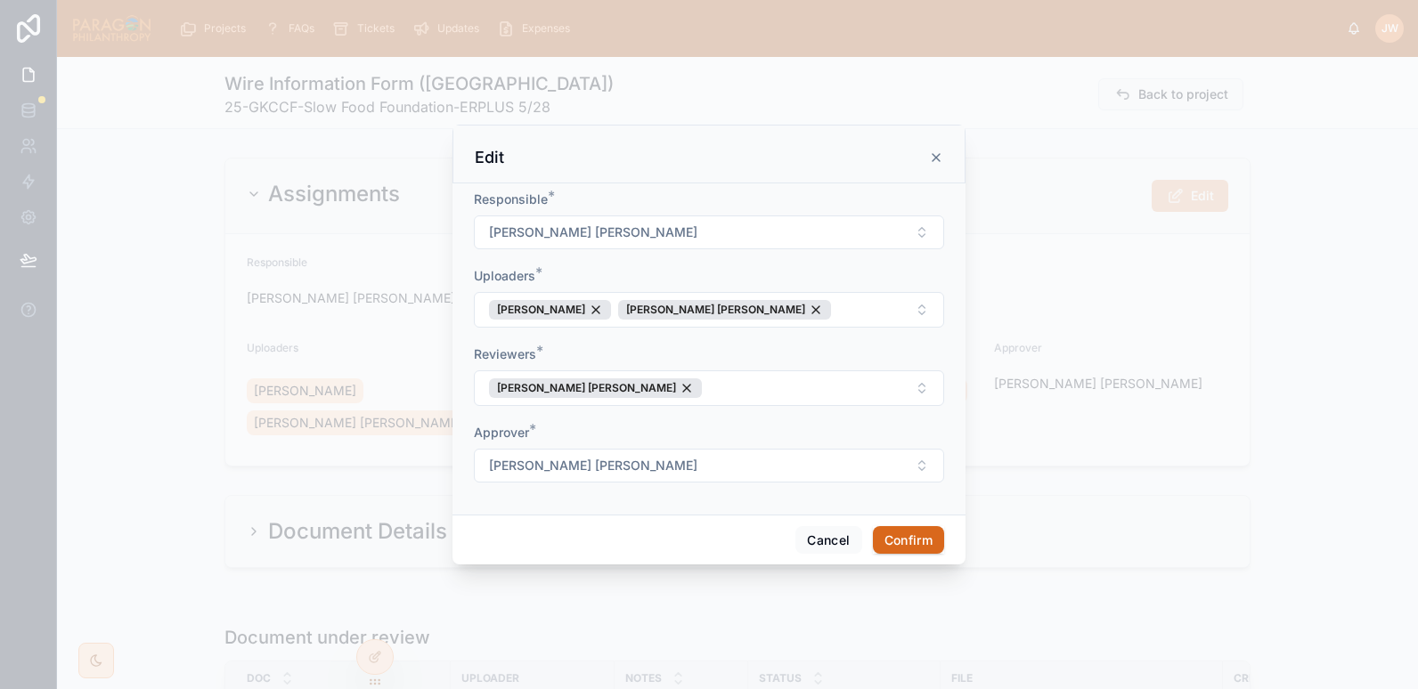
click at [662, 236] on button "[PERSON_NAME] [PERSON_NAME]" at bounding box center [709, 233] width 470 height 34
type input "****"
click at [653, 303] on span "[PERSON_NAME]" at bounding box center [643, 305] width 102 height 18
click at [747, 311] on div "[PERSON_NAME] [PERSON_NAME]" at bounding box center [724, 310] width 213 height 20
click at [582, 310] on div "[PERSON_NAME]" at bounding box center [550, 310] width 122 height 20
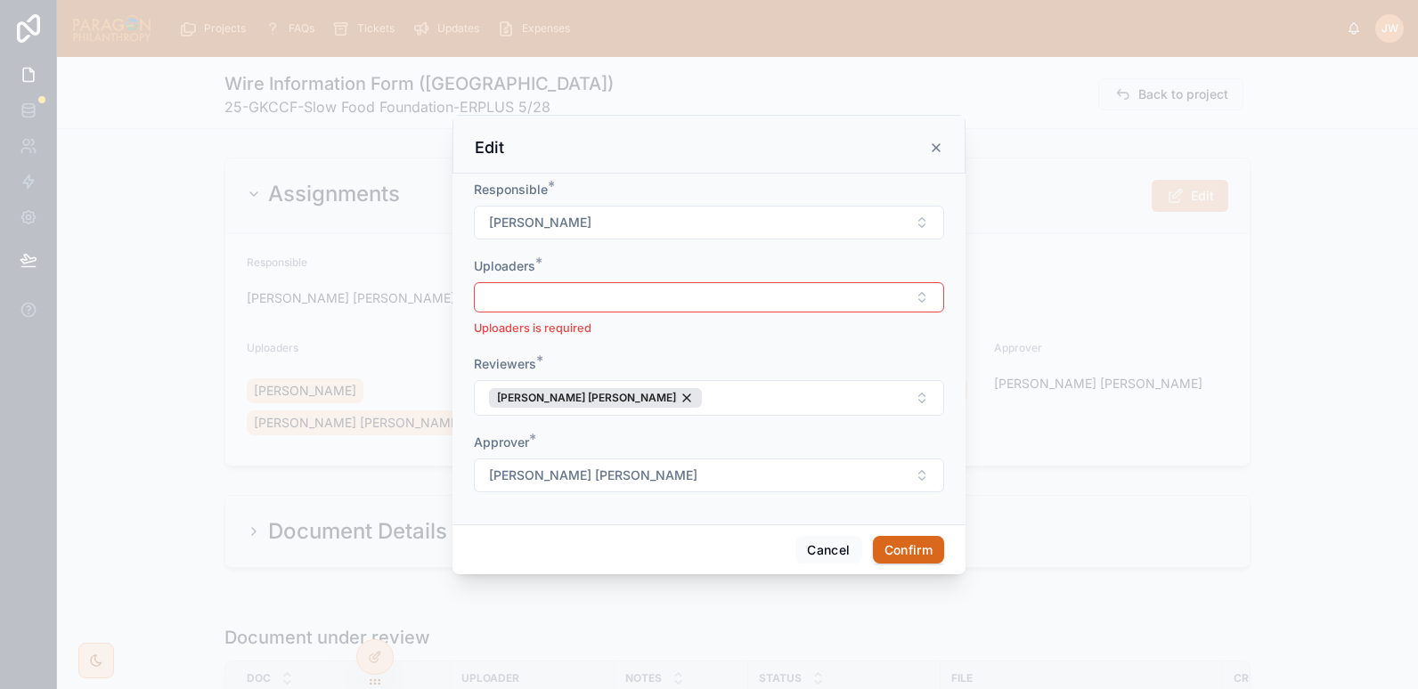
click at [582, 310] on button "Select Button" at bounding box center [709, 297] width 470 height 30
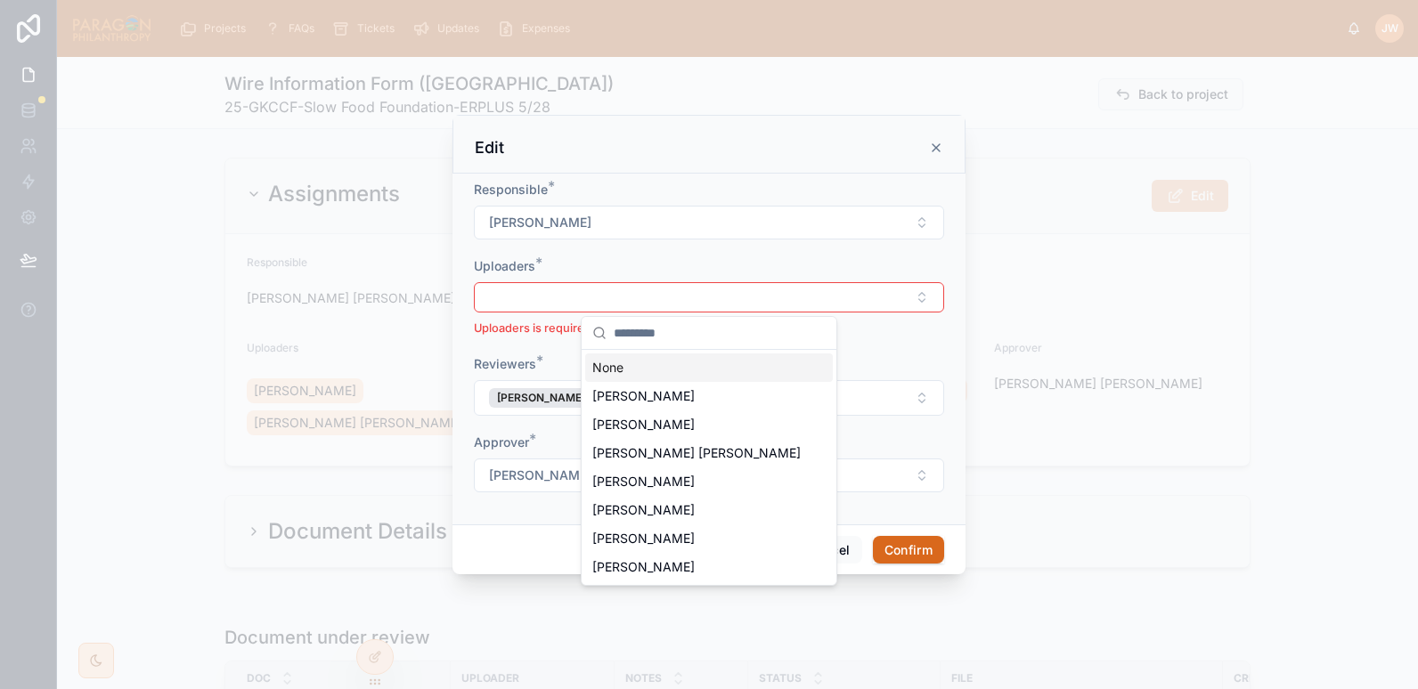
click at [551, 302] on button "Select Button" at bounding box center [709, 297] width 470 height 30
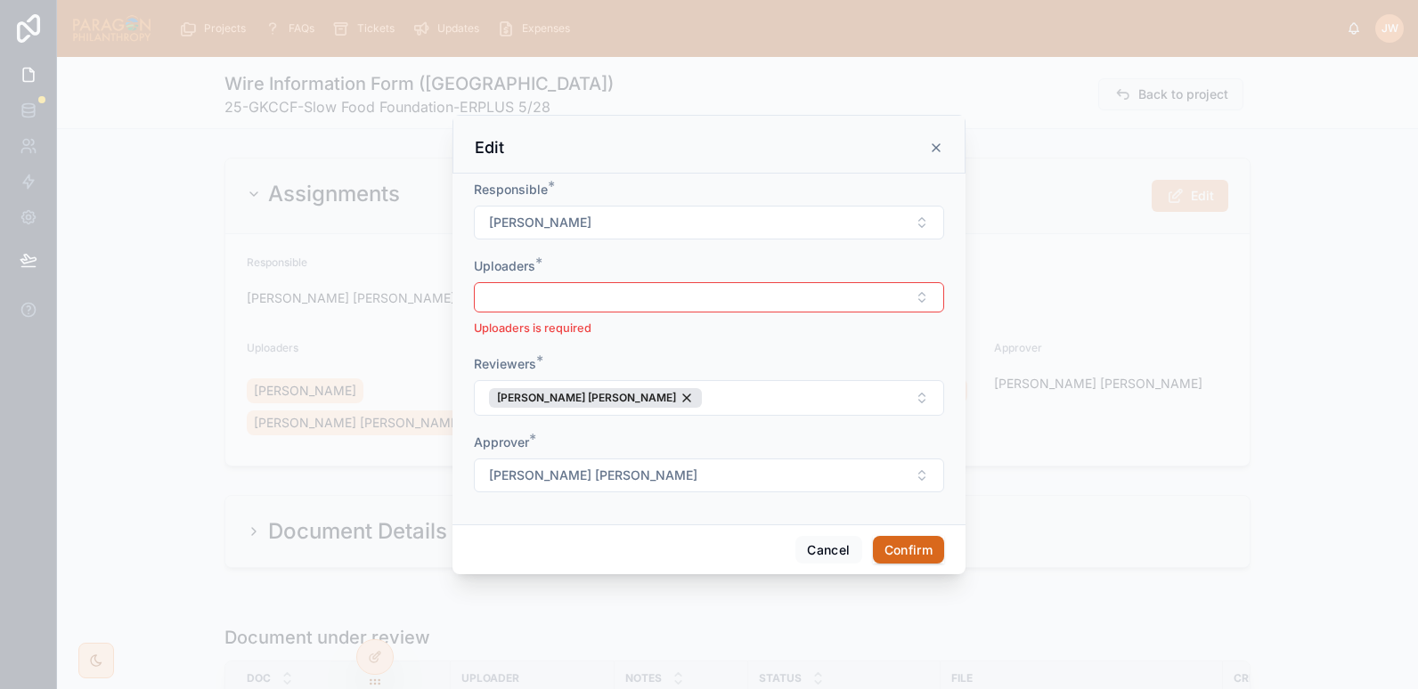
click at [549, 302] on button "Select Button" at bounding box center [709, 297] width 470 height 30
type input "****"
click at [648, 366] on span "[PERSON_NAME]" at bounding box center [643, 368] width 102 height 18
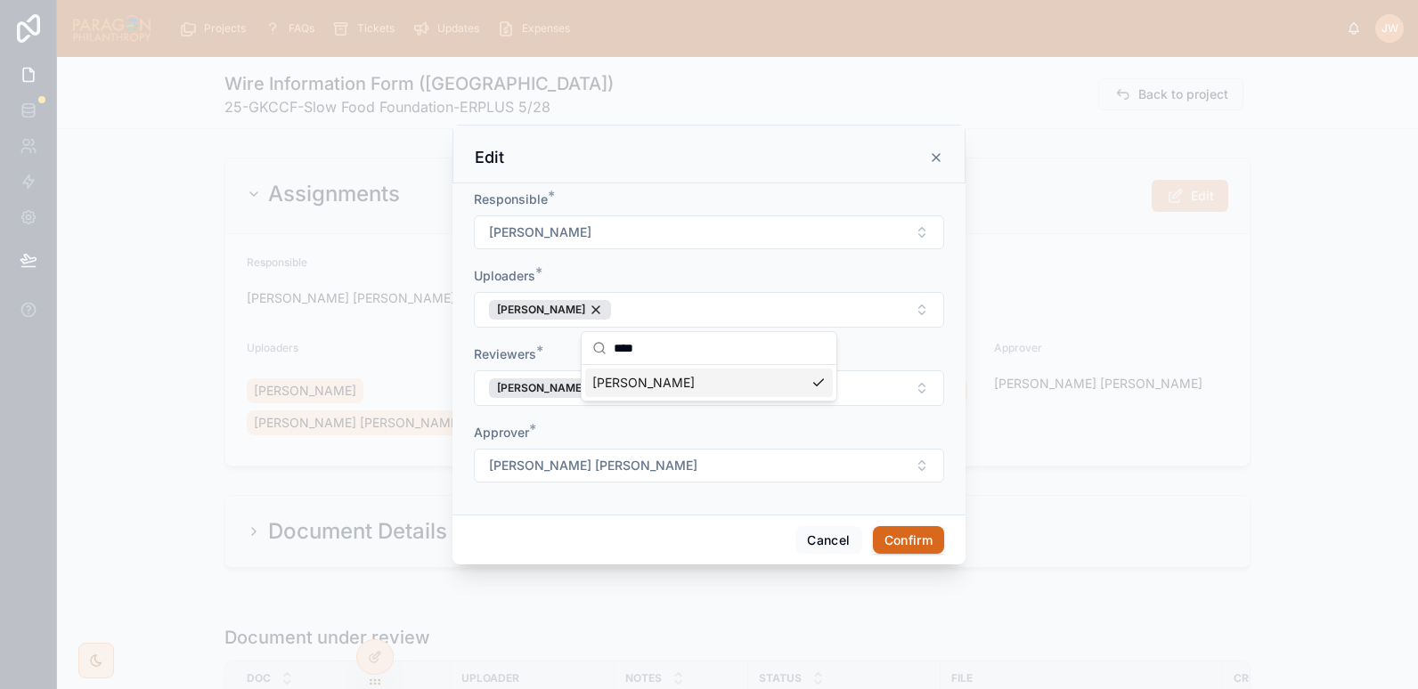
click at [570, 349] on div "Reviewers *" at bounding box center [709, 355] width 470 height 18
click at [632, 386] on div "[PERSON_NAME] [PERSON_NAME]" at bounding box center [595, 388] width 213 height 20
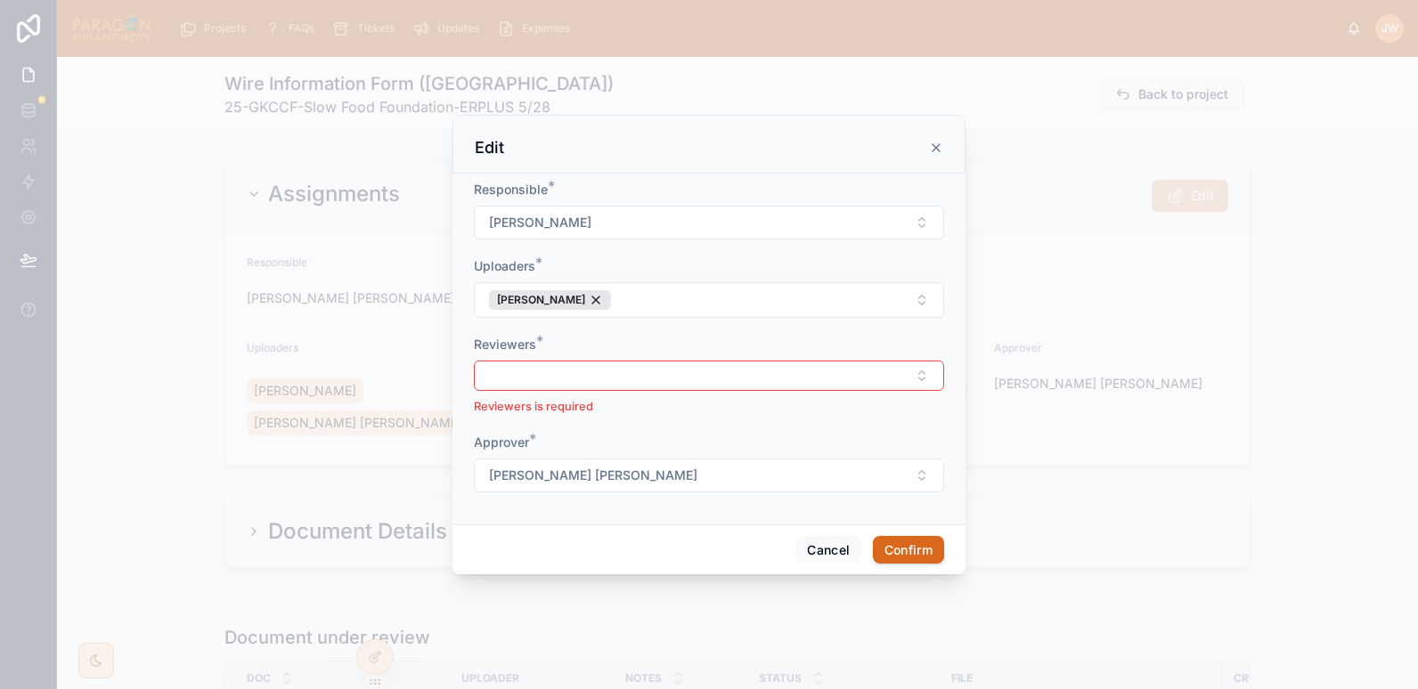
click at [693, 378] on button "Select Button" at bounding box center [709, 376] width 470 height 30
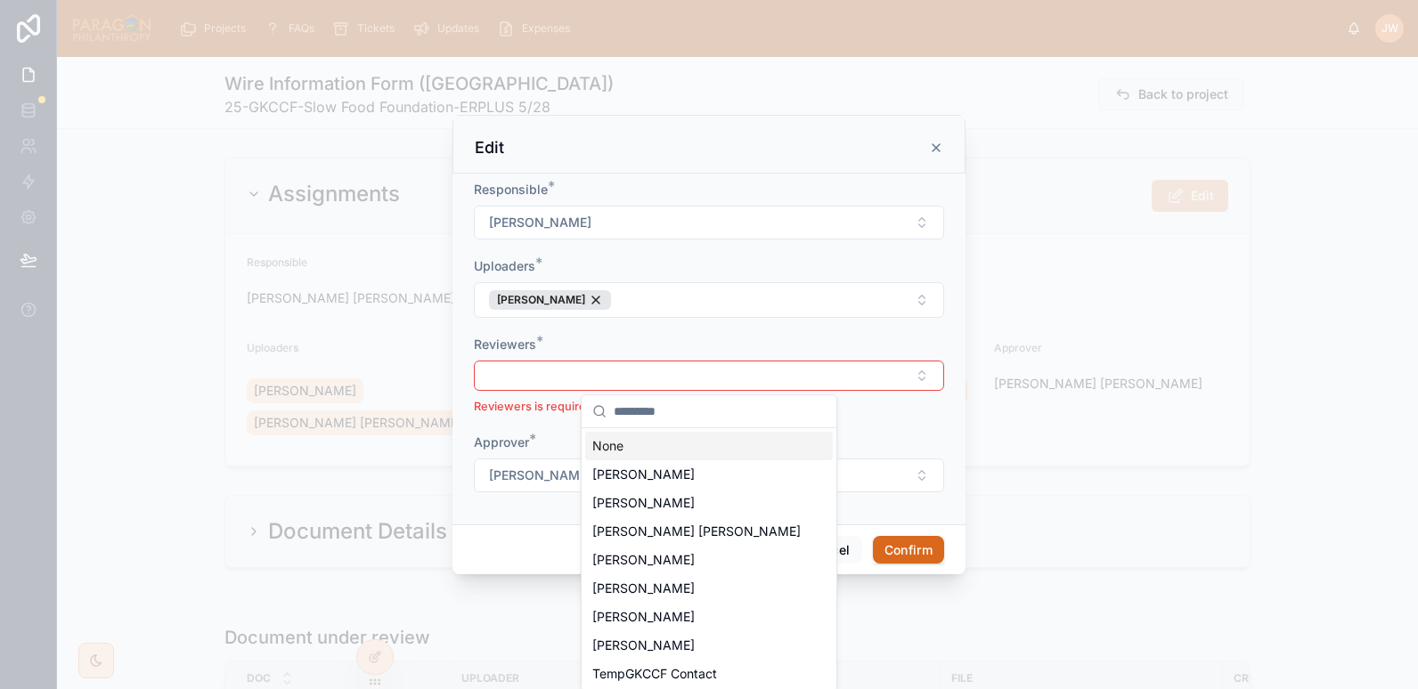
click at [520, 375] on button "Select Button" at bounding box center [709, 376] width 470 height 30
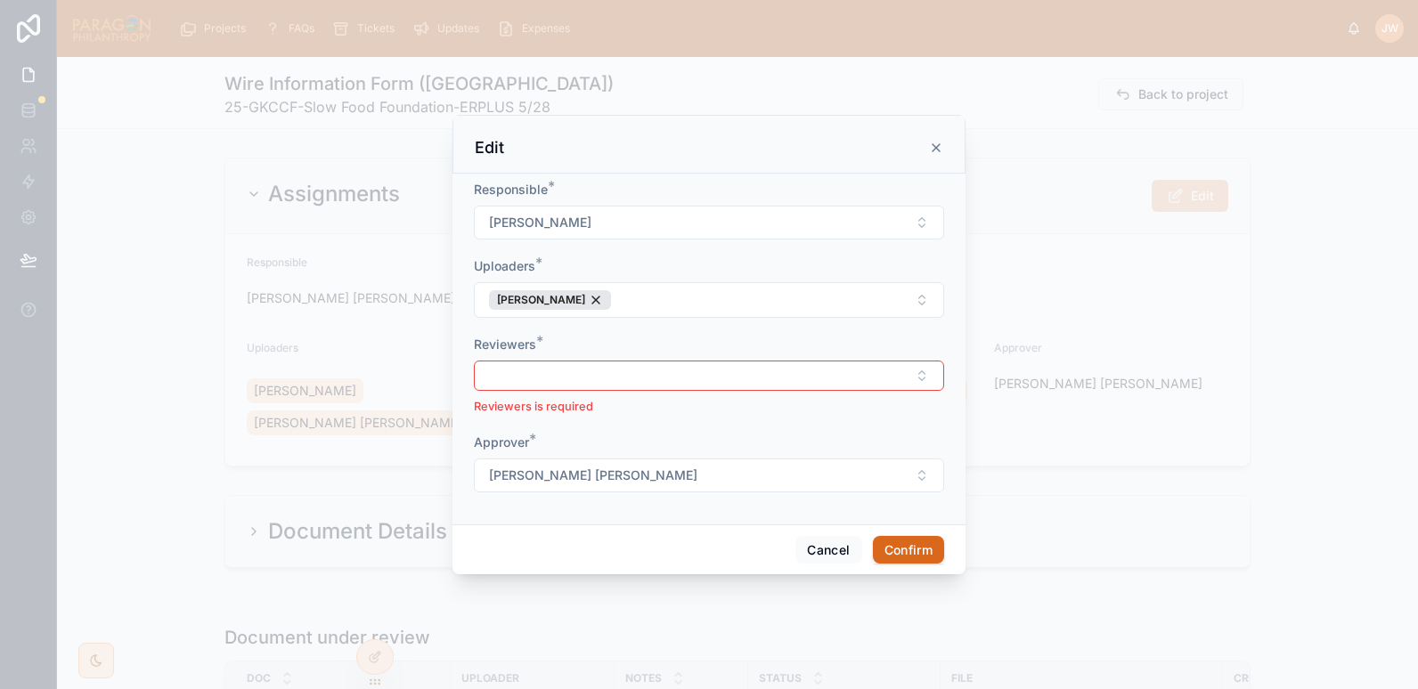
click at [535, 386] on button "Select Button" at bounding box center [709, 376] width 470 height 30
type input "****"
click at [651, 446] on span "[PERSON_NAME]" at bounding box center [643, 446] width 102 height 18
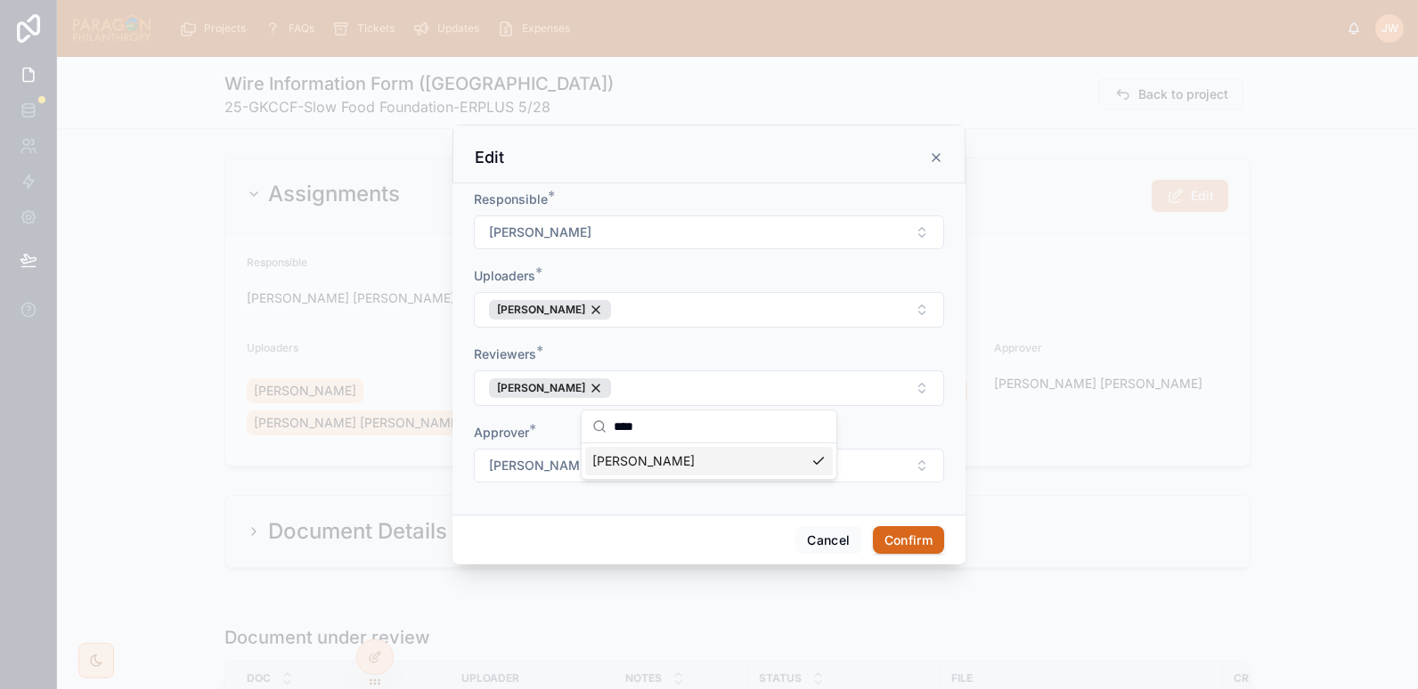
click at [568, 431] on div "Approver *" at bounding box center [709, 433] width 470 height 18
click at [630, 457] on span "[PERSON_NAME] [PERSON_NAME]" at bounding box center [593, 466] width 208 height 18
type input "*****"
click at [649, 544] on span "[PERSON_NAME]" at bounding box center [643, 538] width 102 height 18
click at [590, 199] on div "Responsible *" at bounding box center [709, 200] width 470 height 18
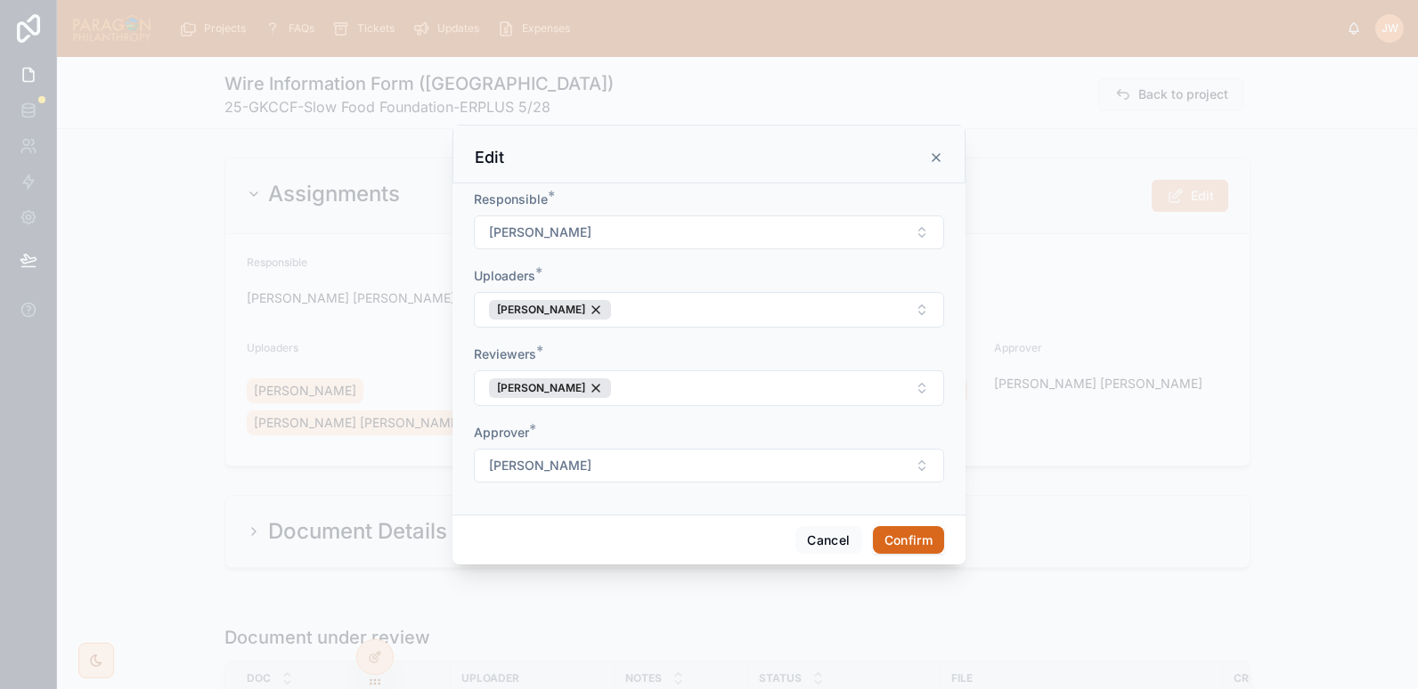
click at [927, 540] on button "Confirm" at bounding box center [908, 540] width 71 height 28
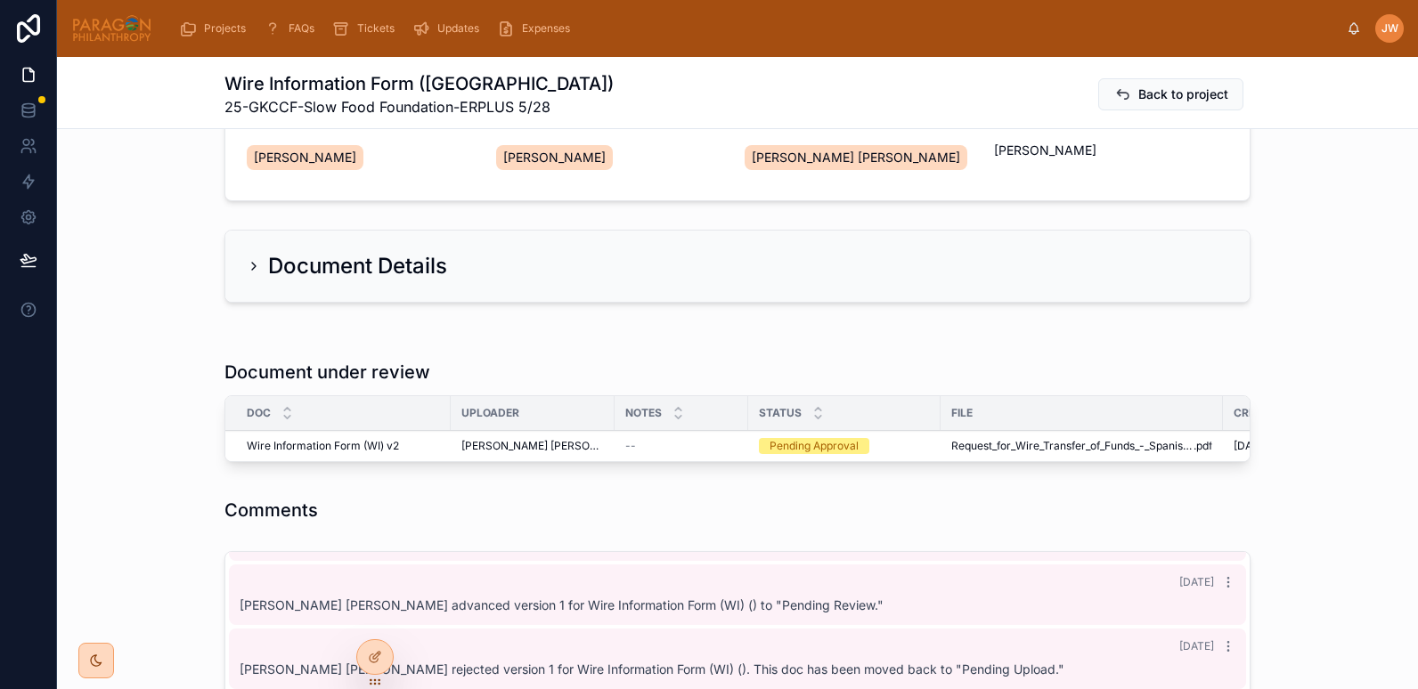
scroll to position [234, 0]
click at [0, 0] on span "Reject" at bounding box center [0, 0] width 0 height 0
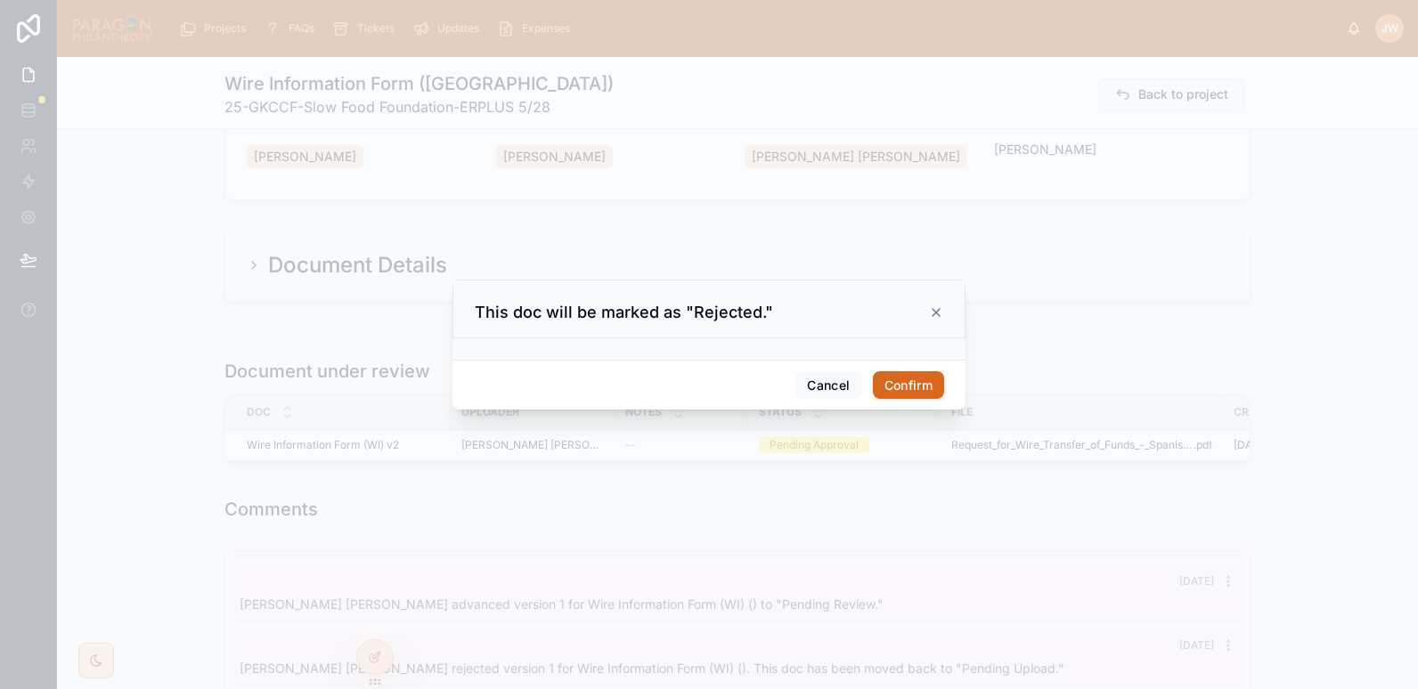
click at [906, 381] on button "Confirm" at bounding box center [908, 385] width 71 height 28
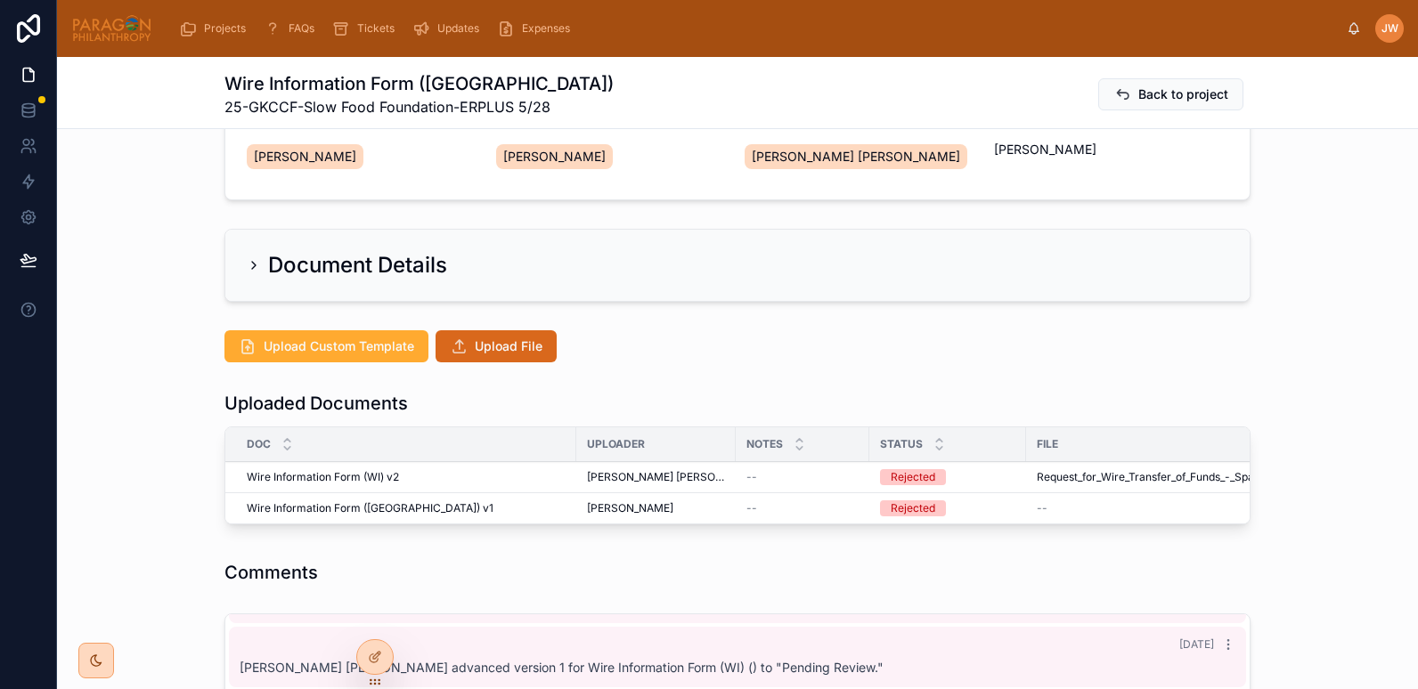
scroll to position [0, 0]
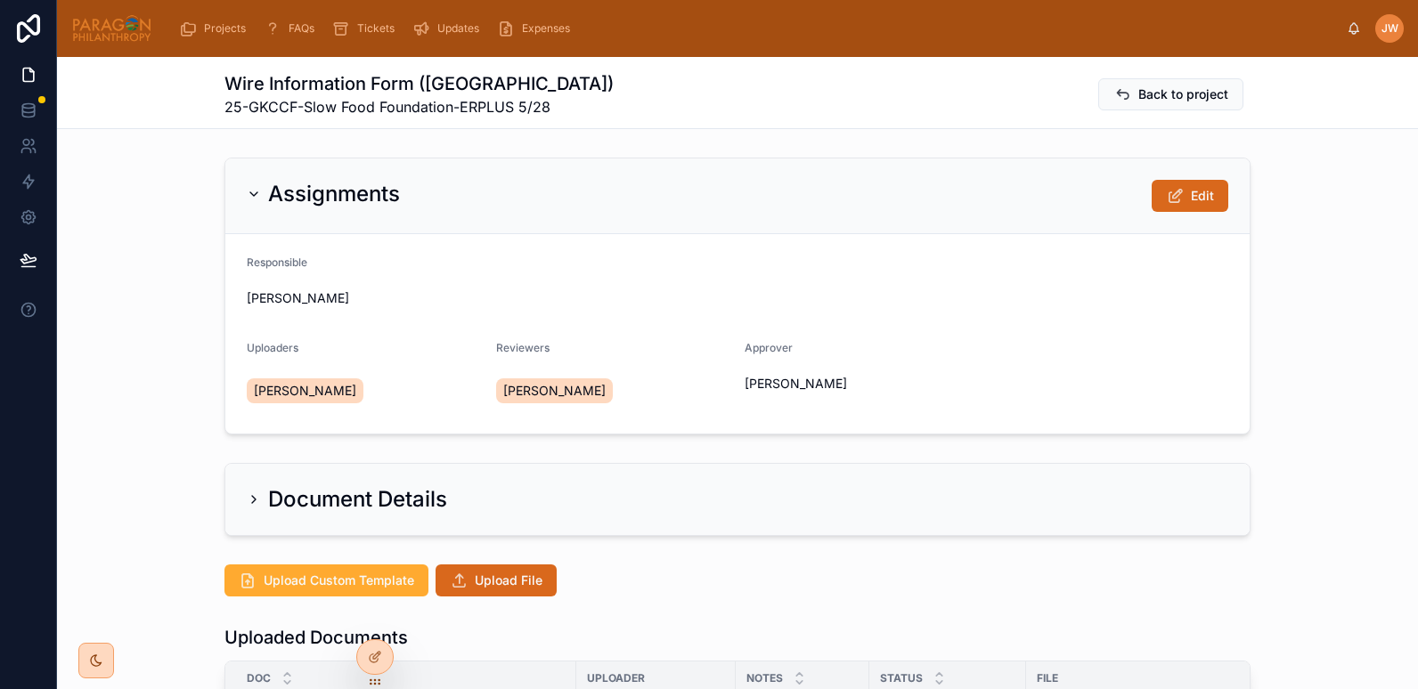
click at [1178, 191] on button "Edit" at bounding box center [1190, 196] width 77 height 32
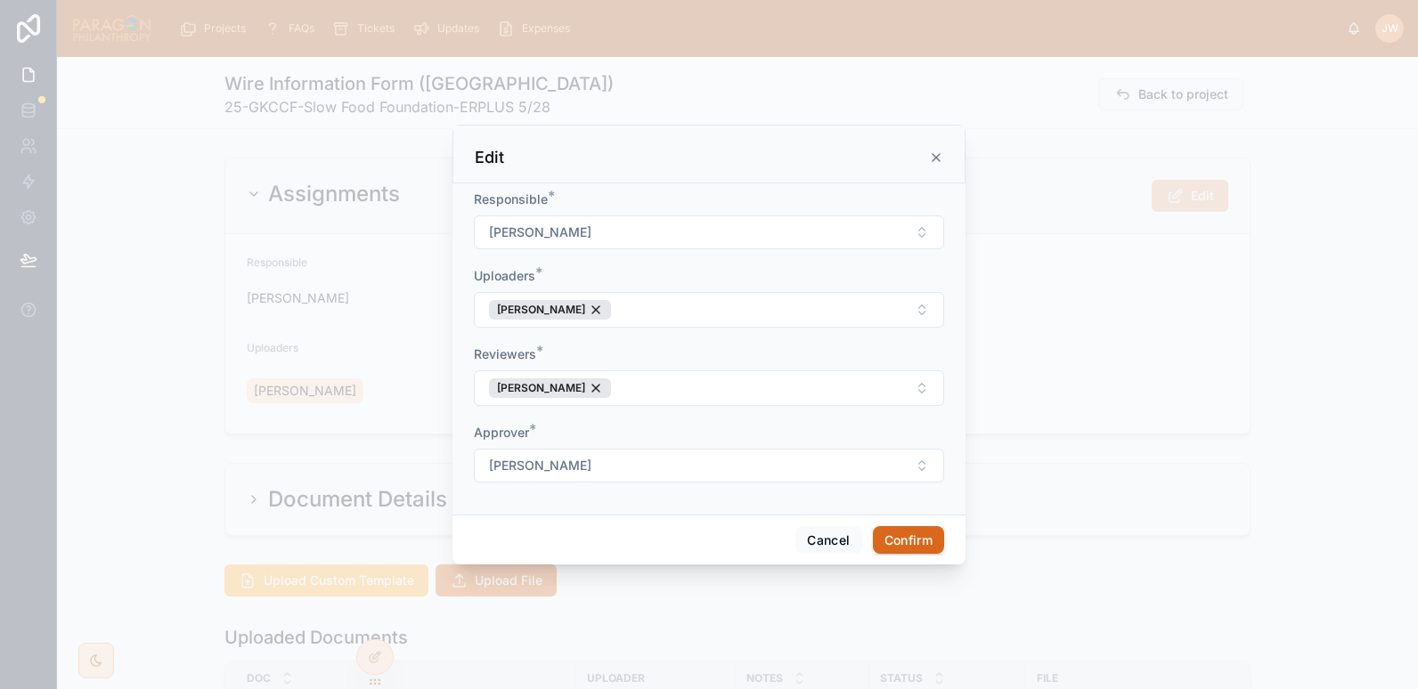
click at [921, 156] on div "Edit" at bounding box center [709, 157] width 468 height 21
click at [931, 160] on icon at bounding box center [936, 158] width 14 height 14
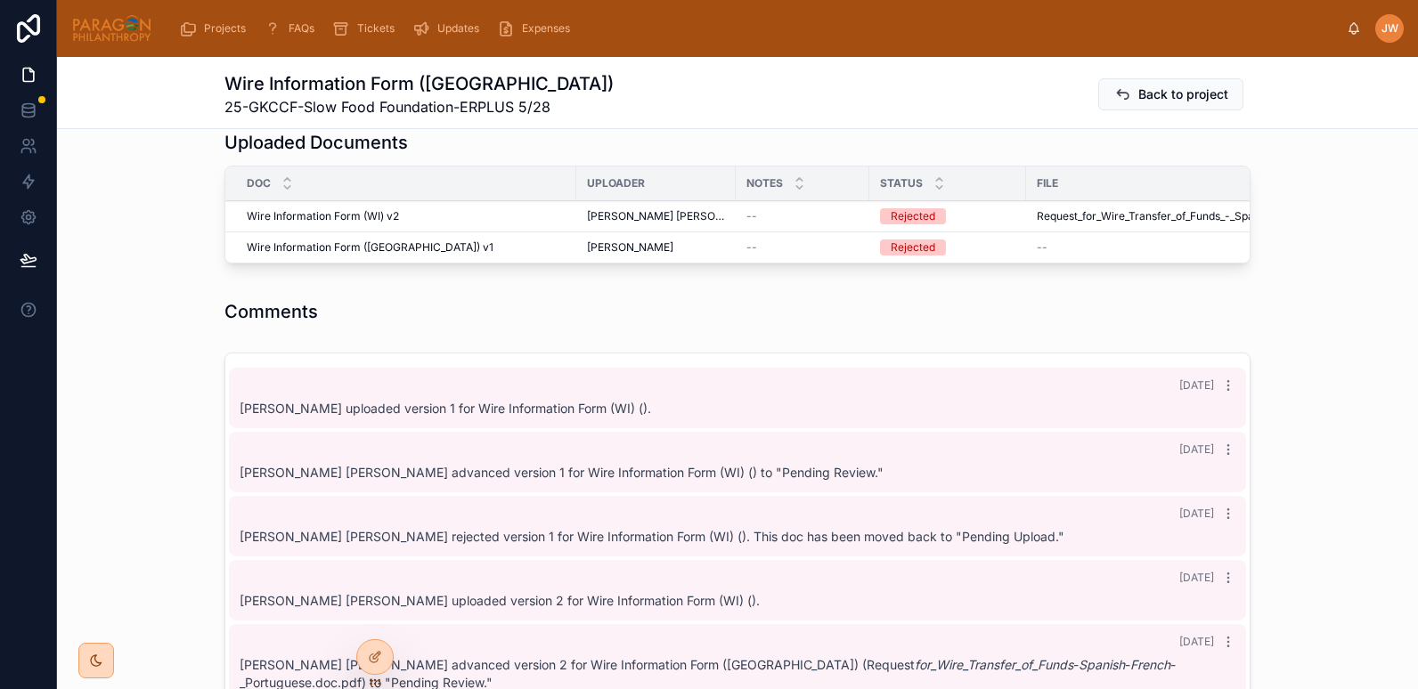
scroll to position [396, 0]
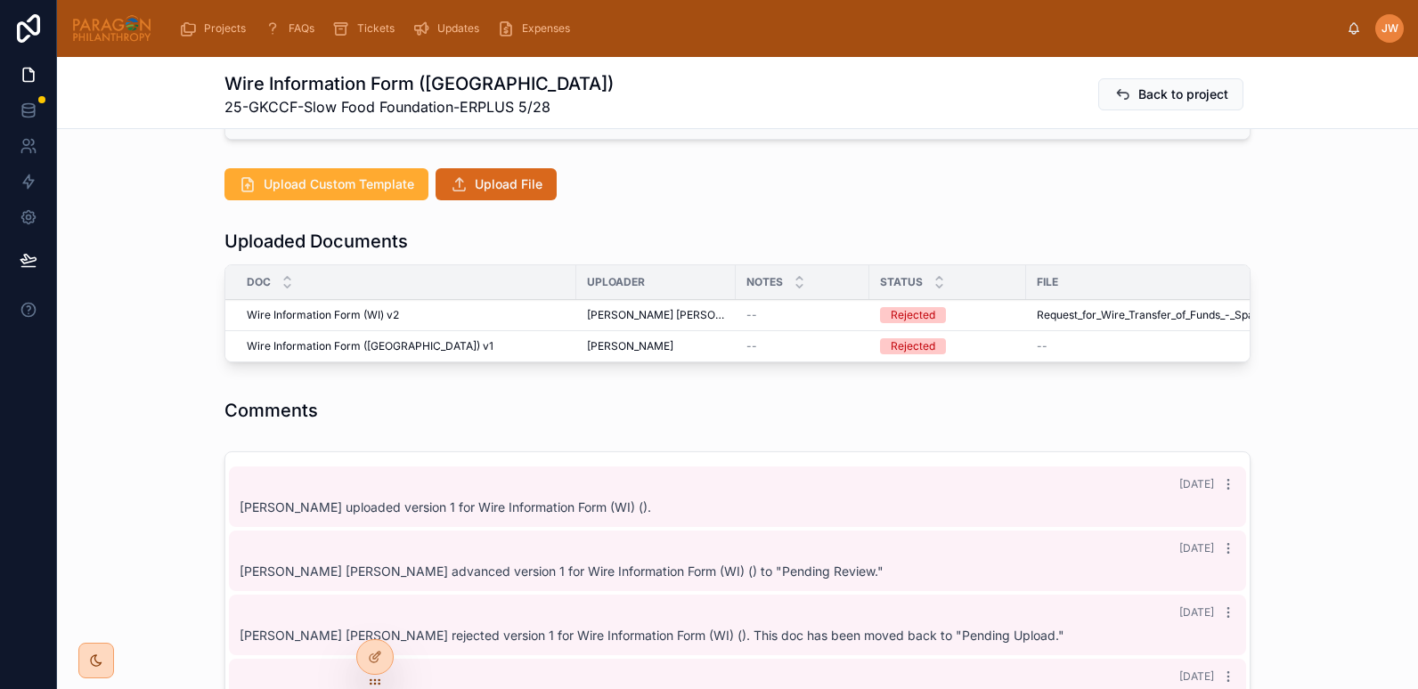
click at [489, 194] on button "Upload File" at bounding box center [495, 184] width 121 height 32
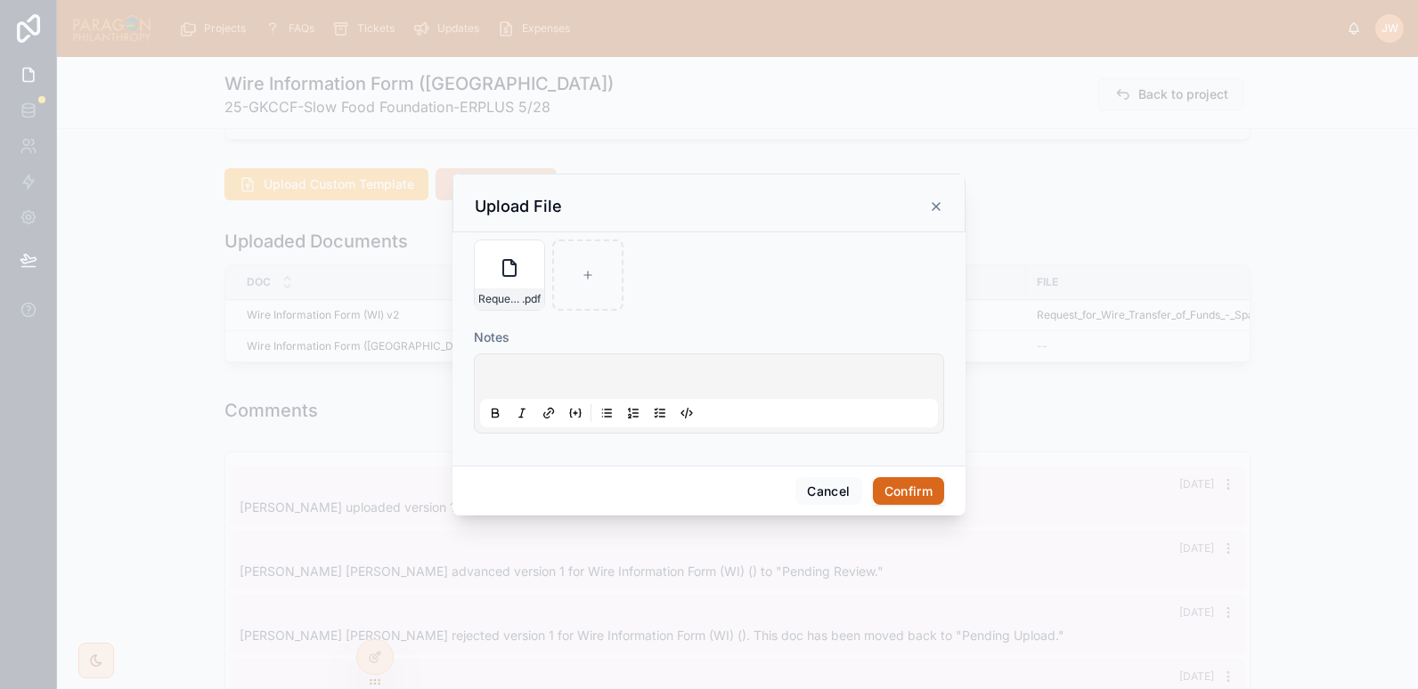
click at [907, 492] on button "Confirm" at bounding box center [908, 491] width 71 height 28
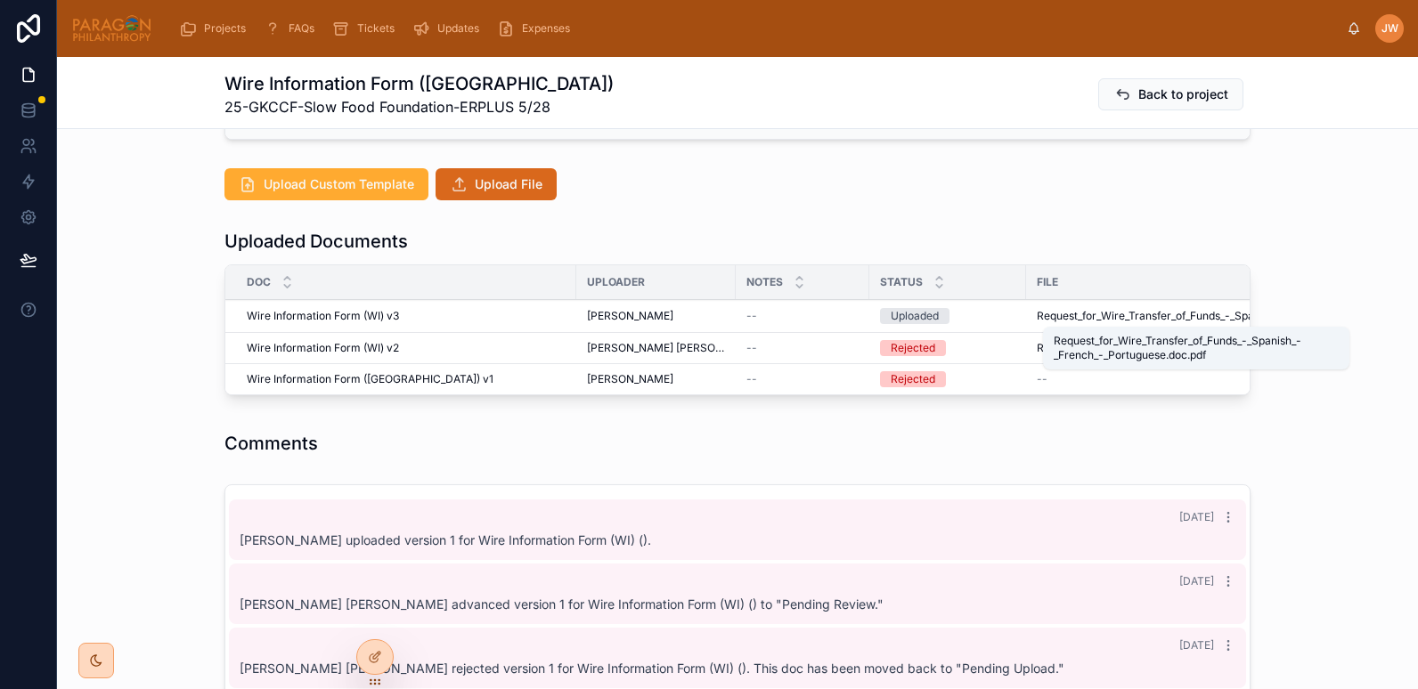
click at [1046, 316] on span "Request_for_Wire_Transfer_of_Funds_-_Spanish_-_French_-_Portuguese.doc" at bounding box center [1207, 316] width 341 height 14
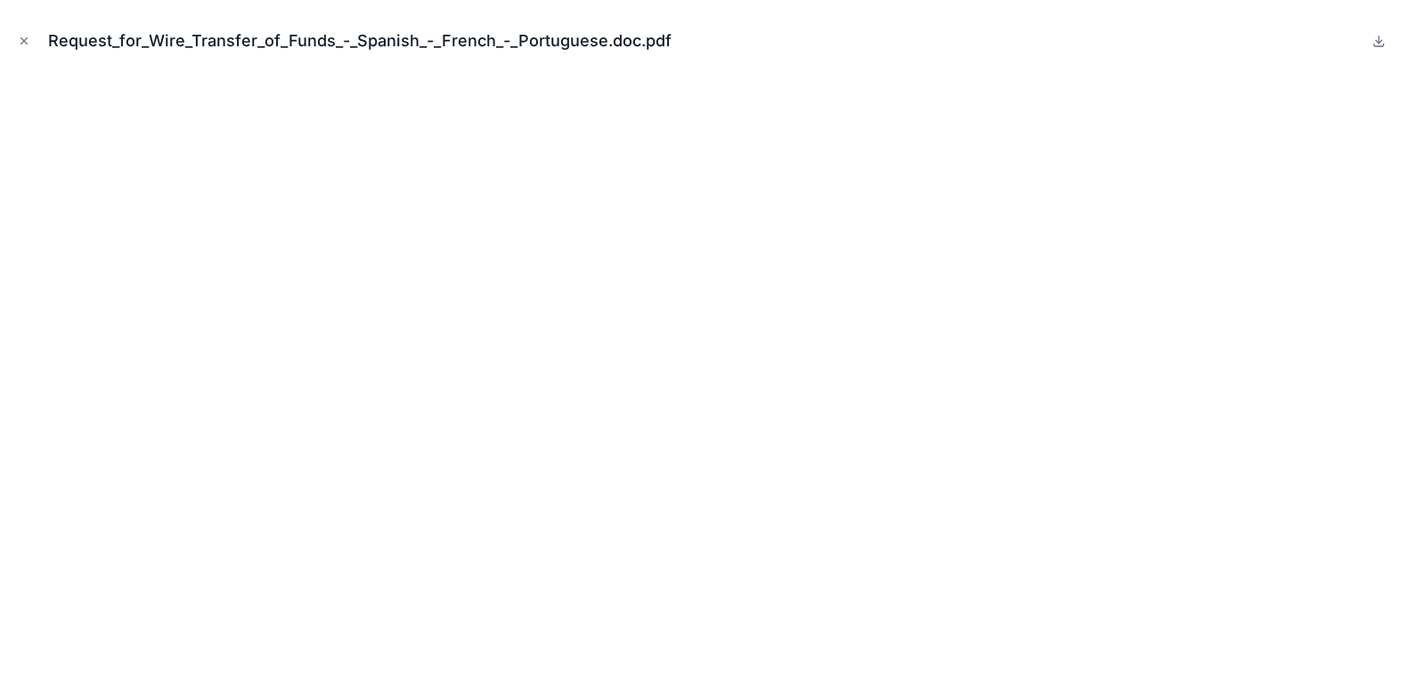
click at [27, 43] on icon "Close modal" at bounding box center [24, 41] width 12 height 12
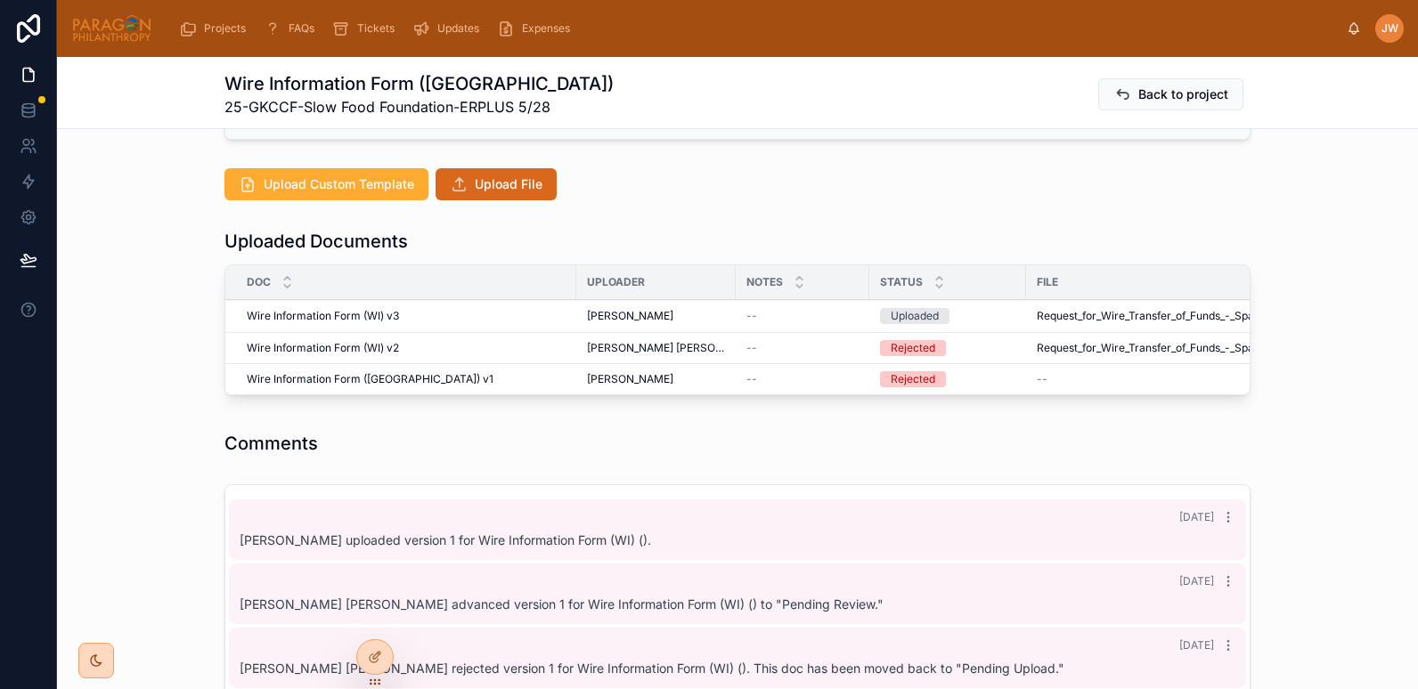
click at [0, 0] on icon at bounding box center [0, 0] width 0 height 0
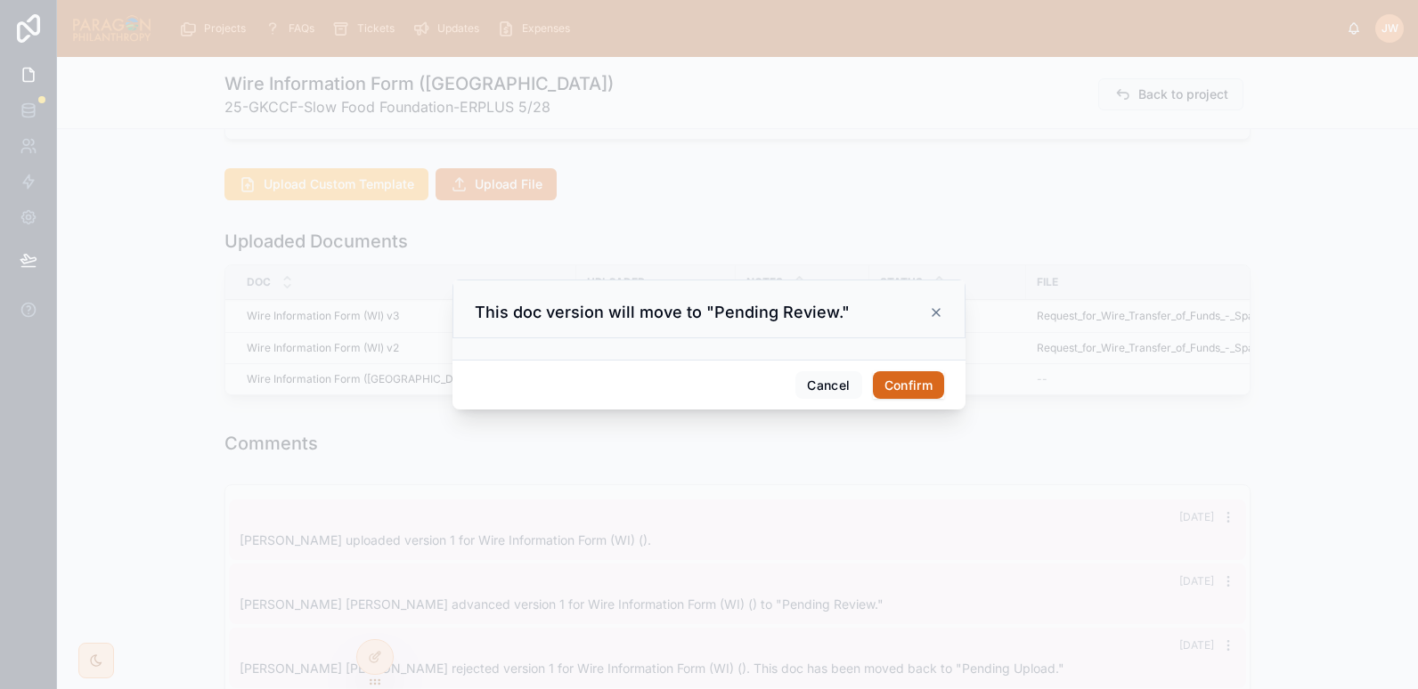
click at [902, 375] on button "Confirm" at bounding box center [908, 385] width 71 height 28
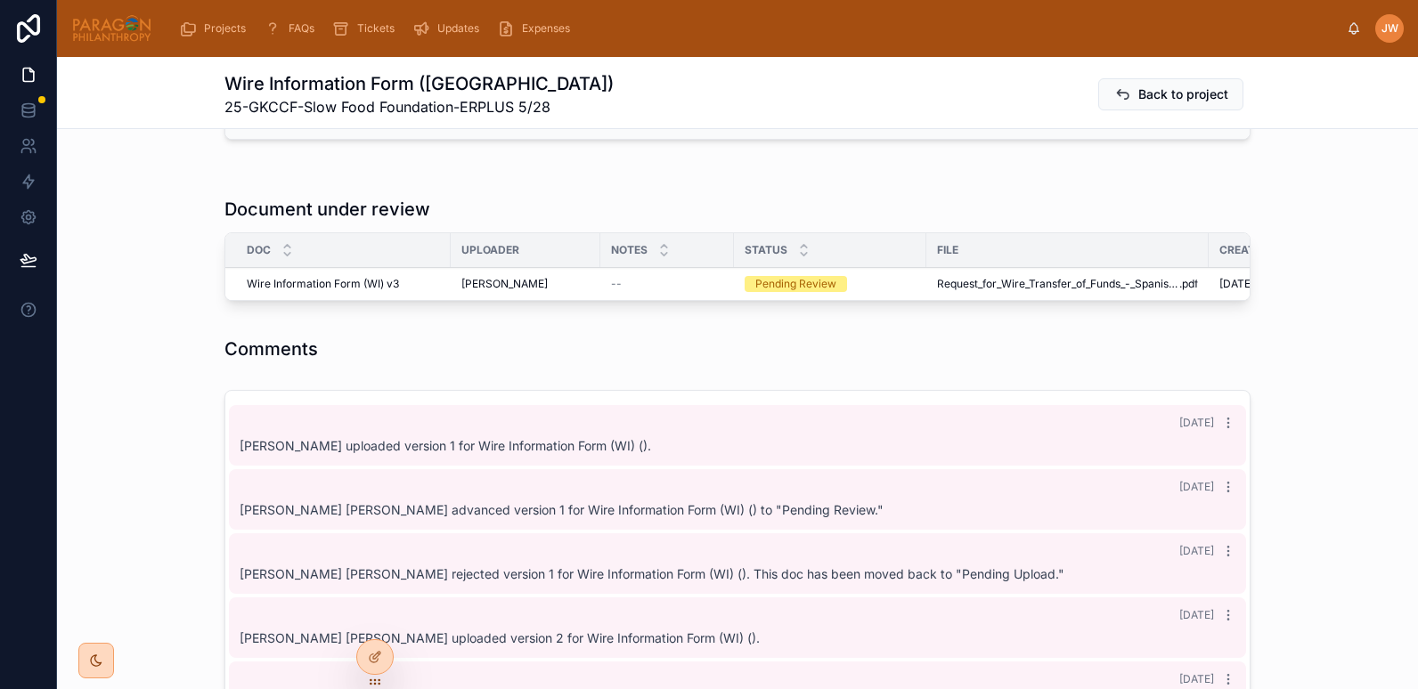
scroll to position [82, 0]
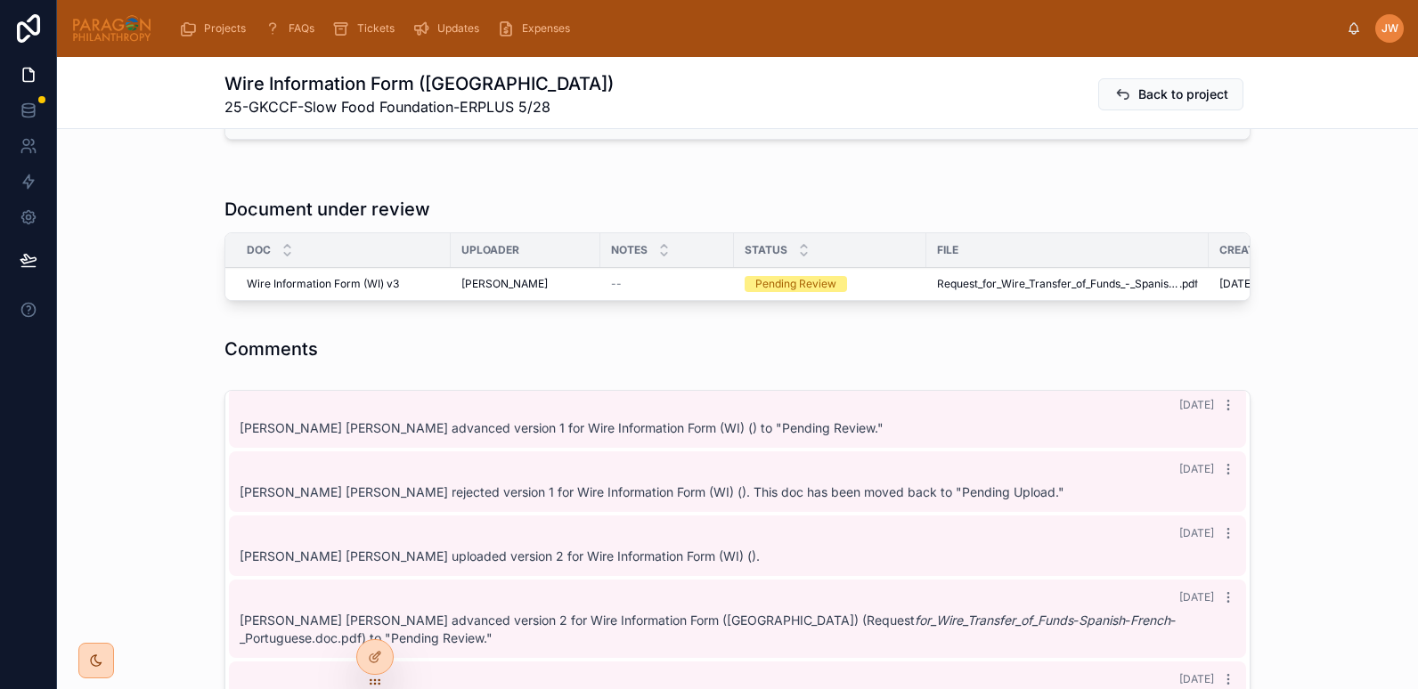
click at [0, 0] on icon at bounding box center [0, 0] width 0 height 0
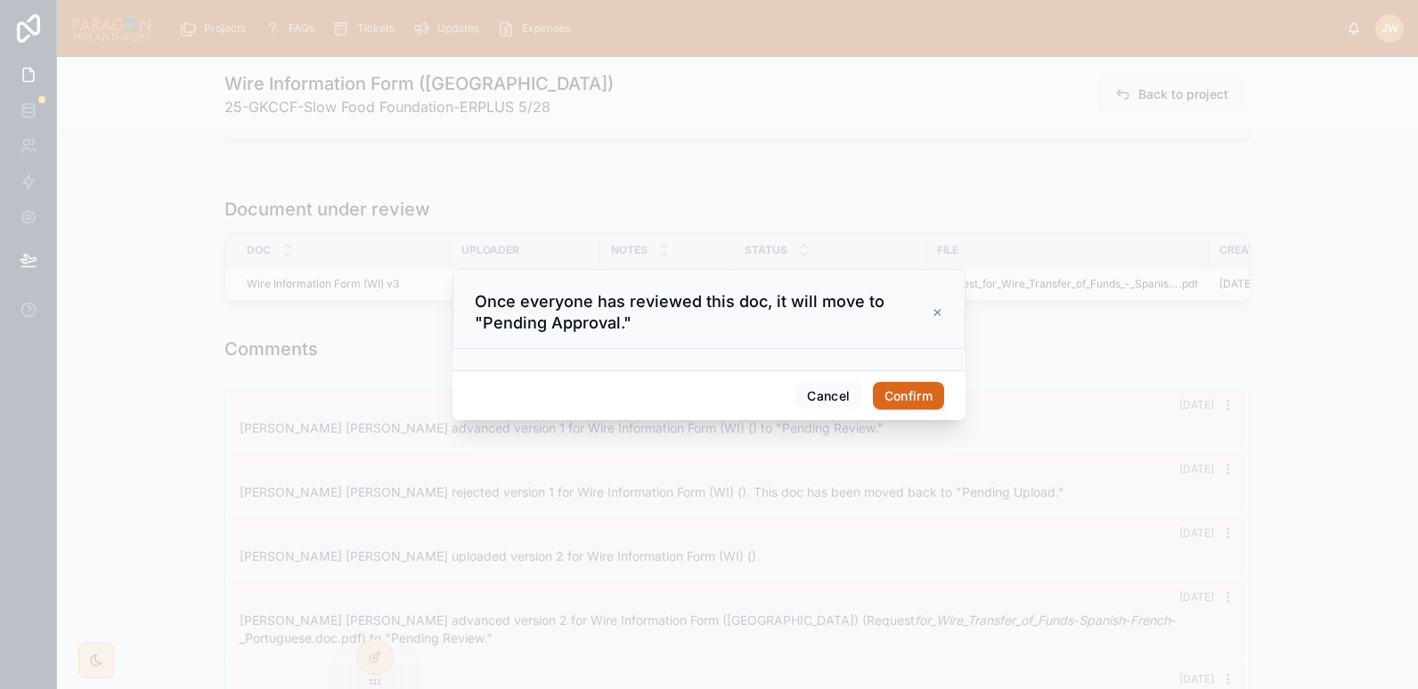
click at [896, 390] on button "Confirm" at bounding box center [908, 396] width 71 height 28
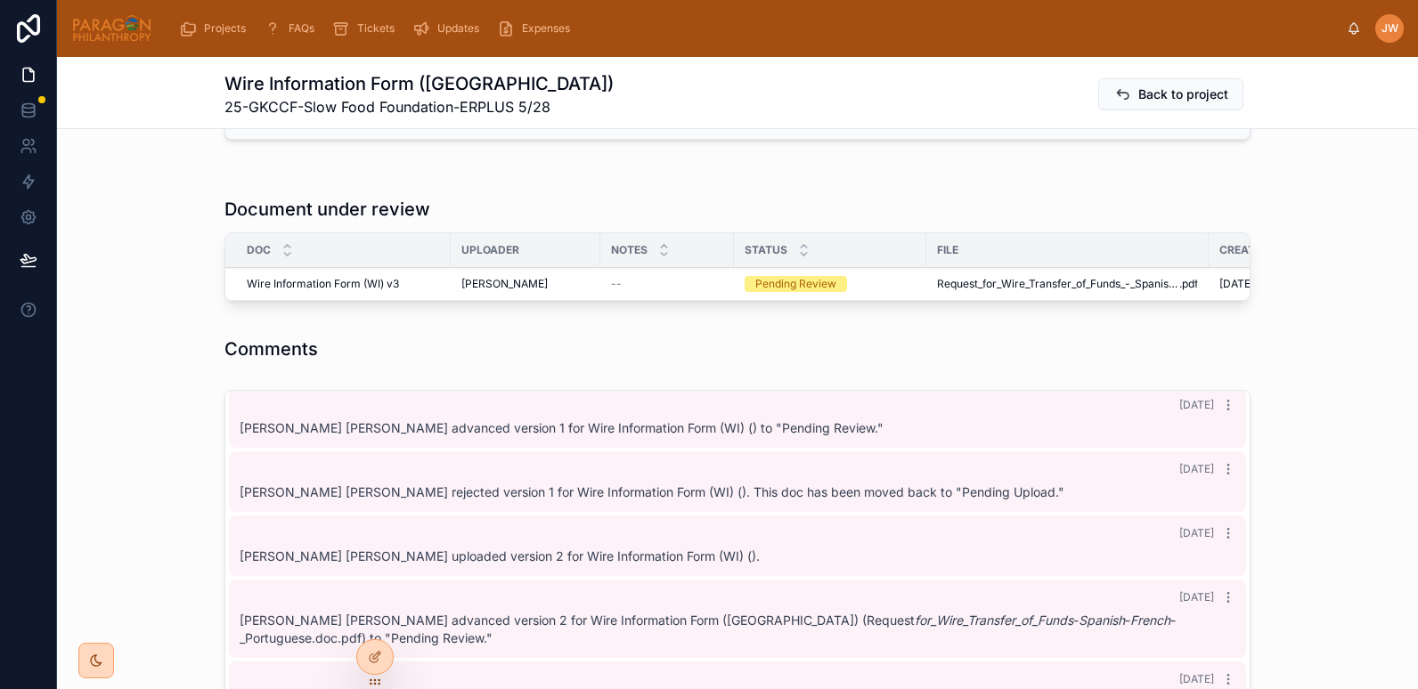
scroll to position [164, 0]
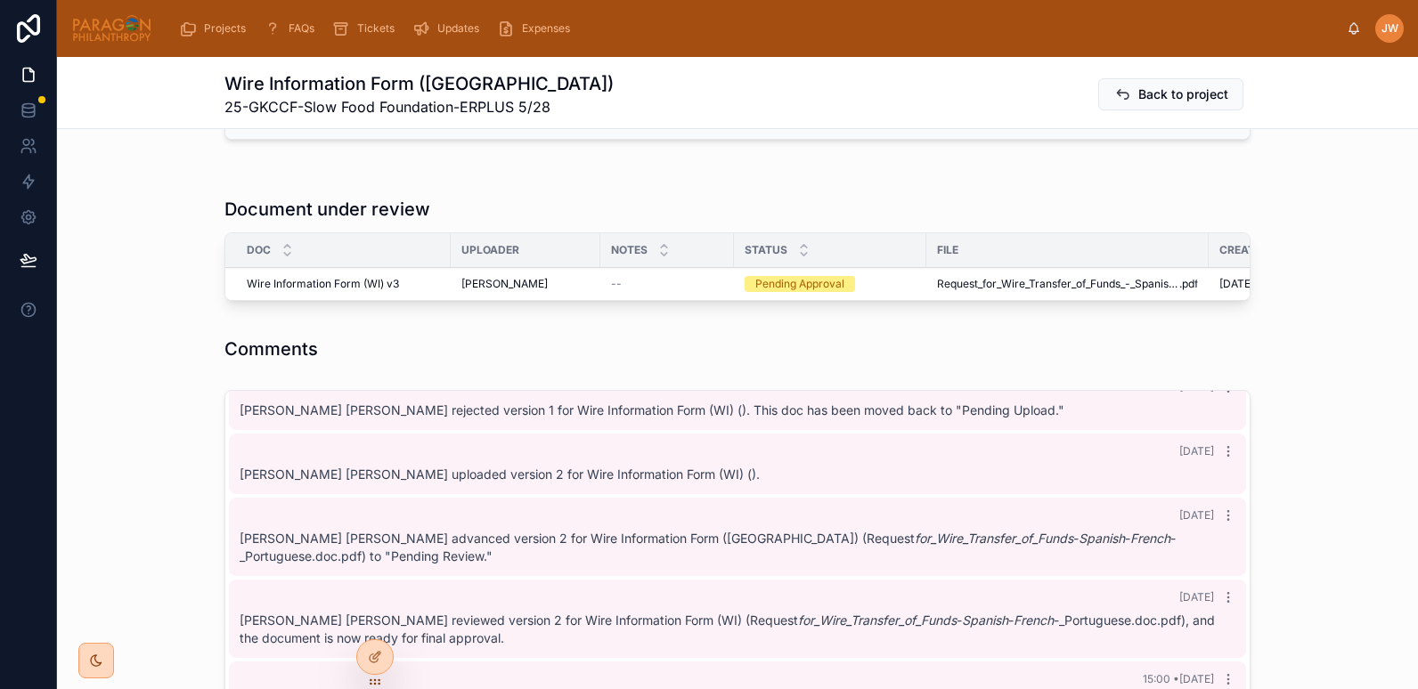
click at [0, 0] on icon at bounding box center [0, 0] width 0 height 0
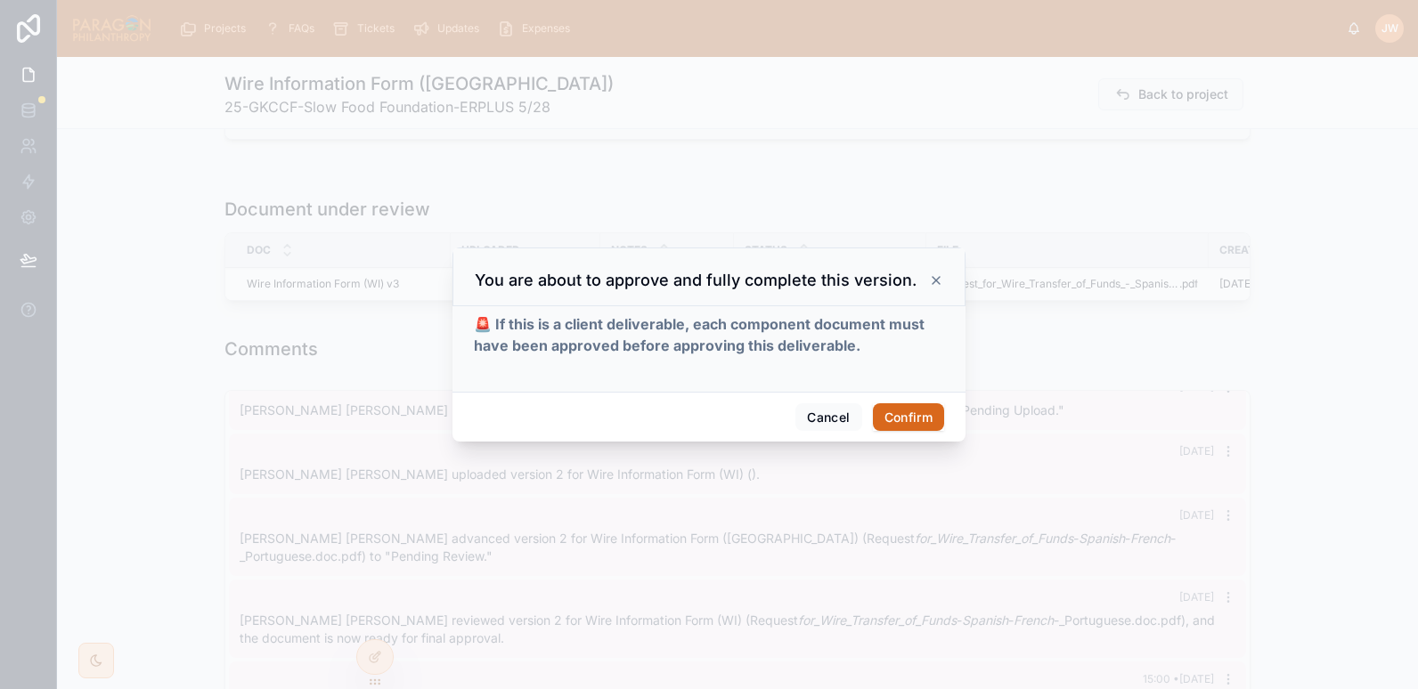
click at [899, 405] on button "Confirm" at bounding box center [908, 417] width 71 height 28
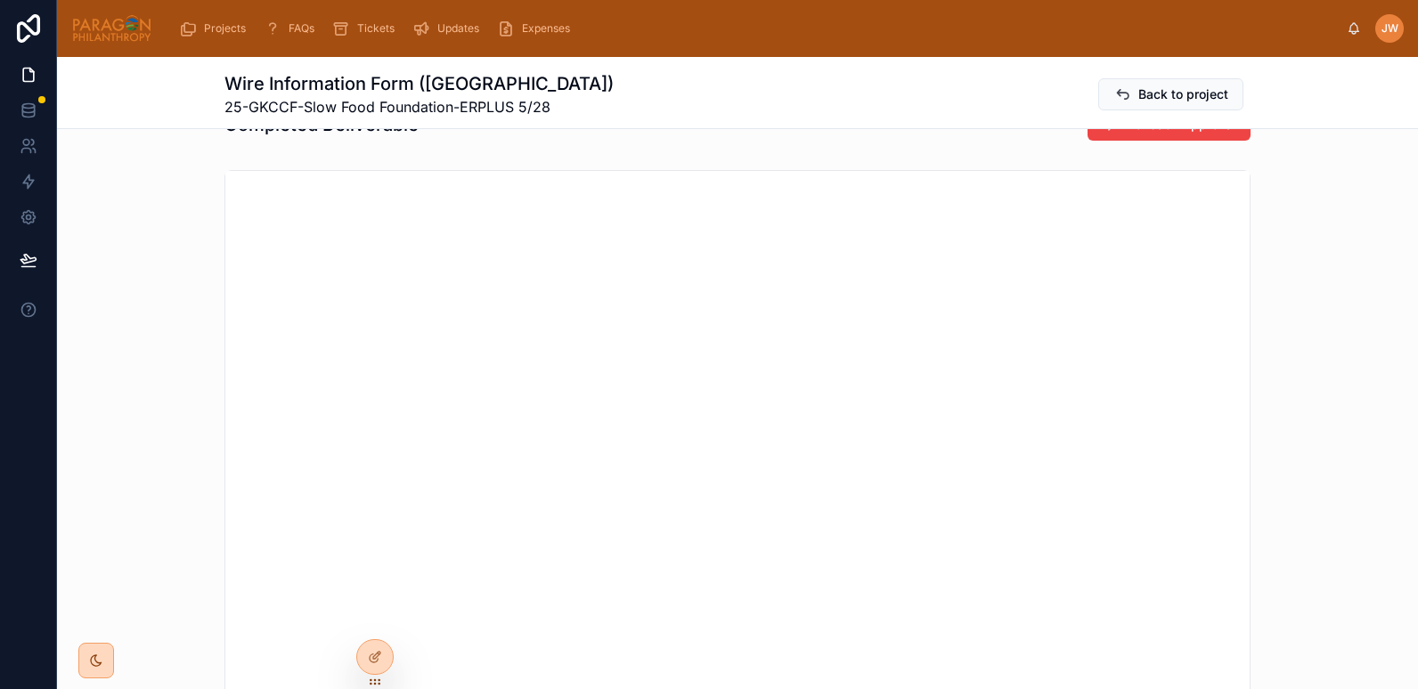
scroll to position [0, 0]
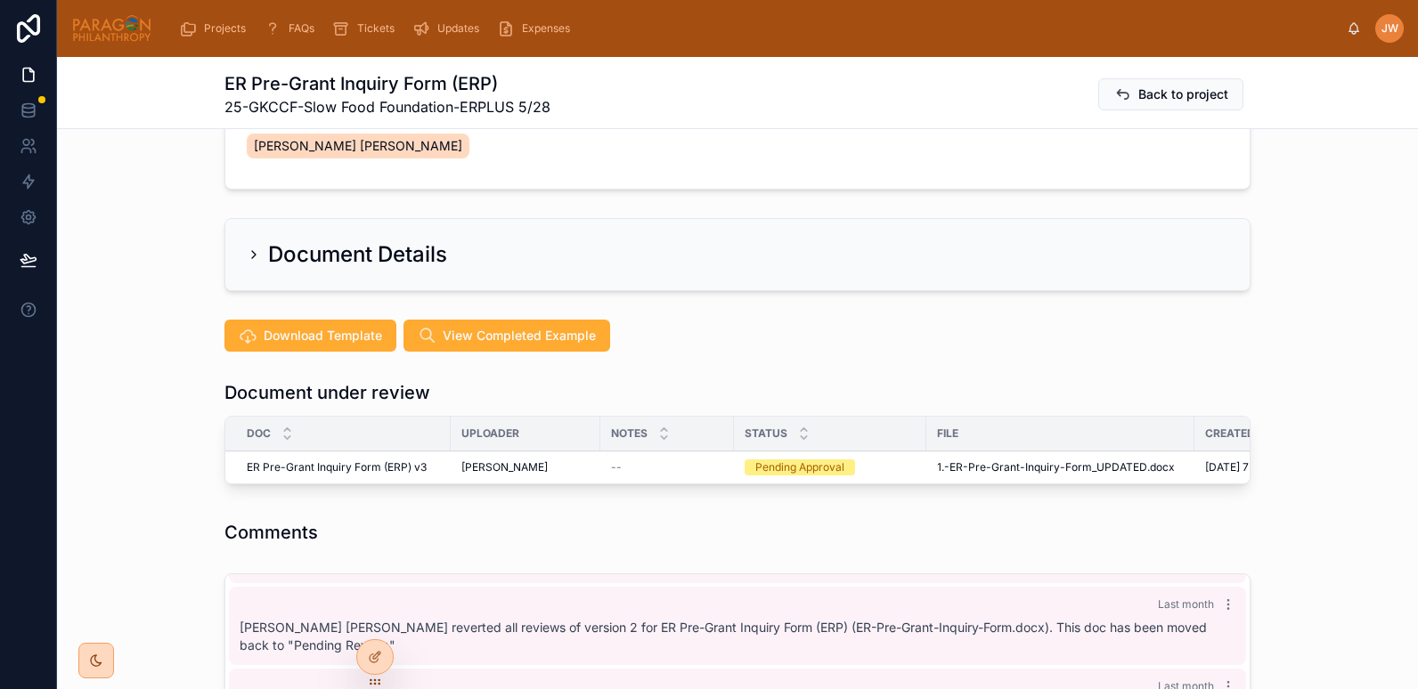
scroll to position [300, 0]
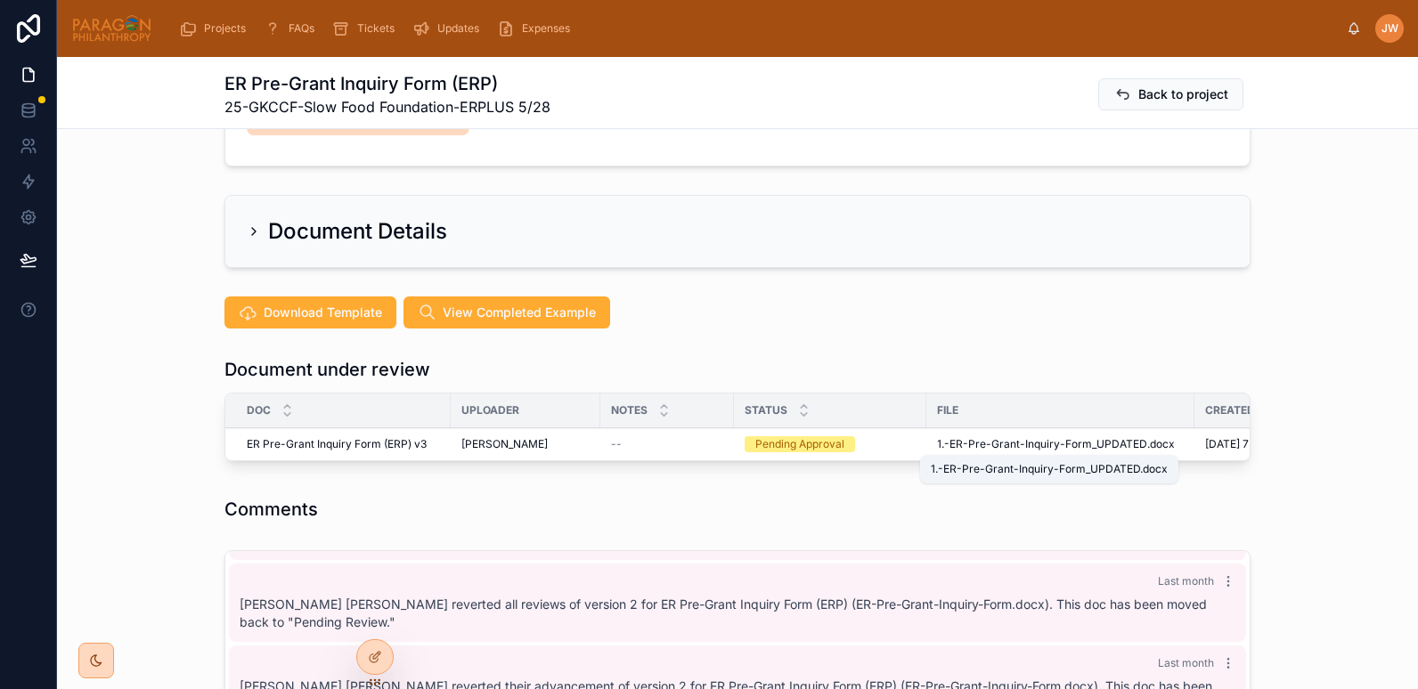
click at [957, 444] on span "1.-ER-Pre-Grant-Inquiry-Form_UPDATED" at bounding box center [1042, 444] width 210 height 14
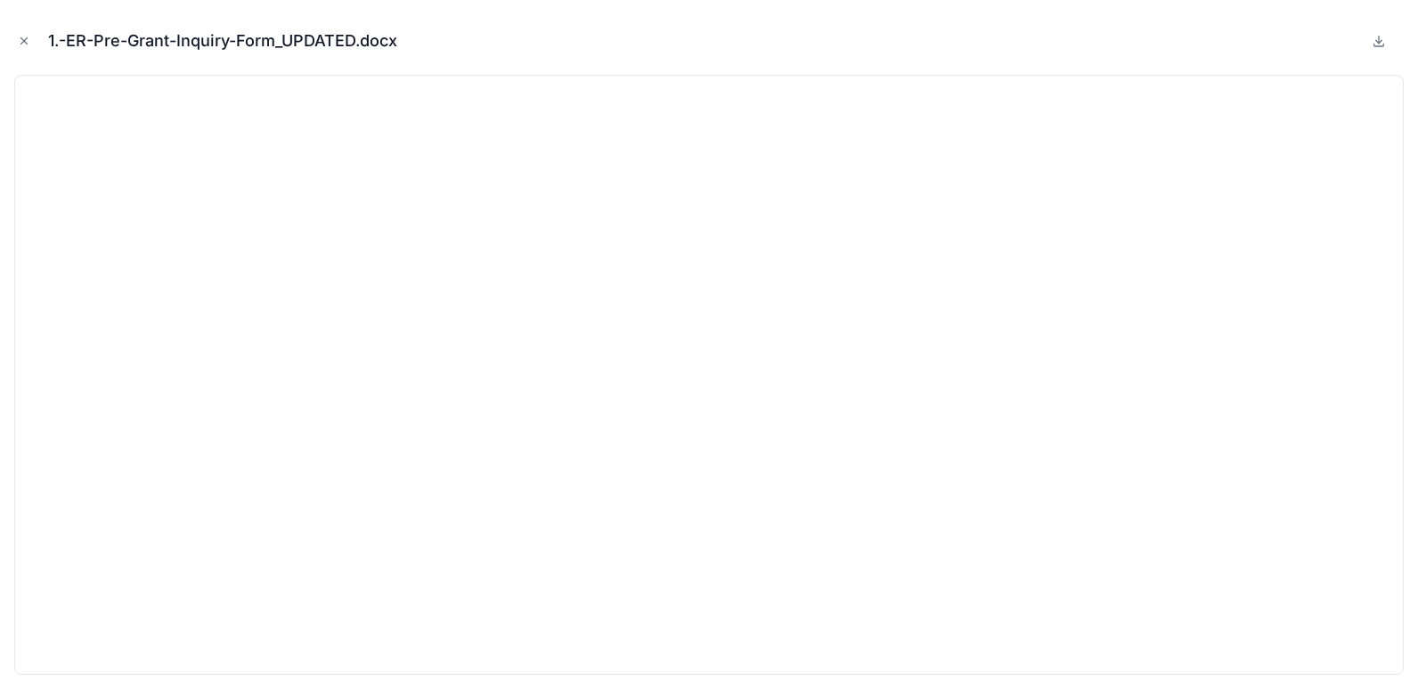
click at [27, 31] on button "Close modal" at bounding box center [24, 41] width 20 height 20
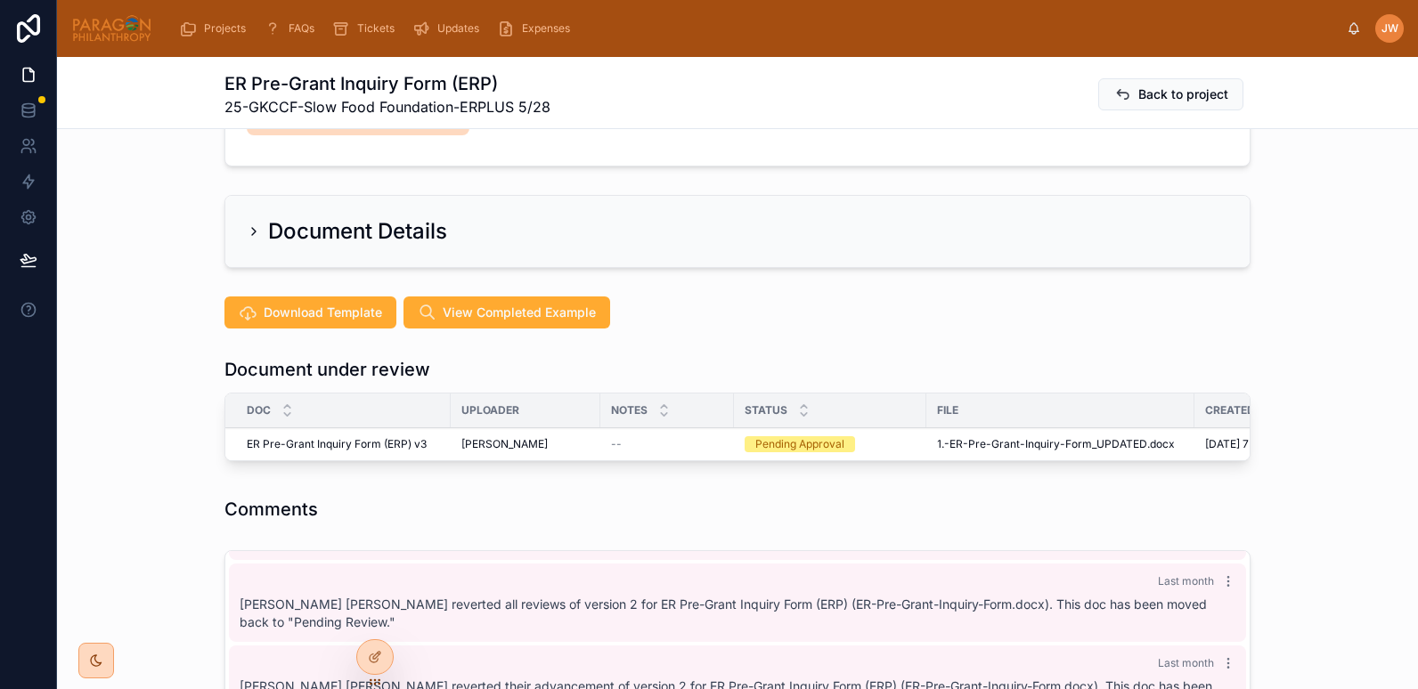
click at [0, 0] on icon at bounding box center [0, 0] width 0 height 0
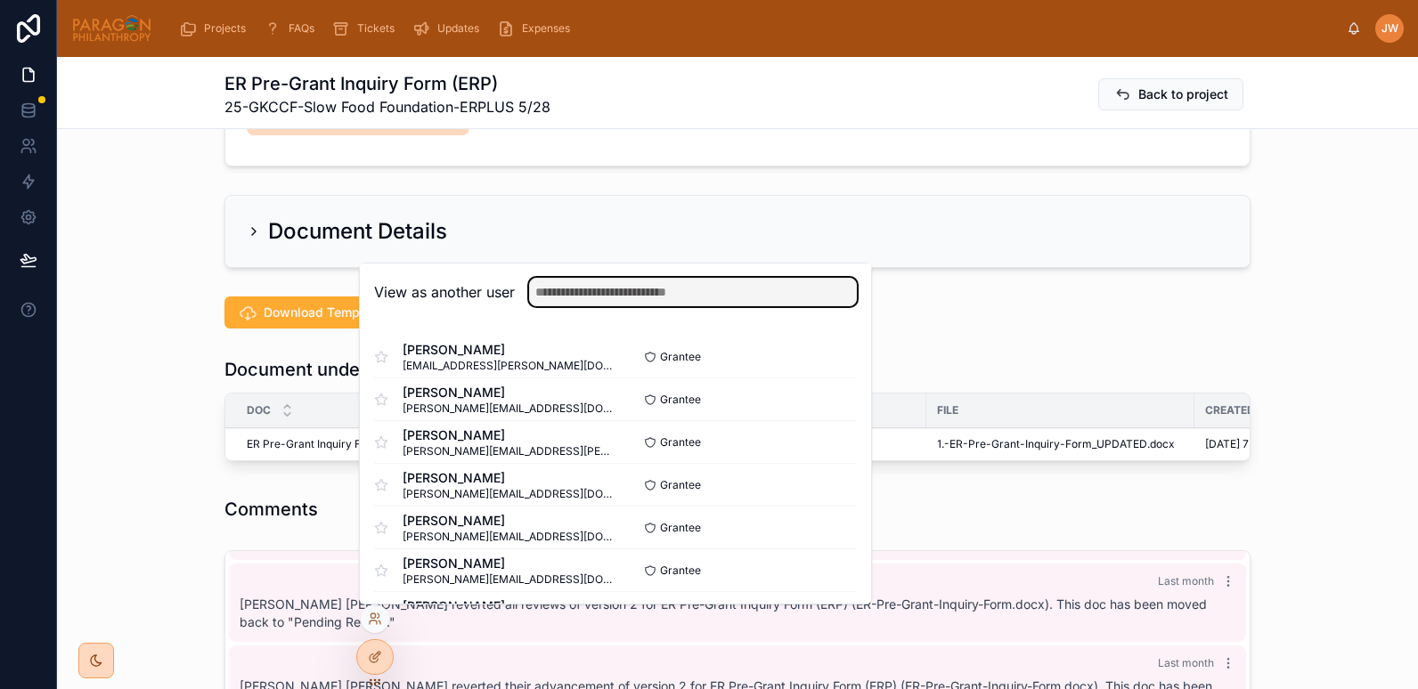
click at [555, 300] on input "text" at bounding box center [693, 292] width 328 height 28
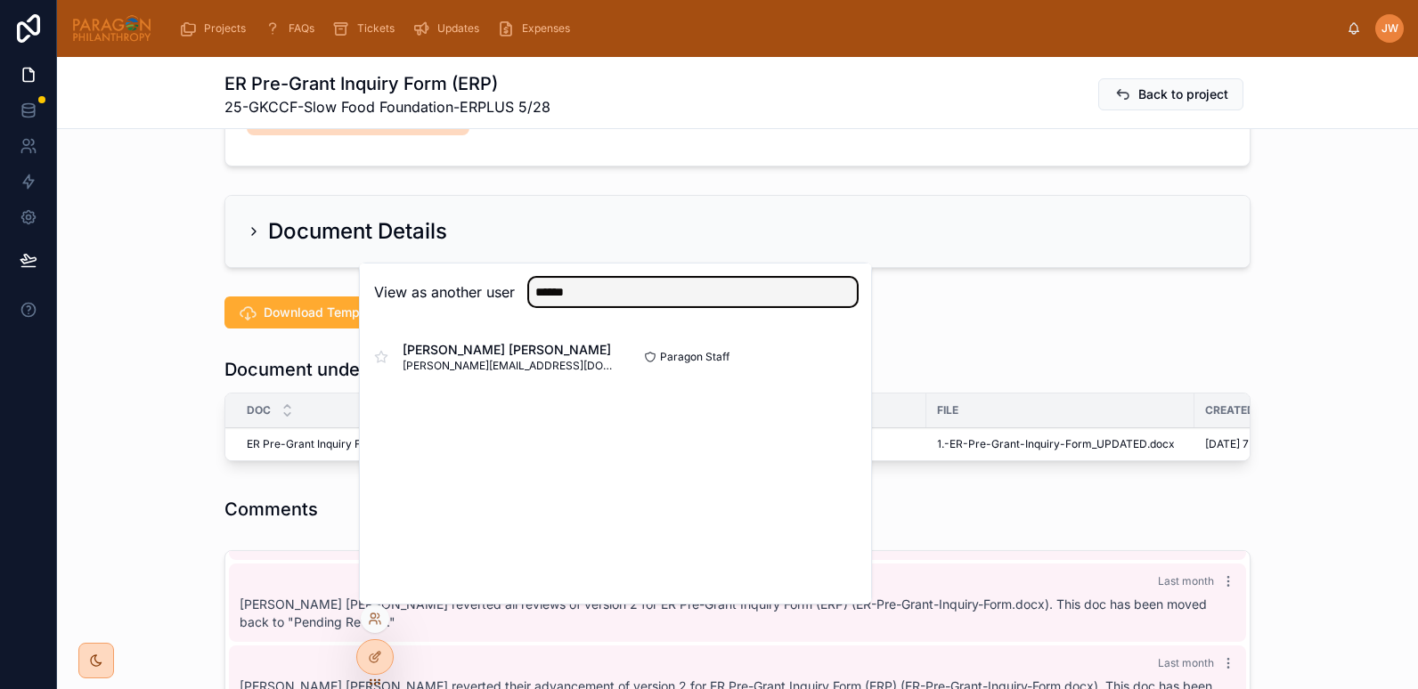
type input "******"
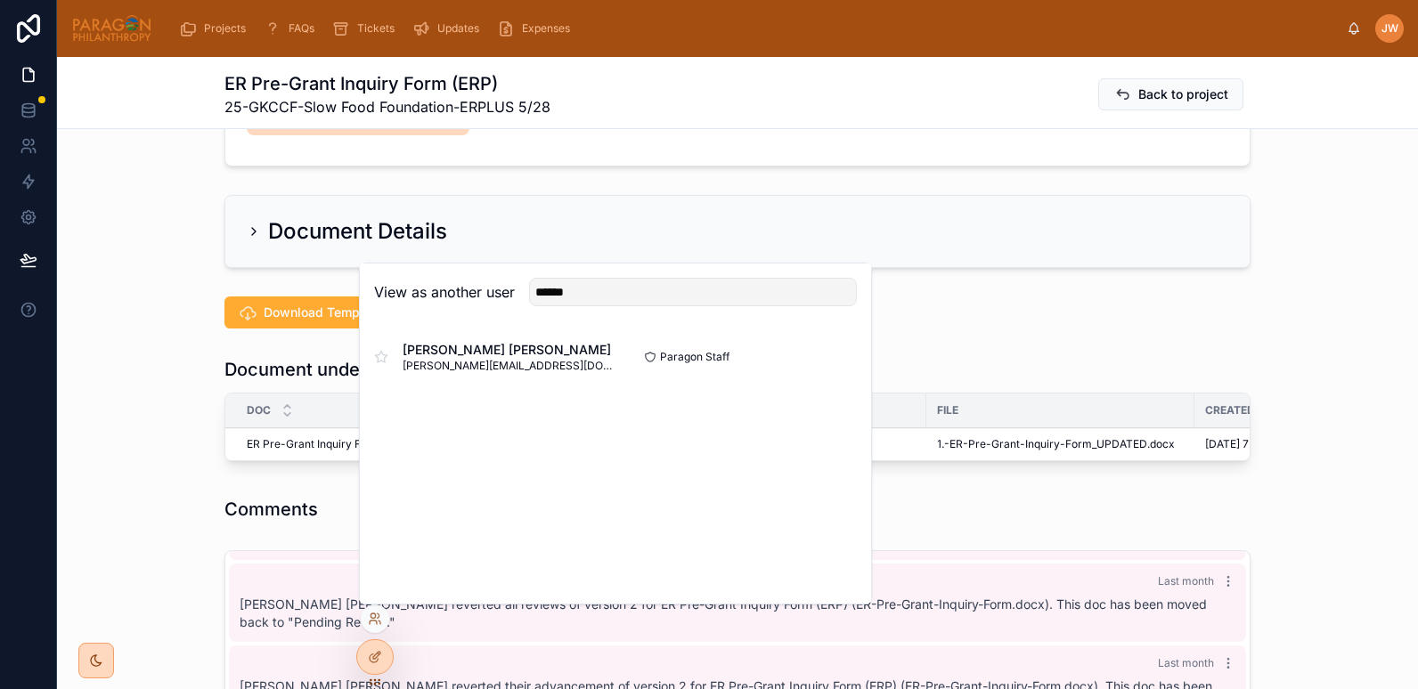
click at [0, 0] on button "Select" at bounding box center [0, 0] width 0 height 0
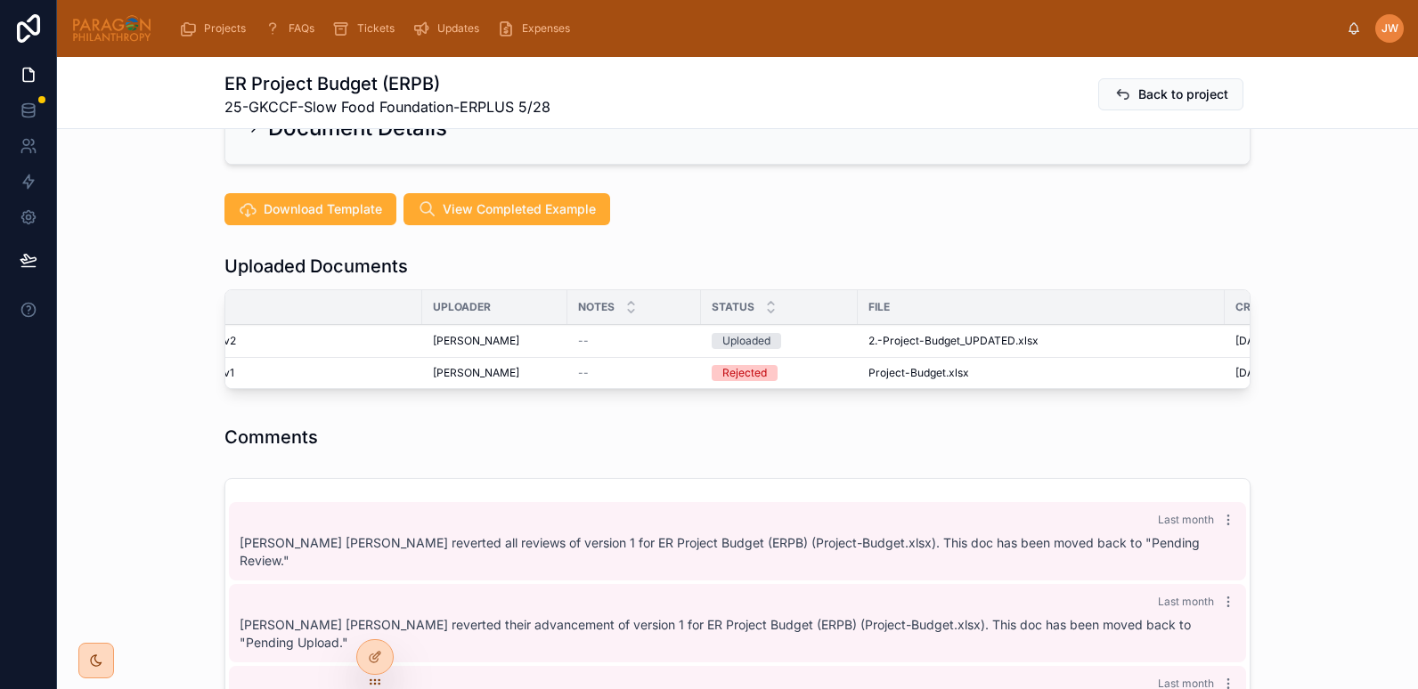
scroll to position [376, 0]
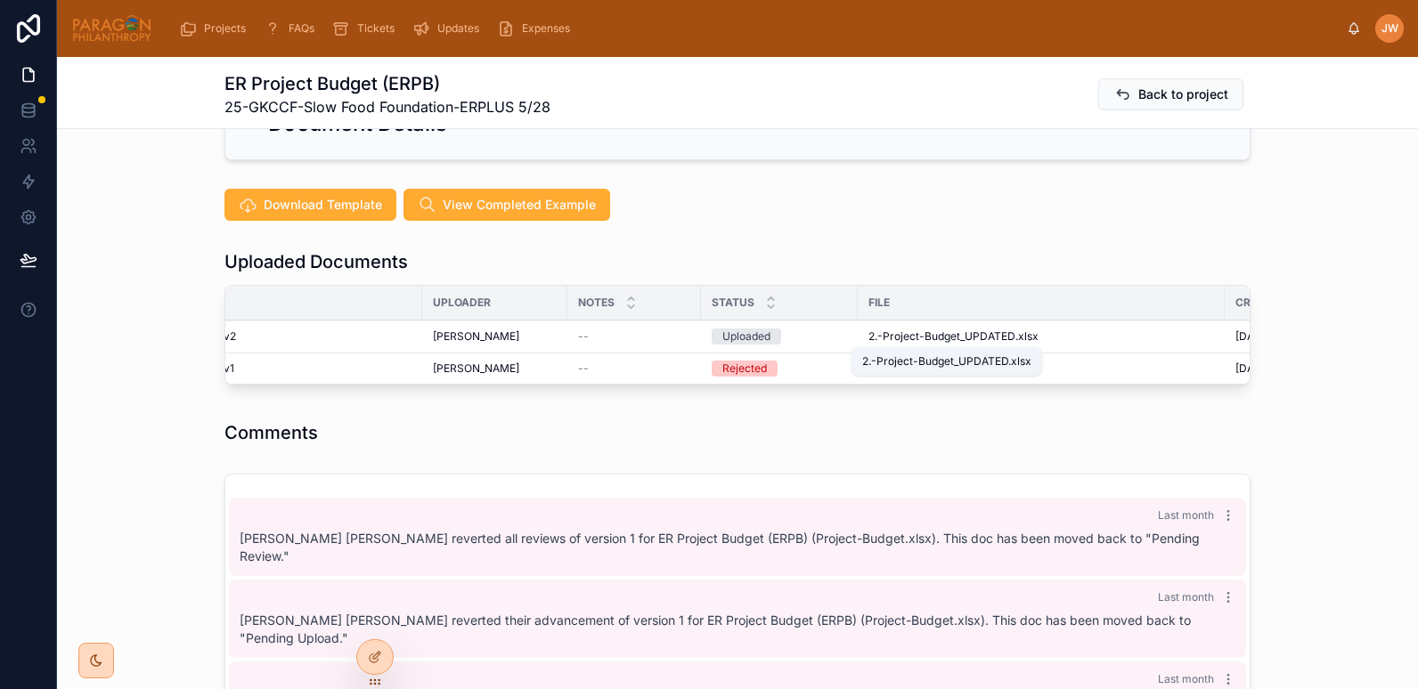
click at [932, 339] on span "2.-Project-Budget_UPDATED" at bounding box center [941, 337] width 147 height 14
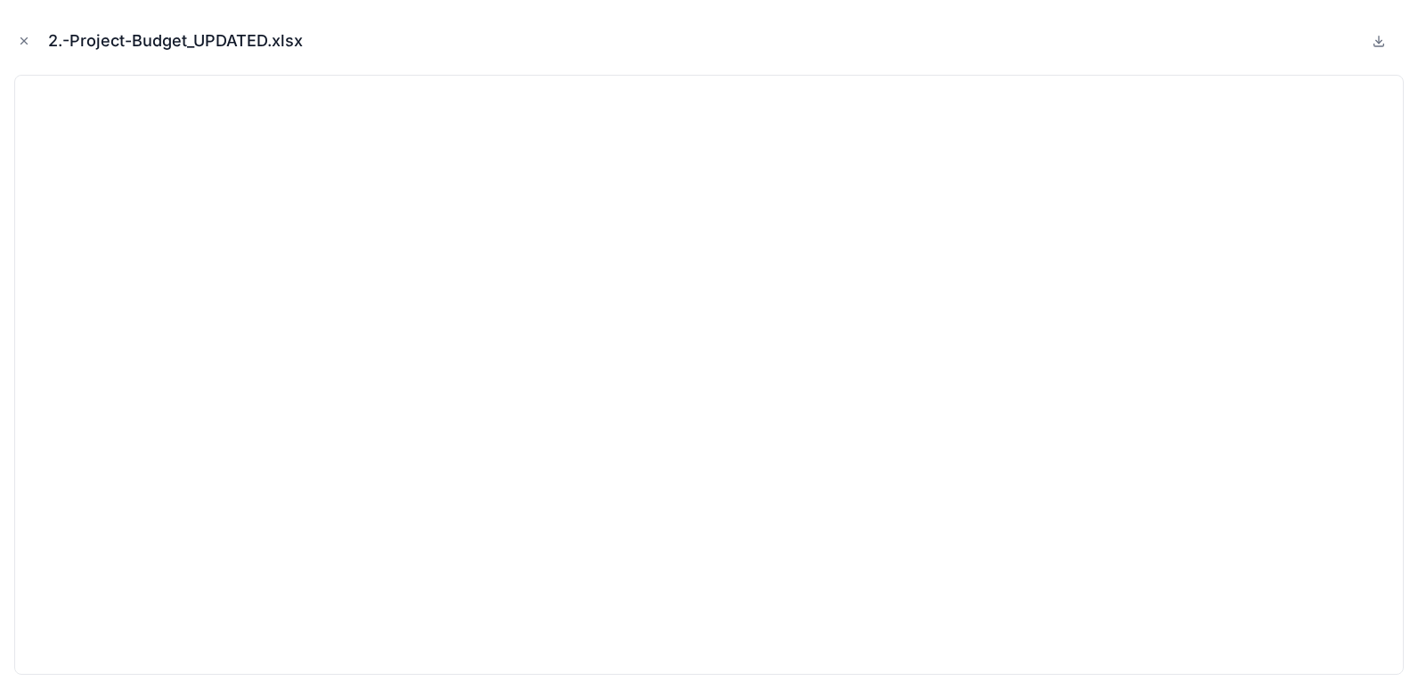
click at [26, 45] on icon "Close modal" at bounding box center [24, 41] width 12 height 12
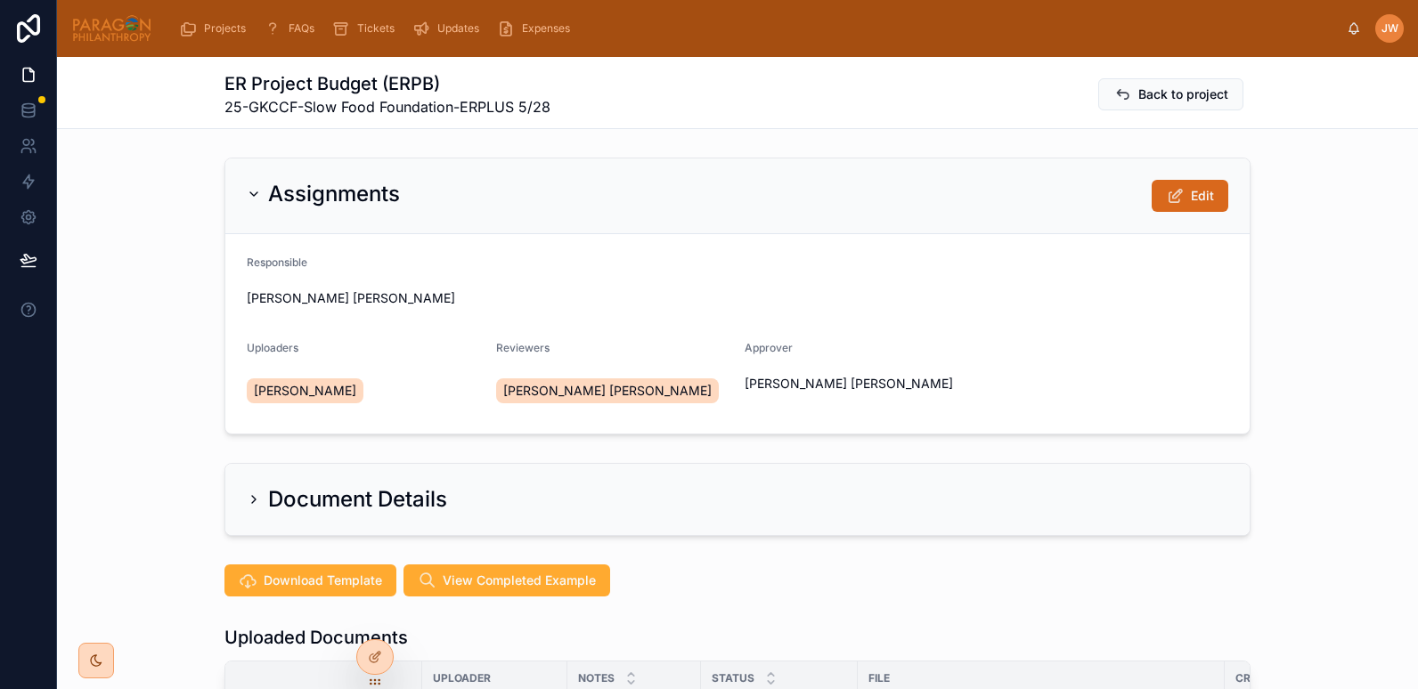
click at [1184, 204] on button "Edit" at bounding box center [1190, 196] width 77 height 32
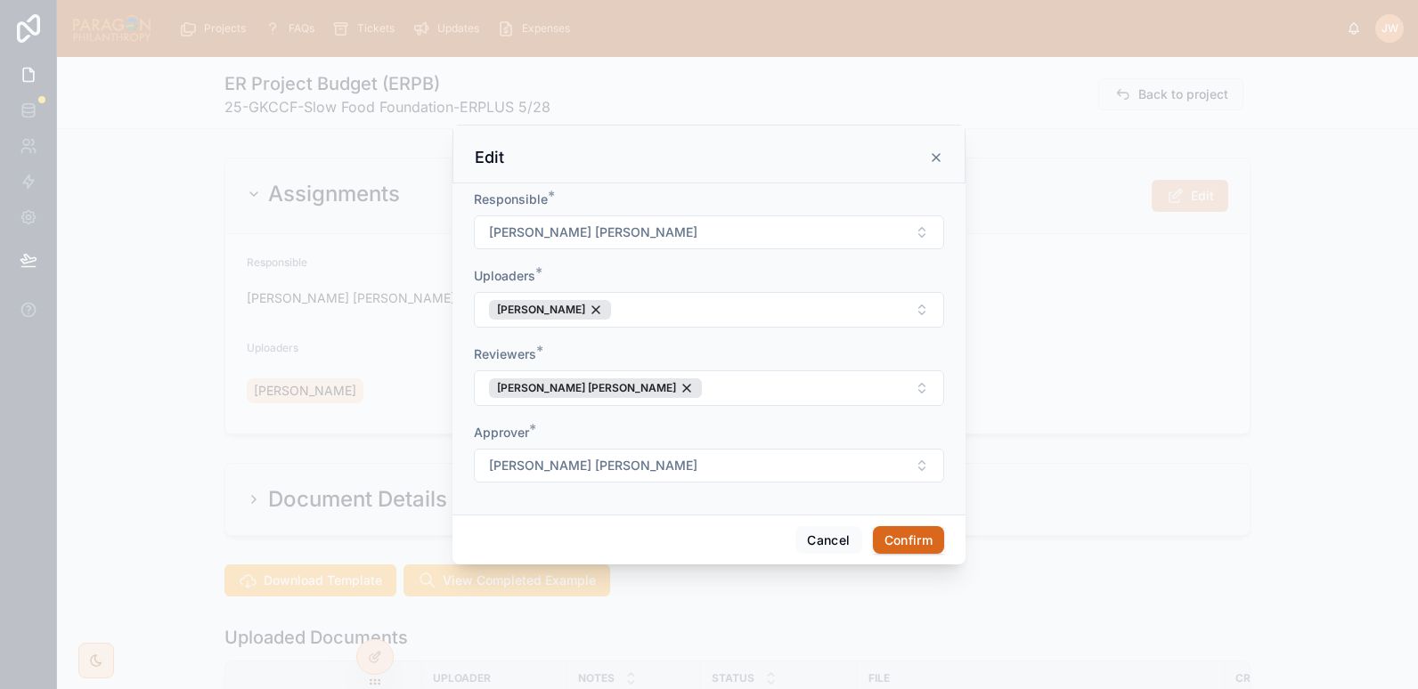
click at [668, 228] on button "[PERSON_NAME] [PERSON_NAME]" at bounding box center [709, 233] width 470 height 34
type input "*****"
click at [661, 308] on span "Jessica Watkins" at bounding box center [643, 305] width 102 height 18
click at [785, 311] on button "Serena Alaimo" at bounding box center [709, 310] width 470 height 36
type input "******"
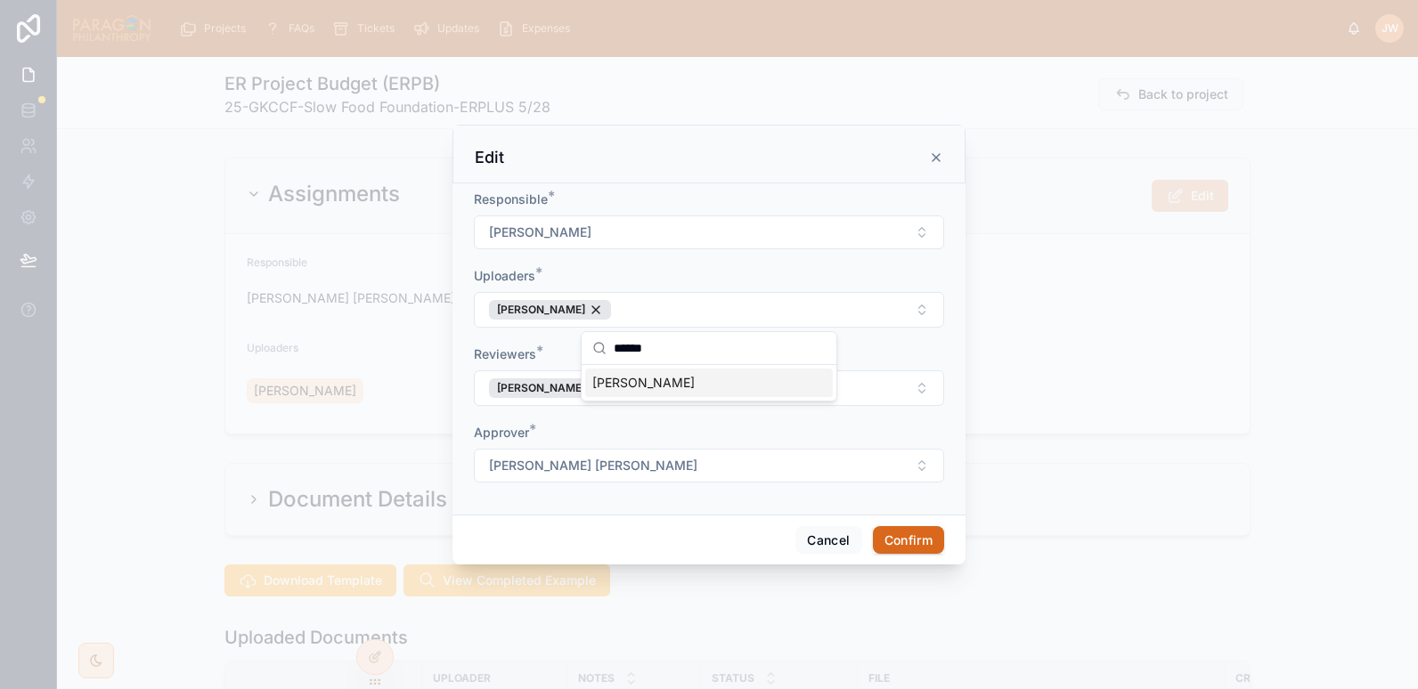
click at [633, 381] on span "Jessica Watkins" at bounding box center [643, 383] width 102 height 18
click at [883, 340] on form "Responsible * Jessica Watkins Uploaders * Jessica Watkins Serena Alaimo Reviewe…" at bounding box center [709, 346] width 470 height 310
click at [713, 400] on button "[PERSON_NAME] [PERSON_NAME]" at bounding box center [709, 388] width 470 height 36
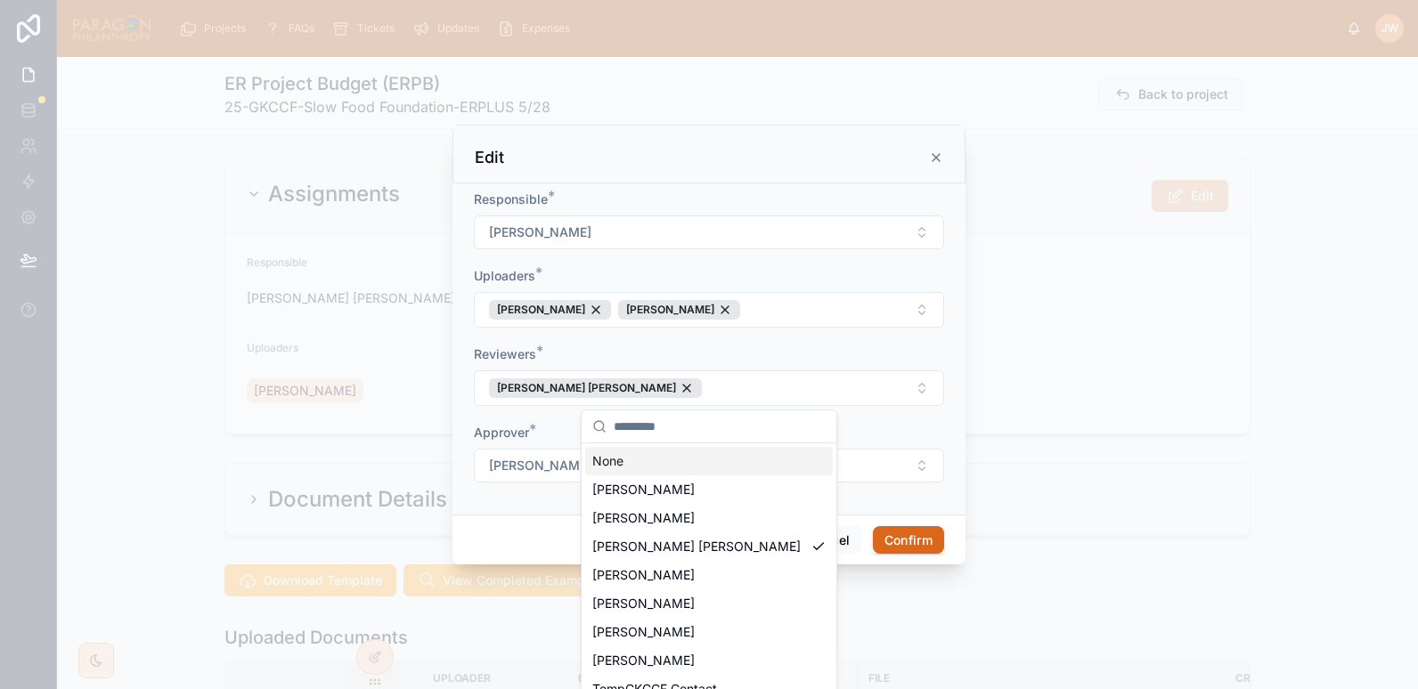
click at [636, 388] on div "[PERSON_NAME] [PERSON_NAME]" at bounding box center [595, 388] width 213 height 20
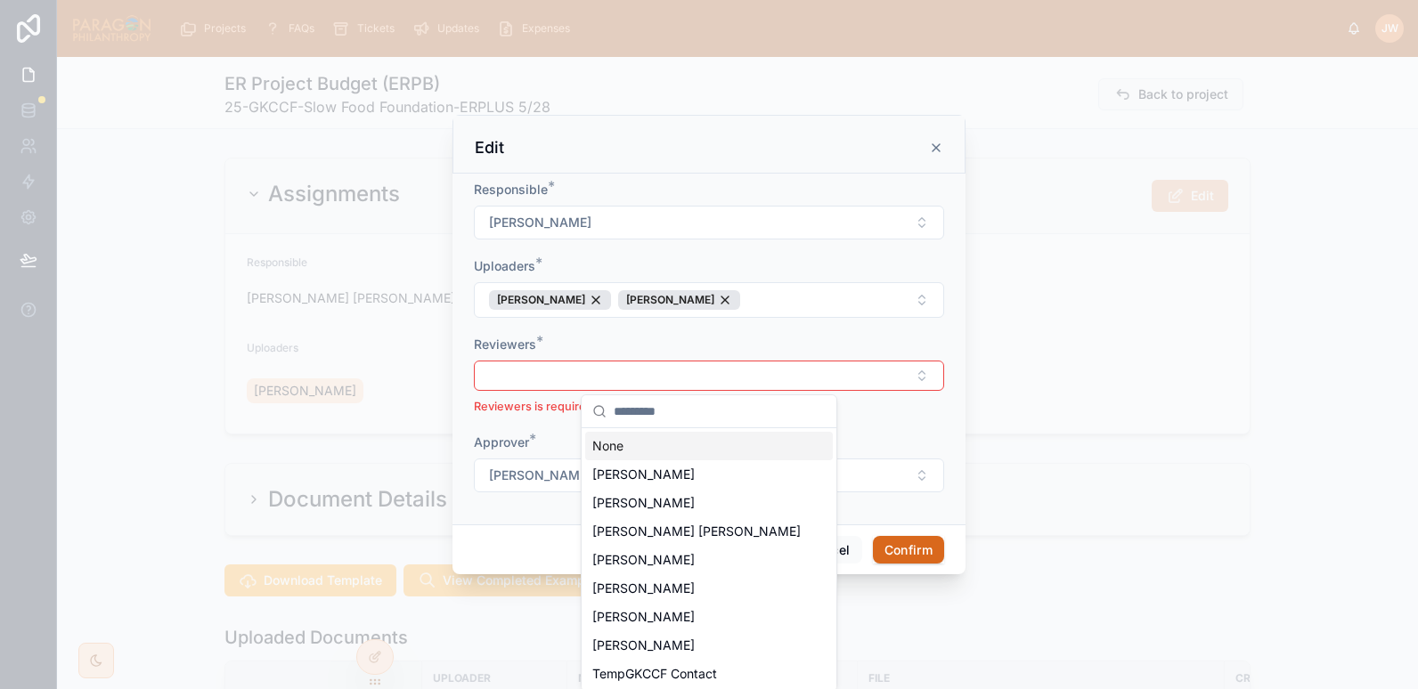
click at [606, 378] on button "Select Button" at bounding box center [709, 376] width 470 height 30
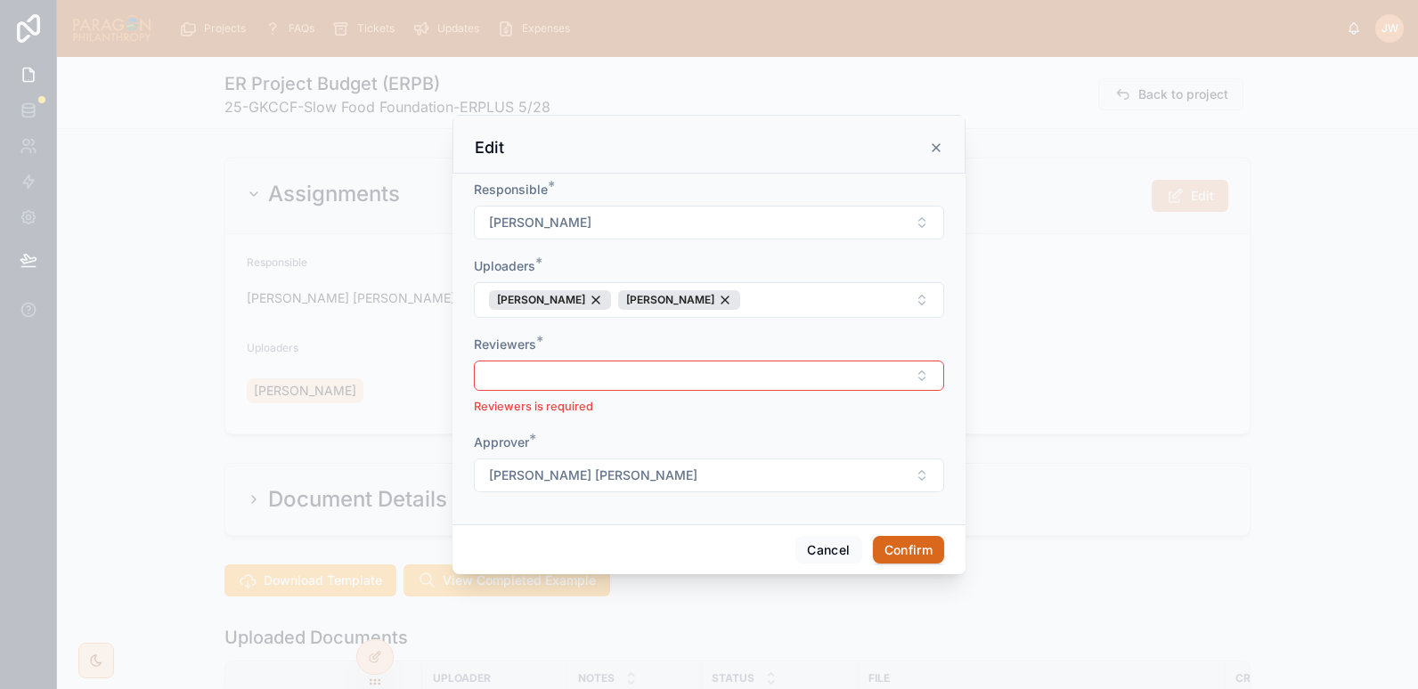
click at [591, 378] on button "Select Button" at bounding box center [709, 376] width 470 height 30
type input "*****"
click at [625, 451] on span "Jessica Watkins" at bounding box center [643, 446] width 102 height 18
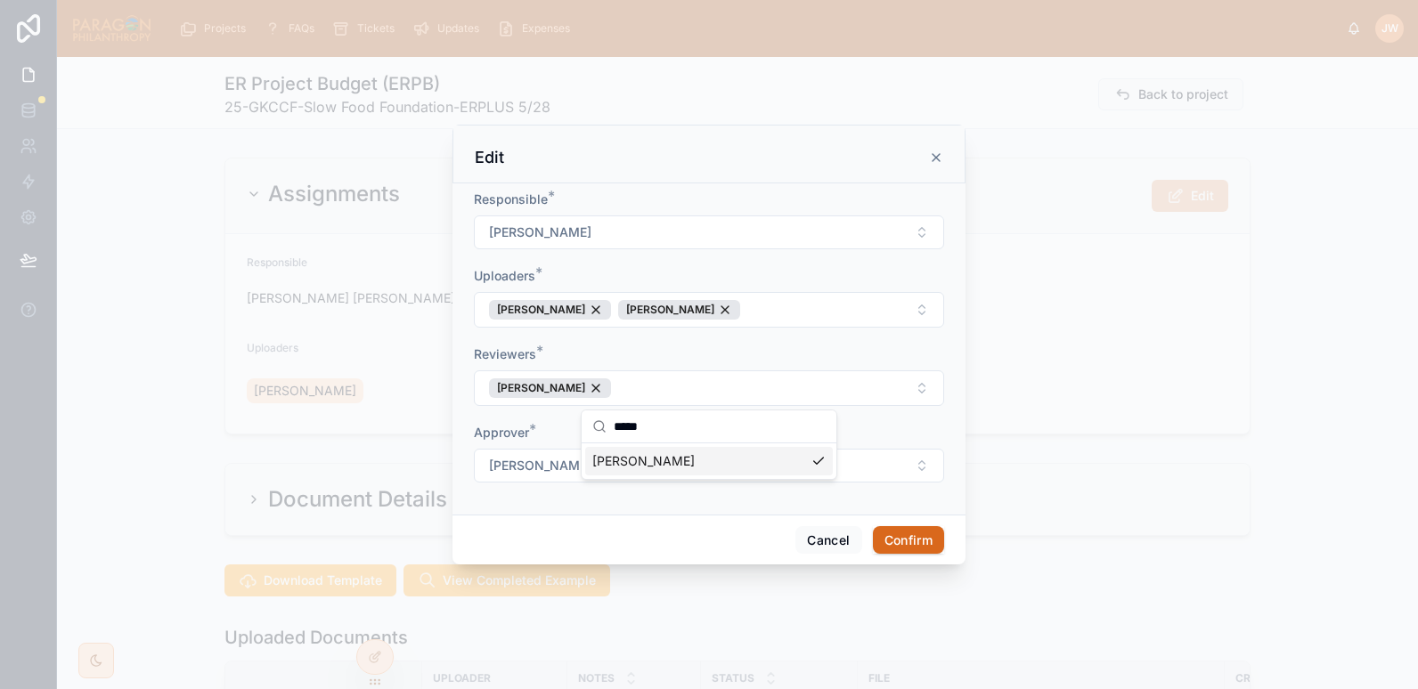
click at [528, 460] on span "[PERSON_NAME] [PERSON_NAME]" at bounding box center [593, 466] width 208 height 18
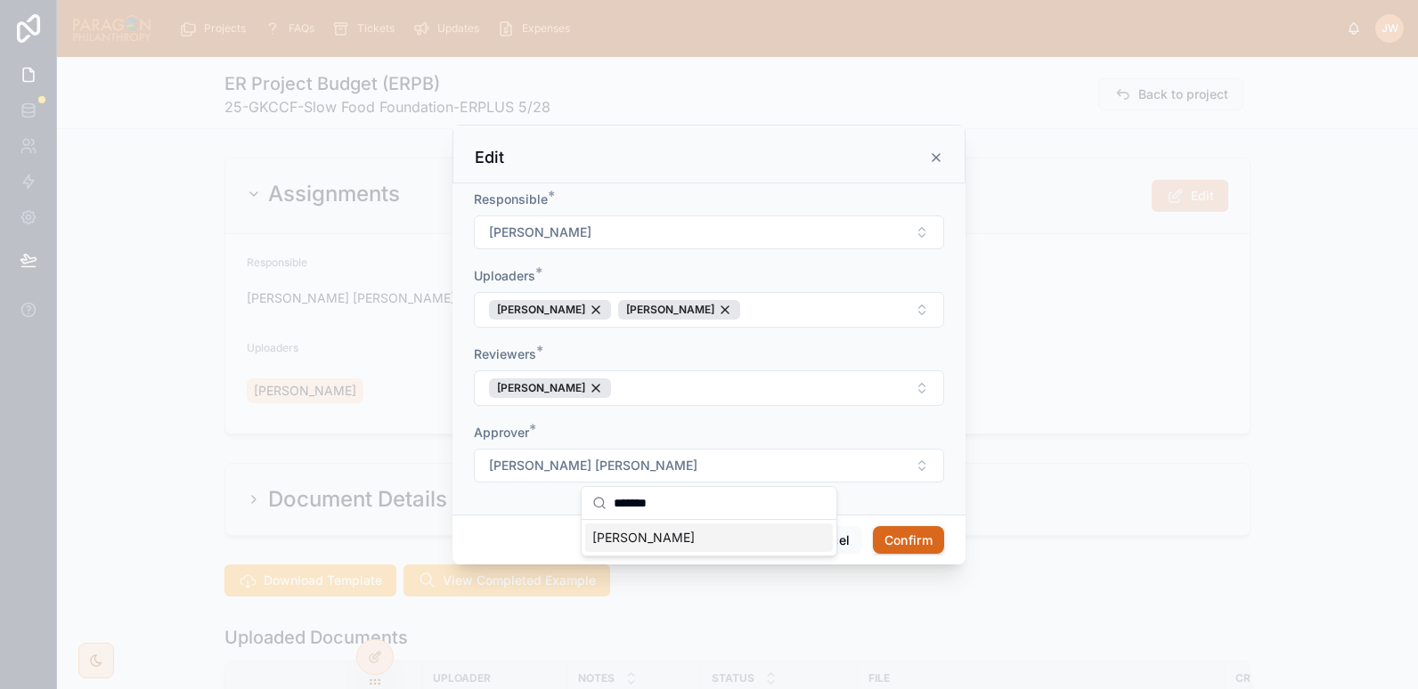
type input "*******"
click at [646, 540] on span "Jessica Watkins" at bounding box center [643, 538] width 102 height 18
click at [914, 535] on button "Confirm" at bounding box center [908, 540] width 71 height 28
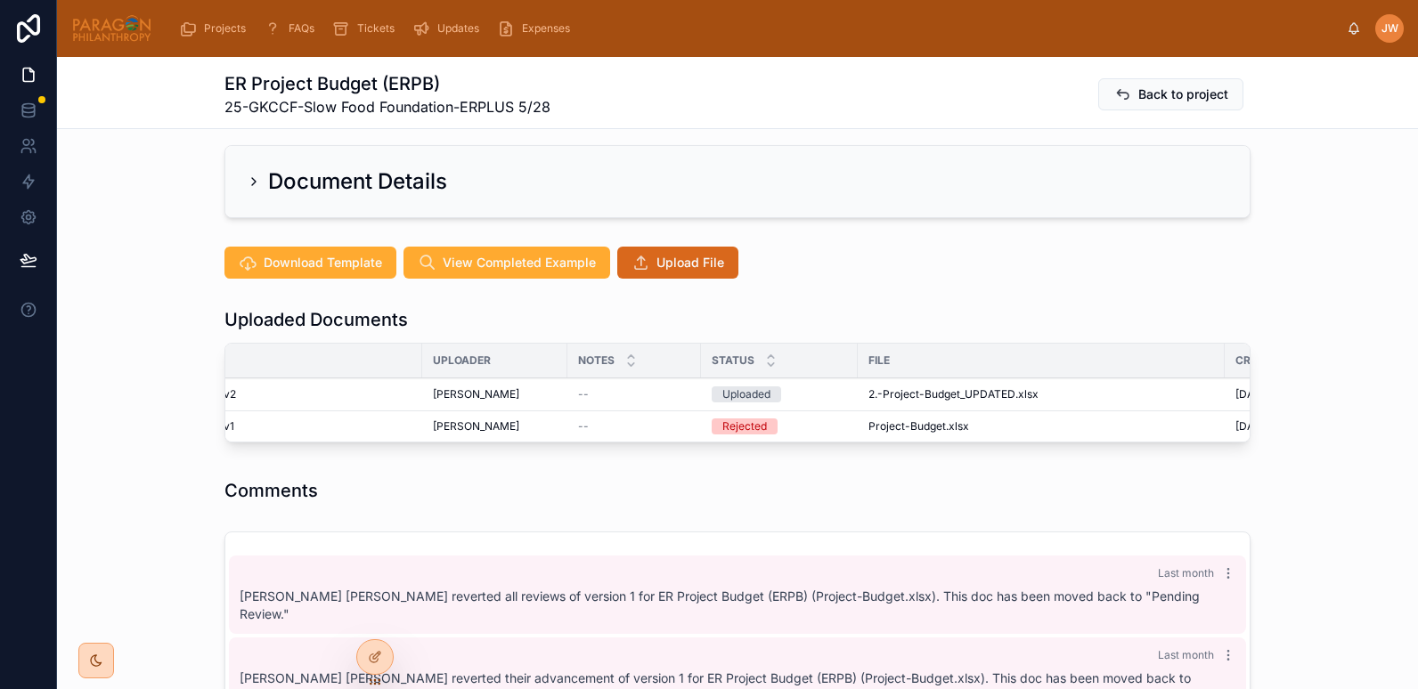
scroll to position [366, 0]
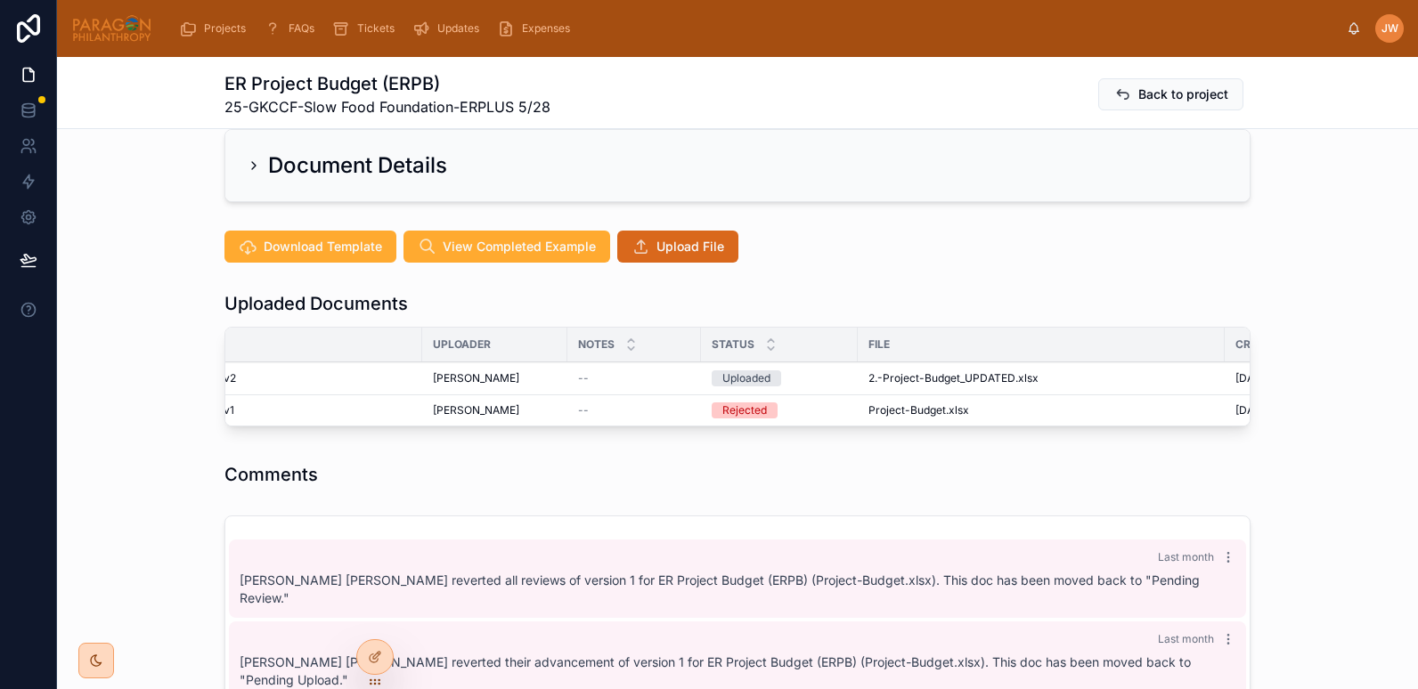
click at [679, 238] on span "Upload File" at bounding box center [690, 247] width 68 height 18
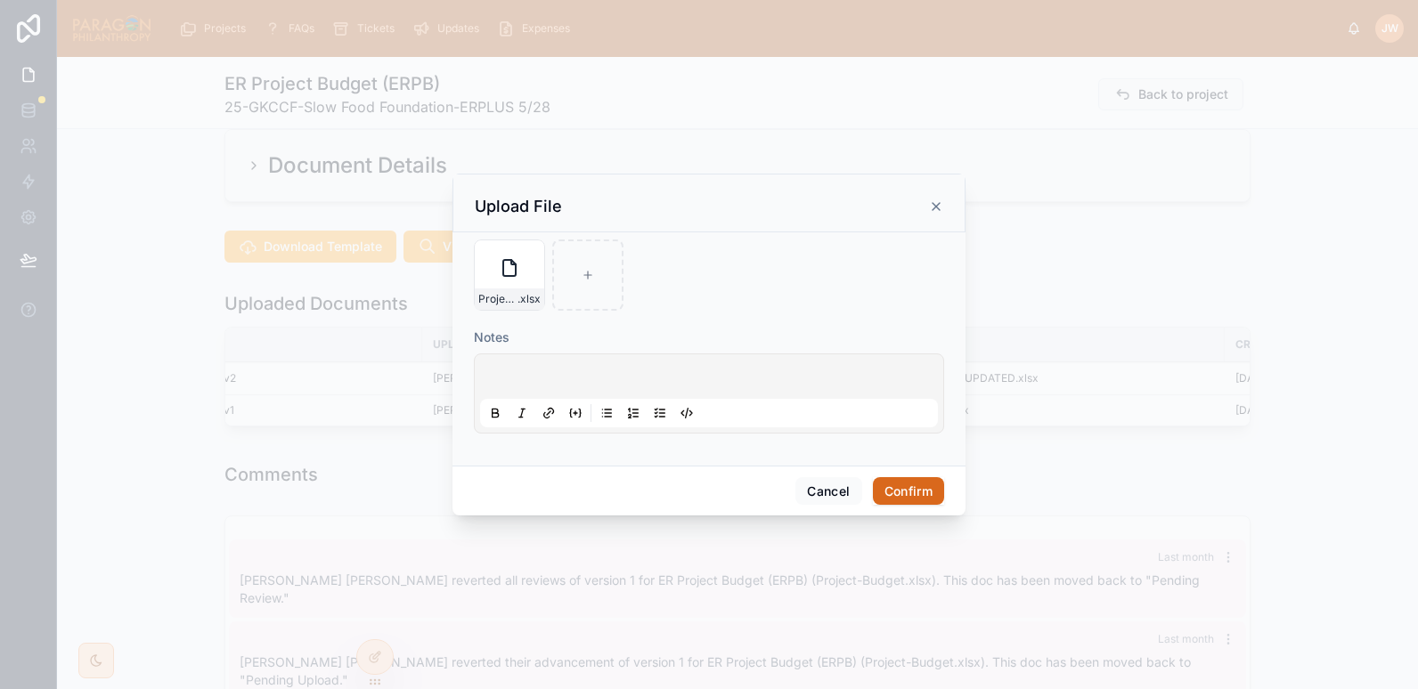
click at [907, 484] on button "Confirm" at bounding box center [908, 491] width 71 height 28
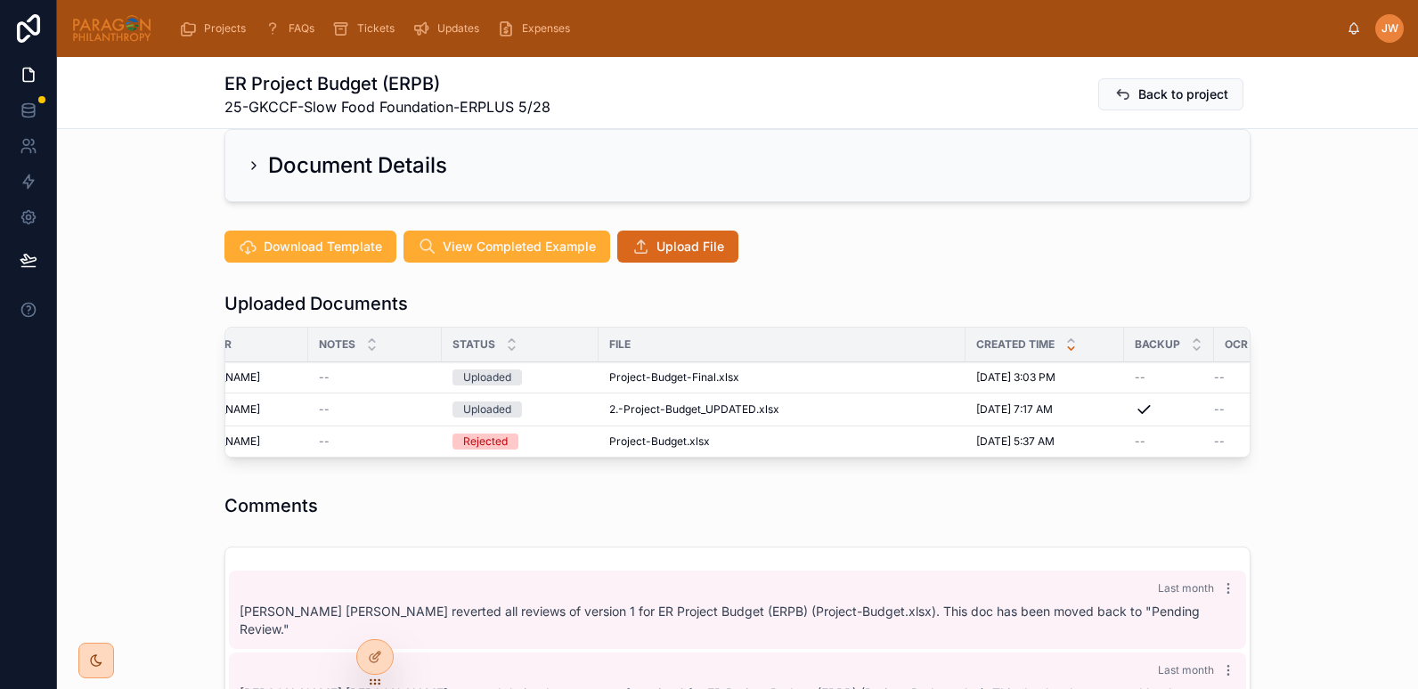
scroll to position [0, 414]
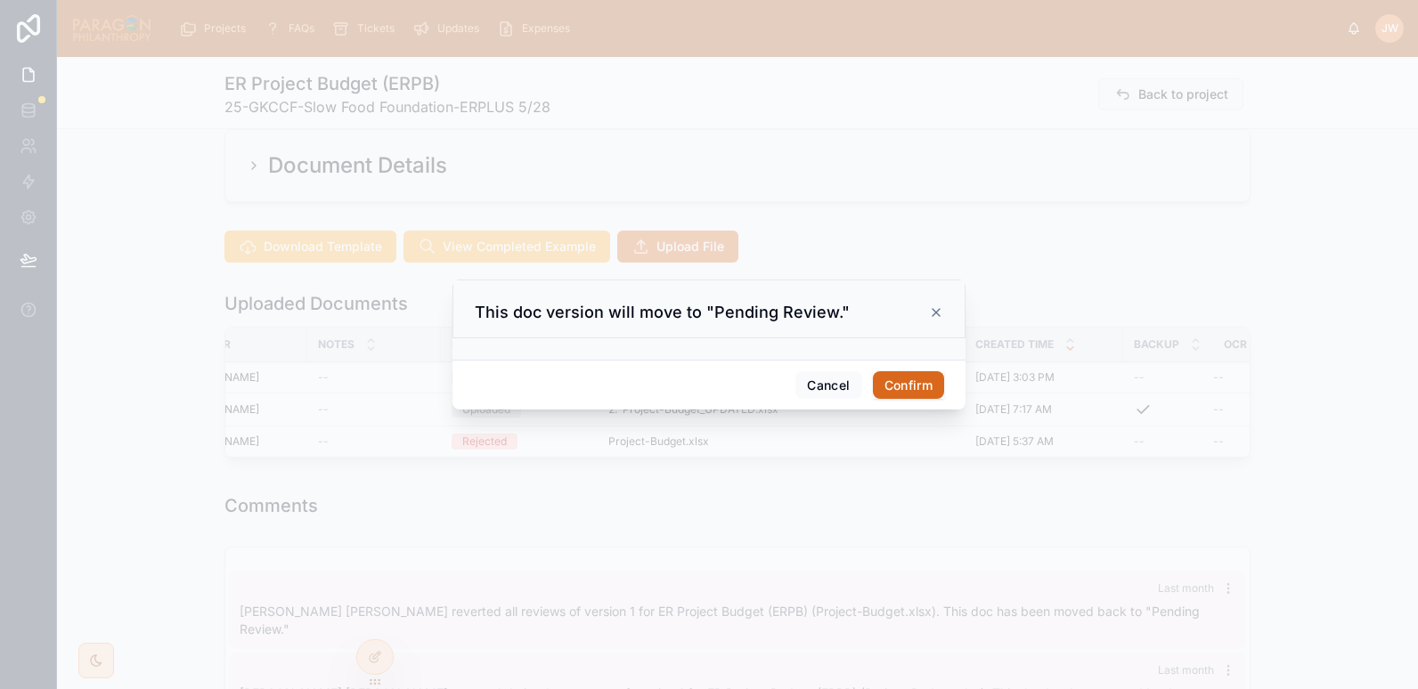
click at [924, 384] on button "Confirm" at bounding box center [908, 385] width 71 height 28
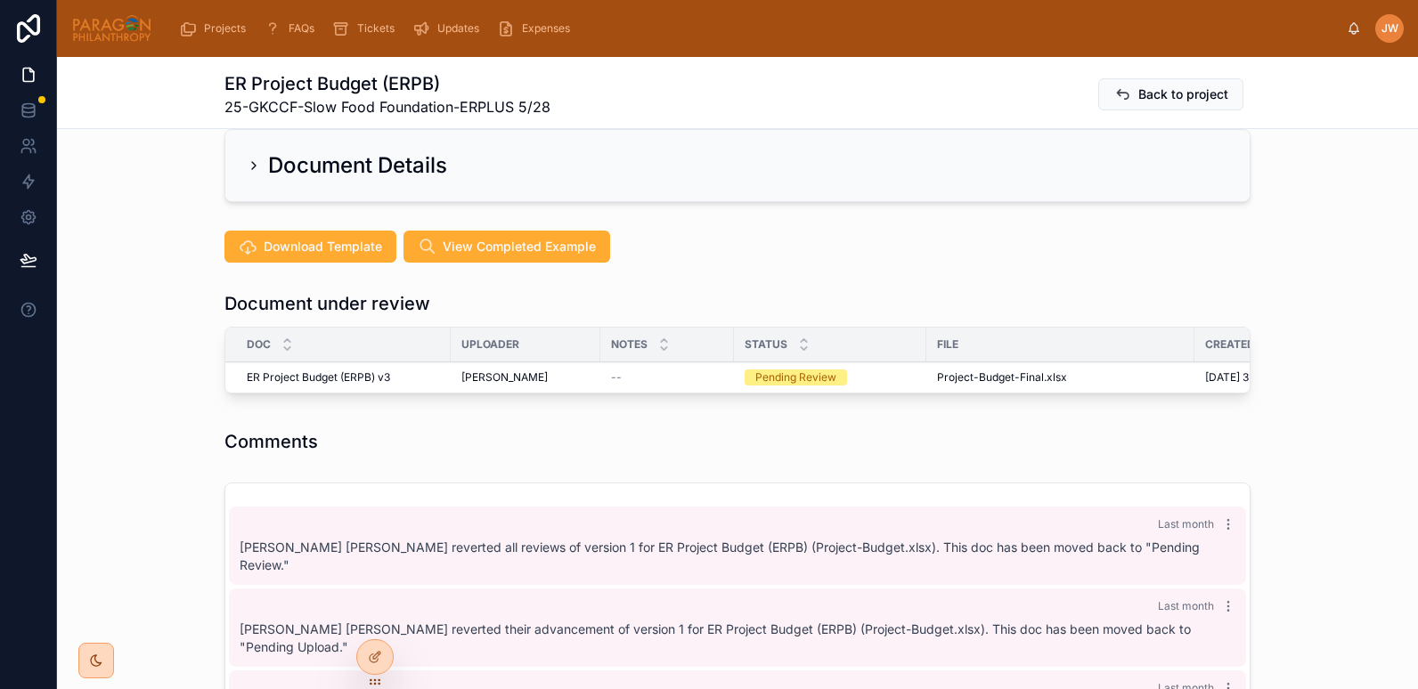
click at [0, 0] on button "Reviewed" at bounding box center [0, 0] width 0 height 0
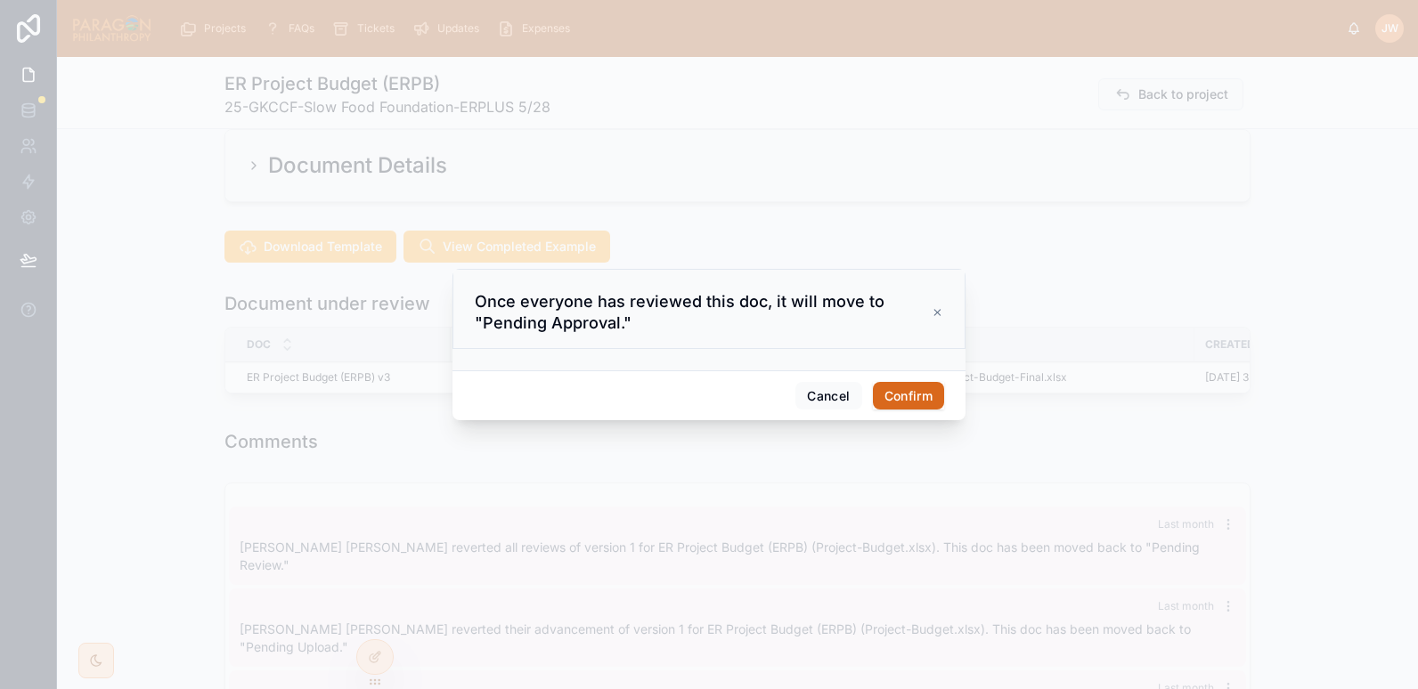
click at [906, 401] on button "Confirm" at bounding box center [908, 396] width 71 height 28
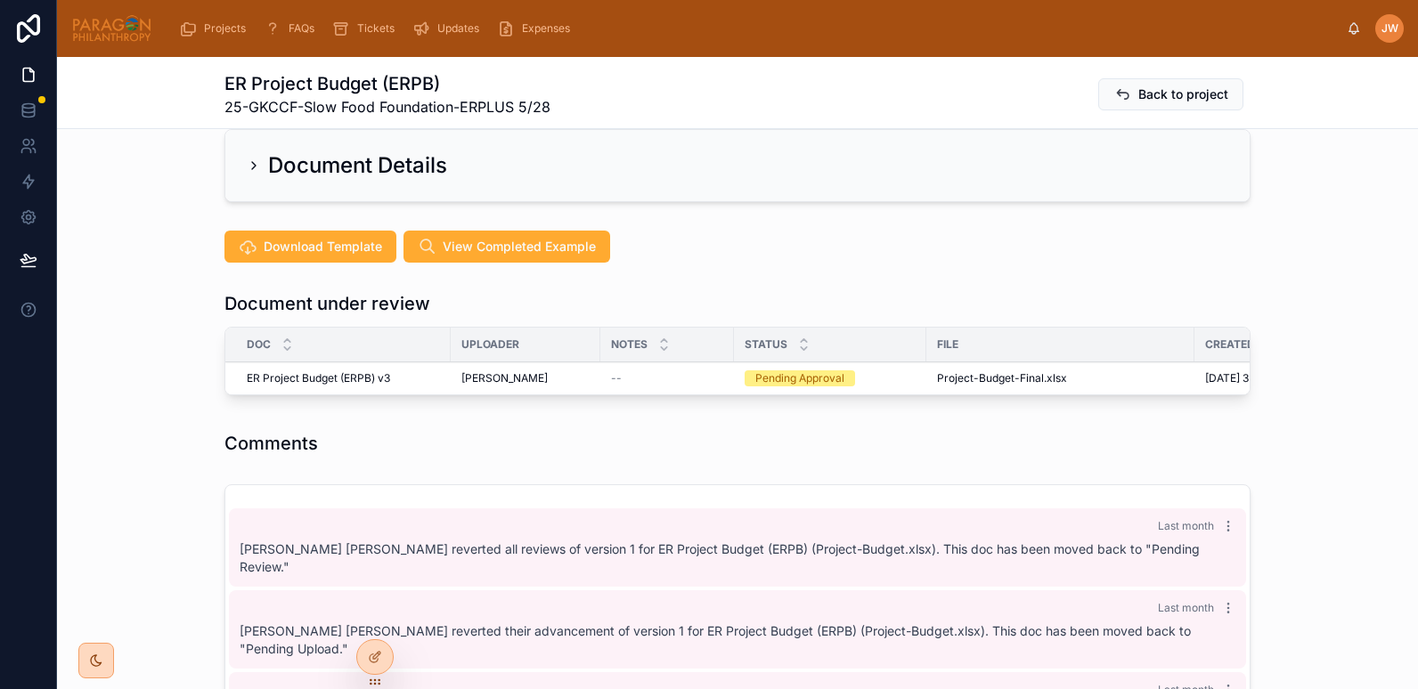
click at [1004, 330] on div "File" at bounding box center [1060, 344] width 268 height 28
click at [0, 0] on icon at bounding box center [0, 0] width 0 height 0
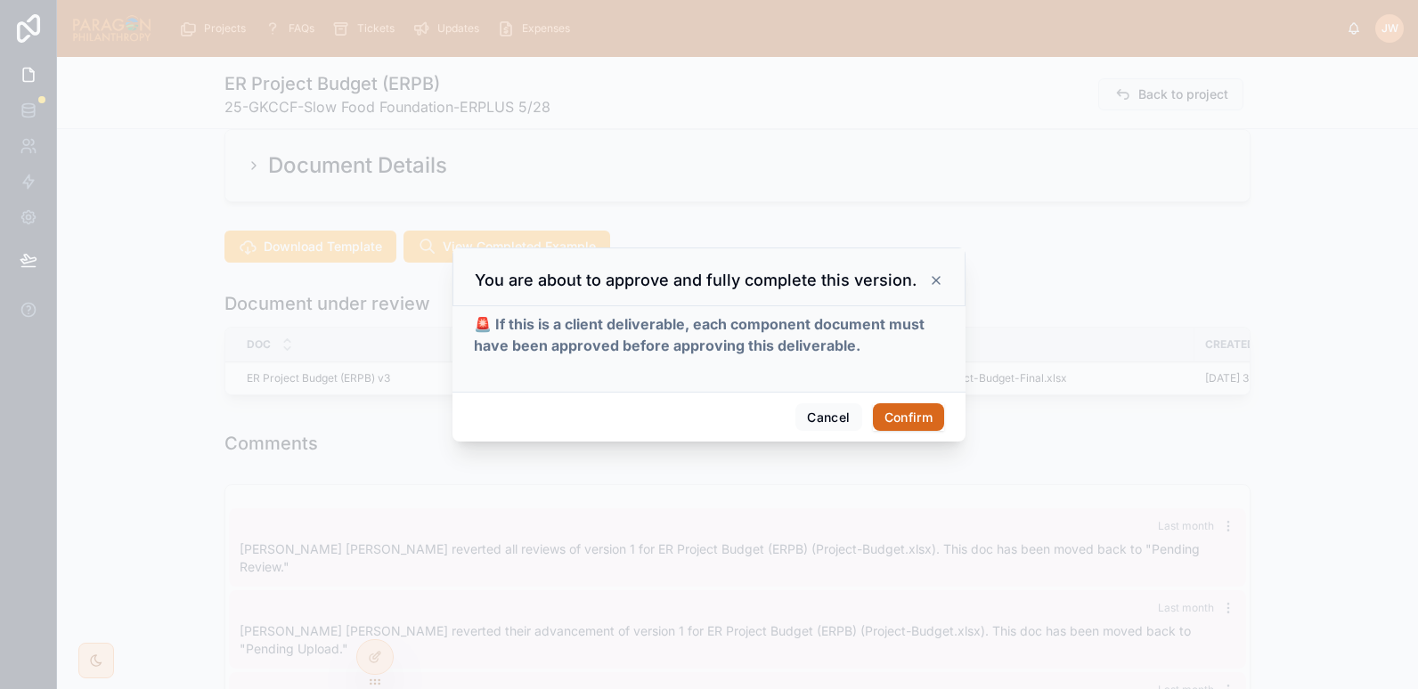
click at [914, 415] on button "Confirm" at bounding box center [908, 417] width 71 height 28
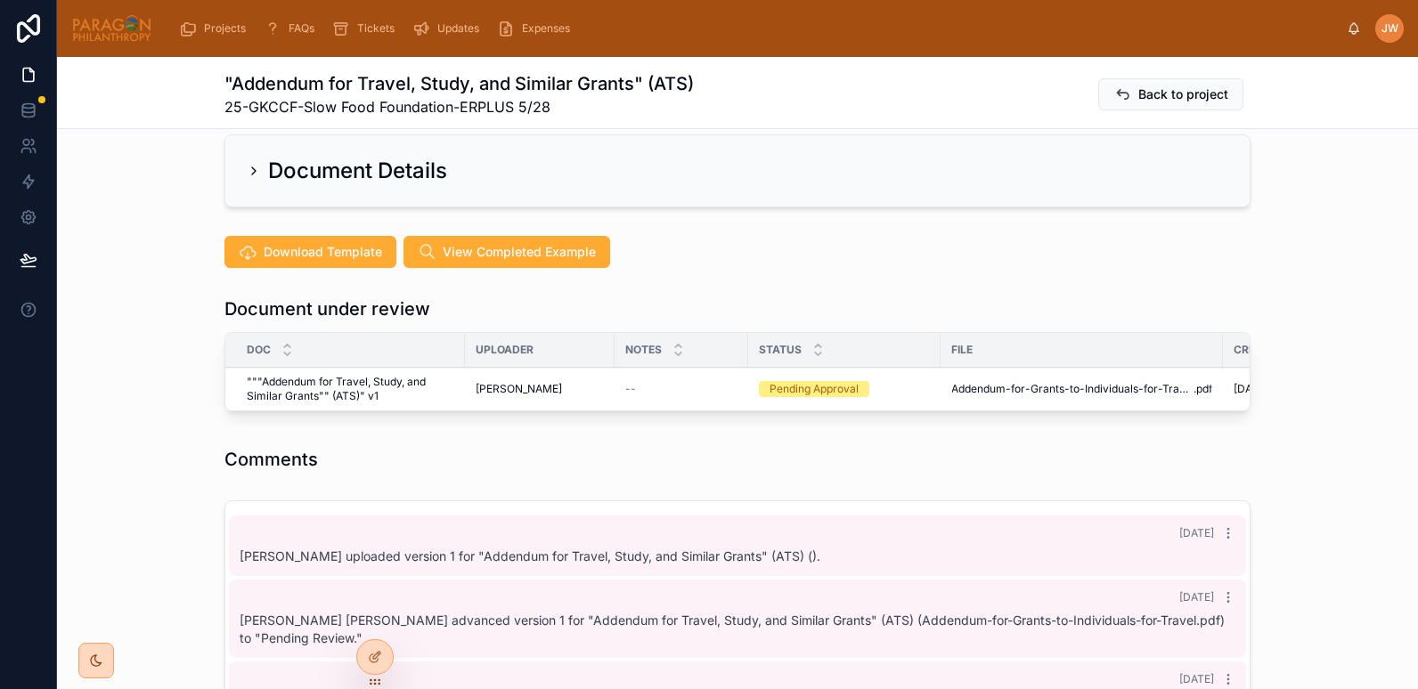
scroll to position [348, 0]
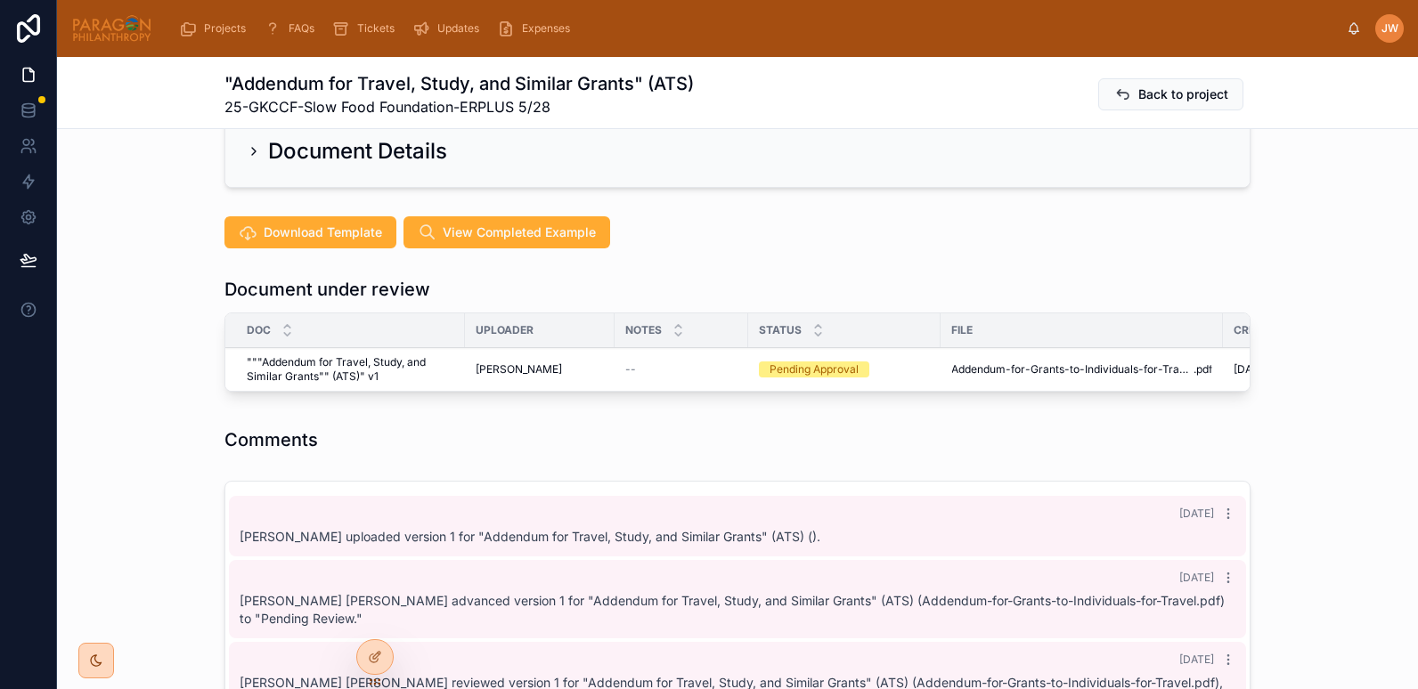
click at [0, 0] on div at bounding box center [0, 0] width 0 height 0
click at [0, 0] on icon at bounding box center [0, 0] width 0 height 0
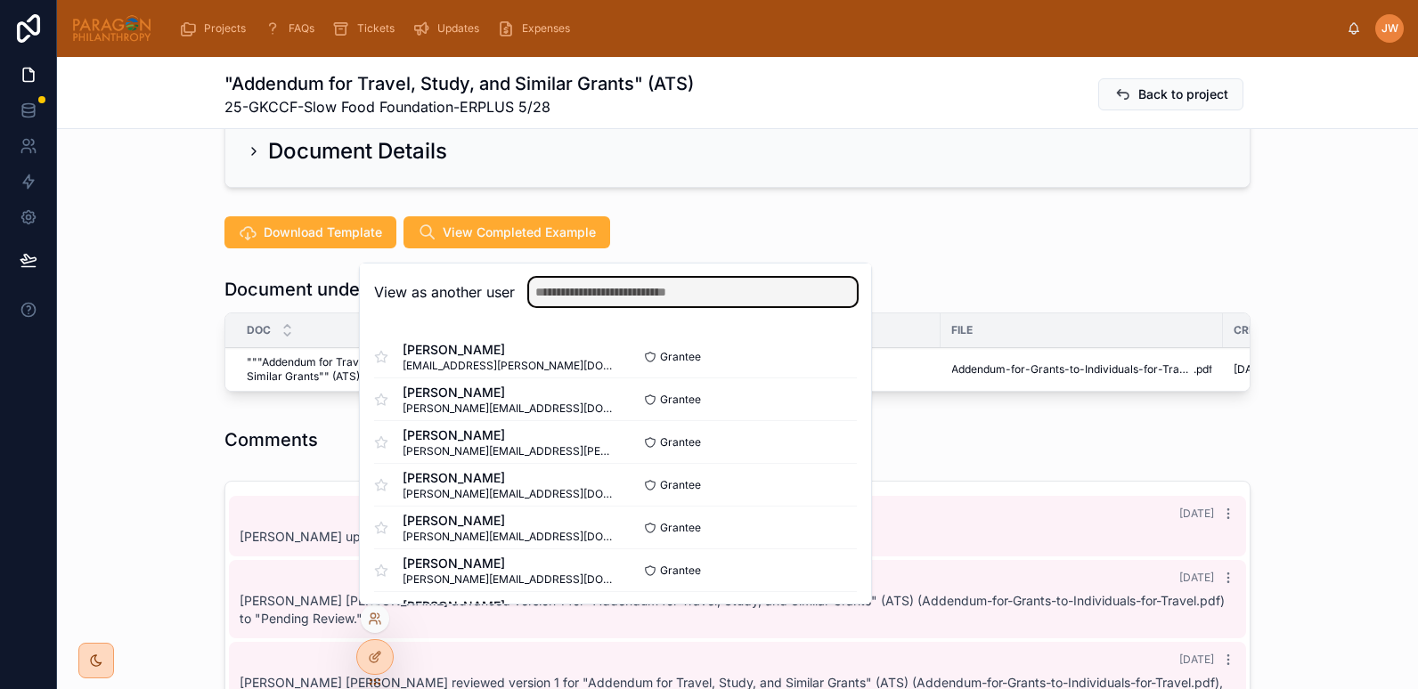
click at [565, 295] on input "text" at bounding box center [693, 292] width 328 height 28
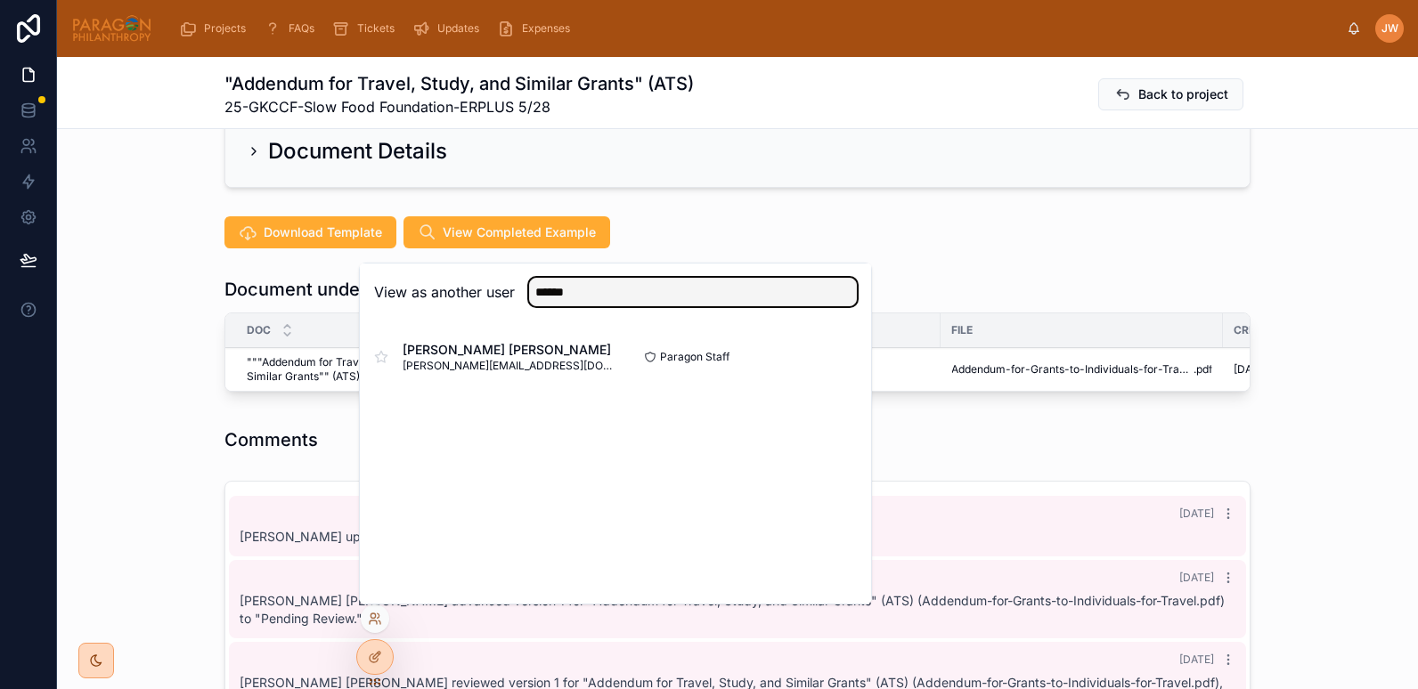
type input "******"
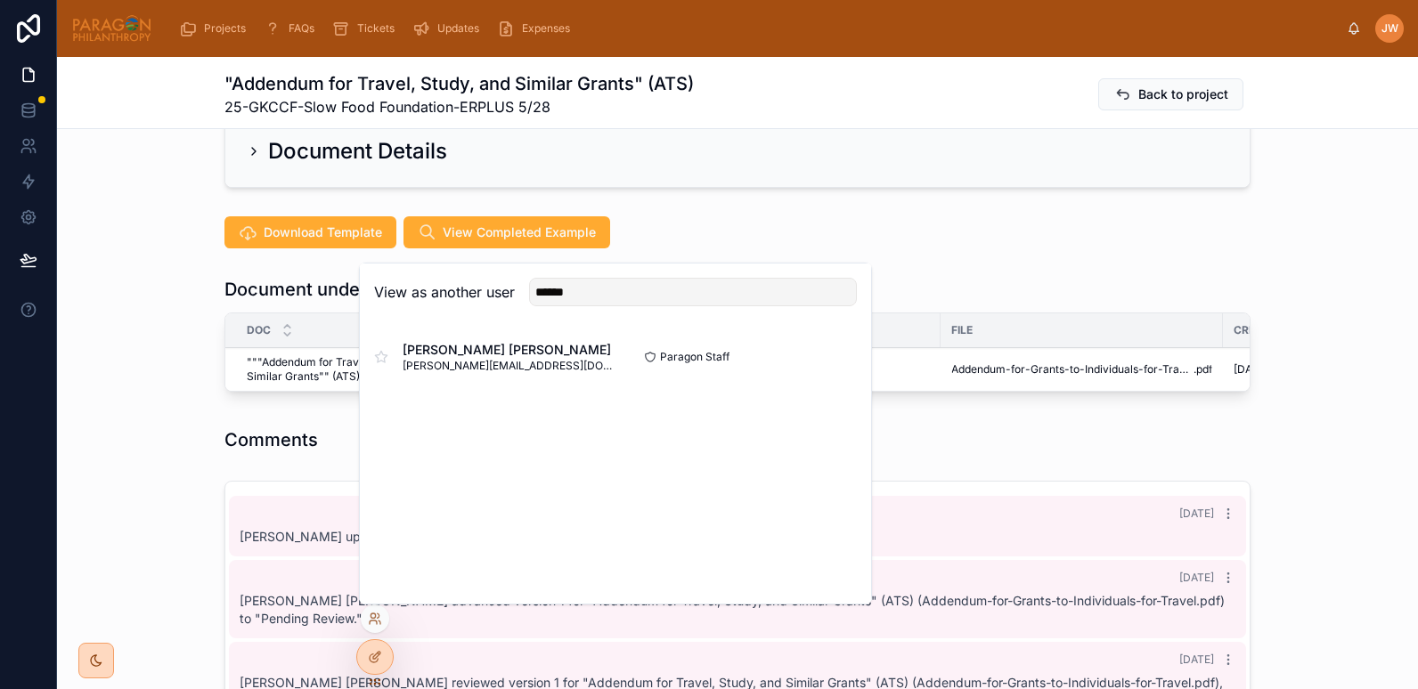
click at [0, 0] on button "Select" at bounding box center [0, 0] width 0 height 0
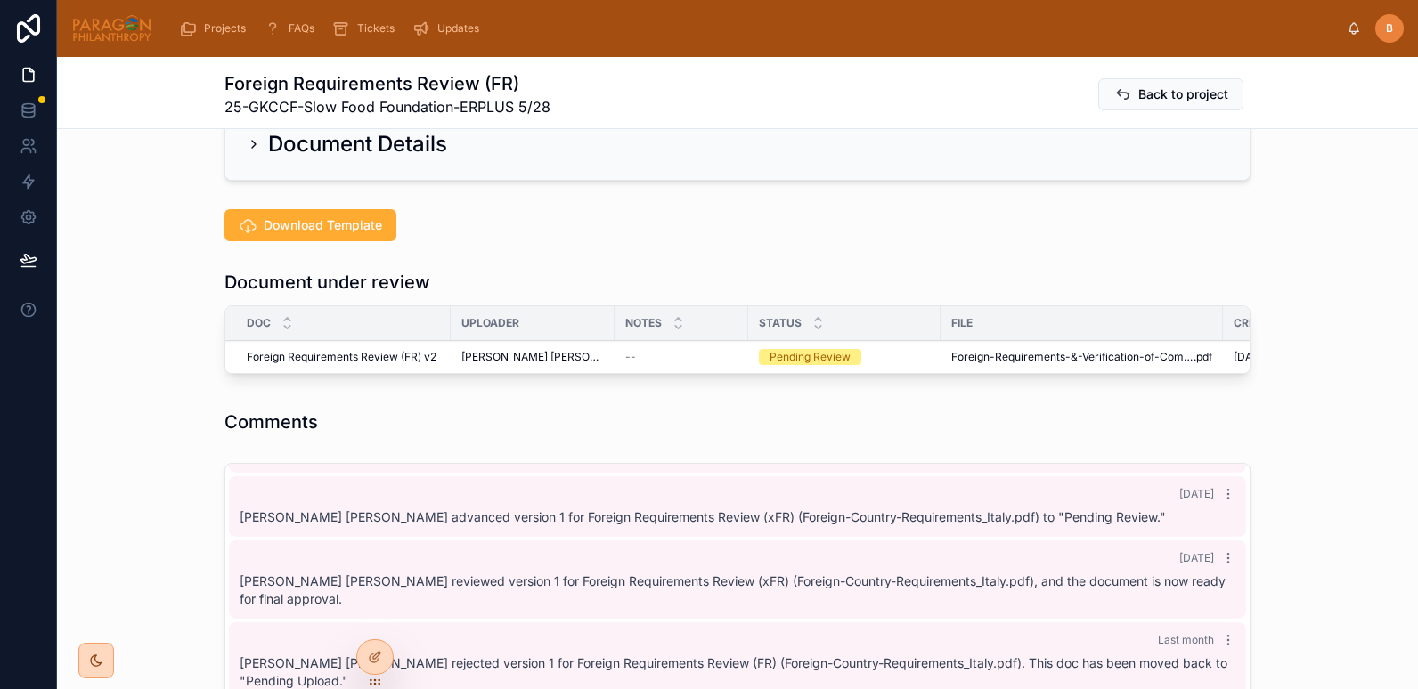
scroll to position [369, 0]
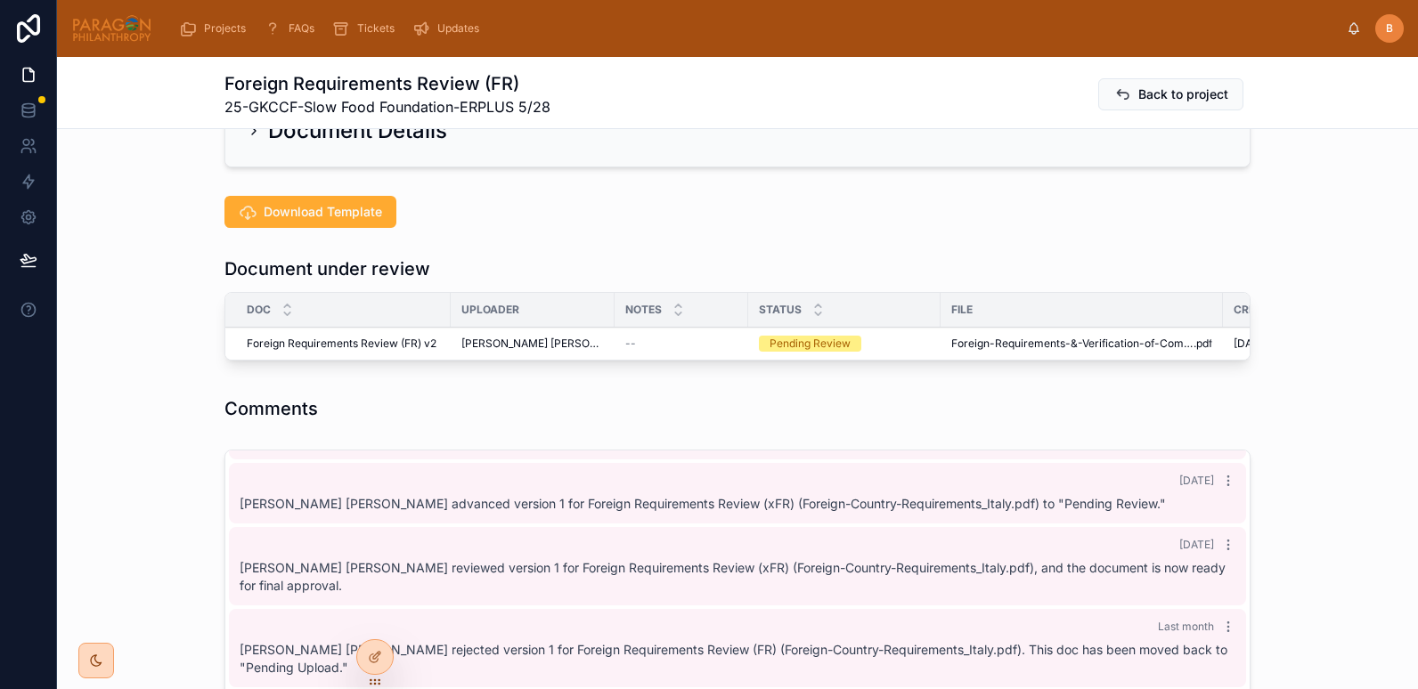
click at [0, 0] on span "Reviewed" at bounding box center [0, 0] width 0 height 0
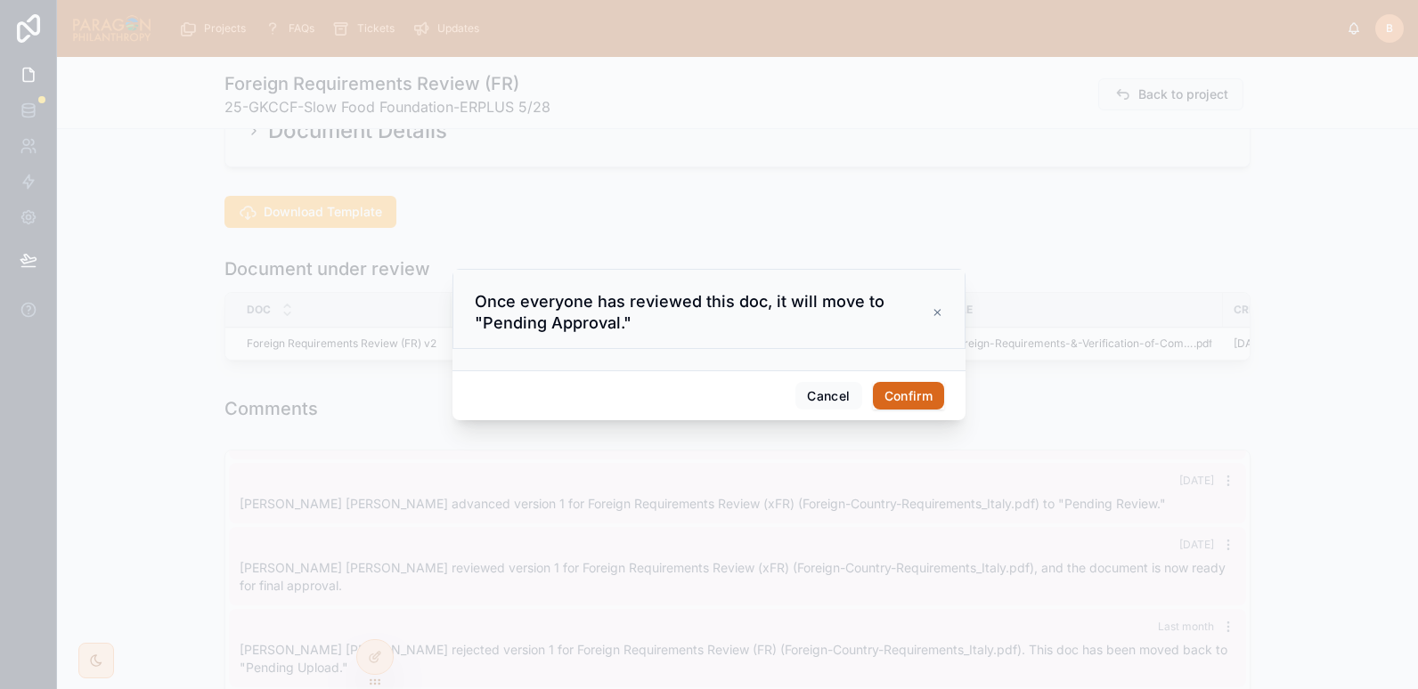
click at [914, 400] on button "Confirm" at bounding box center [908, 396] width 71 height 28
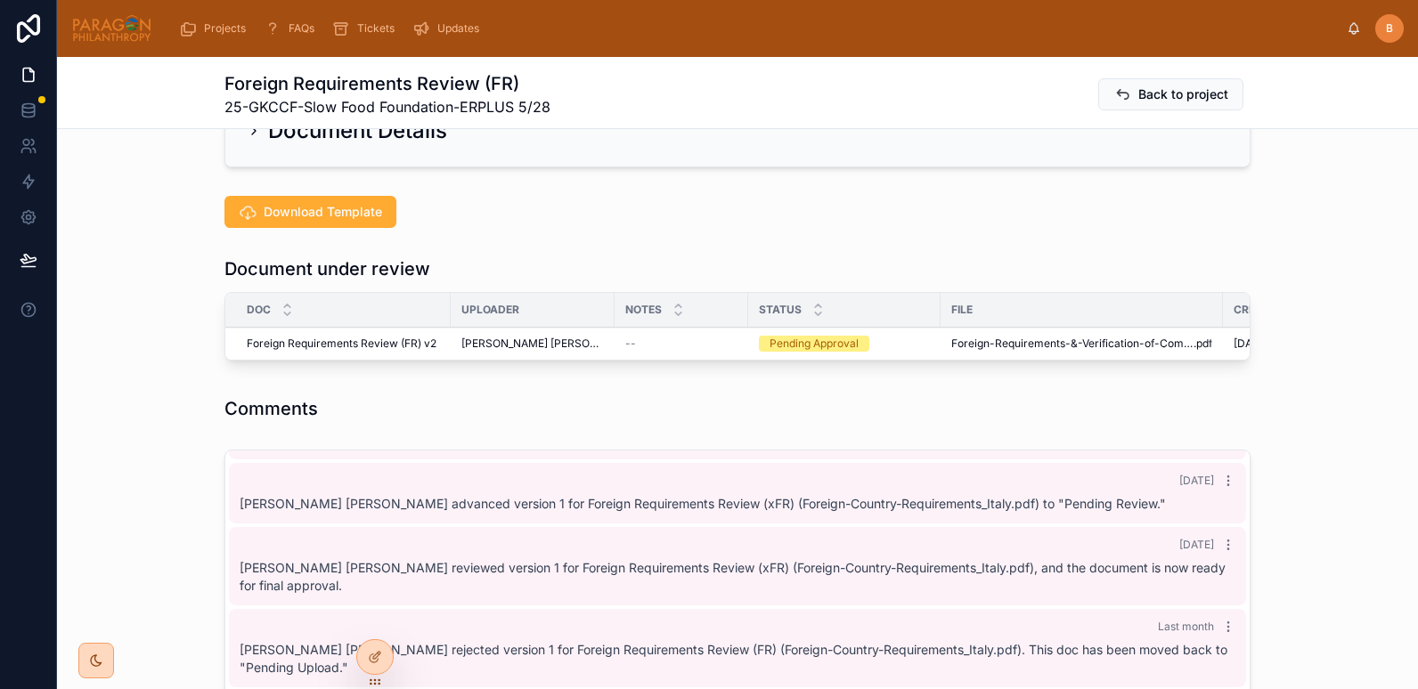
click at [0, 0] on span "Approve" at bounding box center [0, 0] width 0 height 0
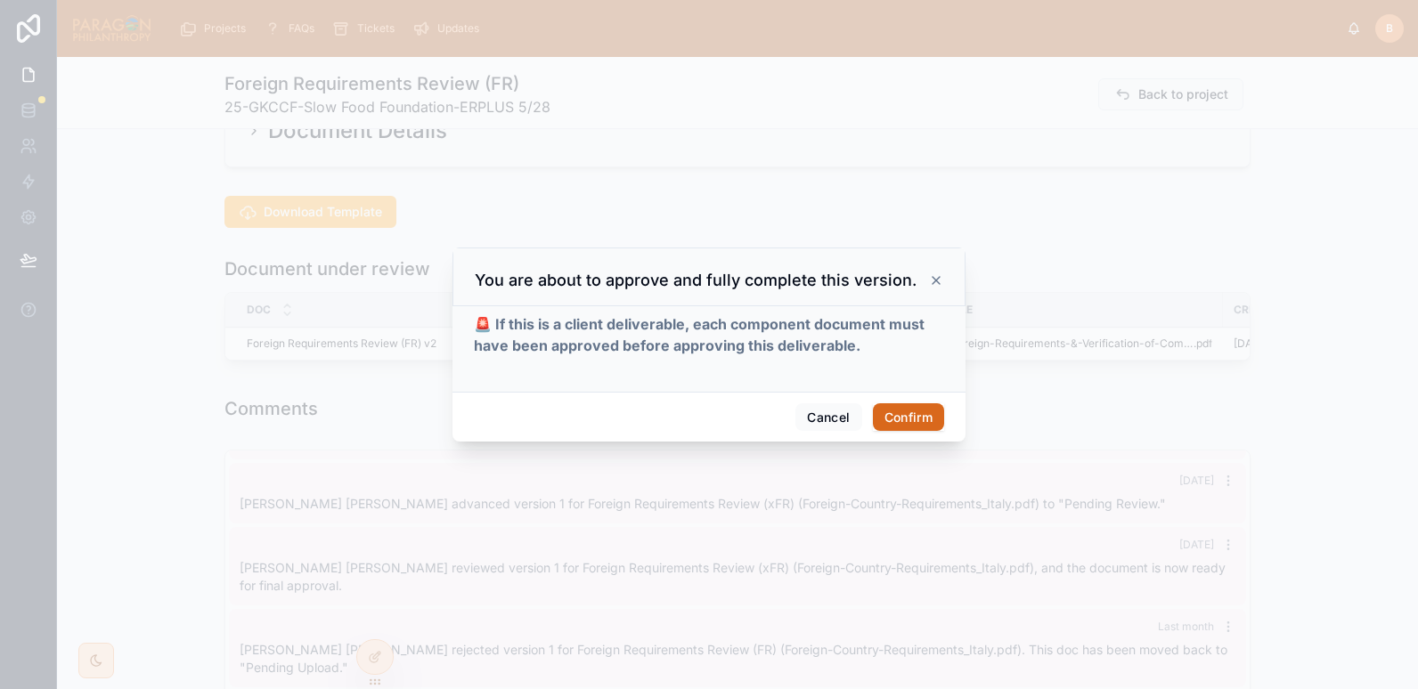
click at [923, 422] on button "Confirm" at bounding box center [908, 417] width 71 height 28
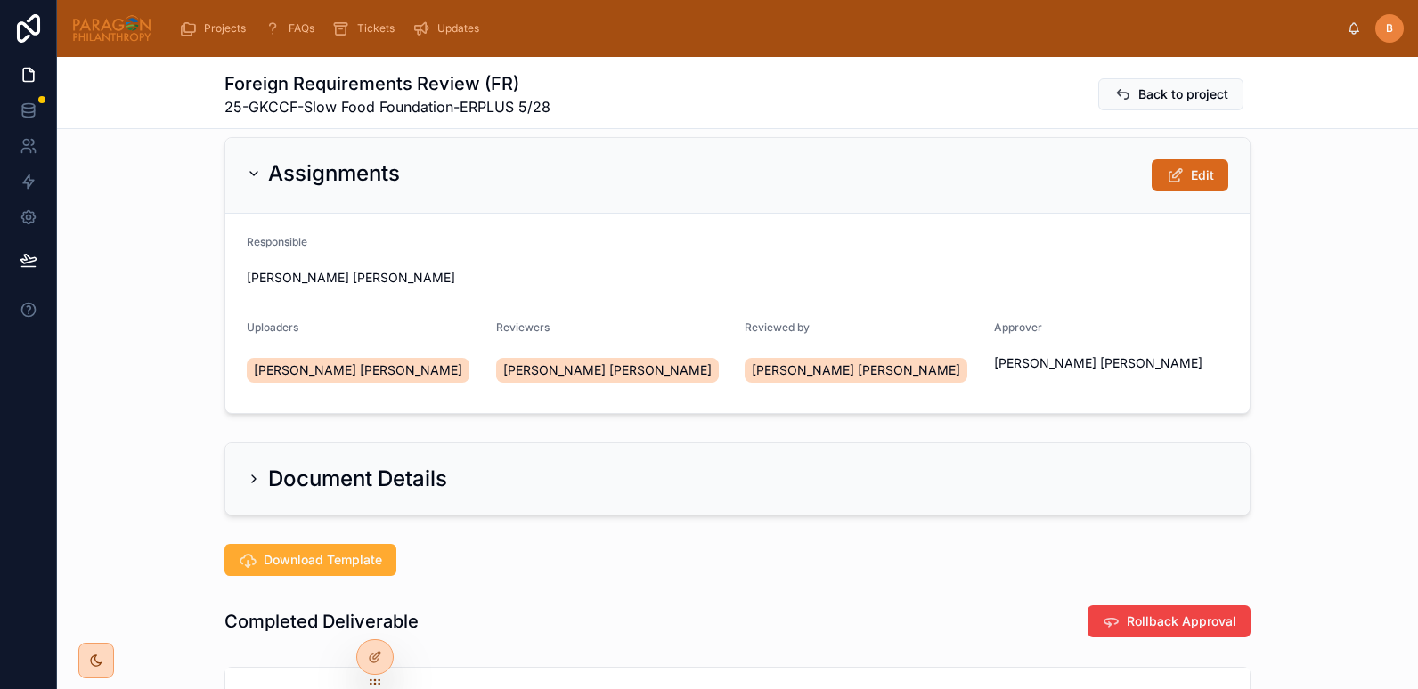
scroll to position [0, 0]
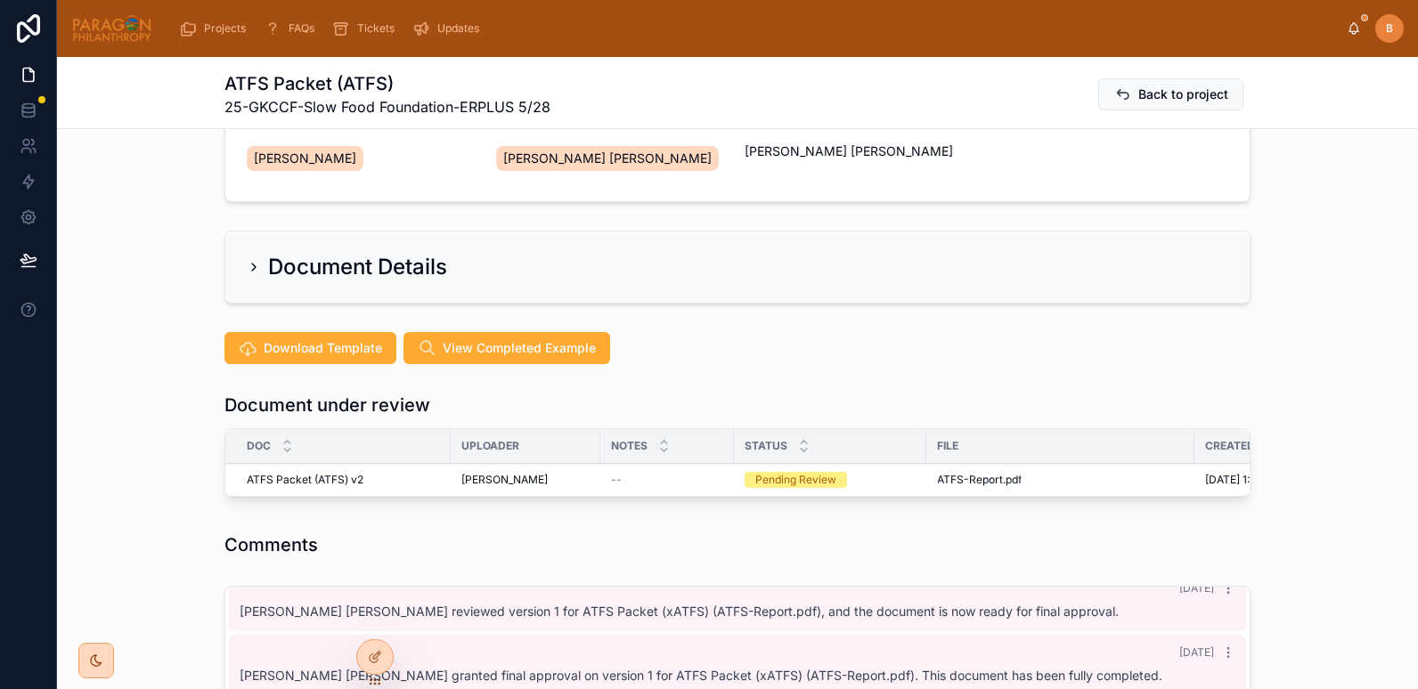
scroll to position [277, 0]
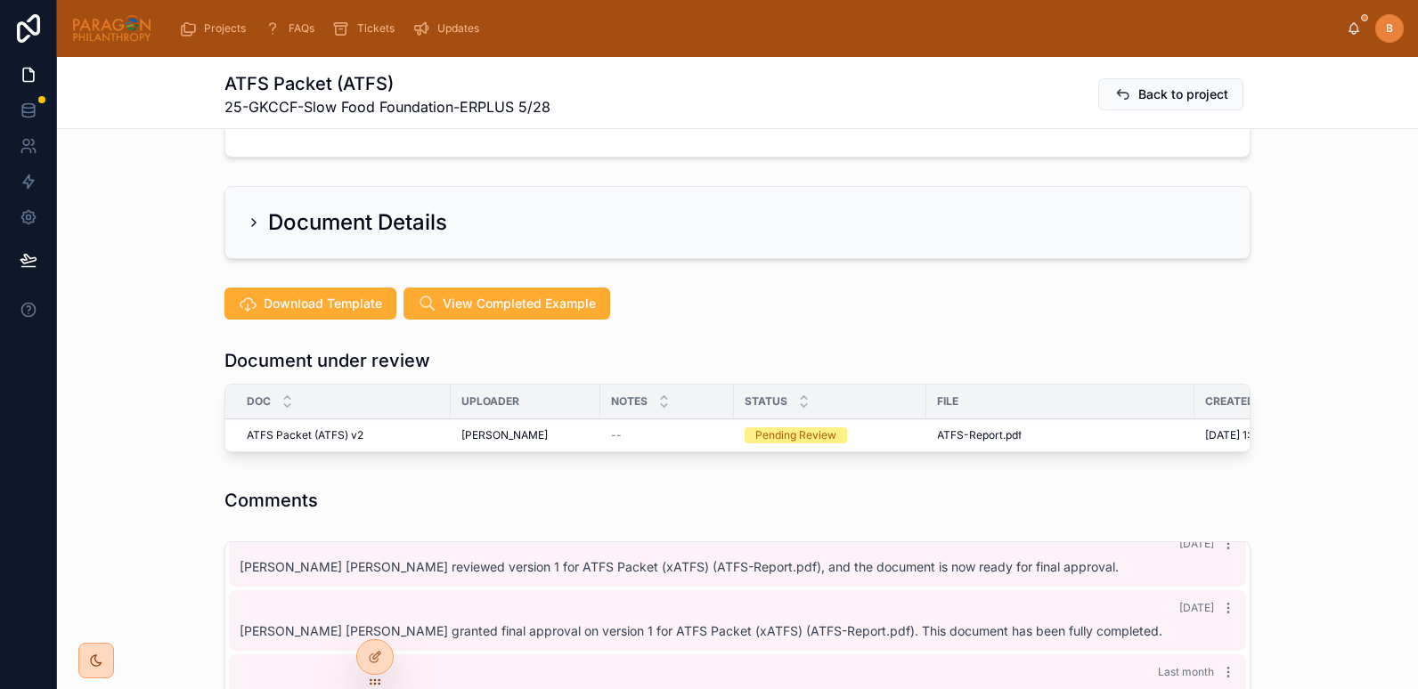
click at [0, 0] on span "Reviewed" at bounding box center [0, 0] width 0 height 0
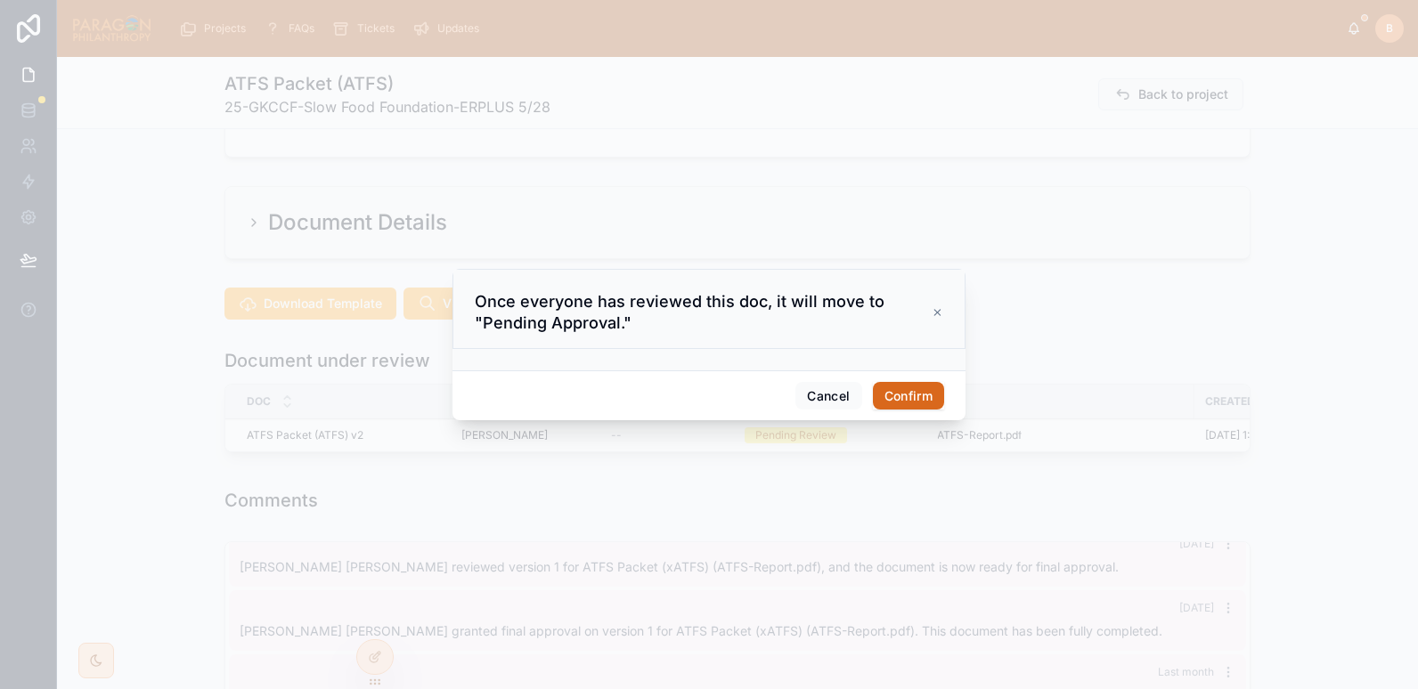
click at [899, 401] on button "Confirm" at bounding box center [908, 396] width 71 height 28
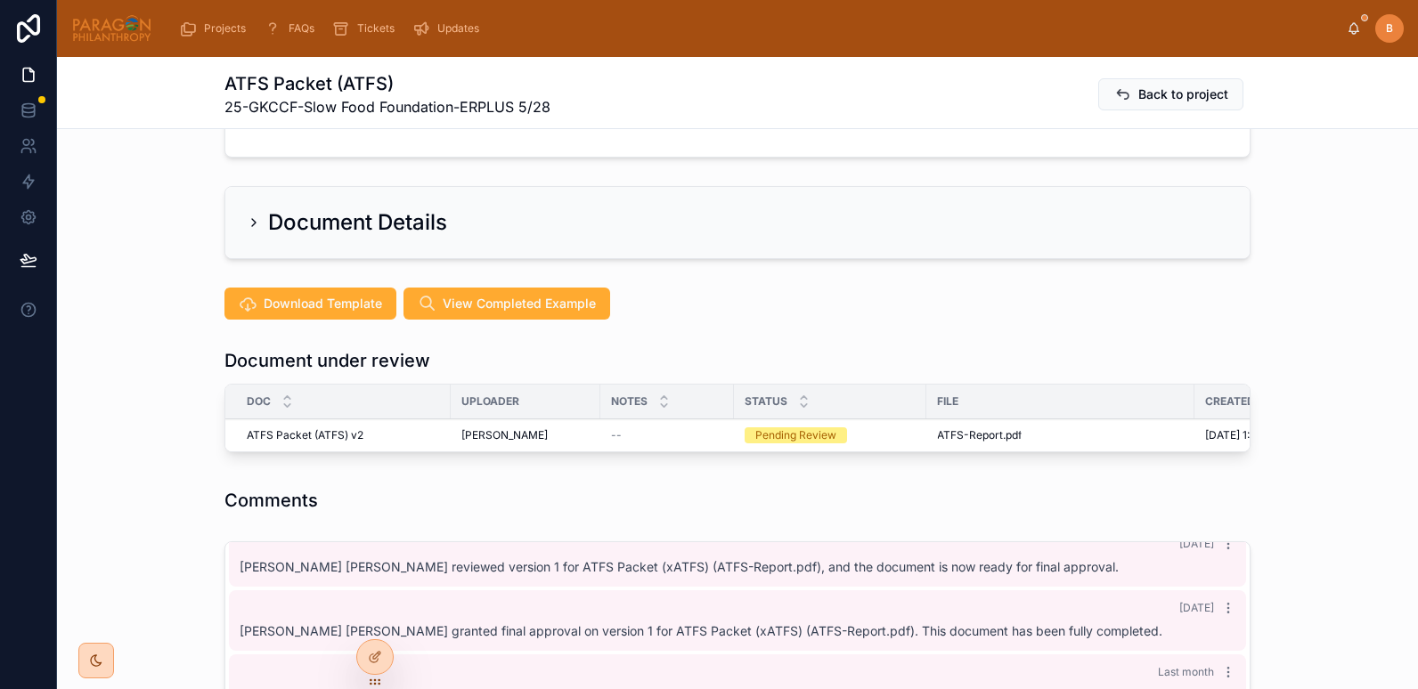
click at [0, 0] on span "Reviewed" at bounding box center [0, 0] width 0 height 0
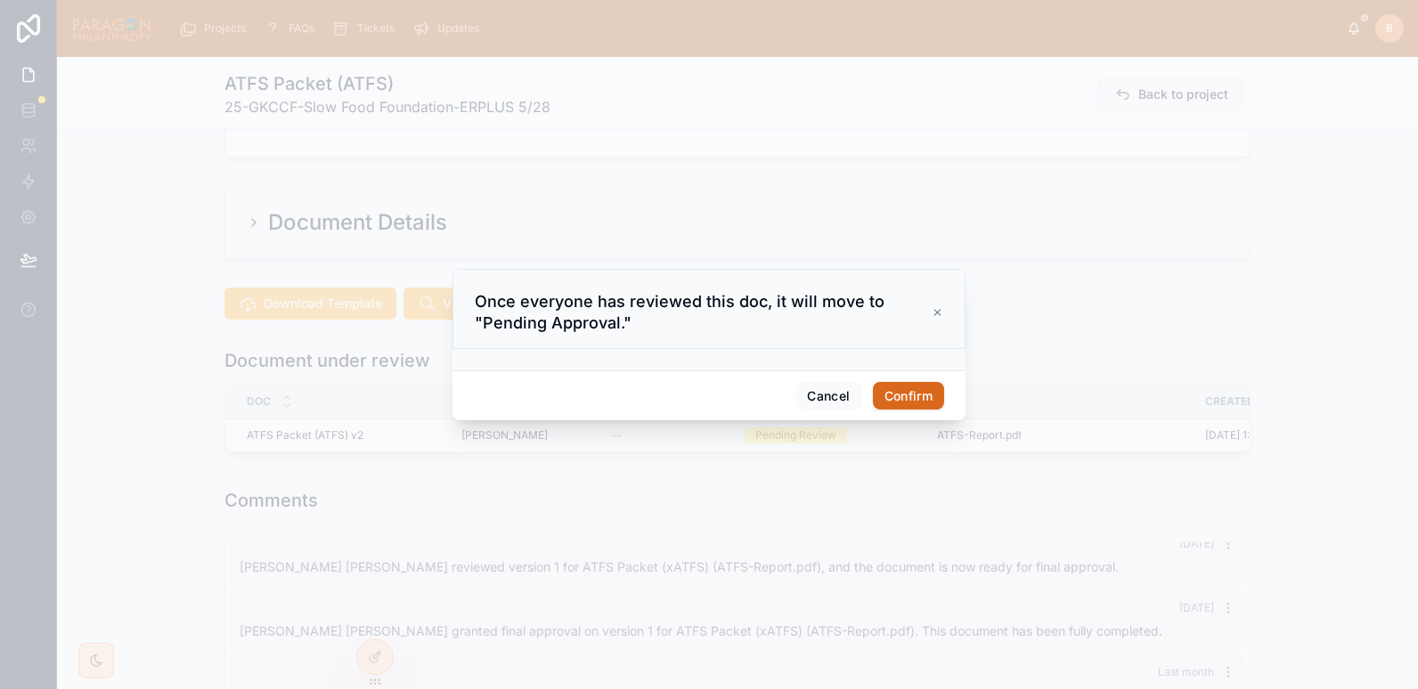
click at [914, 395] on button "Confirm" at bounding box center [908, 396] width 71 height 28
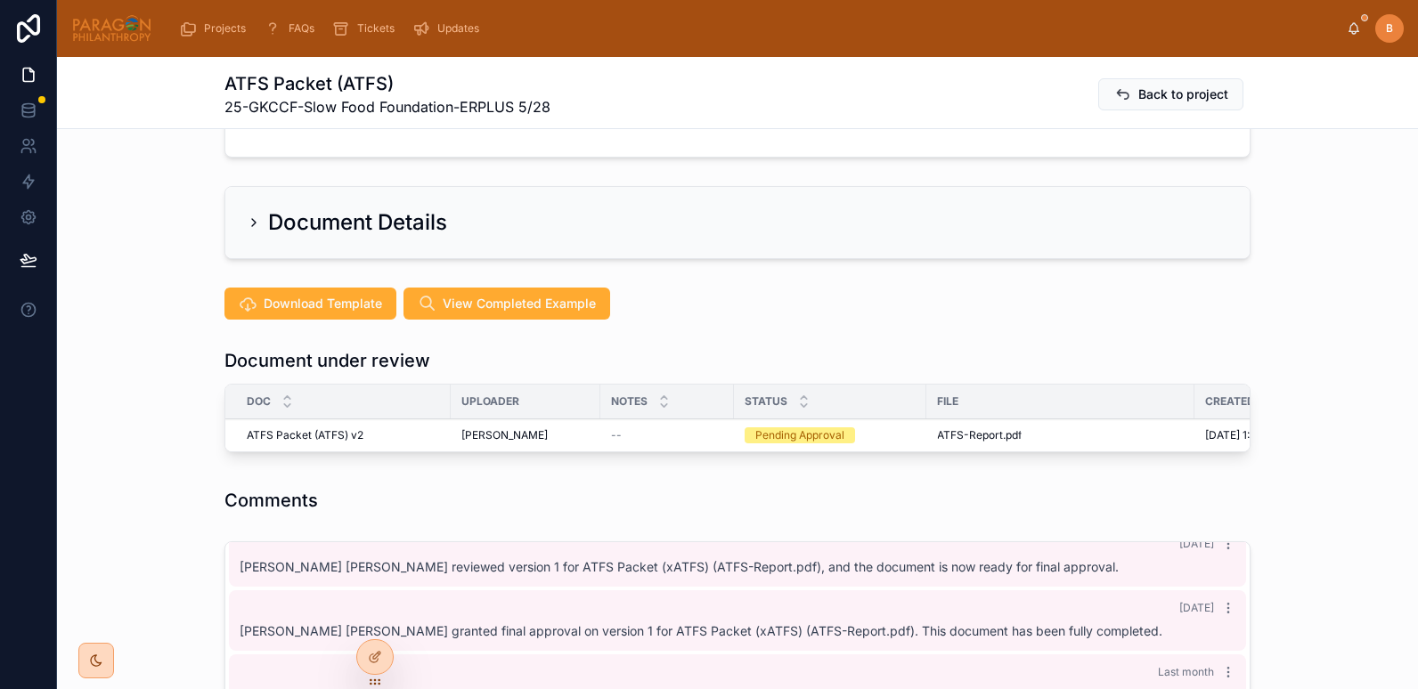
click at [0, 0] on span "Approve" at bounding box center [0, 0] width 0 height 0
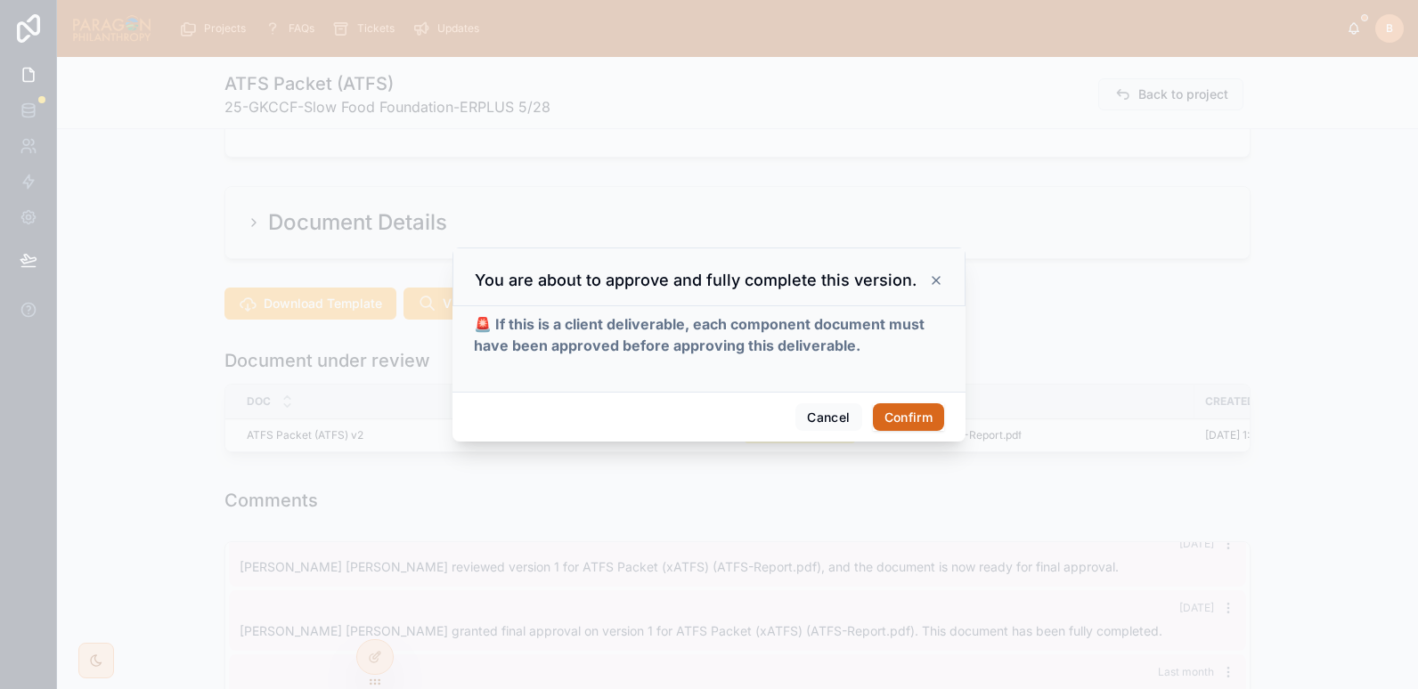
click at [917, 418] on button "Confirm" at bounding box center [908, 417] width 71 height 28
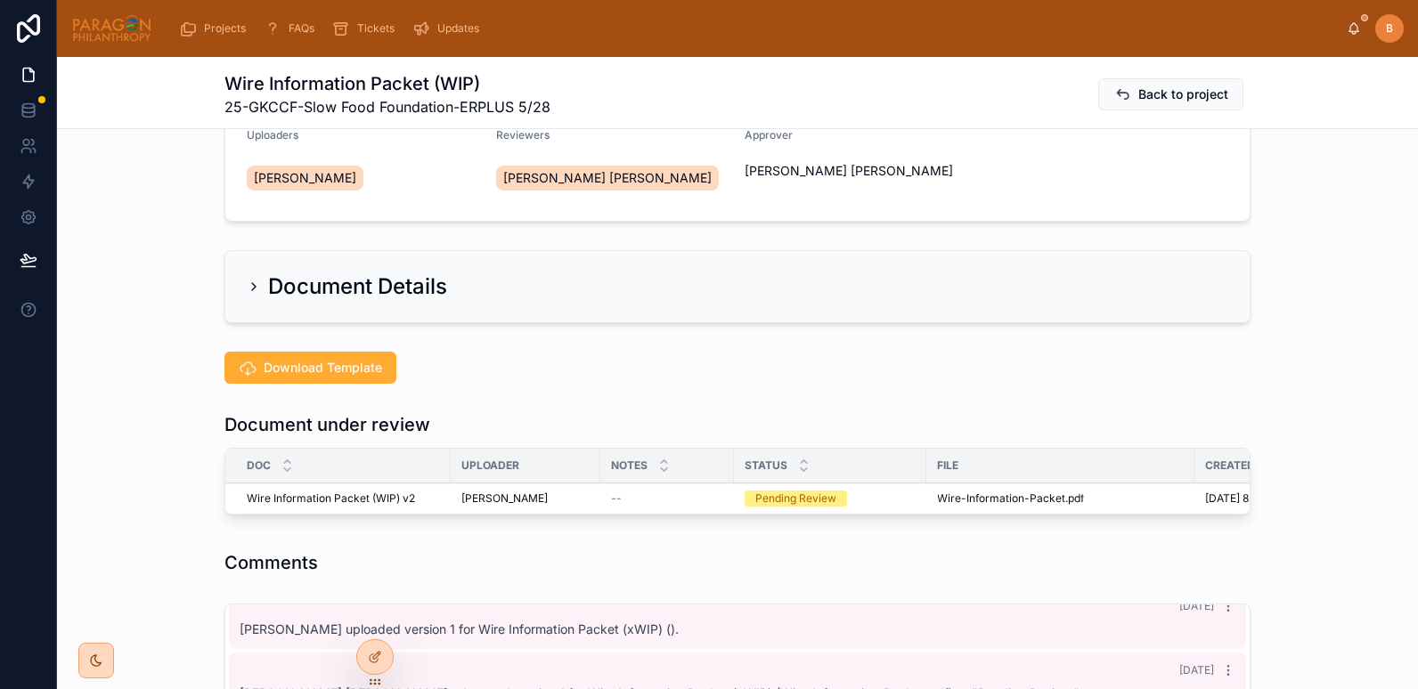
scroll to position [214, 0]
click at [0, 0] on span "Reviewed" at bounding box center [0, 0] width 0 height 0
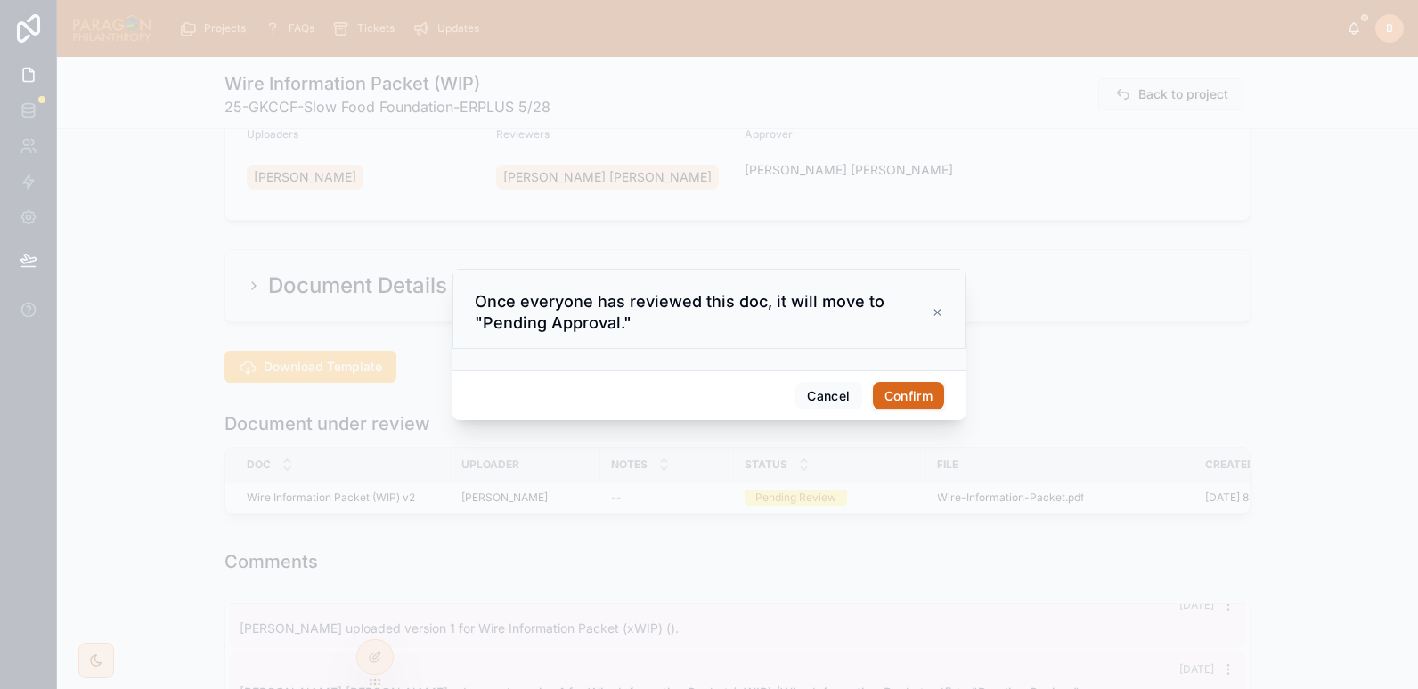
click at [892, 390] on button "Confirm" at bounding box center [908, 396] width 71 height 28
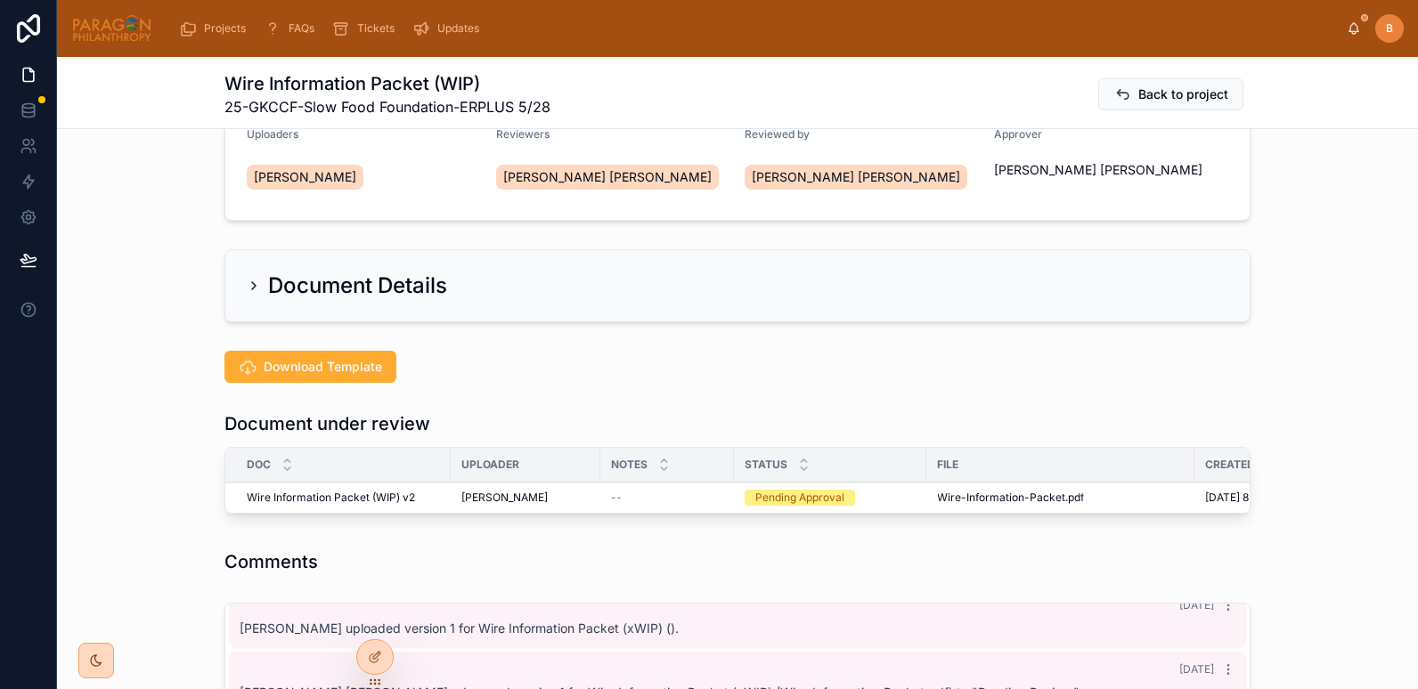
click at [0, 0] on icon at bounding box center [0, 0] width 0 height 0
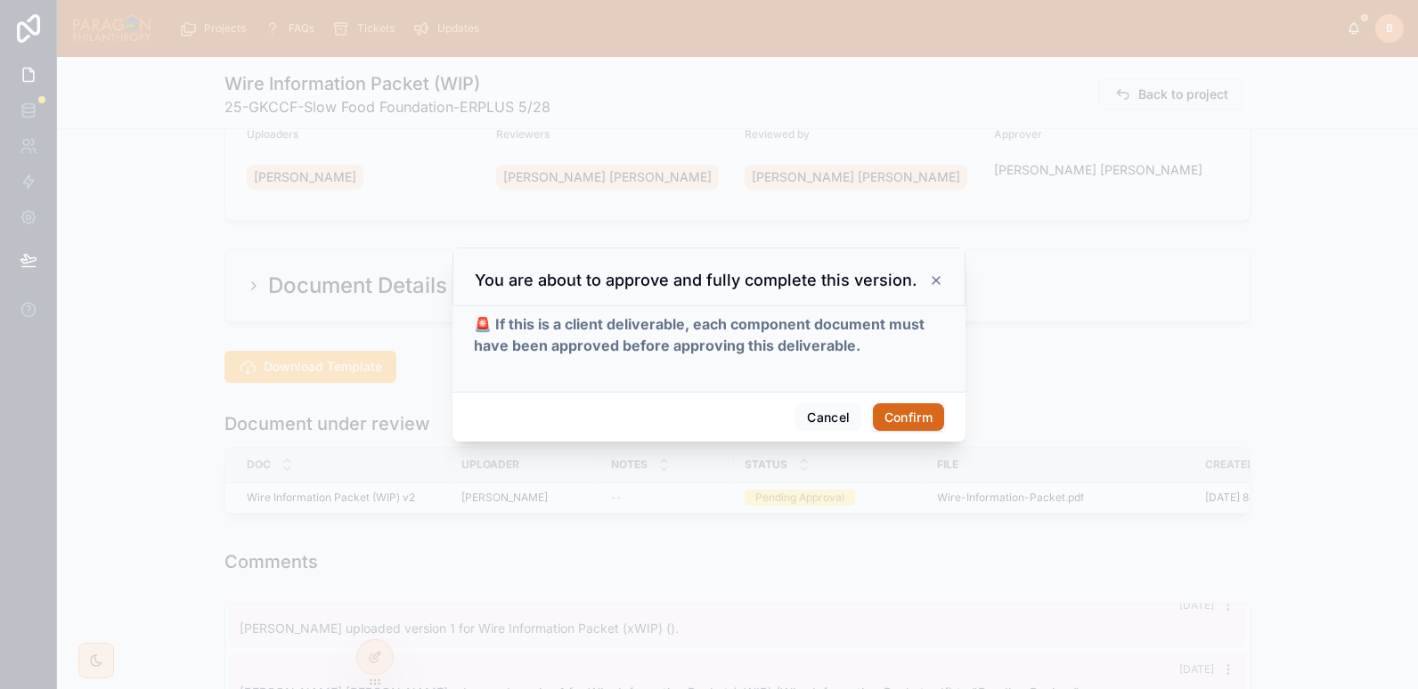
click at [894, 427] on button "Confirm" at bounding box center [908, 417] width 71 height 28
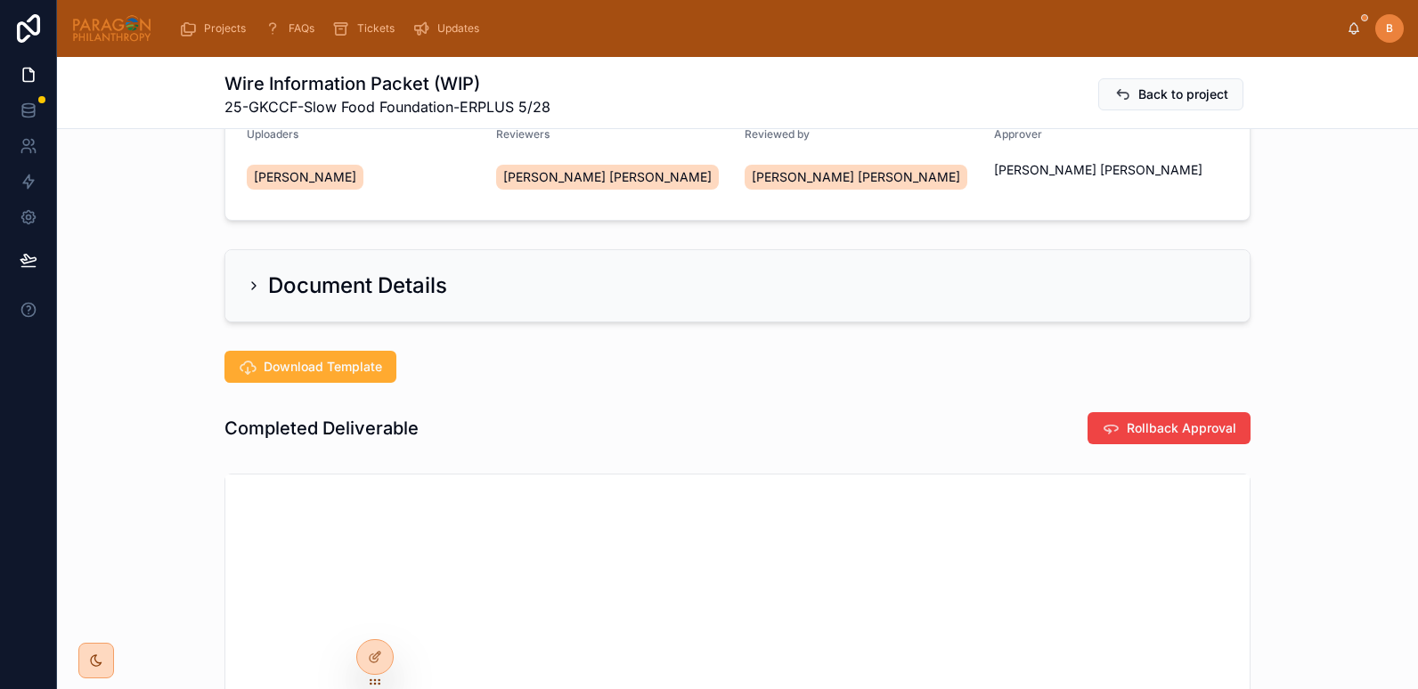
scroll to position [94, 0]
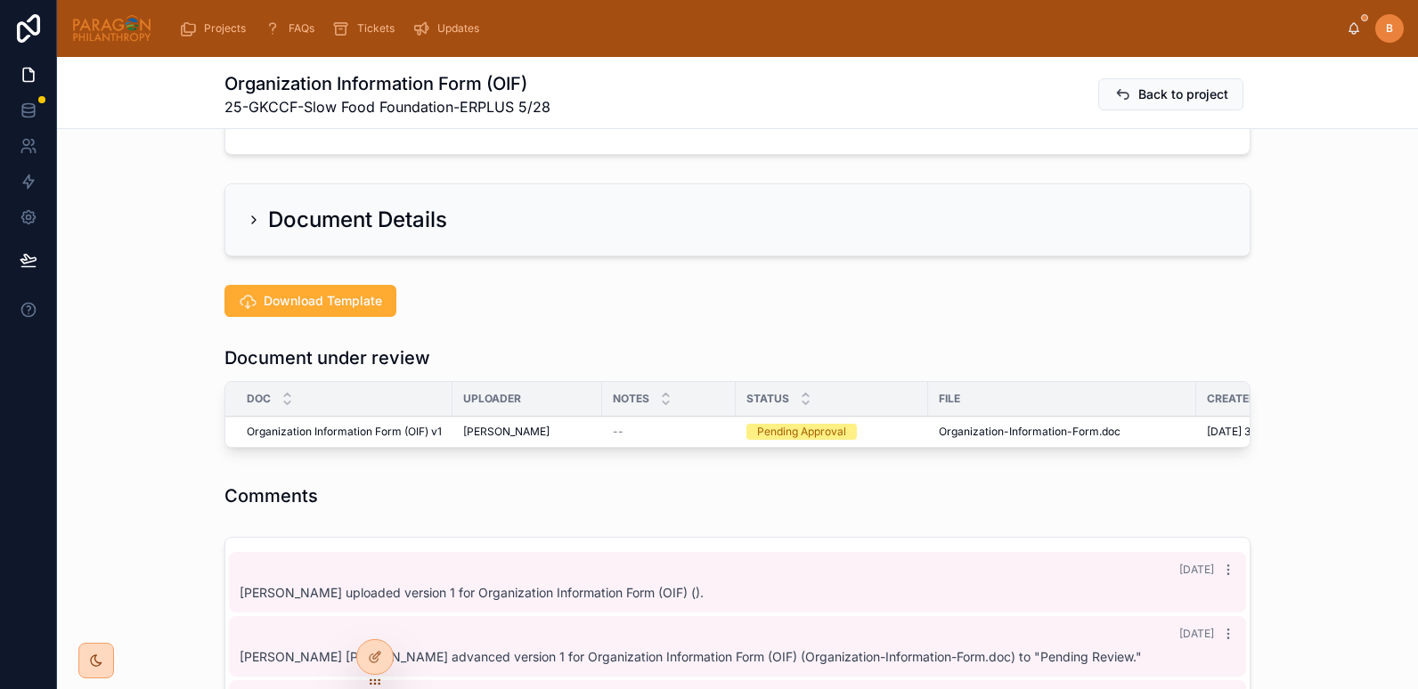
scroll to position [281, 0]
click at [0, 0] on button "Approve" at bounding box center [0, 0] width 0 height 0
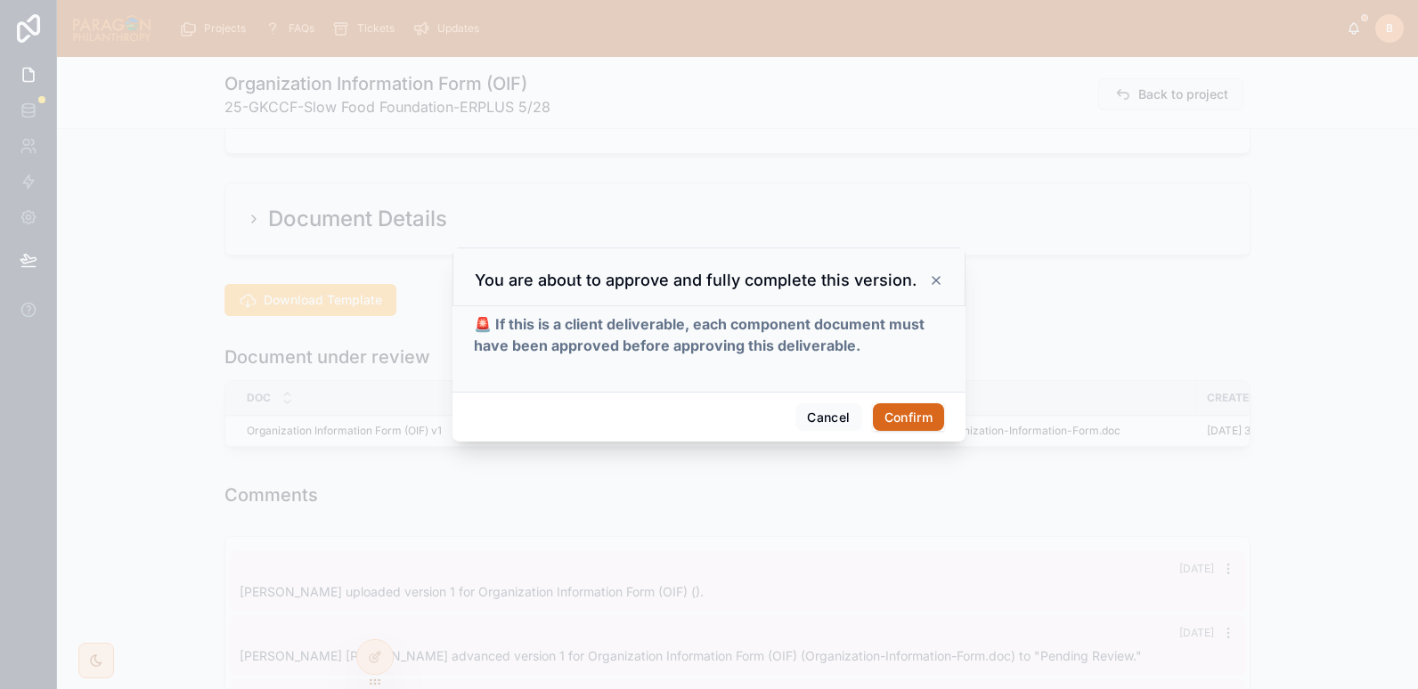
click at [916, 414] on button "Confirm" at bounding box center [908, 417] width 71 height 28
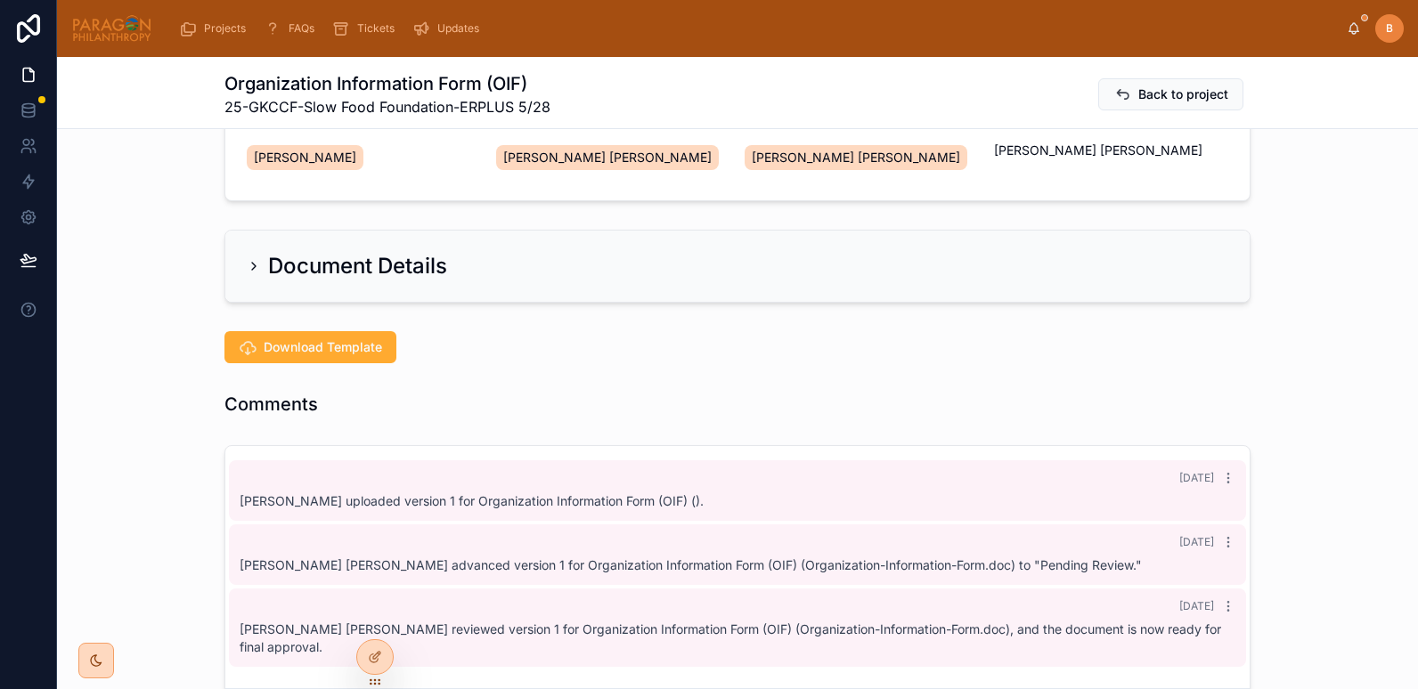
scroll to position [231, 0]
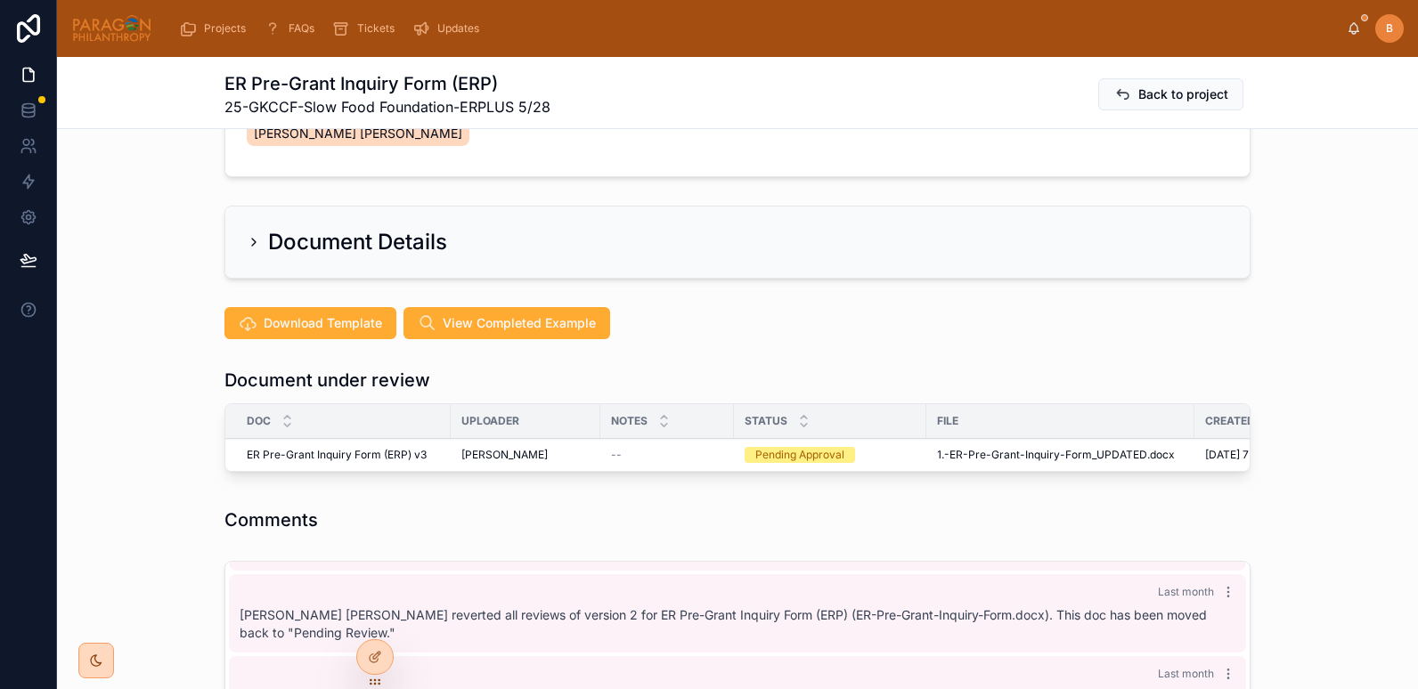
scroll to position [291, 0]
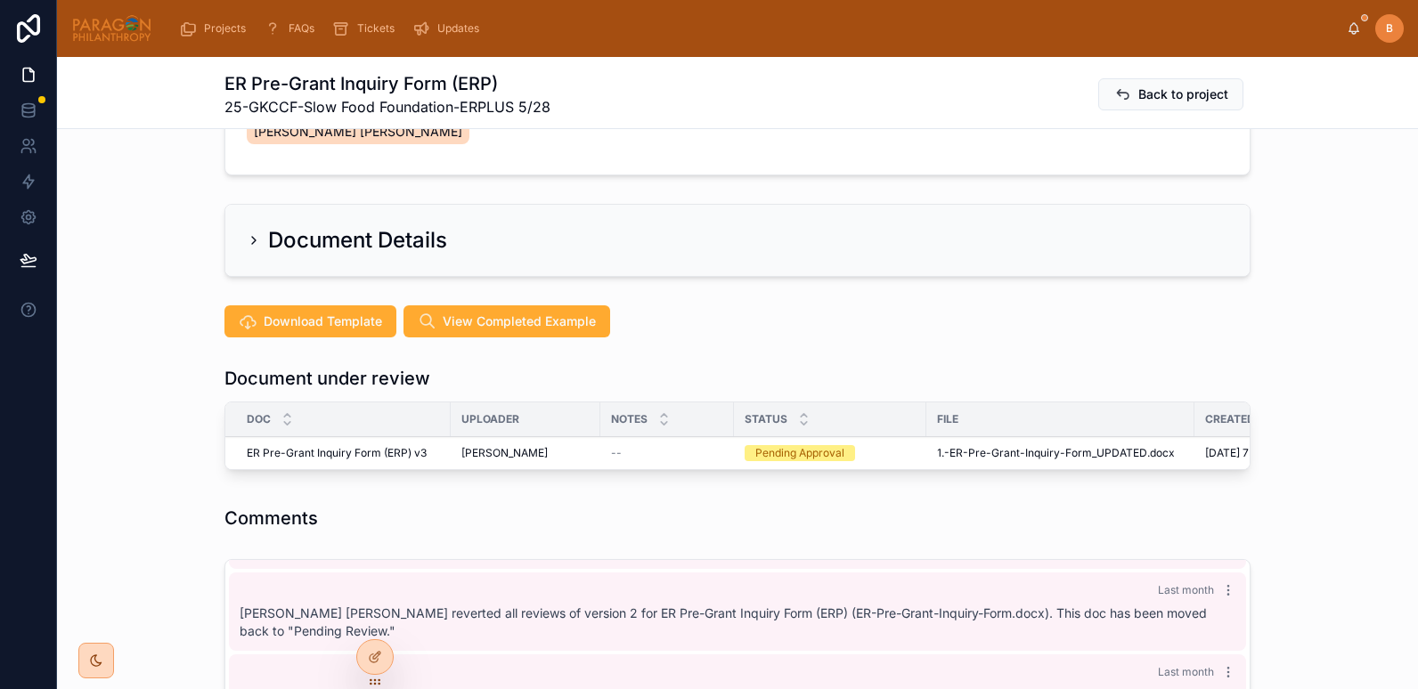
click at [0, 0] on span "Approve" at bounding box center [0, 0] width 0 height 0
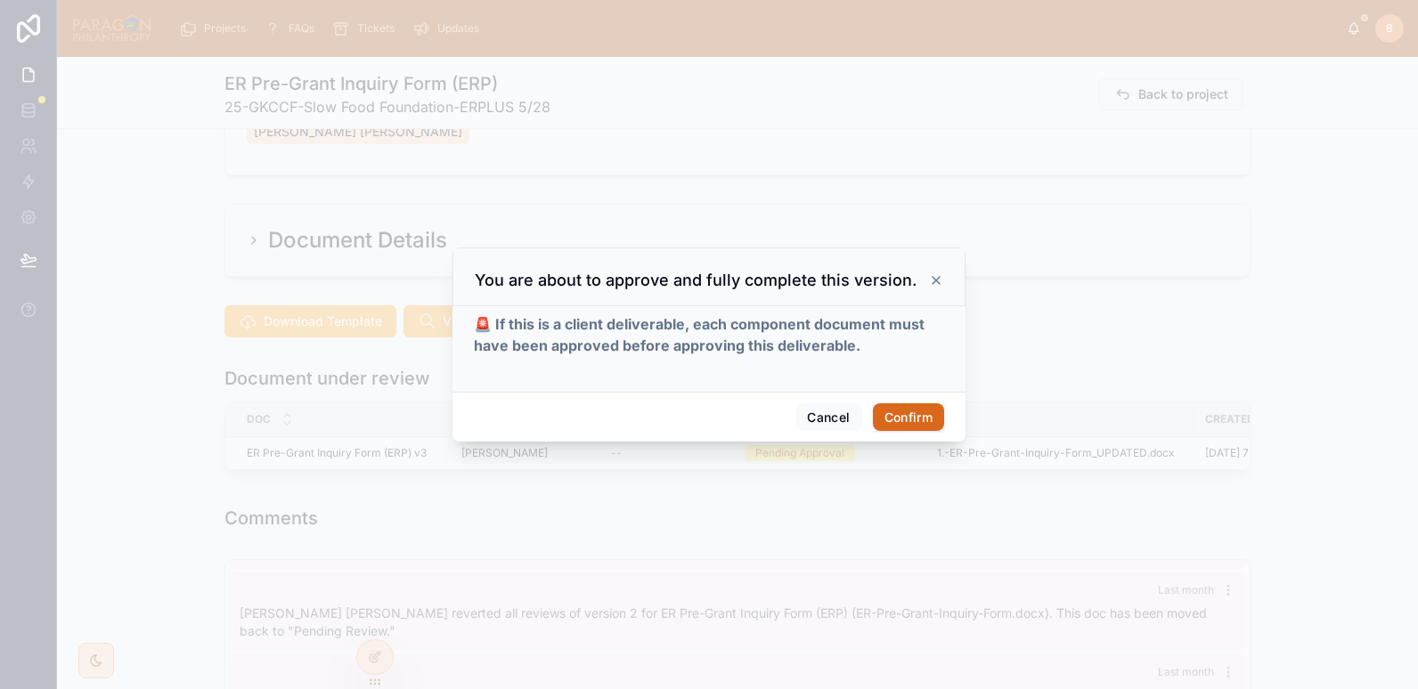
click at [915, 414] on button "Confirm" at bounding box center [908, 417] width 71 height 28
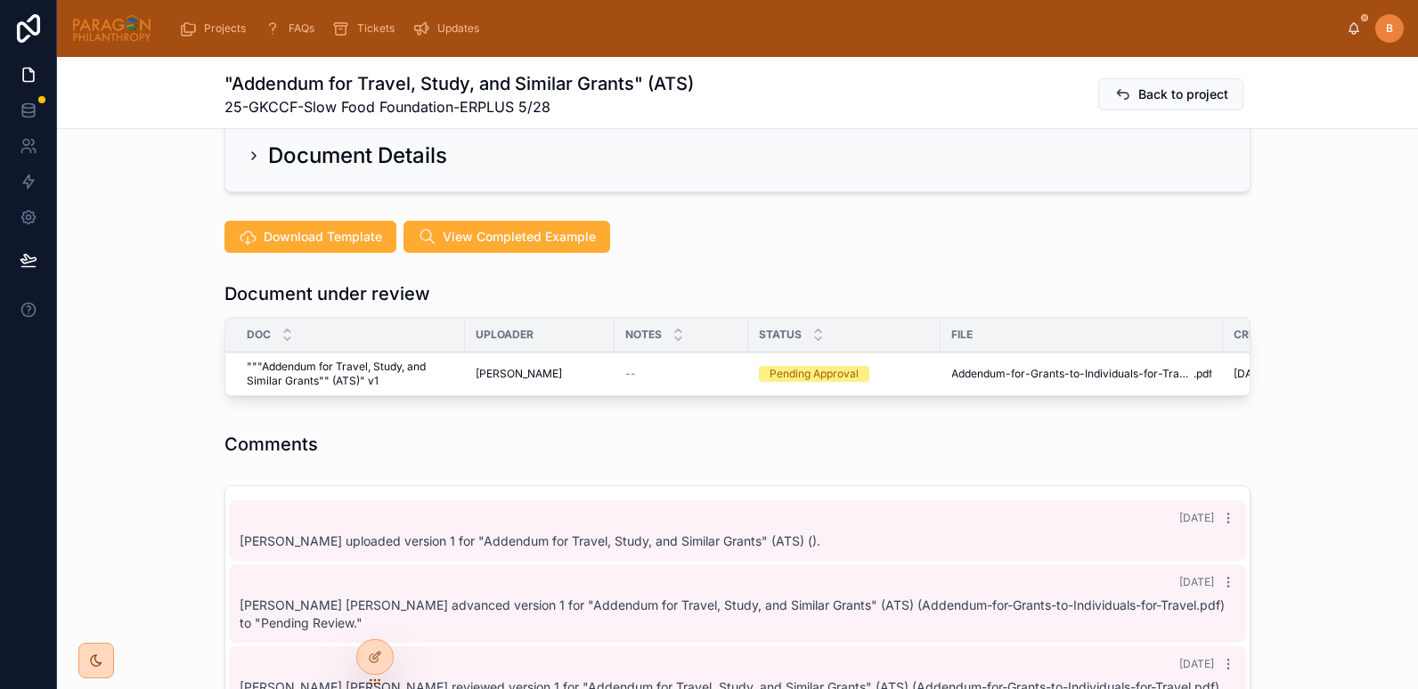
scroll to position [346, 0]
click at [0, 0] on span "Reject" at bounding box center [0, 0] width 0 height 0
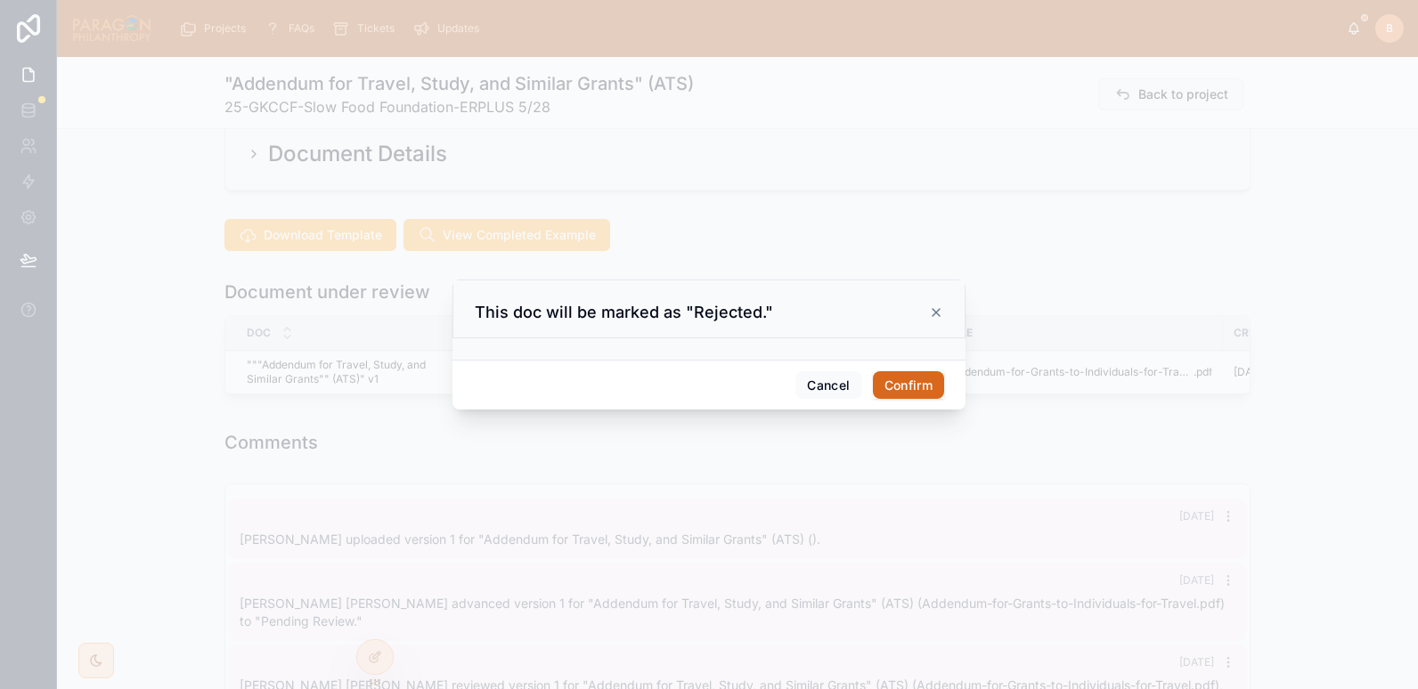
click at [922, 395] on button "Confirm" at bounding box center [908, 385] width 71 height 28
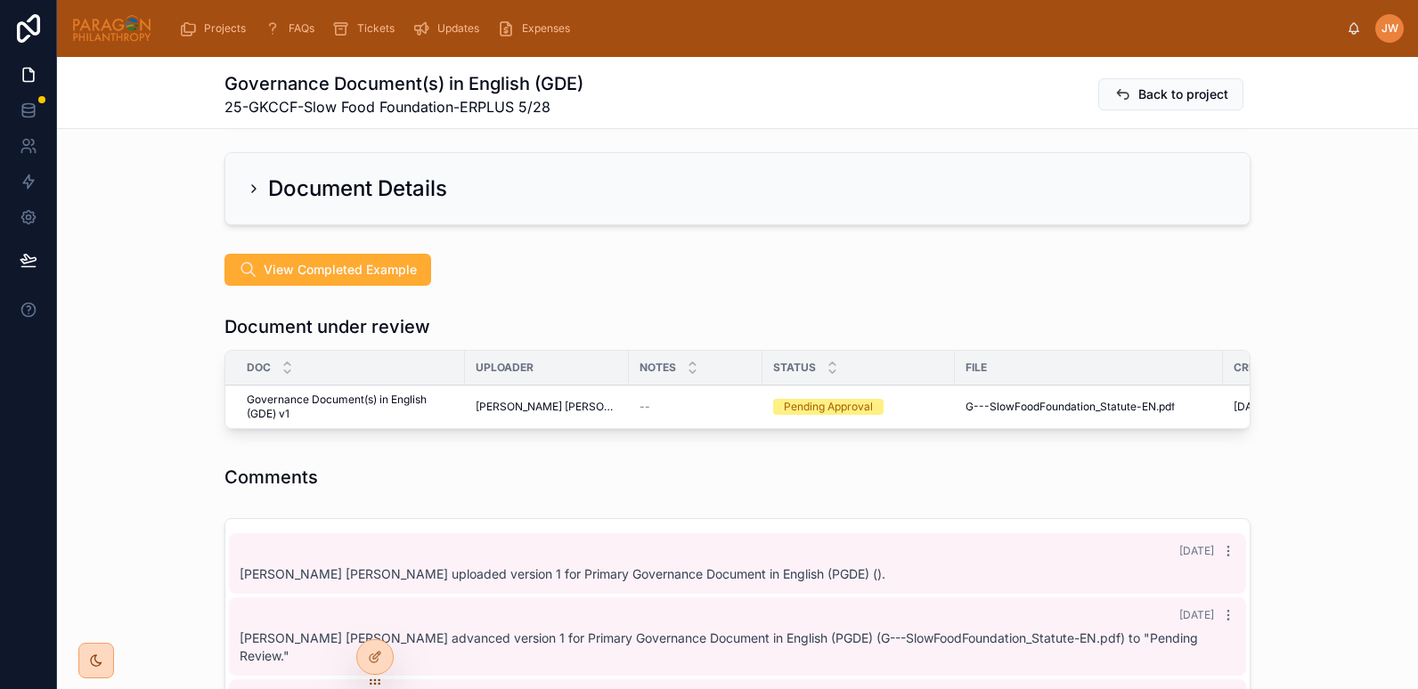
scroll to position [344, 0]
click at [0, 0] on icon at bounding box center [0, 0] width 0 height 0
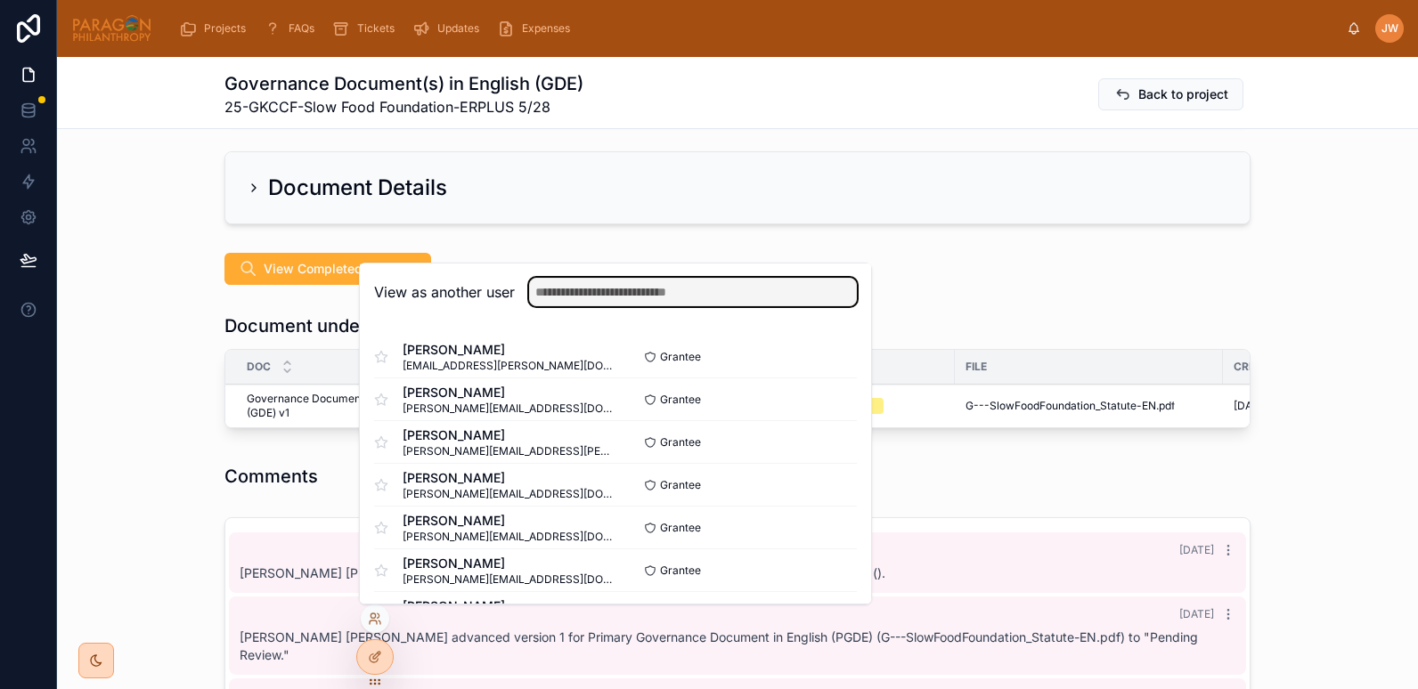
click at [549, 297] on input "text" at bounding box center [693, 292] width 328 height 28
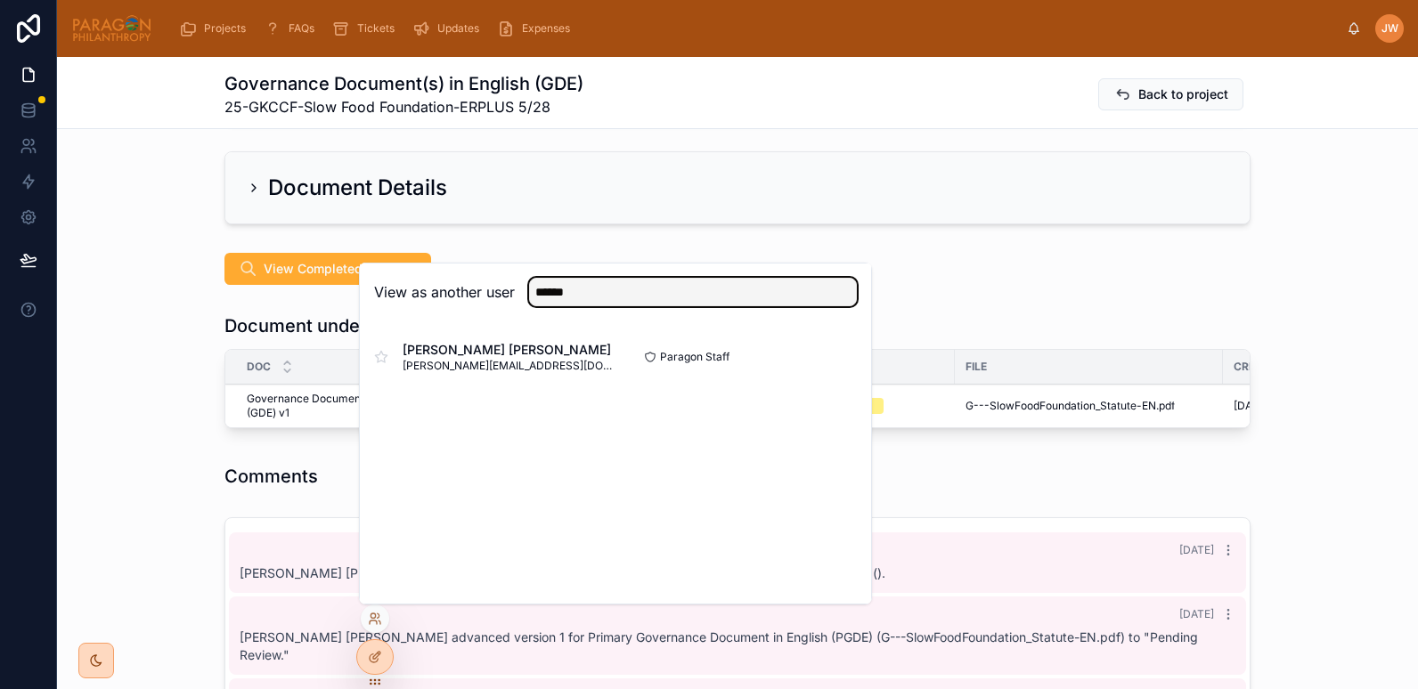
type input "******"
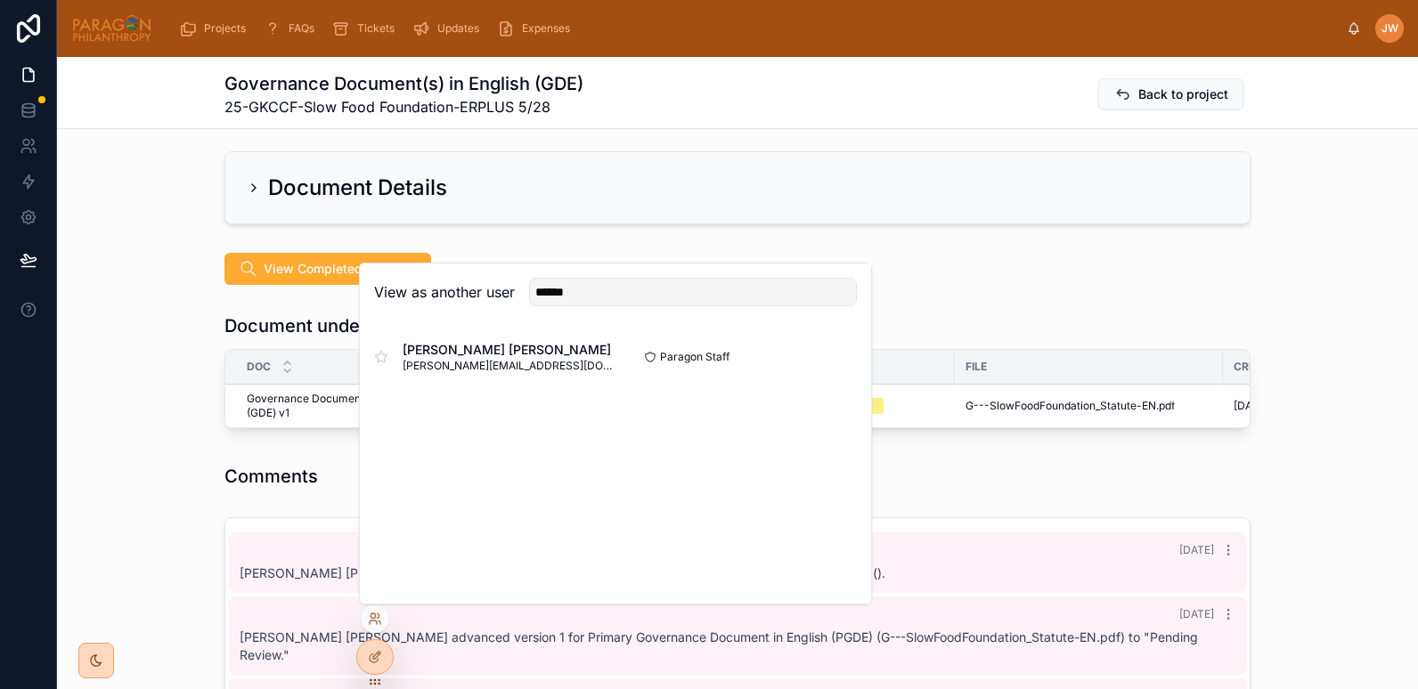
click at [0, 0] on button "Select" at bounding box center [0, 0] width 0 height 0
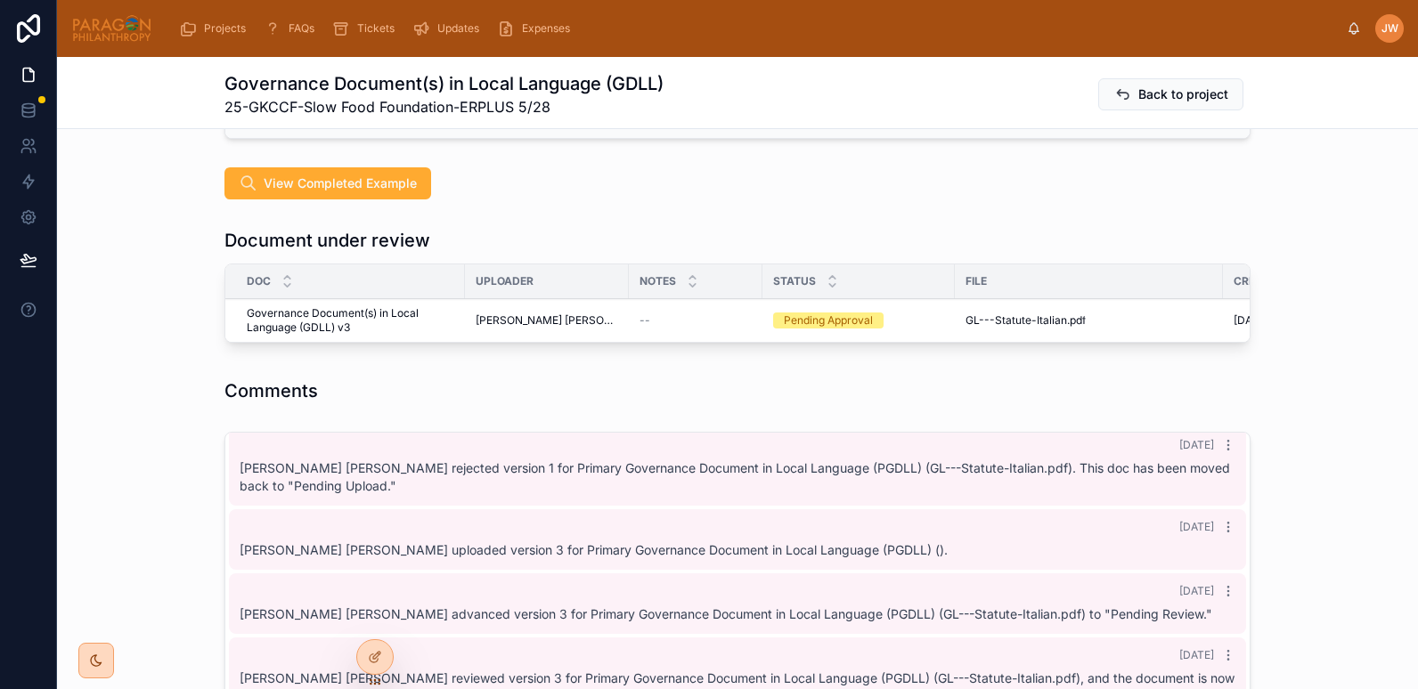
scroll to position [452, 0]
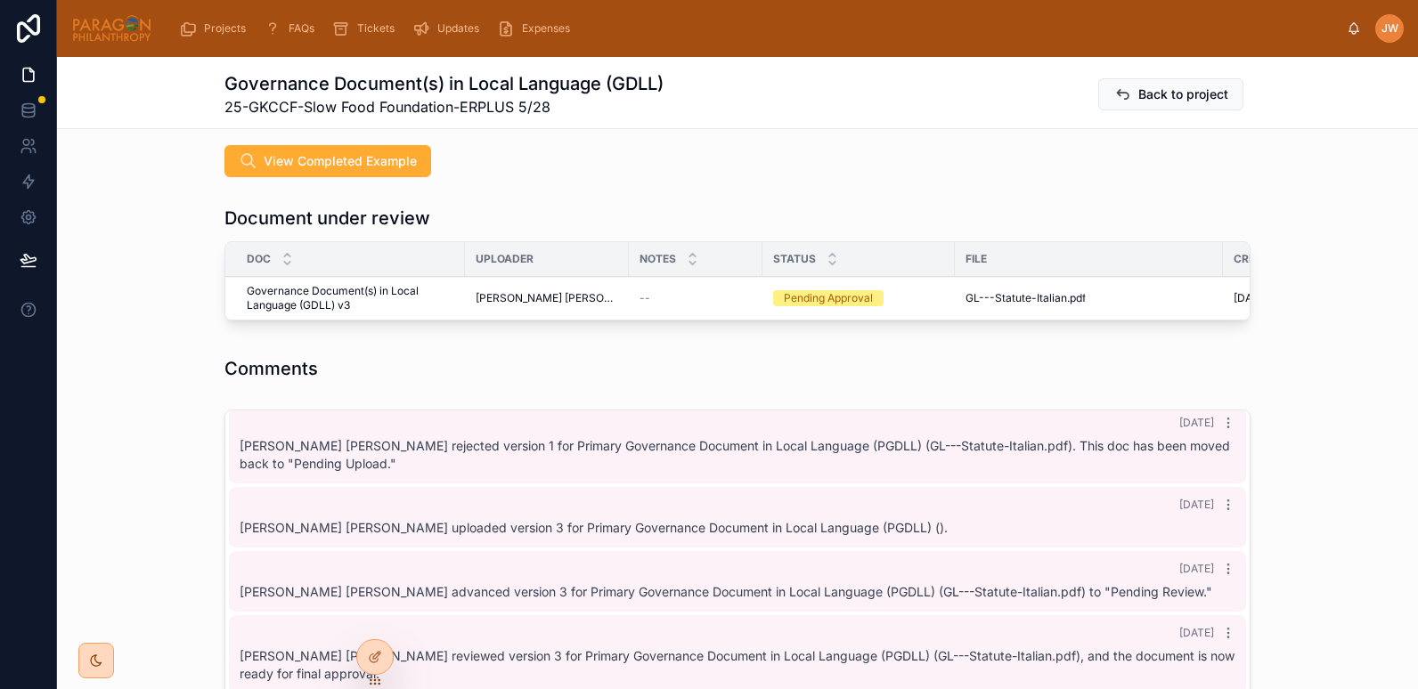
click at [0, 0] on icon at bounding box center [0, 0] width 0 height 0
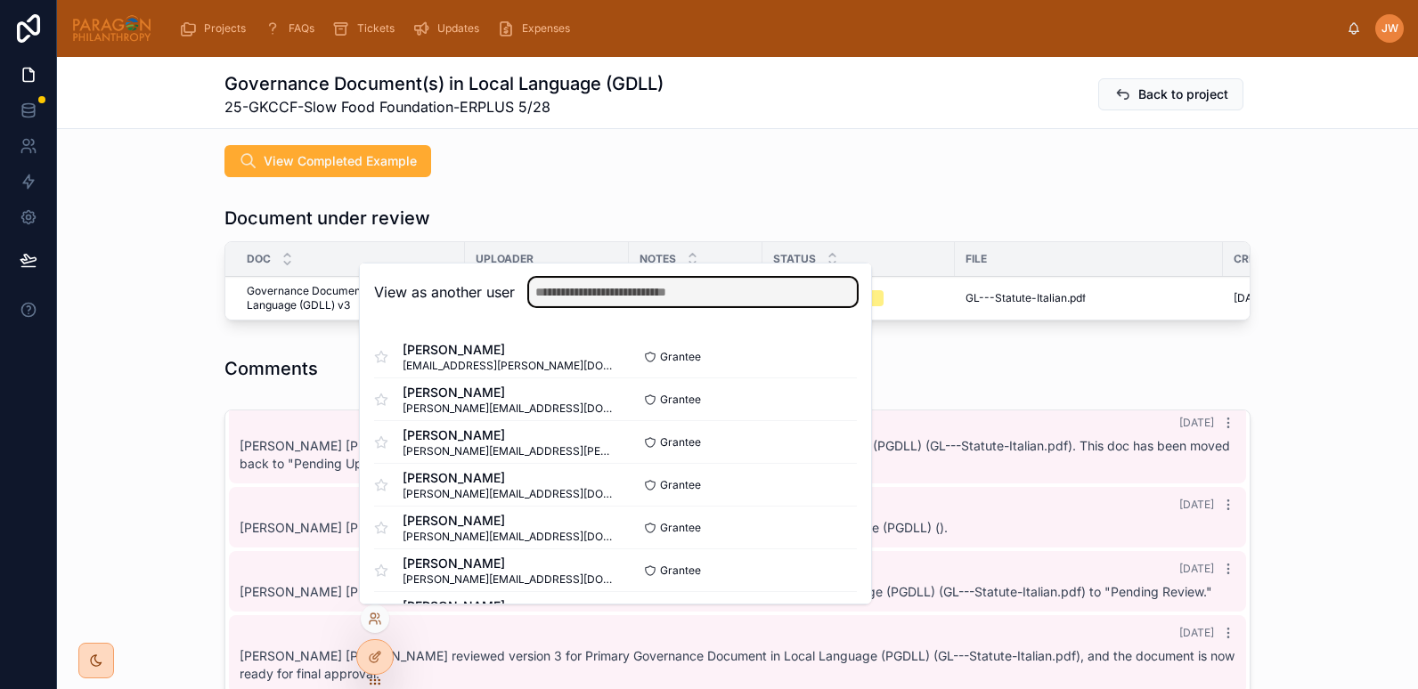
click at [591, 298] on input "text" at bounding box center [693, 292] width 328 height 28
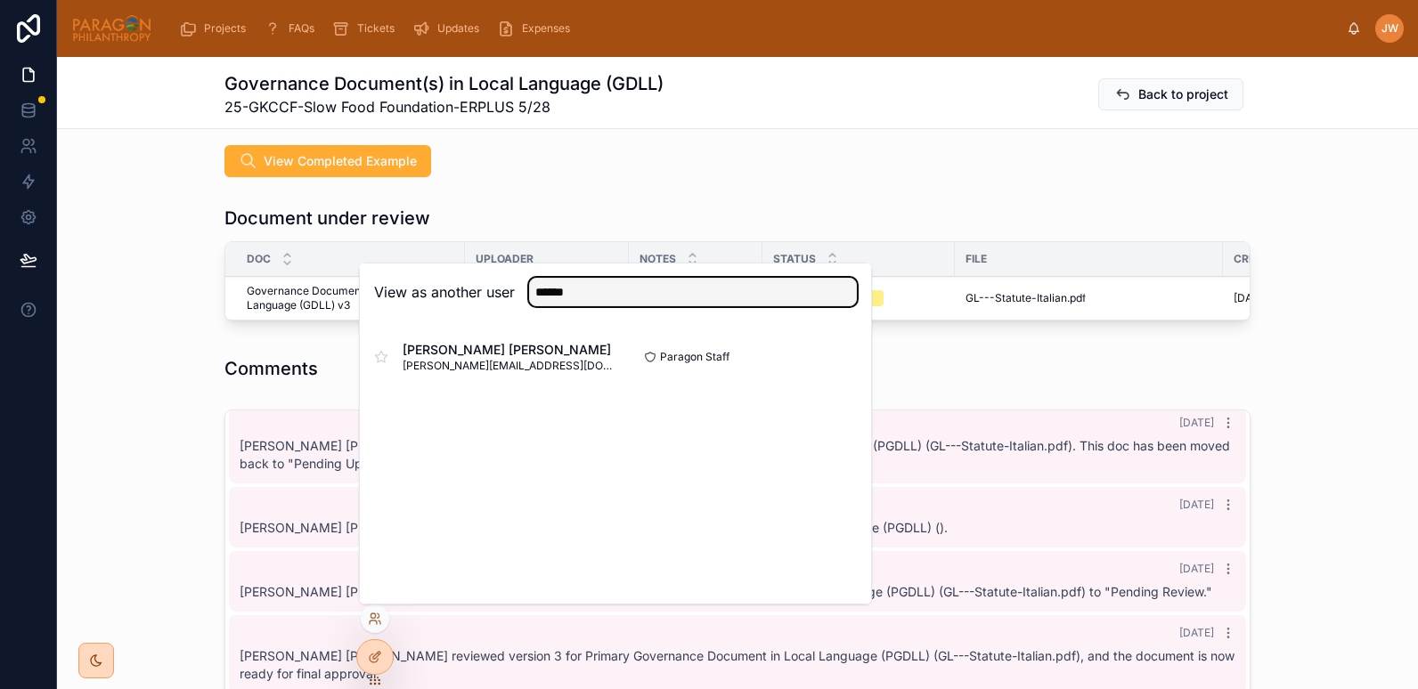
type input "******"
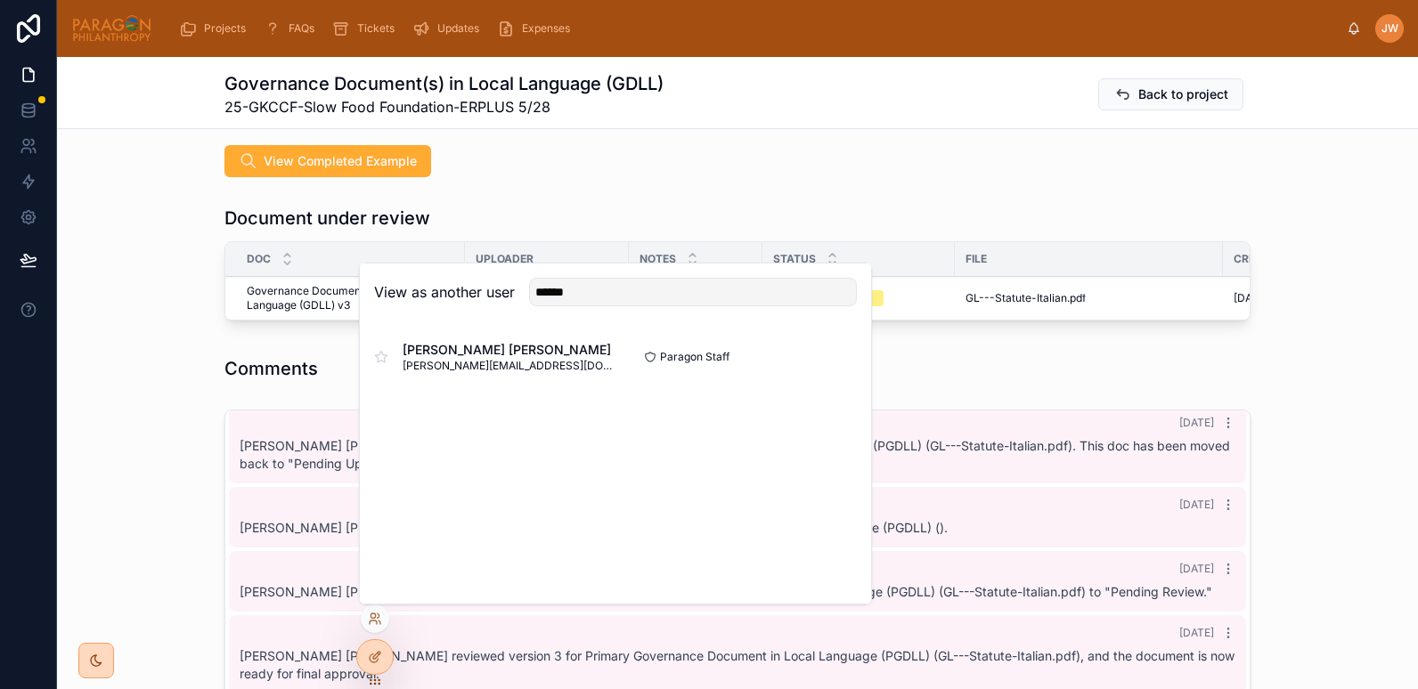
click at [0, 0] on button "Select" at bounding box center [0, 0] width 0 height 0
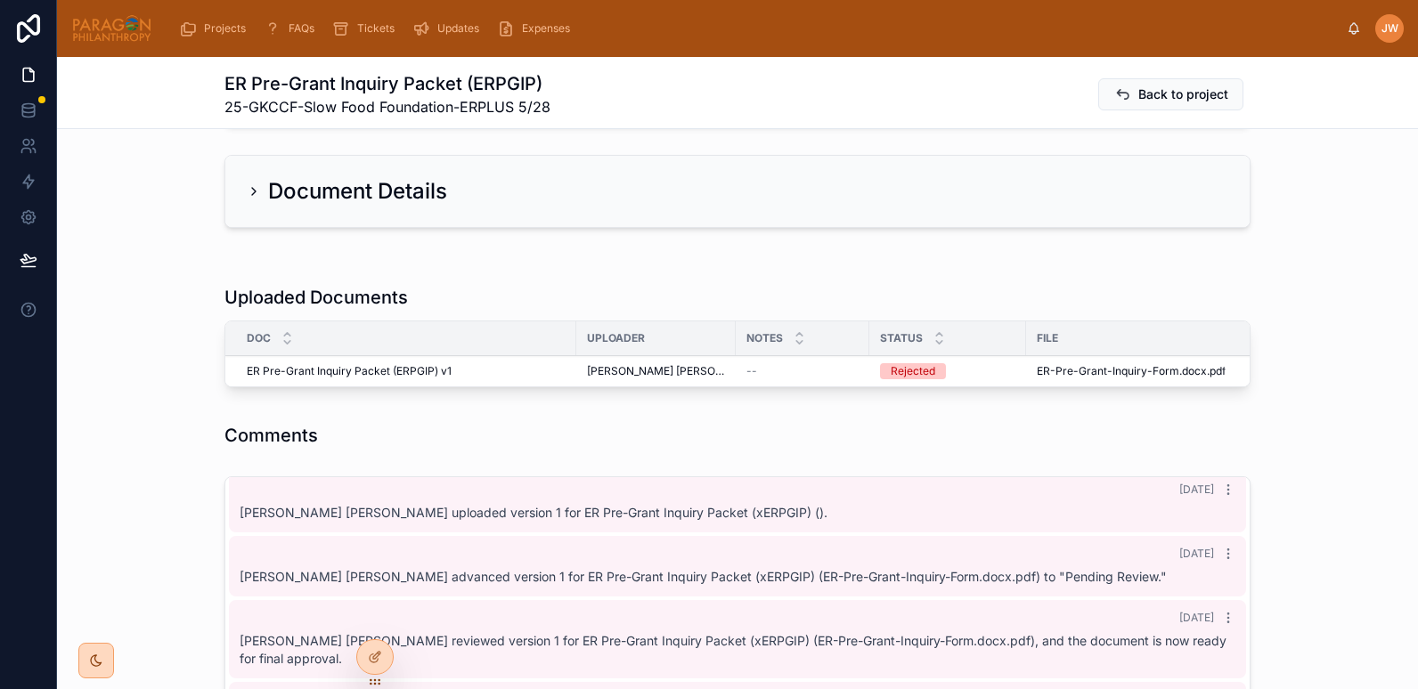
scroll to position [310, 0]
click at [1050, 367] on span "ER-Pre-Grant-Inquiry-Form.docx" at bounding box center [1122, 369] width 170 height 14
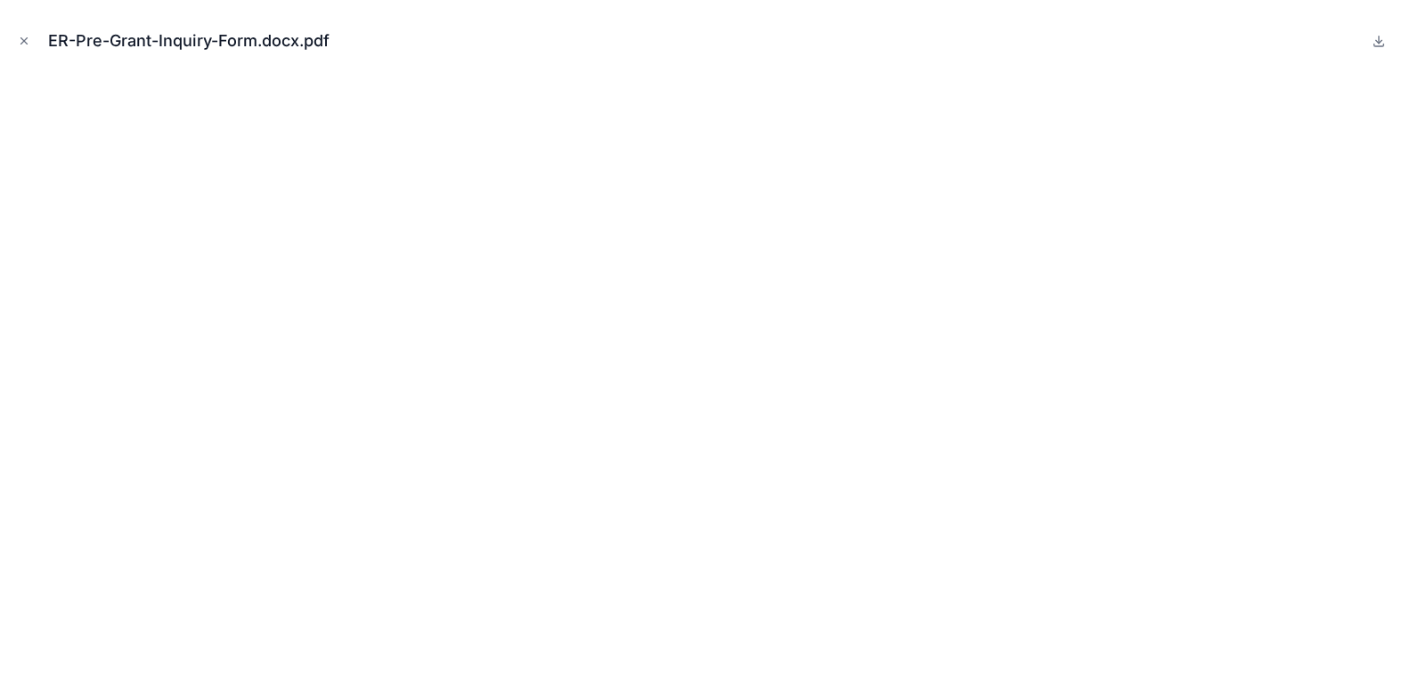
click at [24, 39] on icon "Close modal" at bounding box center [24, 41] width 12 height 12
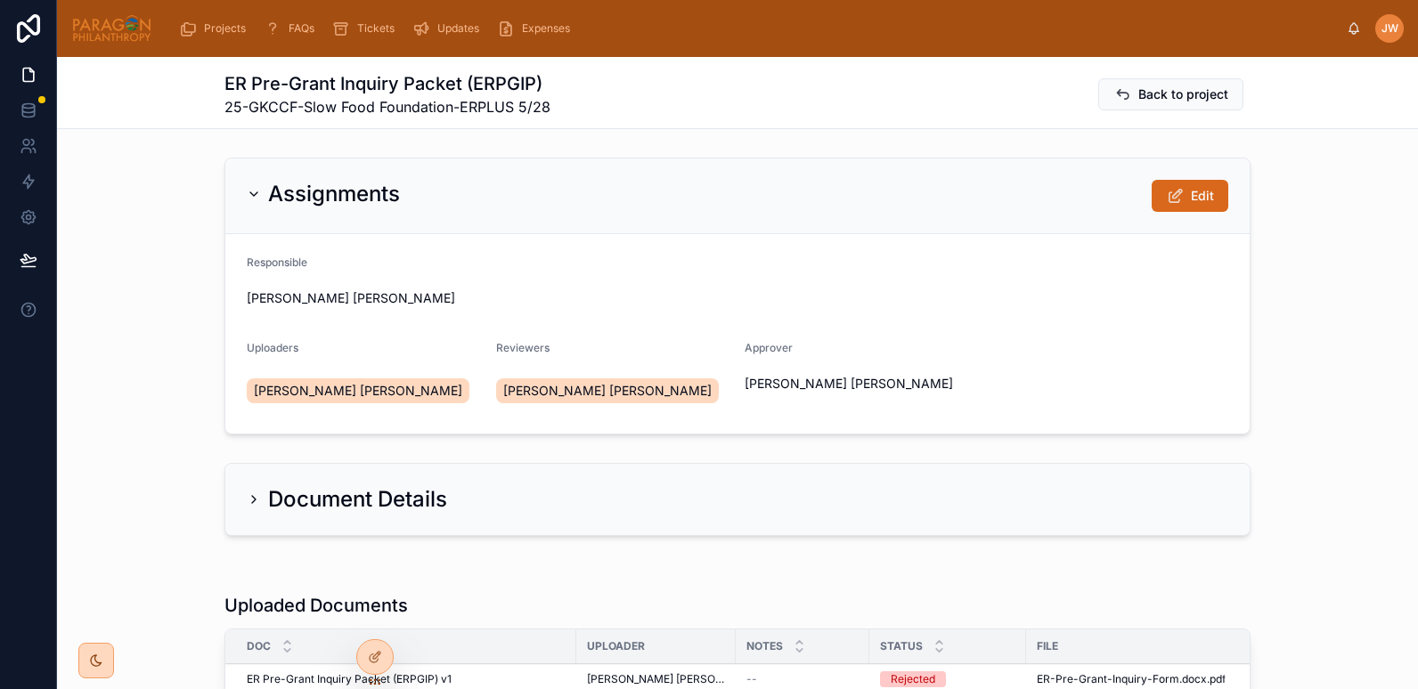
click at [1175, 199] on icon at bounding box center [1175, 196] width 19 height 18
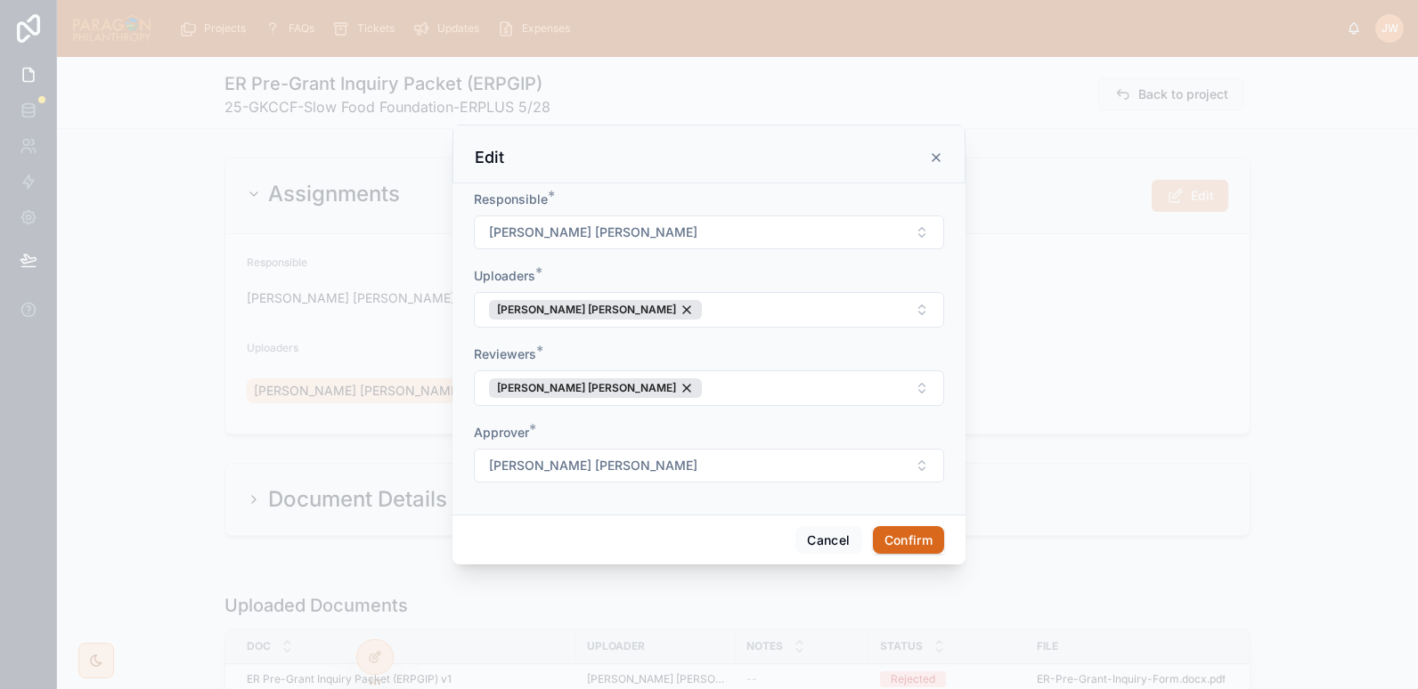
click at [541, 227] on span "Brooke Barrera Sheldon" at bounding box center [593, 233] width 208 height 18
type input "*******"
click at [650, 307] on span "[PERSON_NAME]" at bounding box center [643, 305] width 102 height 18
click at [630, 309] on div "Brooke Barrera Sheldon" at bounding box center [595, 310] width 213 height 20
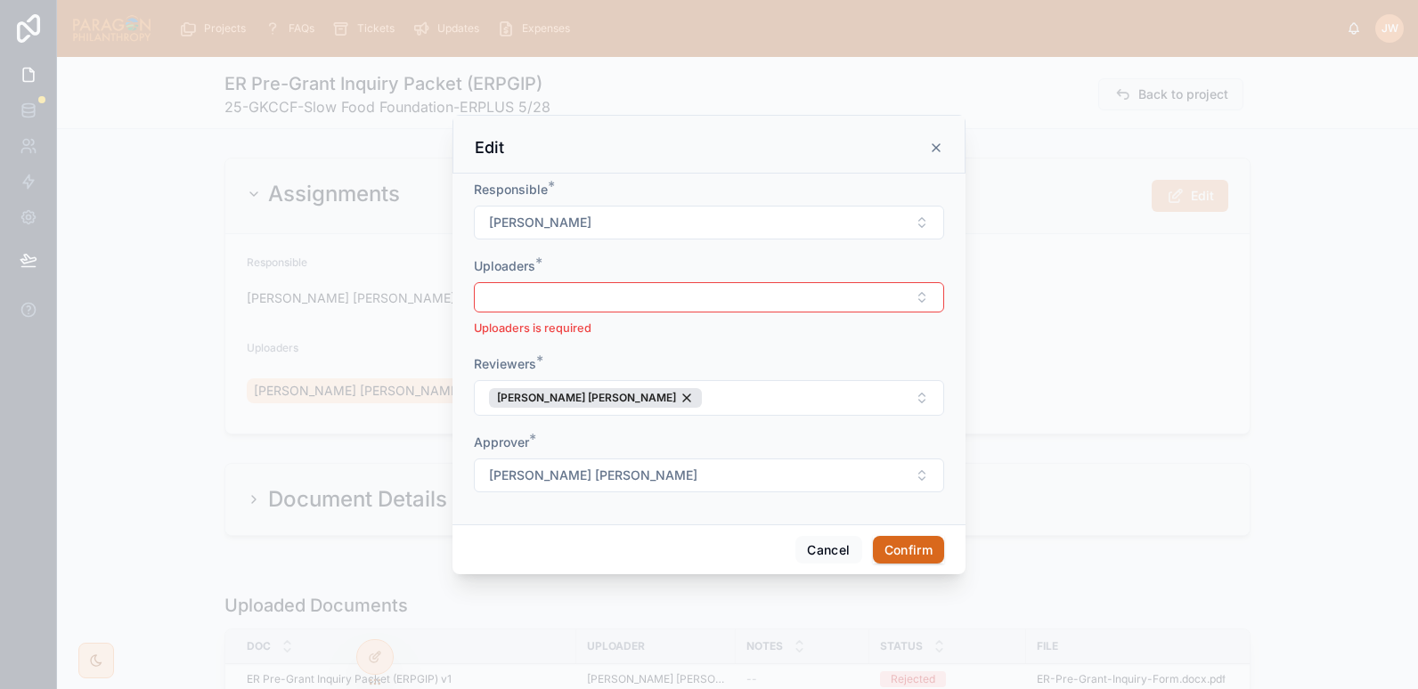
click at [597, 306] on button "Select Button" at bounding box center [709, 297] width 470 height 30
type input "*******"
click at [647, 367] on span "[PERSON_NAME]" at bounding box center [643, 368] width 102 height 18
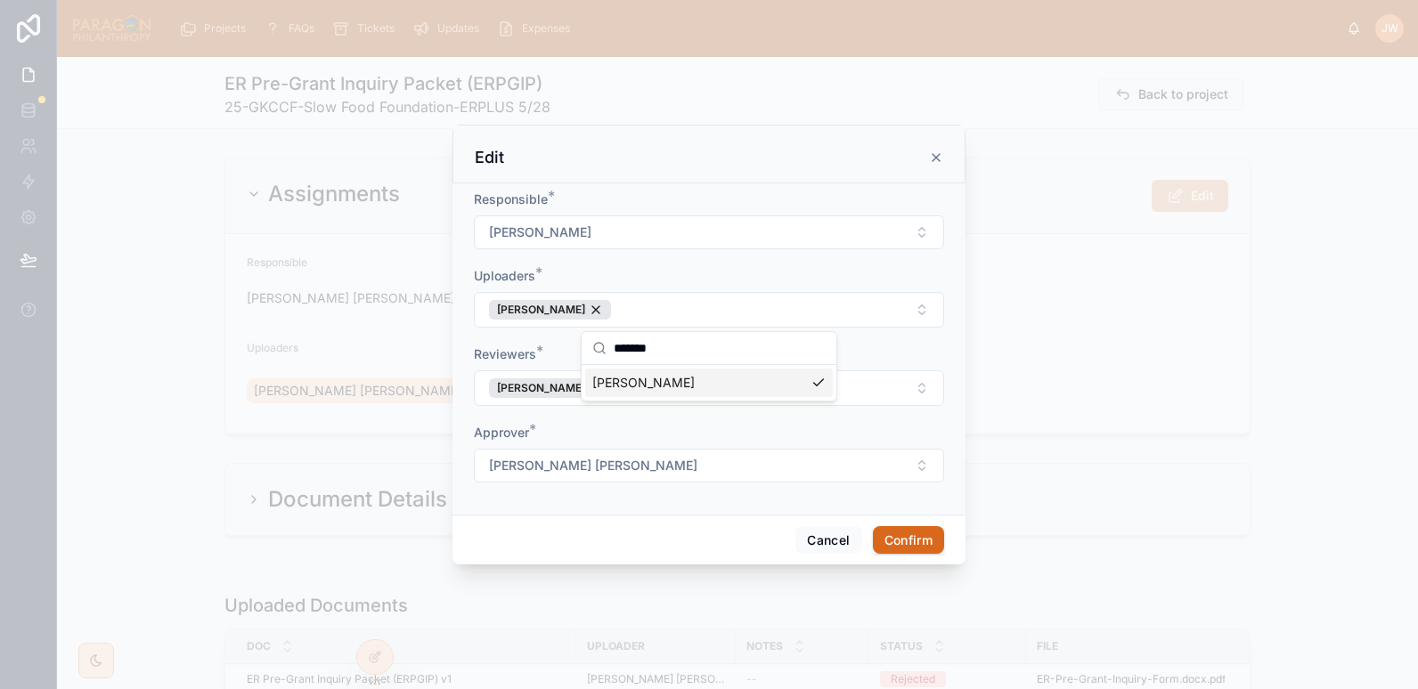
click at [882, 388] on button "Brooke Barrera Sheldon" at bounding box center [709, 388] width 470 height 36
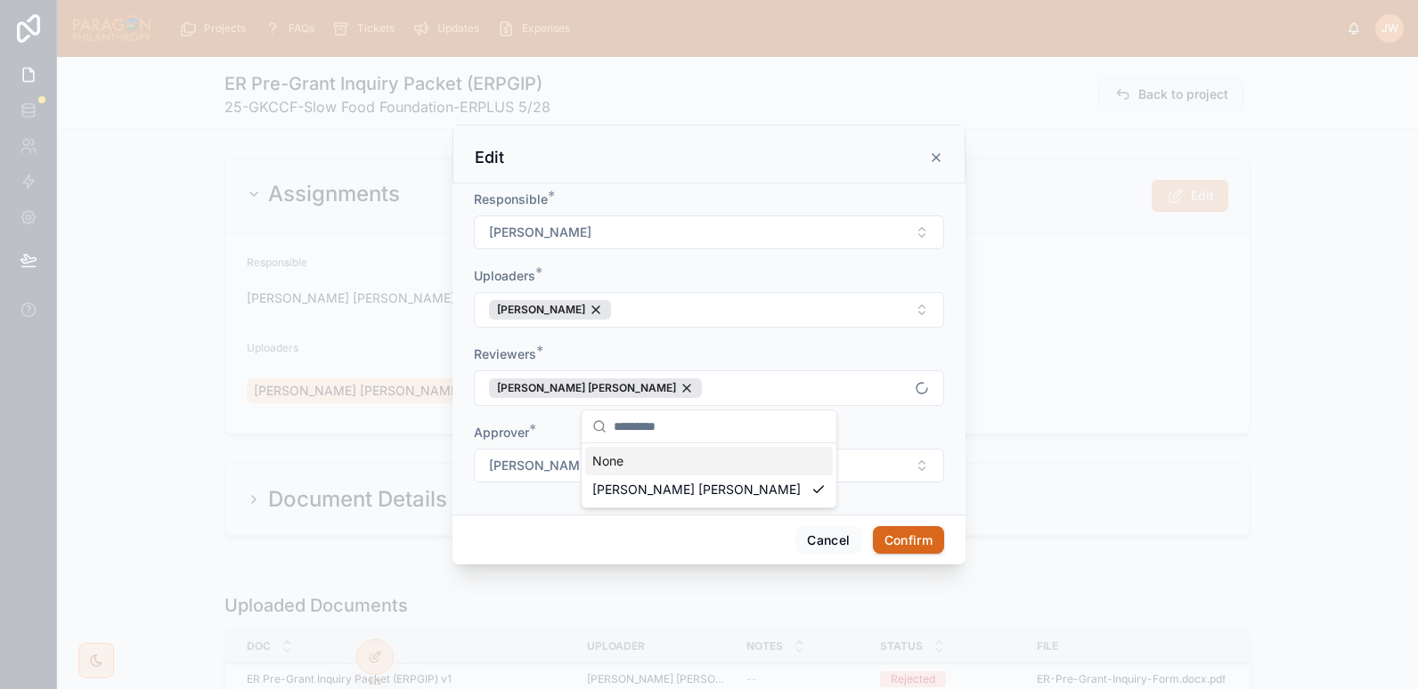
click at [632, 387] on div "Brooke Barrera Sheldon" at bounding box center [595, 388] width 213 height 20
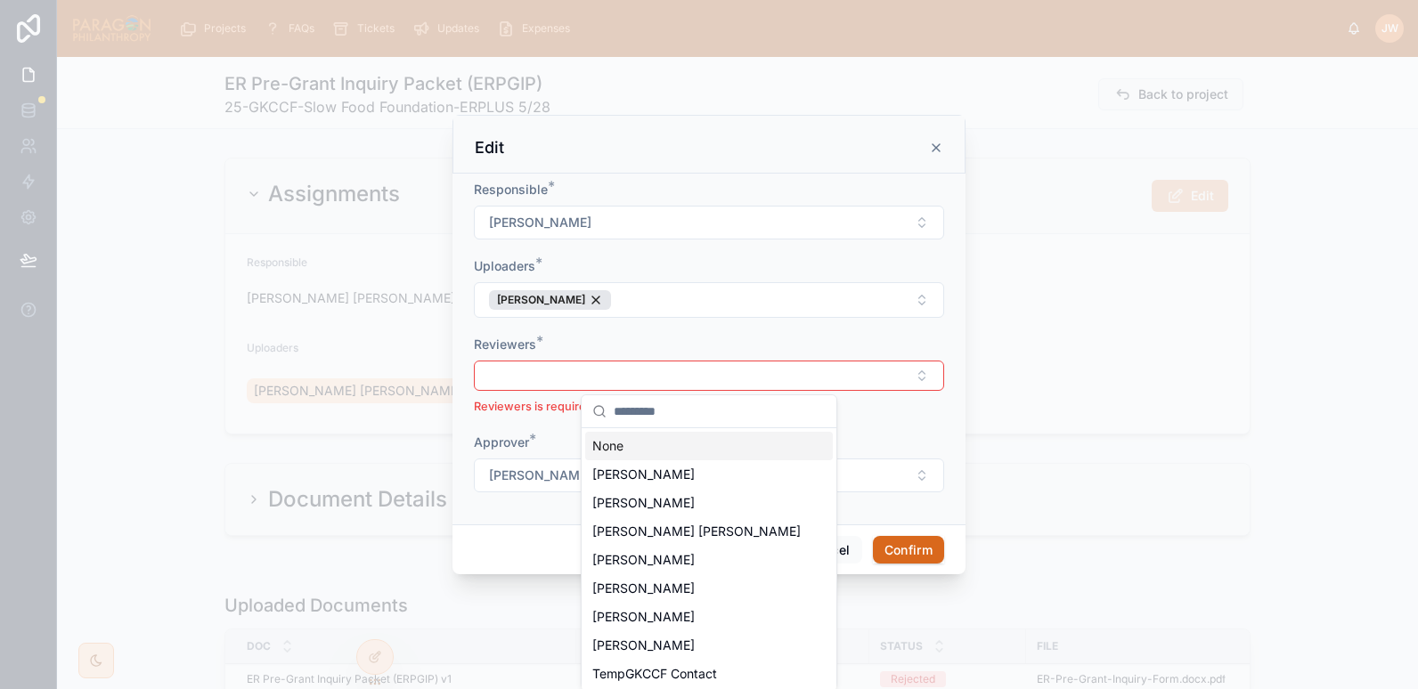
click at [629, 387] on button "Select Button" at bounding box center [709, 376] width 470 height 30
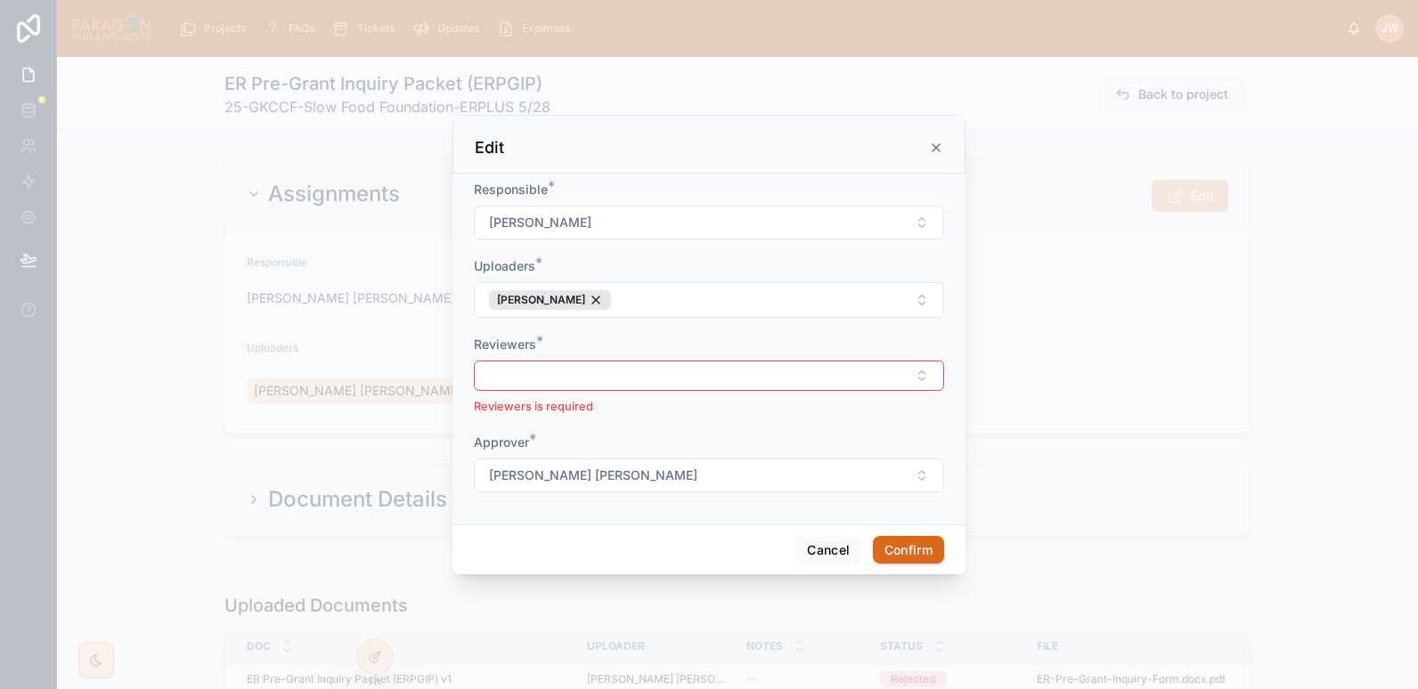
click at [555, 381] on button "Select Button" at bounding box center [709, 376] width 470 height 30
type input "*******"
click at [635, 445] on span "[PERSON_NAME]" at bounding box center [643, 446] width 102 height 18
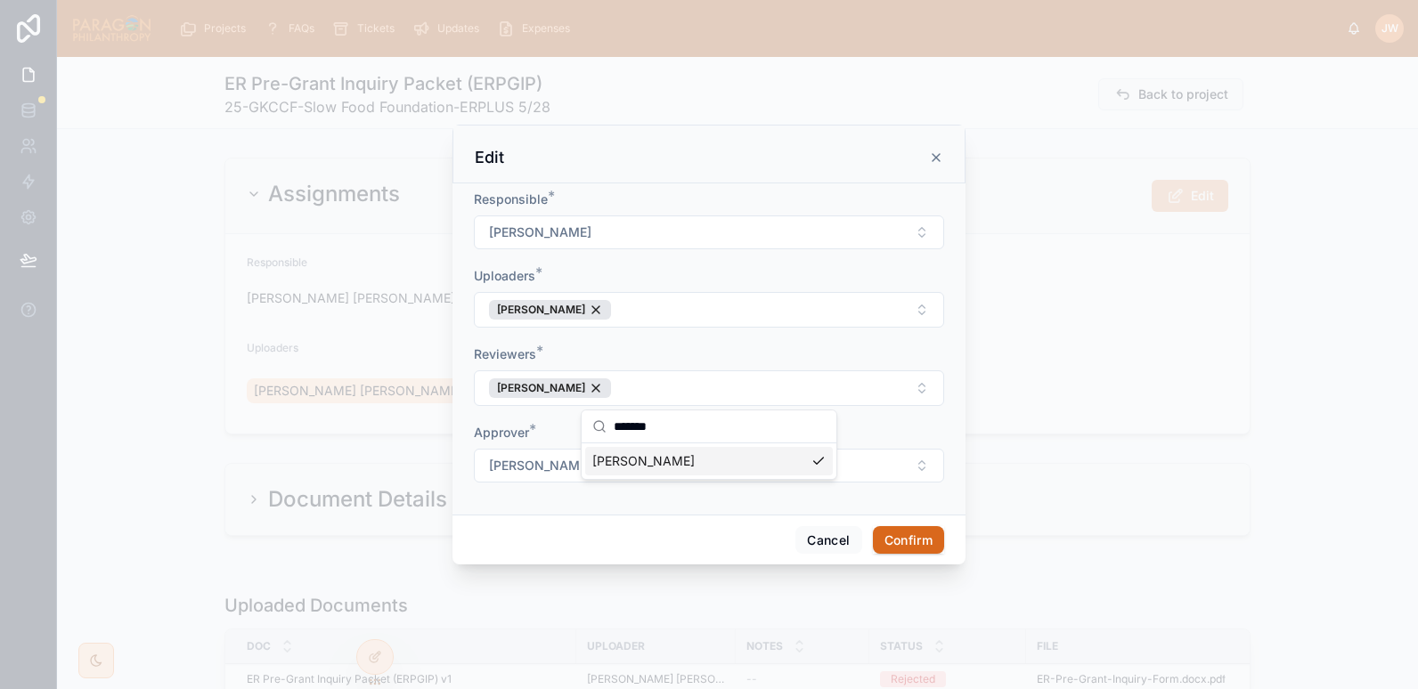
click at [545, 469] on span "Brooke Barrera Sheldon" at bounding box center [593, 466] width 208 height 18
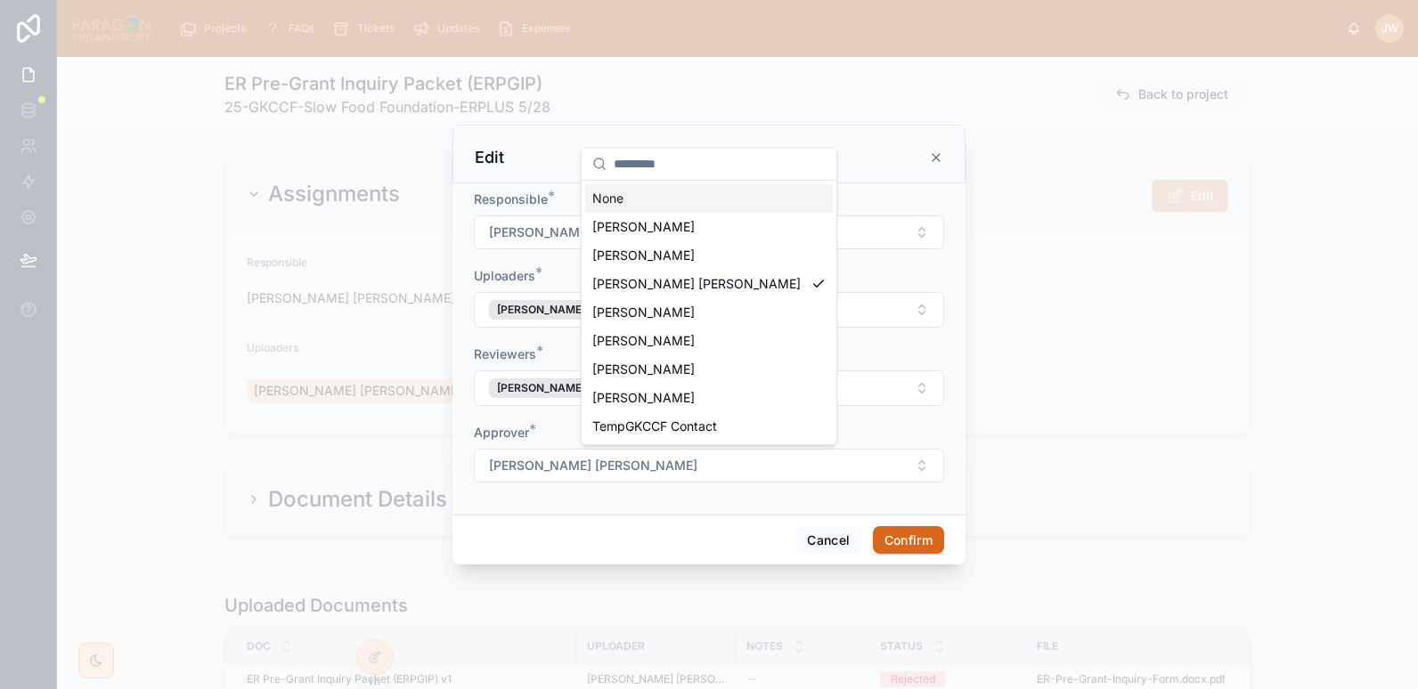
click at [595, 467] on span "Brooke Barrera Sheldon" at bounding box center [593, 466] width 208 height 18
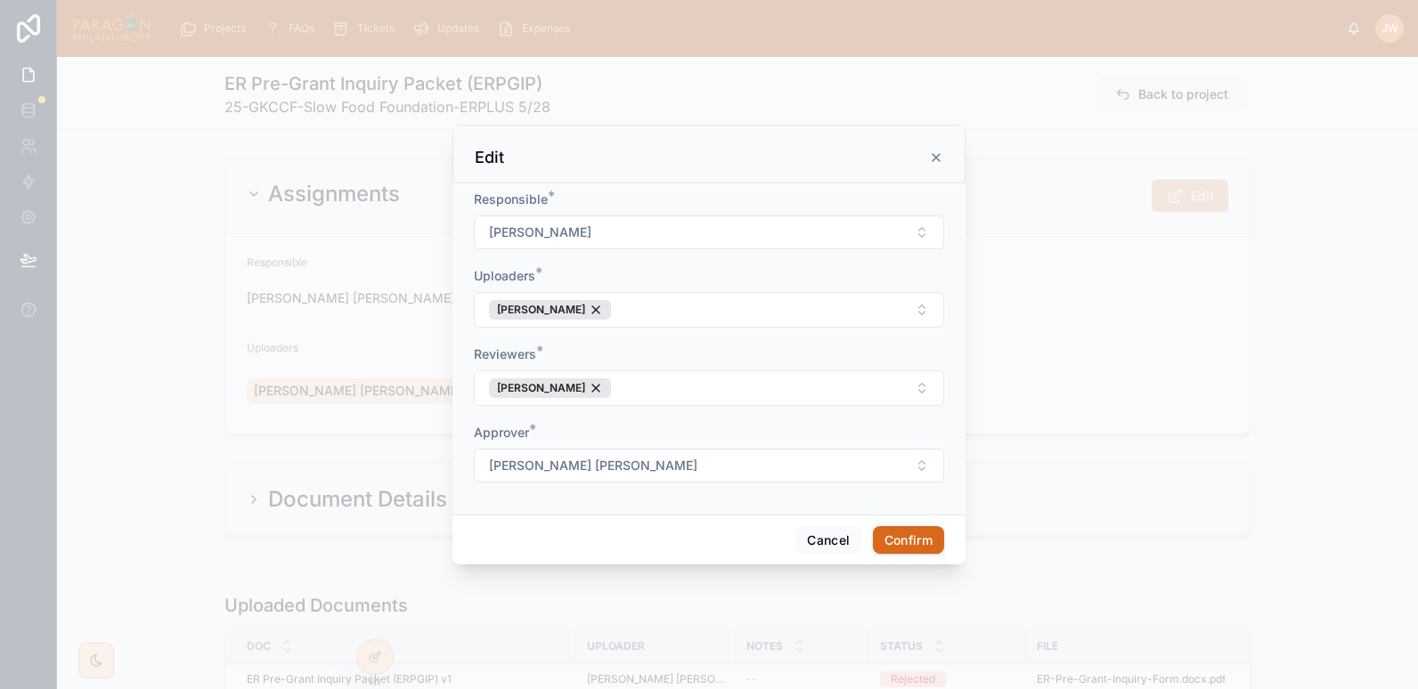
click at [595, 467] on span "Brooke Barrera Sheldon" at bounding box center [593, 466] width 208 height 18
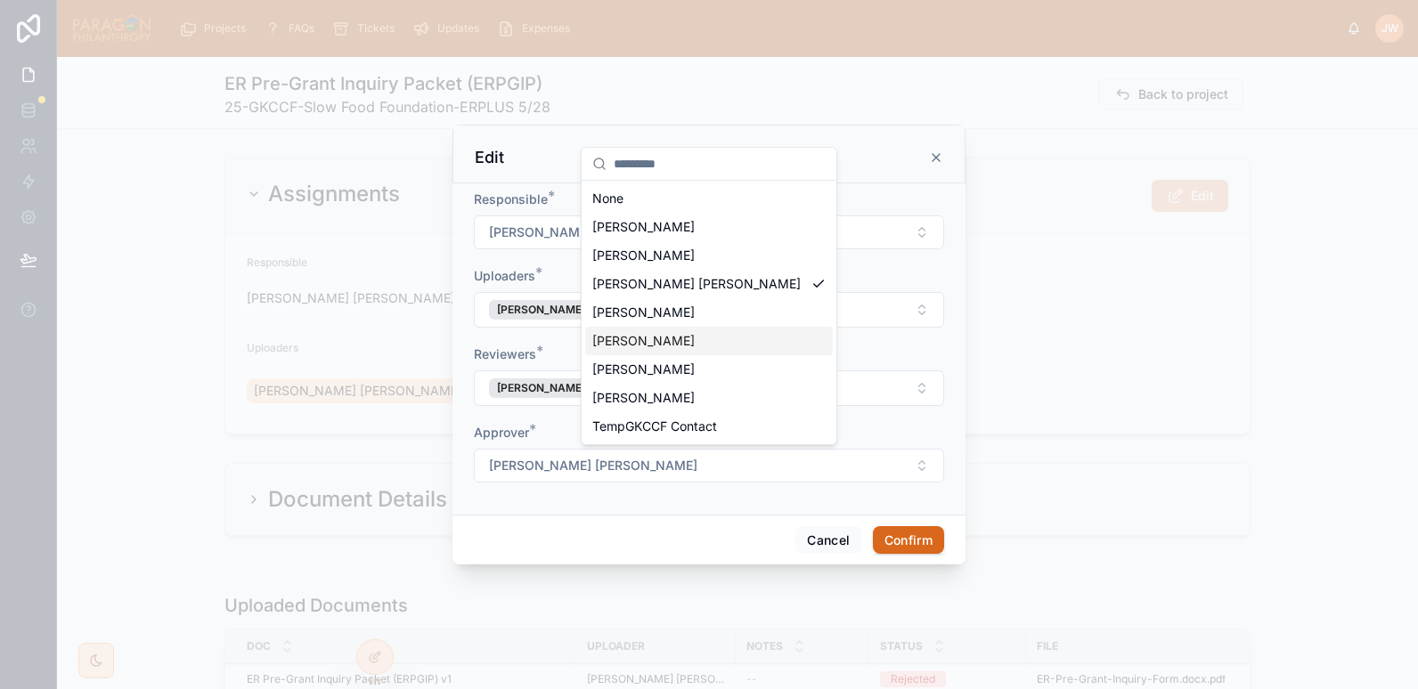
click at [631, 344] on span "[PERSON_NAME]" at bounding box center [643, 341] width 102 height 18
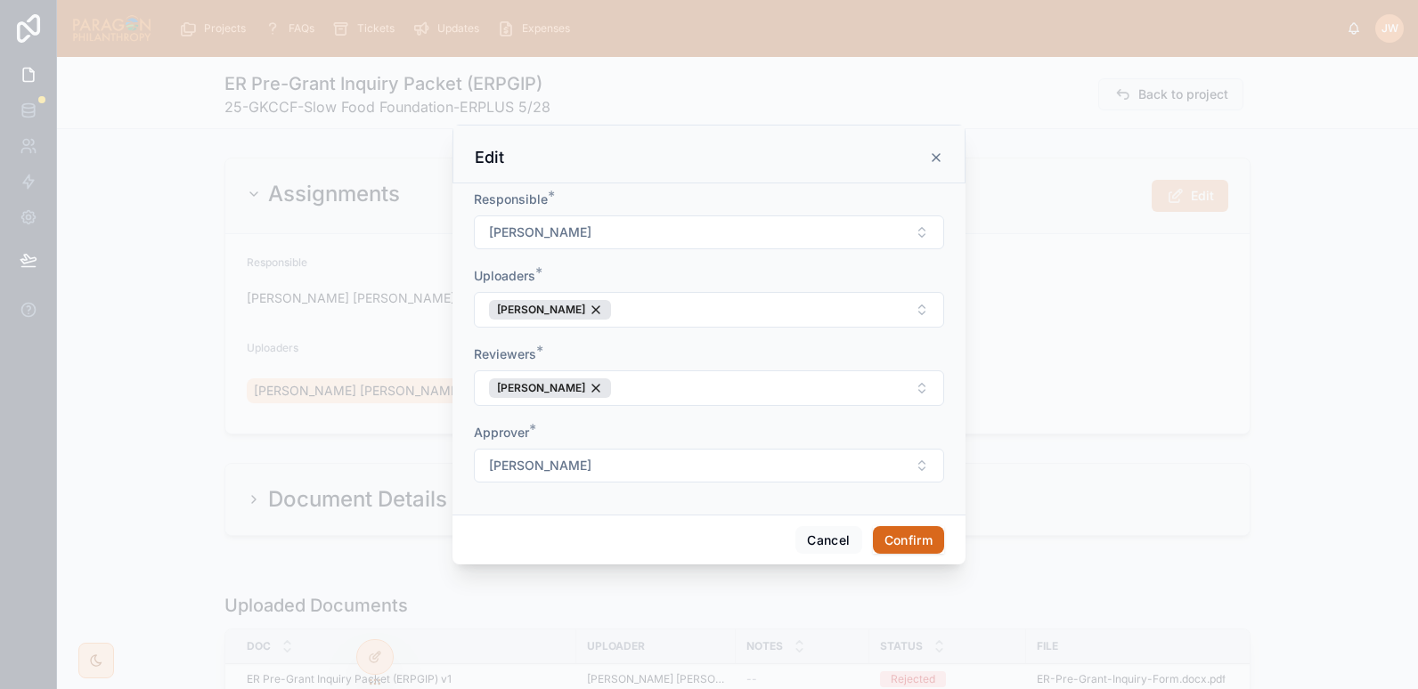
click at [908, 539] on button "Confirm" at bounding box center [908, 540] width 71 height 28
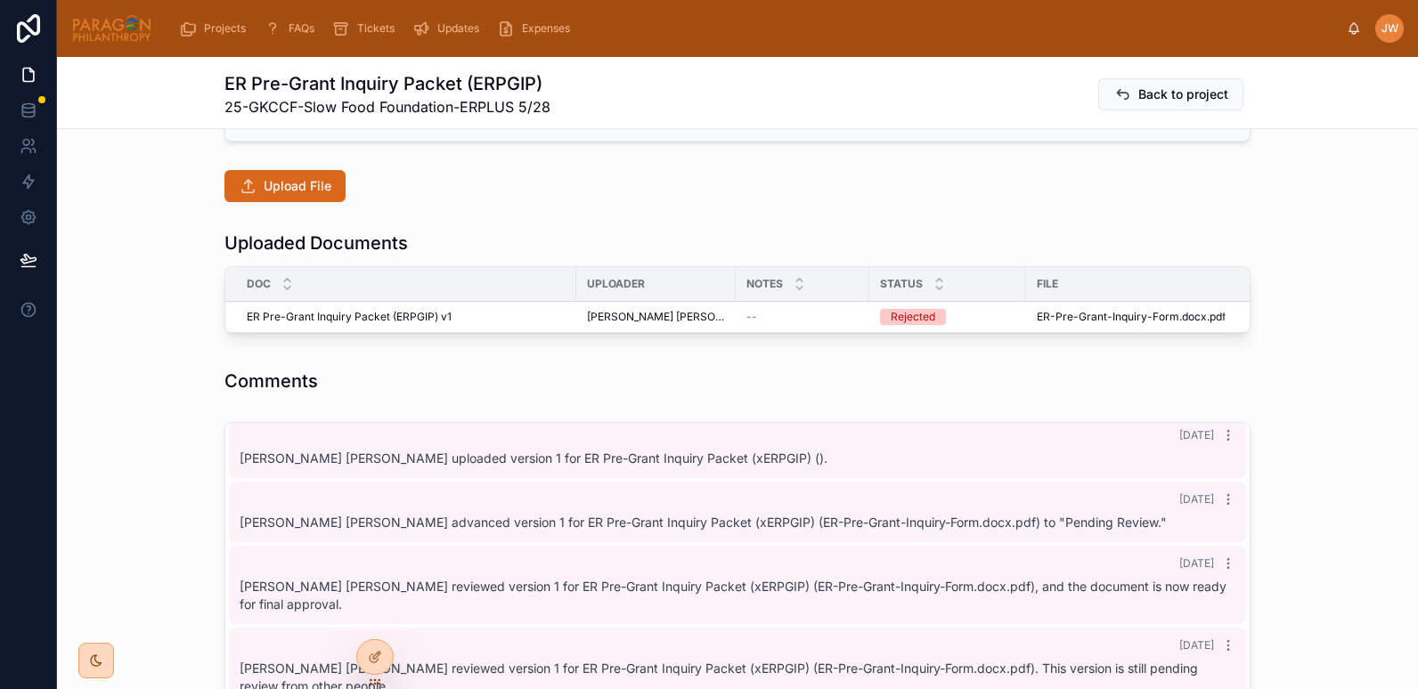
scroll to position [395, 0]
click at [284, 186] on span "Upload File" at bounding box center [298, 185] width 68 height 18
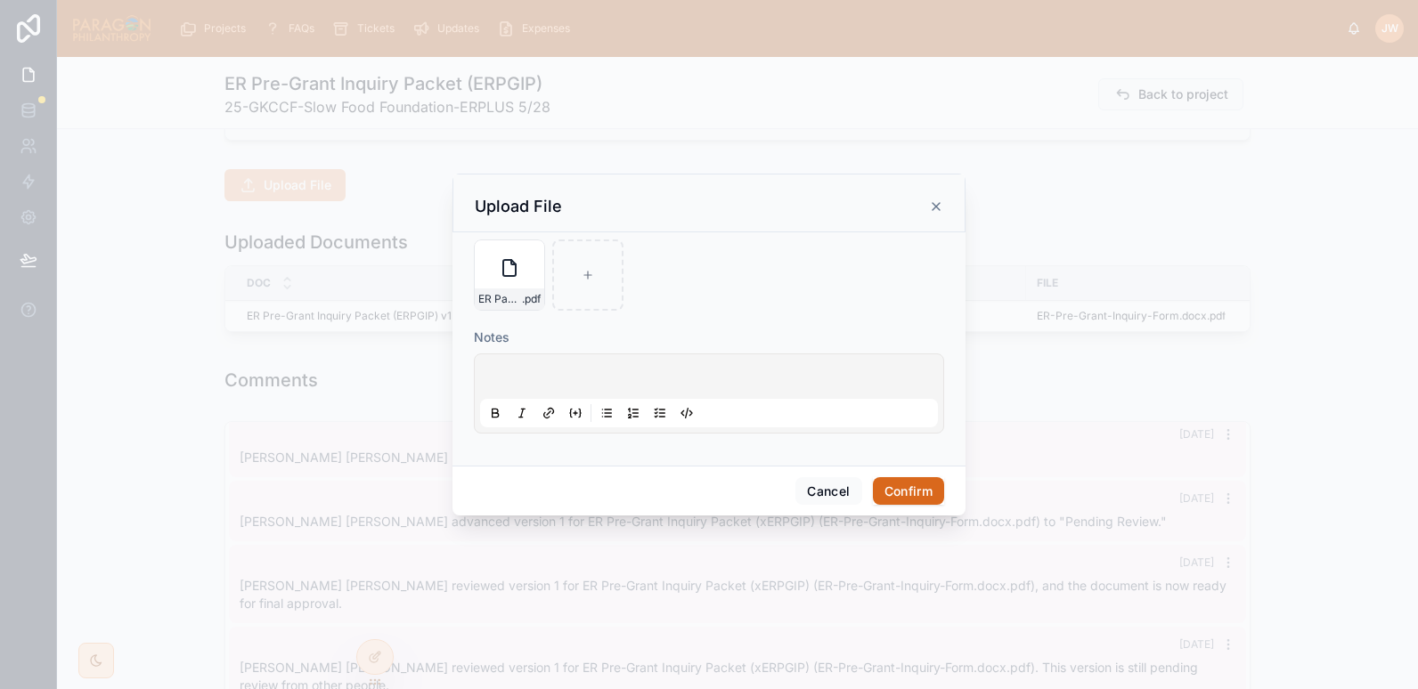
click at [904, 496] on button "Confirm" at bounding box center [908, 491] width 71 height 28
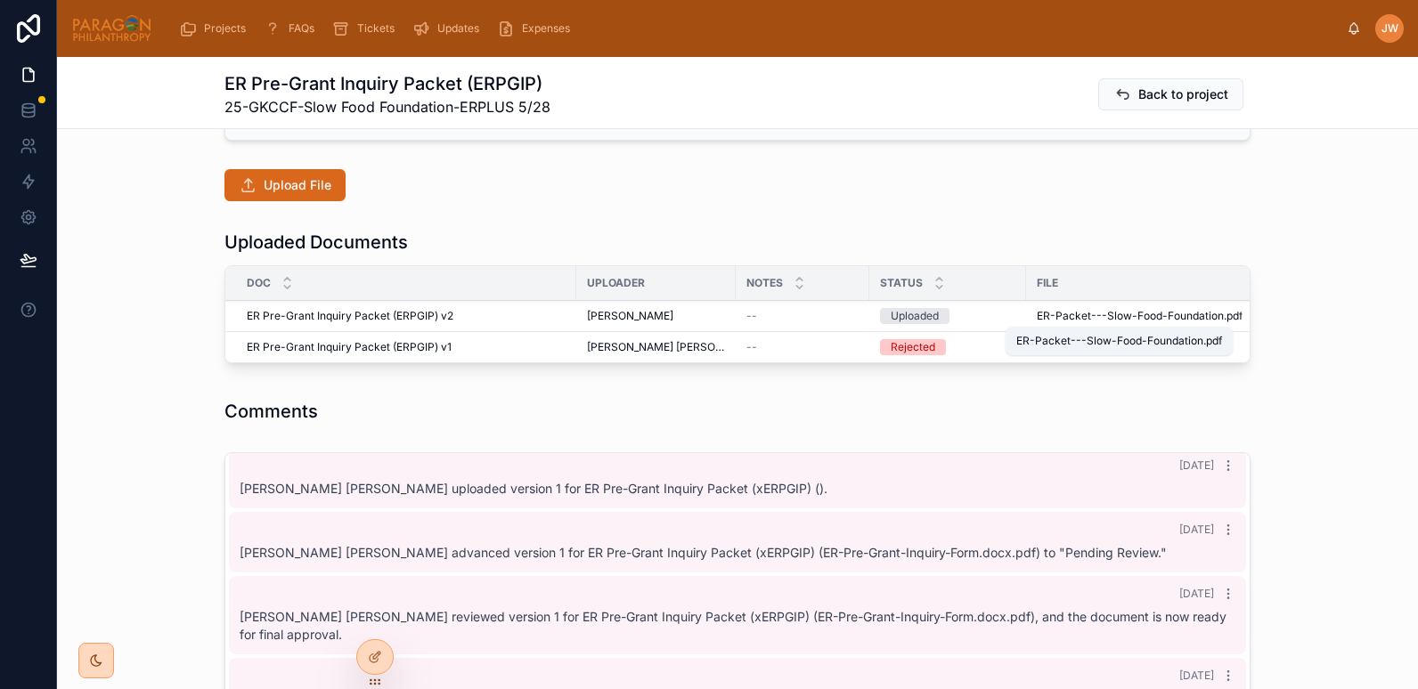
click at [1037, 314] on span "ER-Packet---Slow-Food-Foundation" at bounding box center [1130, 316] width 187 height 14
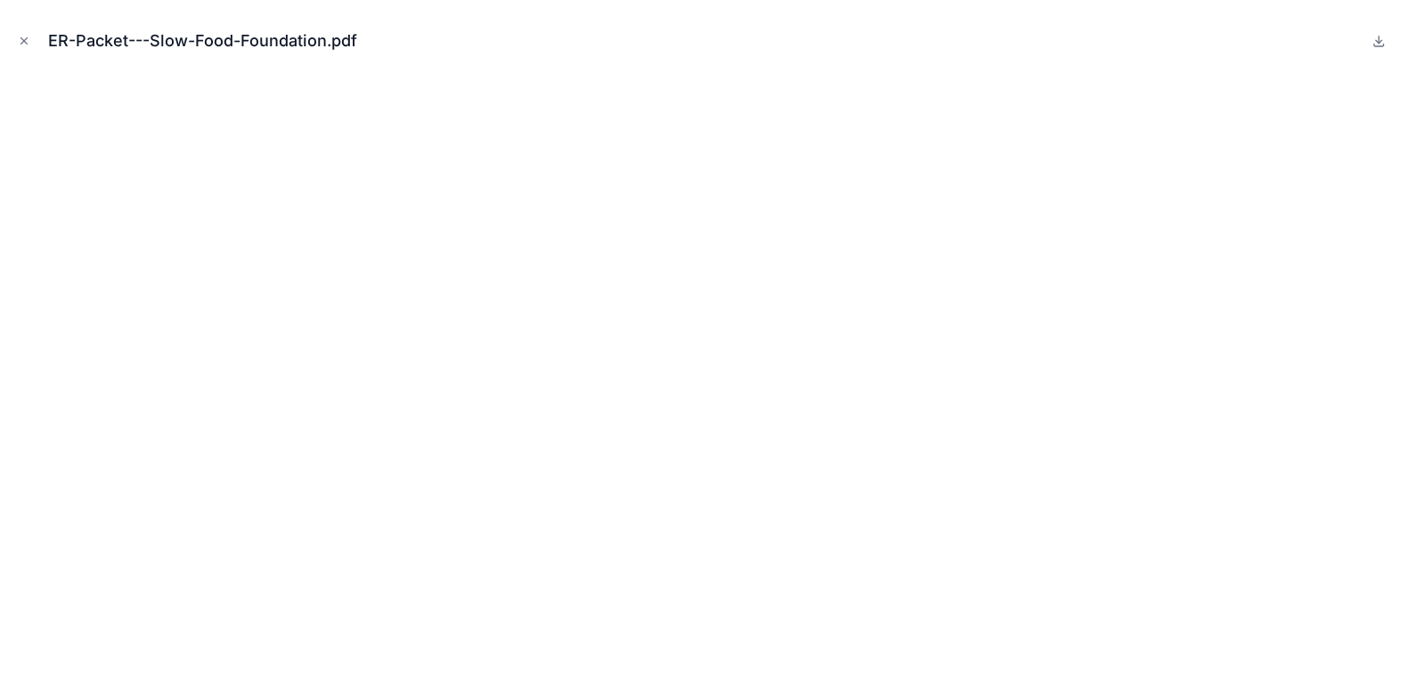
click at [18, 44] on icon "Close modal" at bounding box center [24, 41] width 12 height 12
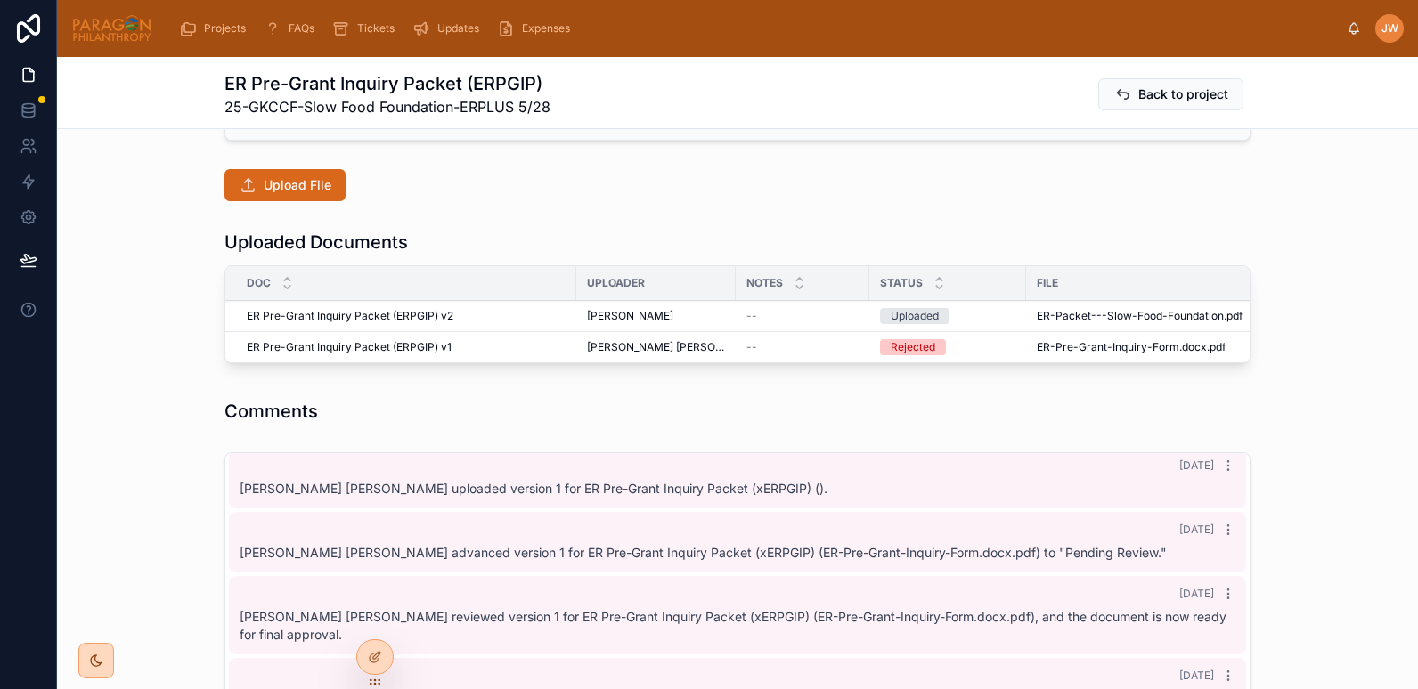
click at [0, 0] on icon at bounding box center [0, 0] width 0 height 0
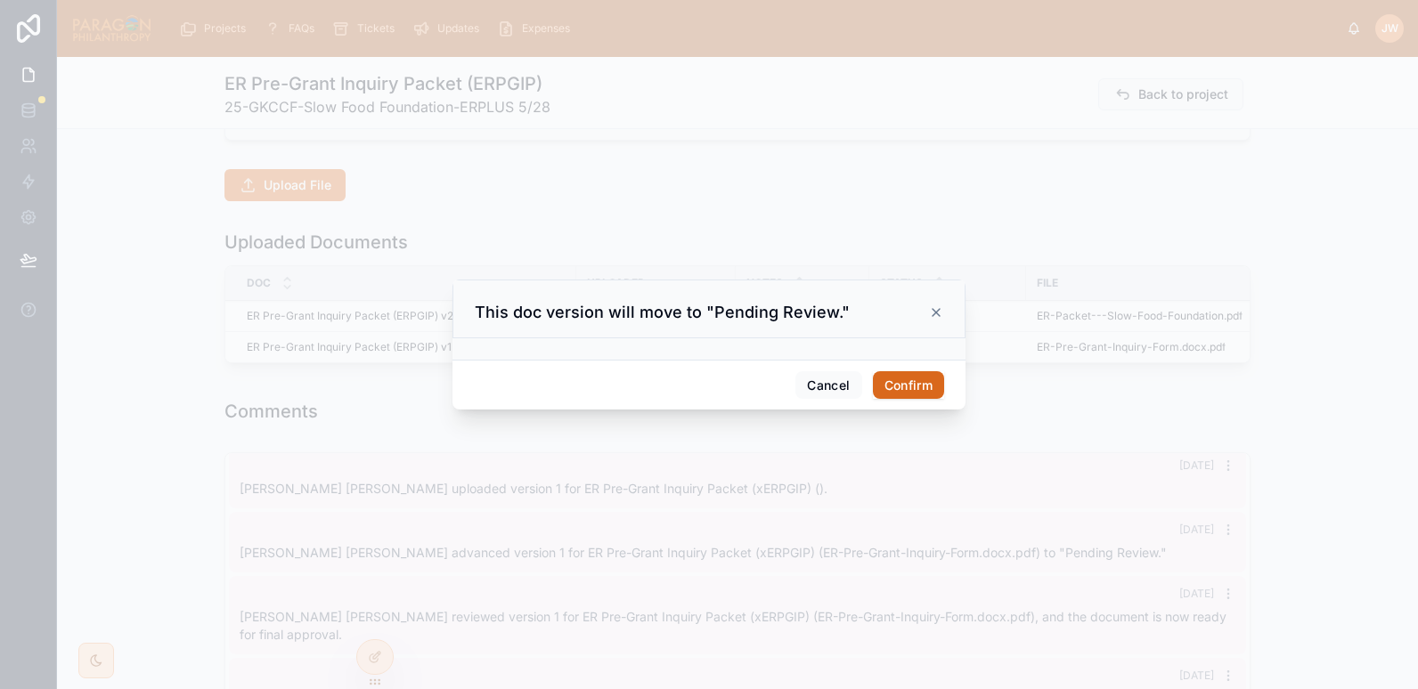
click at [907, 378] on button "Confirm" at bounding box center [908, 385] width 71 height 28
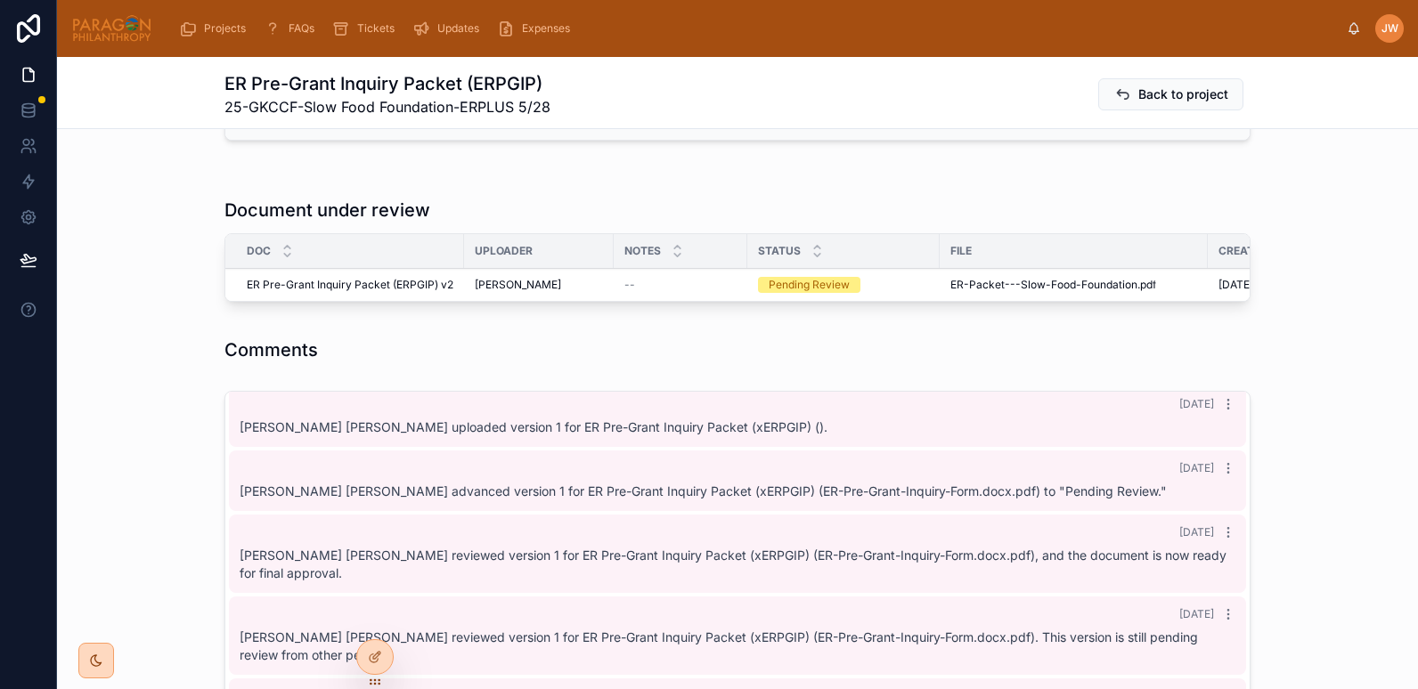
click at [0, 0] on icon at bounding box center [0, 0] width 0 height 0
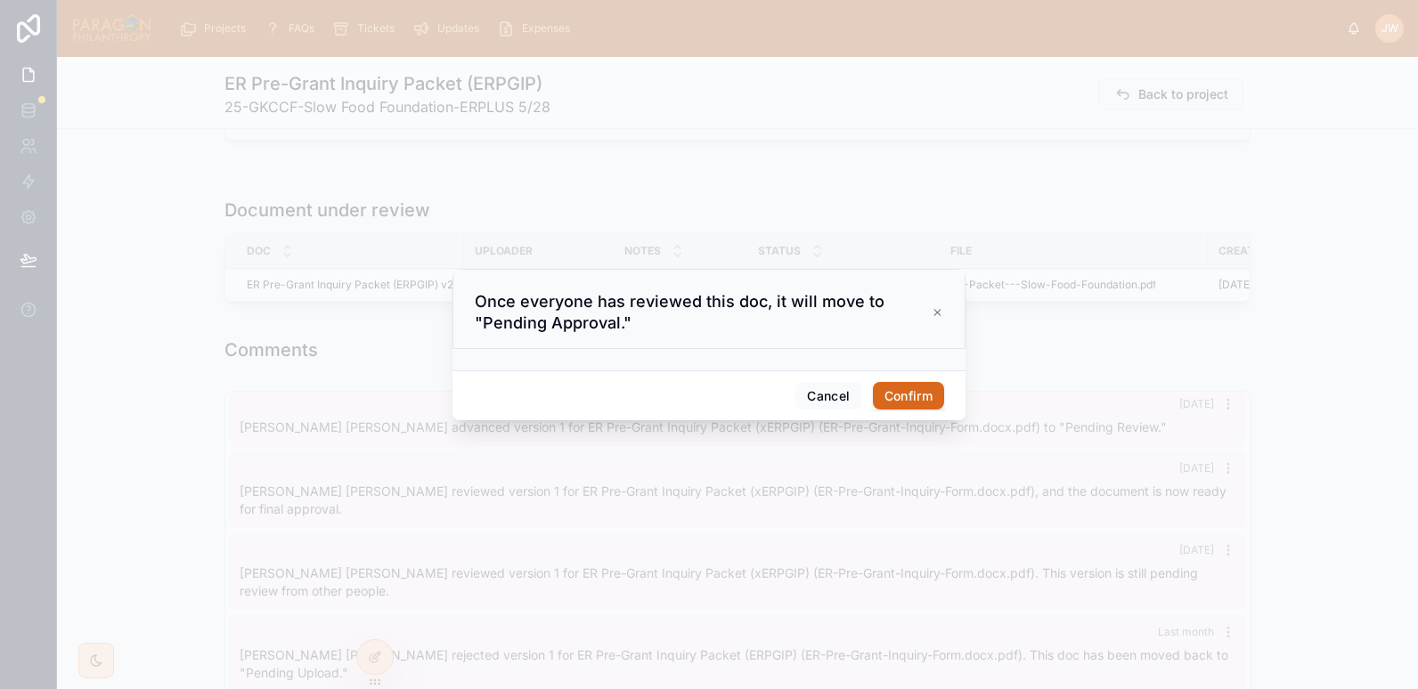
click at [904, 394] on button "Confirm" at bounding box center [908, 396] width 71 height 28
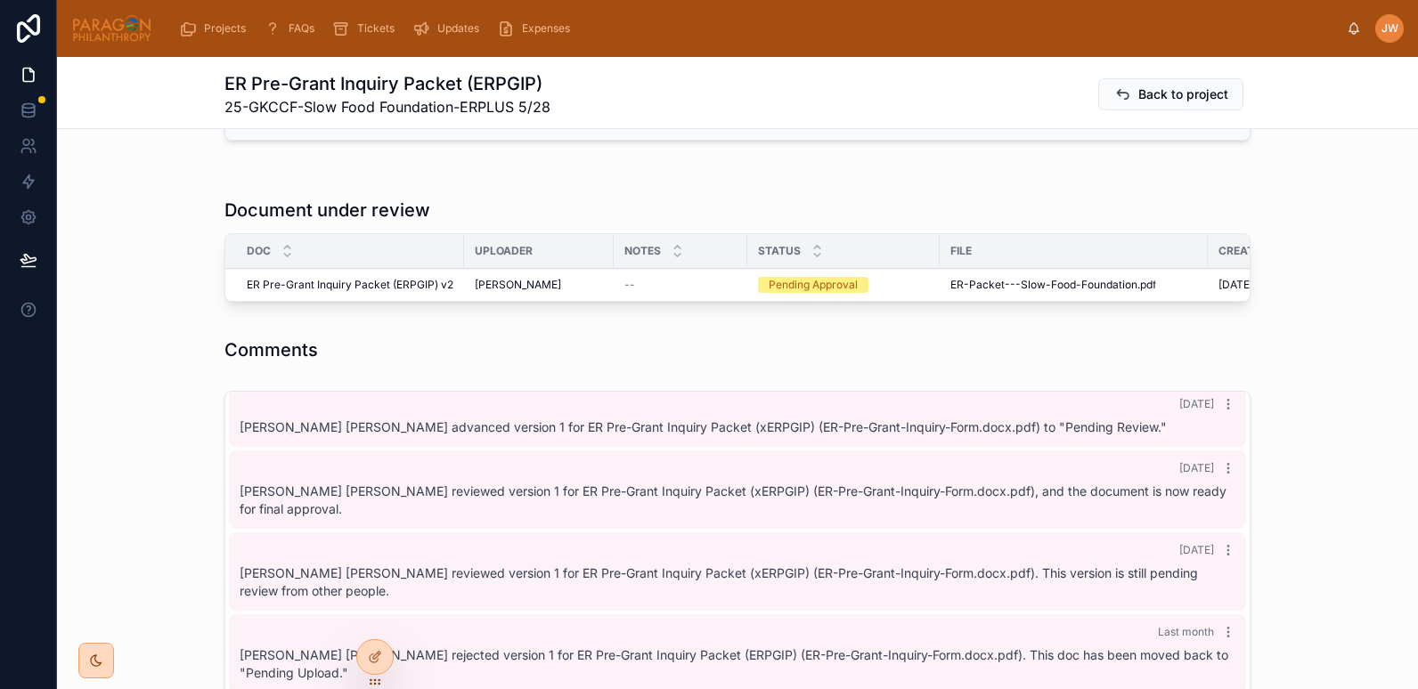
scroll to position [166, 0]
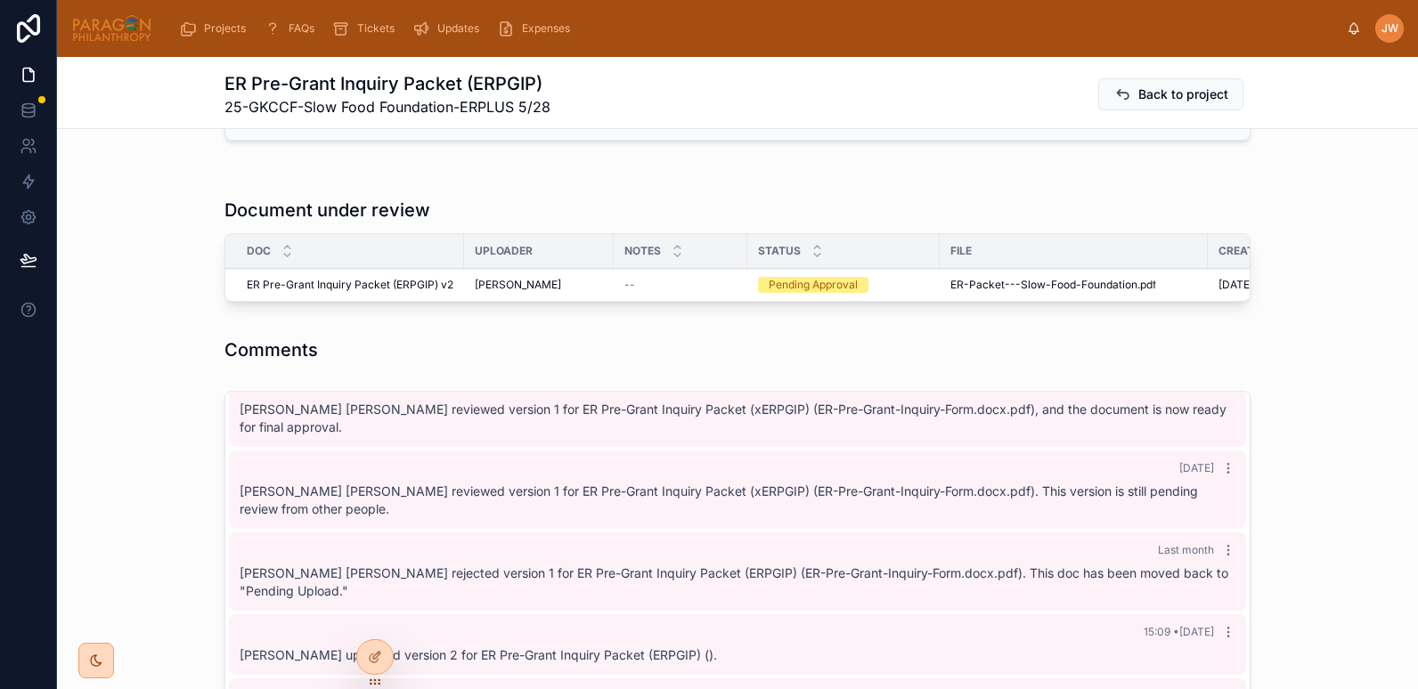
click at [0, 0] on button "Approve" at bounding box center [0, 0] width 0 height 0
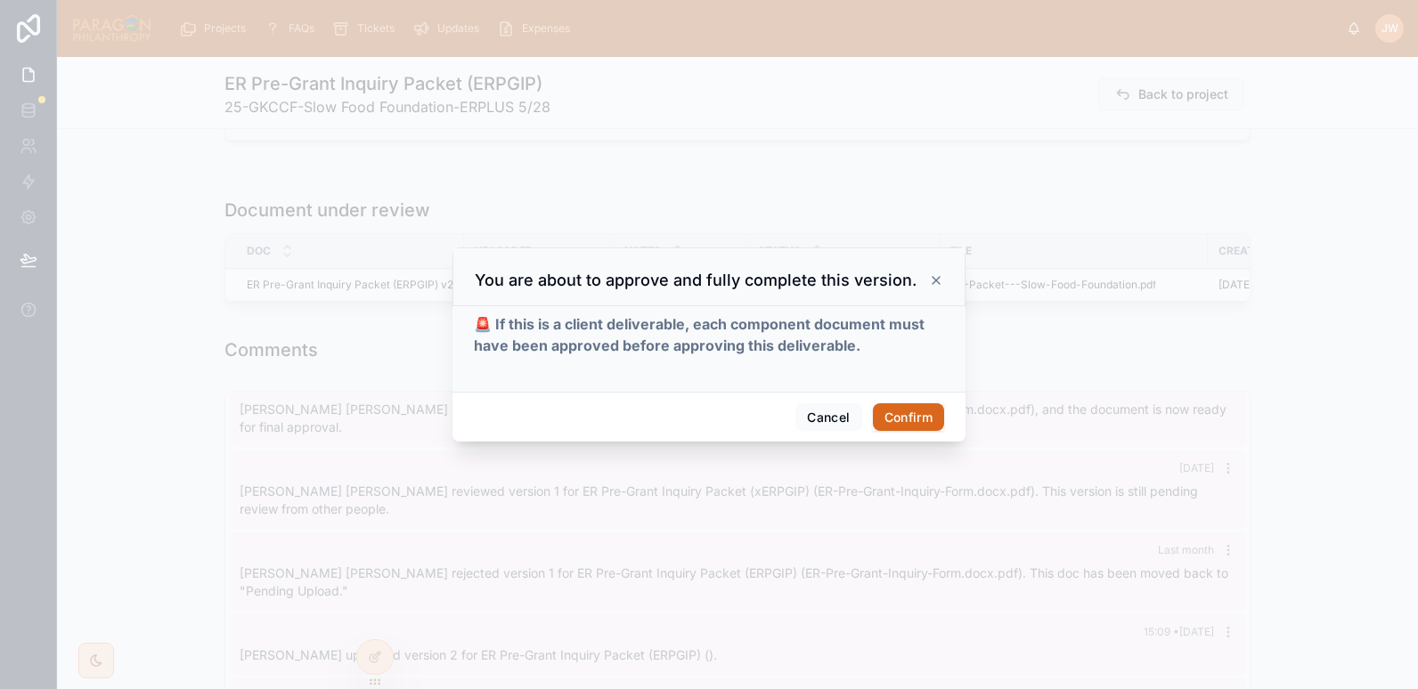
click at [918, 414] on button "Confirm" at bounding box center [908, 417] width 71 height 28
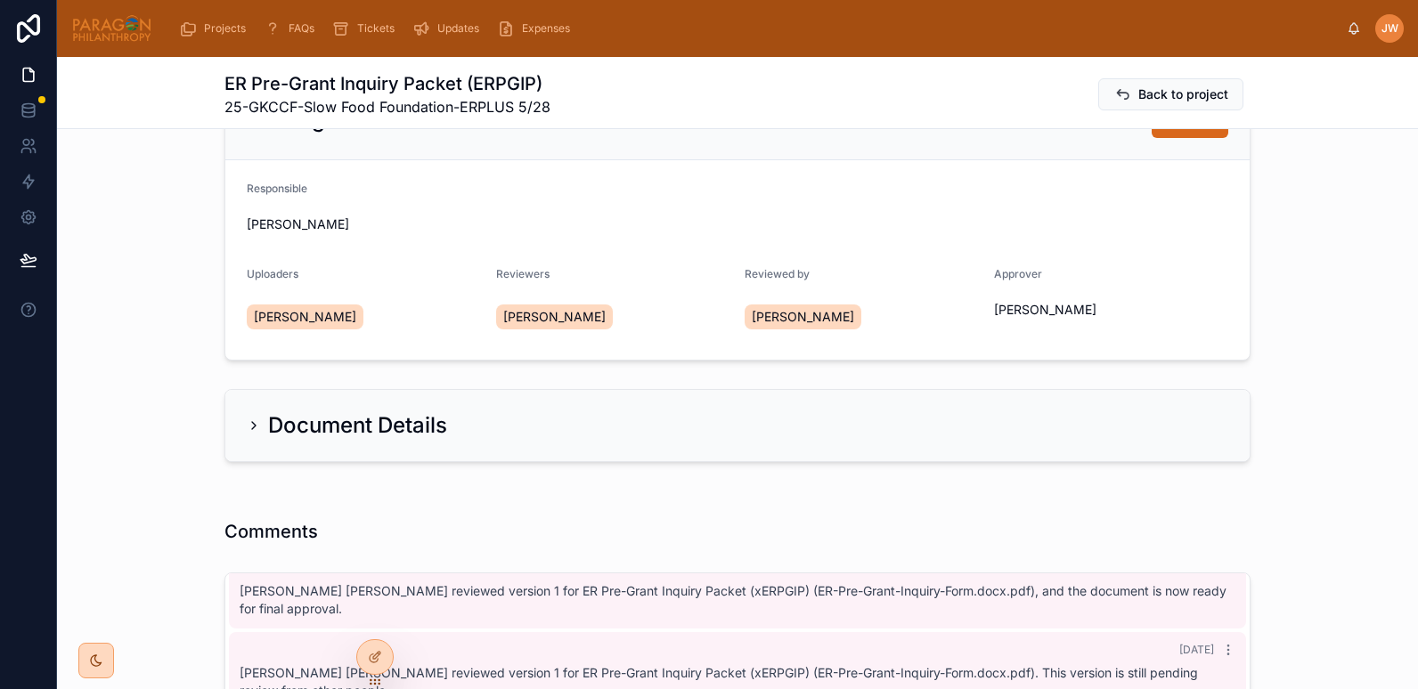
scroll to position [0, 0]
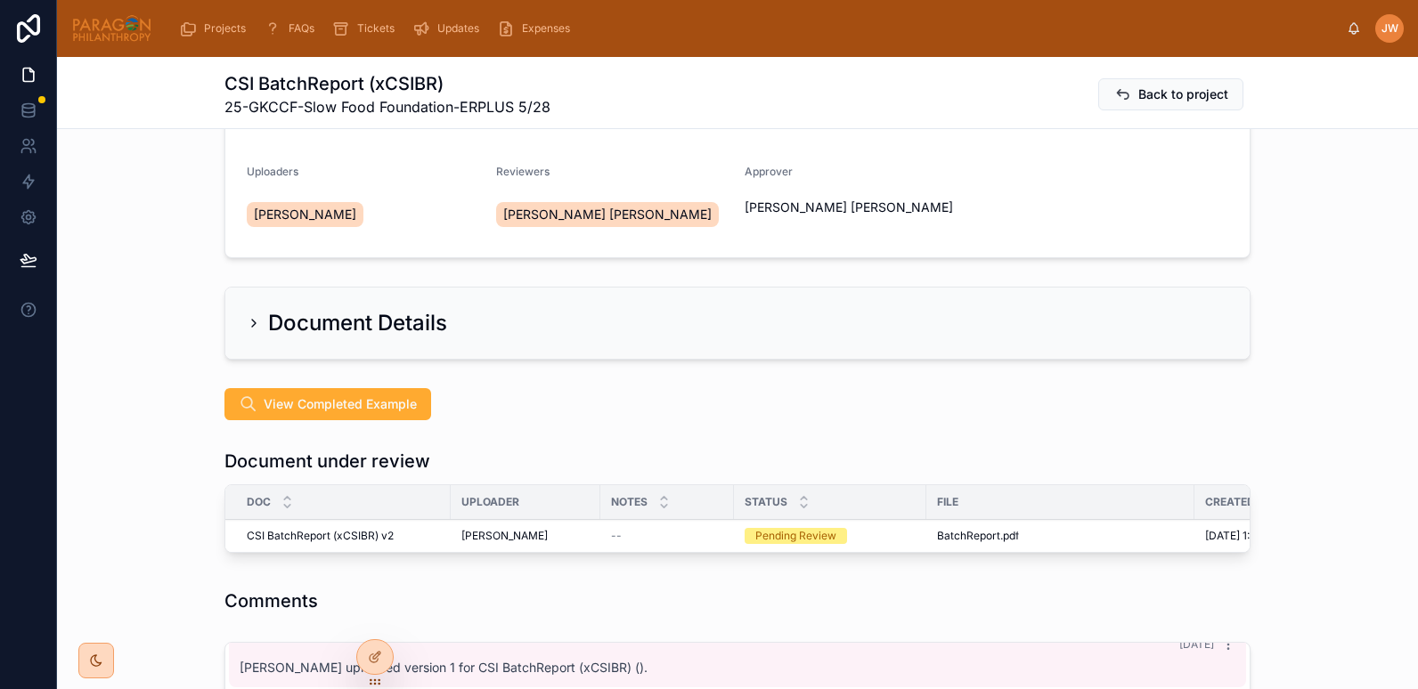
scroll to position [177, 0]
click at [965, 534] on span "BatchReport" at bounding box center [968, 535] width 63 height 14
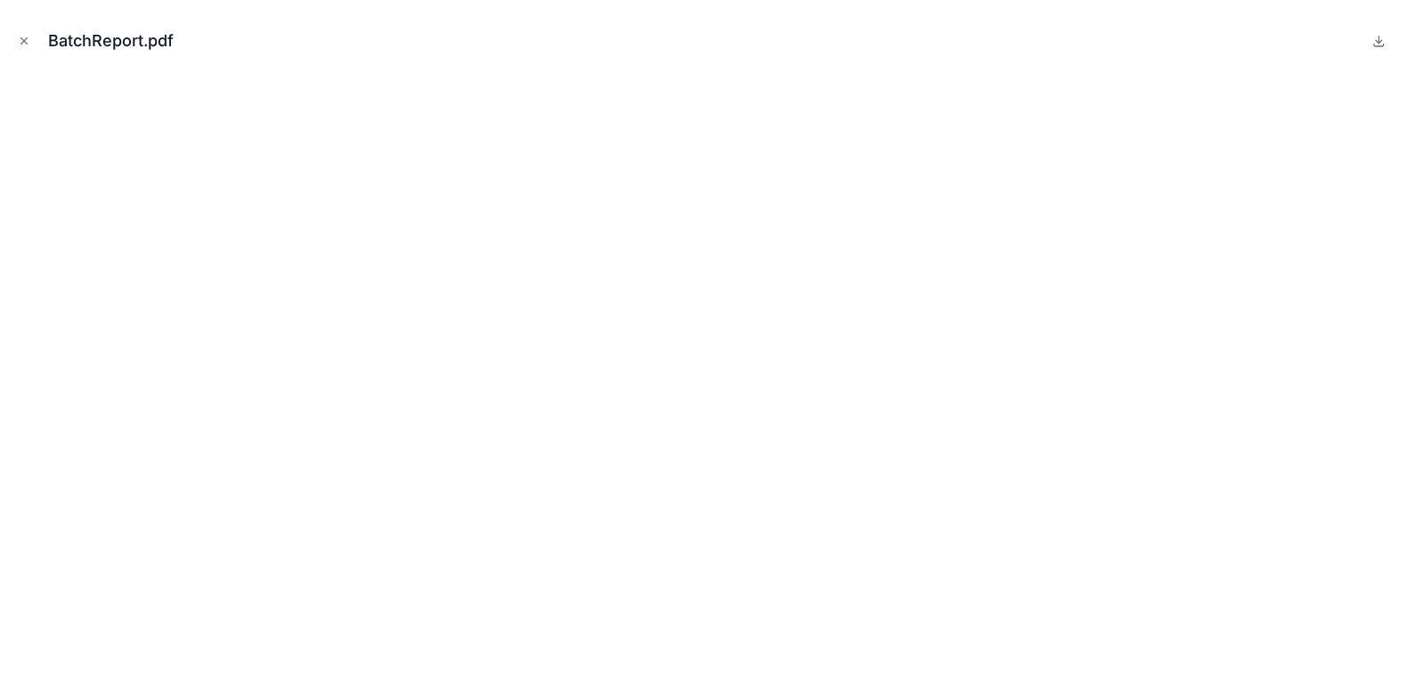
click at [29, 45] on icon "Close modal" at bounding box center [24, 41] width 12 height 12
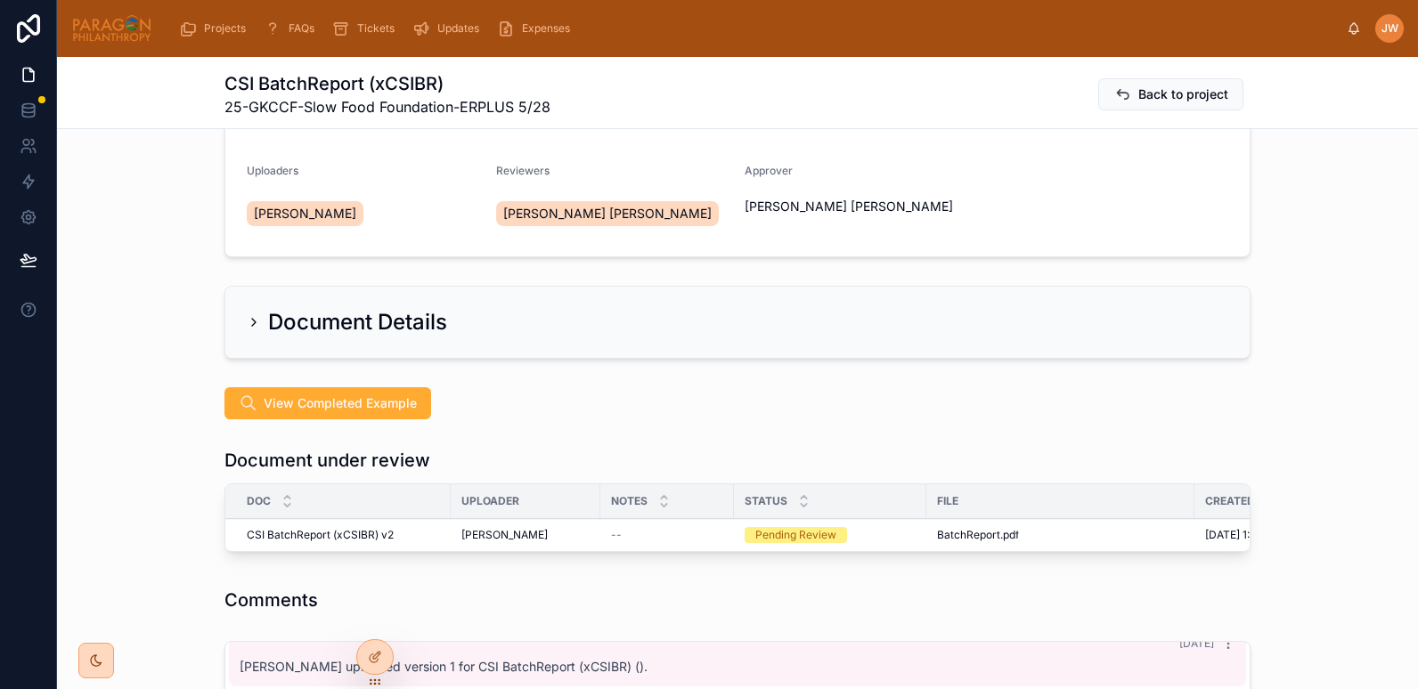
click at [0, 0] on icon at bounding box center [0, 0] width 0 height 0
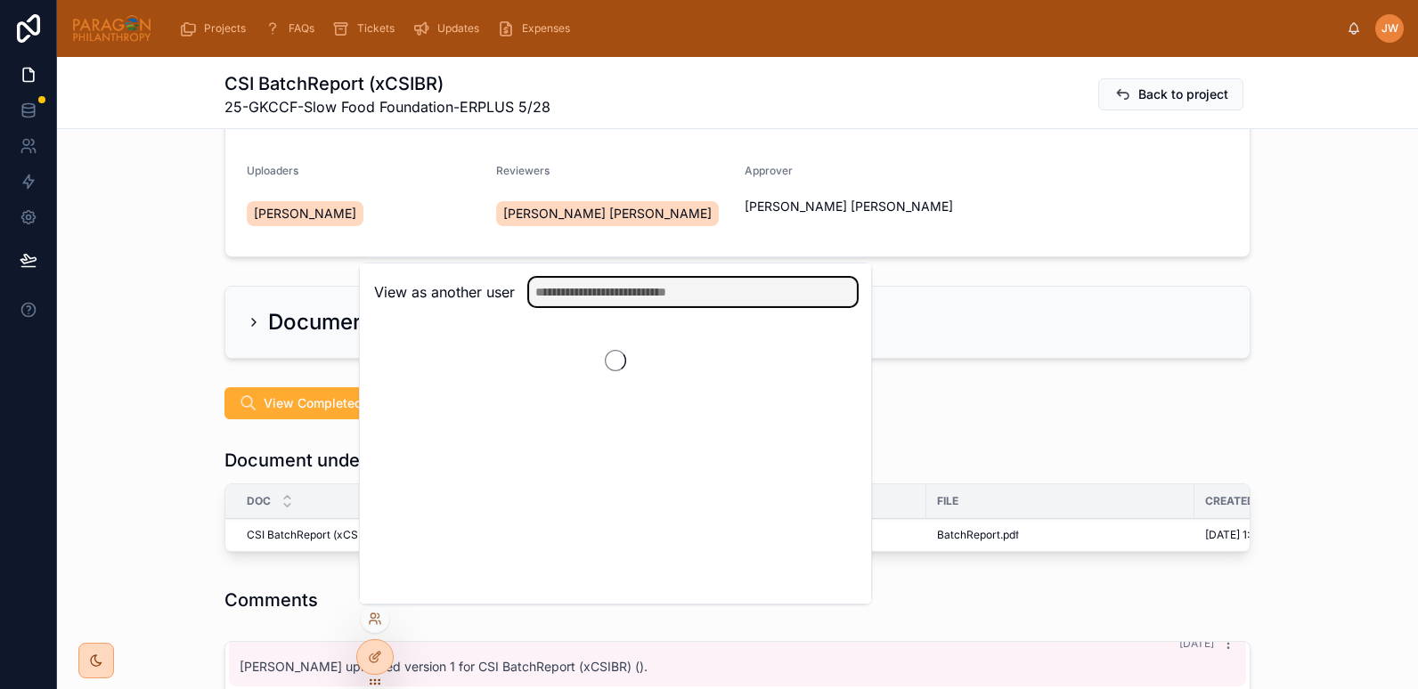
click at [578, 285] on input "text" at bounding box center [693, 292] width 328 height 28
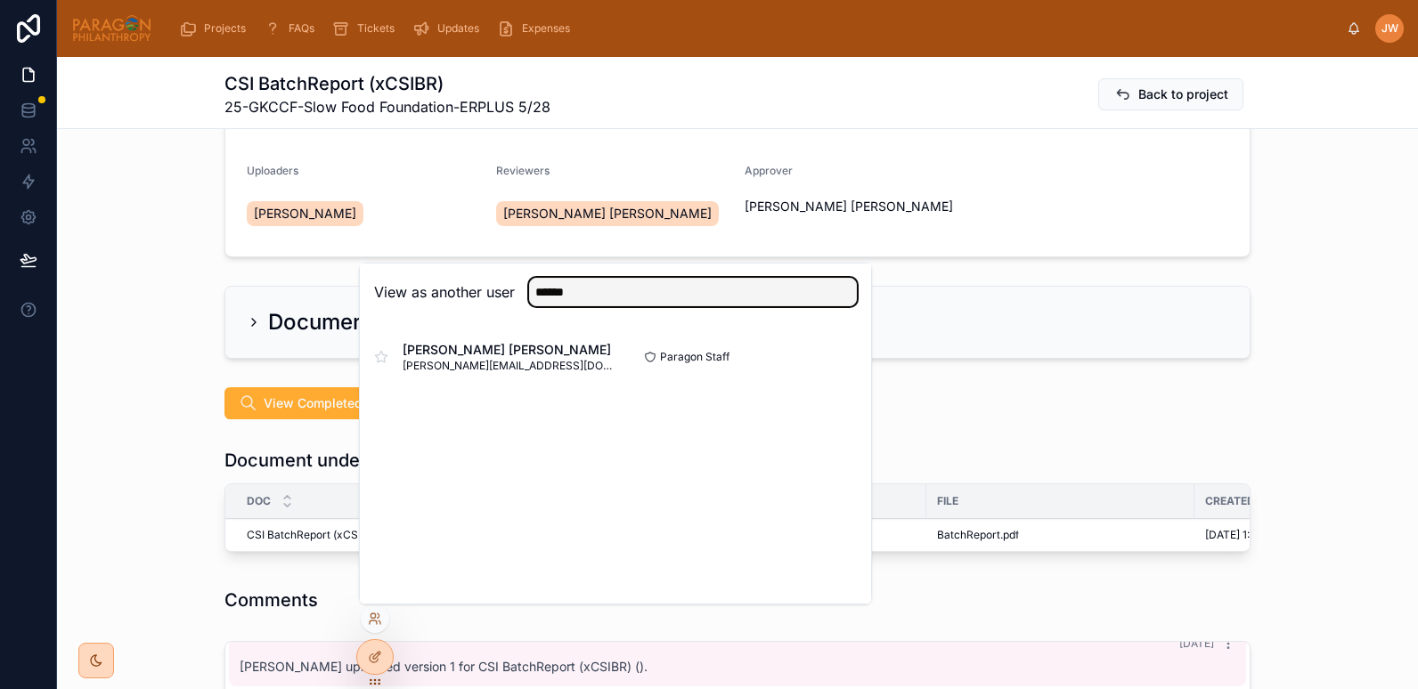
type input "******"
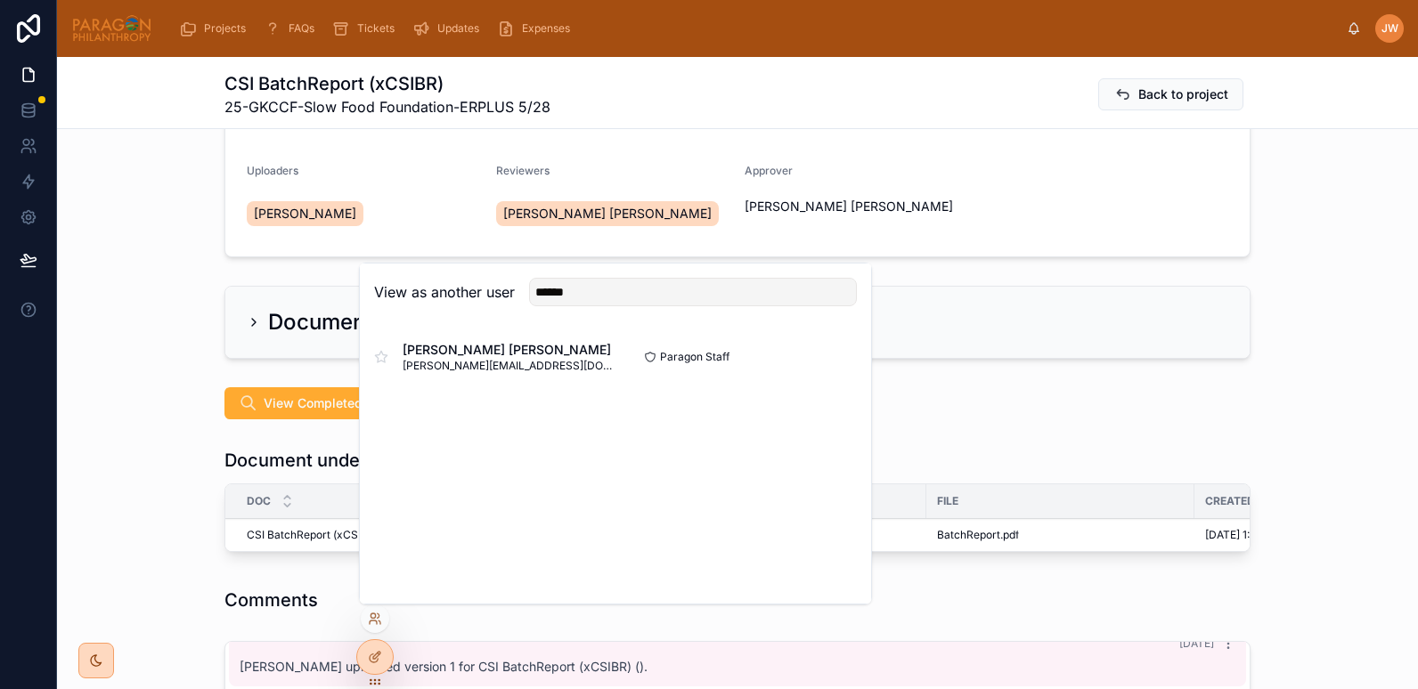
click at [0, 0] on button "Select" at bounding box center [0, 0] width 0 height 0
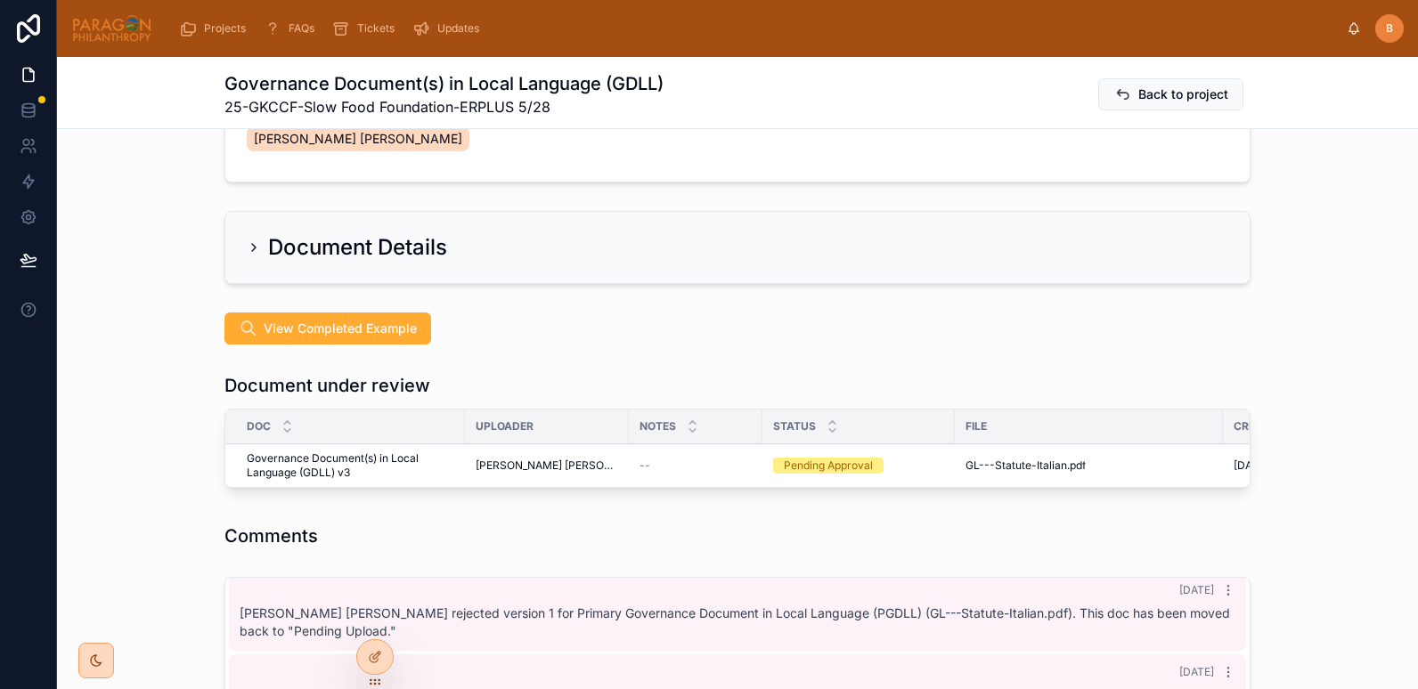
scroll to position [290, 0]
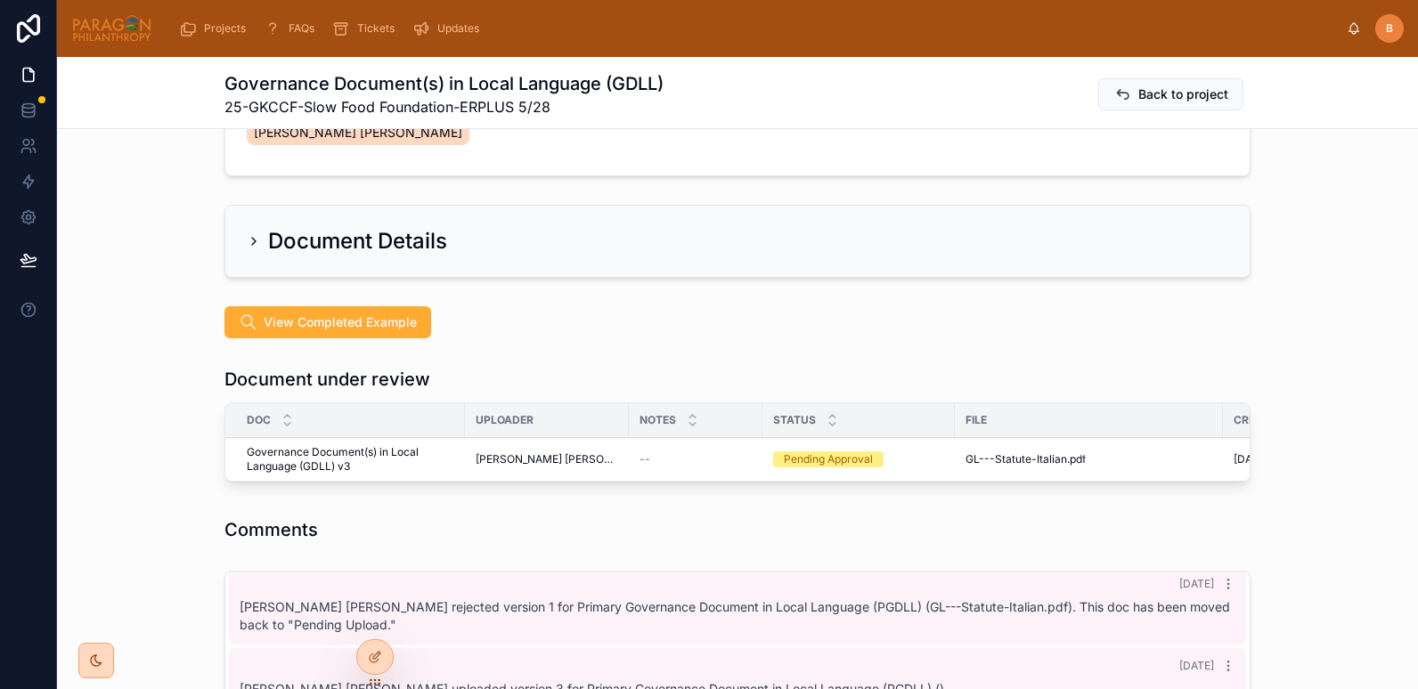
click at [0, 0] on div "Approve Undo Reviews Reject" at bounding box center [0, 0] width 0 height 0
click at [0, 0] on button "Approve" at bounding box center [0, 0] width 0 height 0
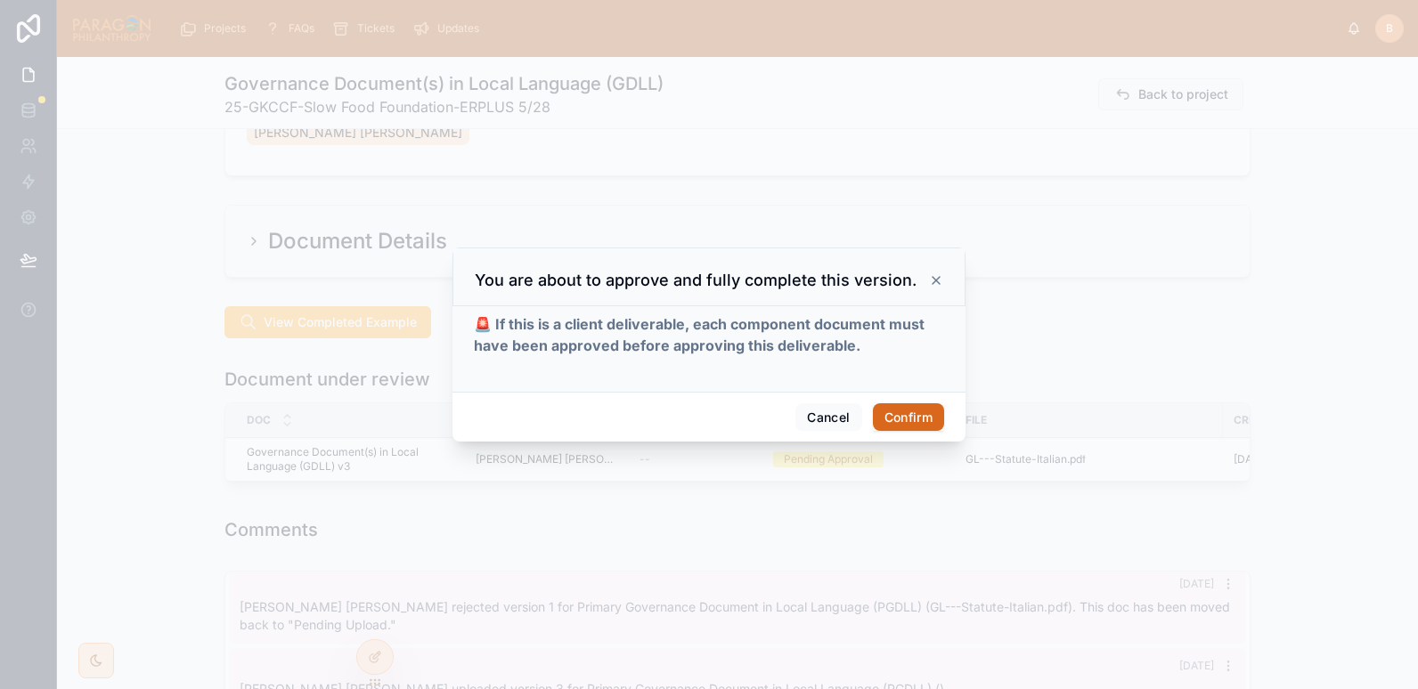
click at [903, 416] on button "Confirm" at bounding box center [908, 417] width 71 height 28
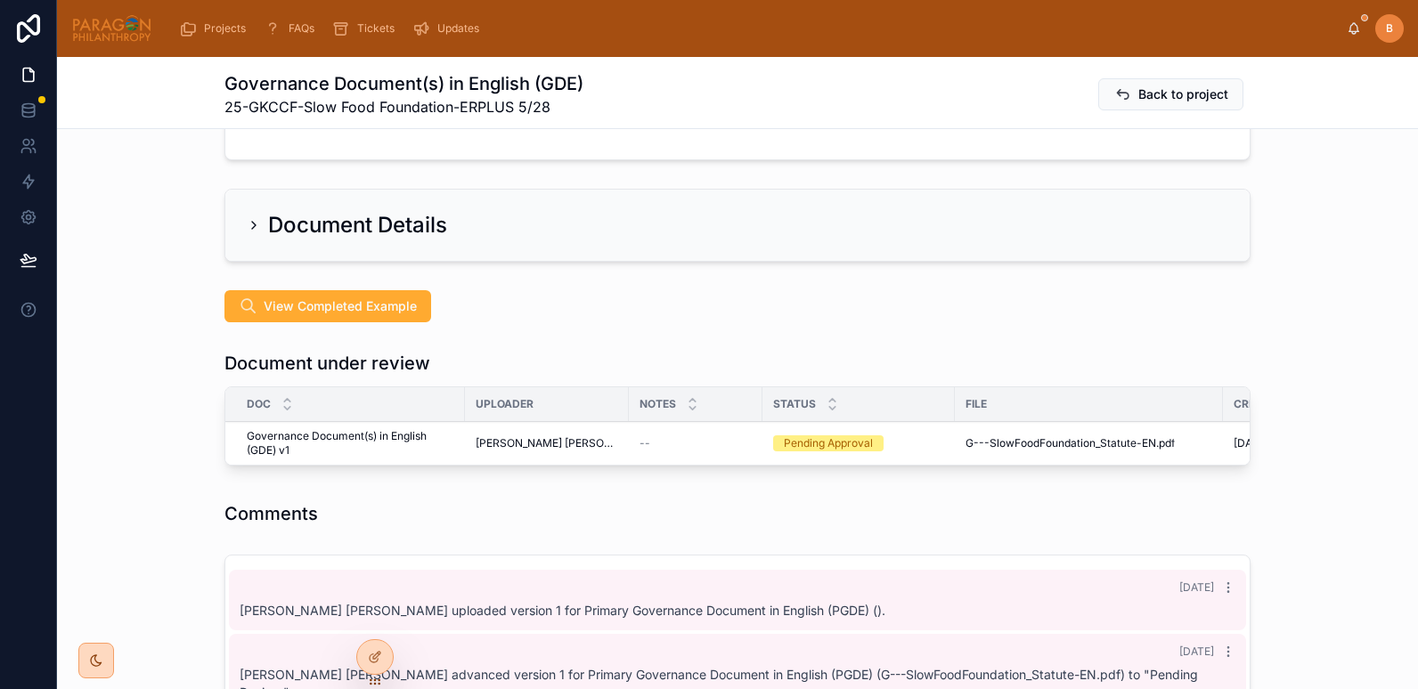
scroll to position [315, 0]
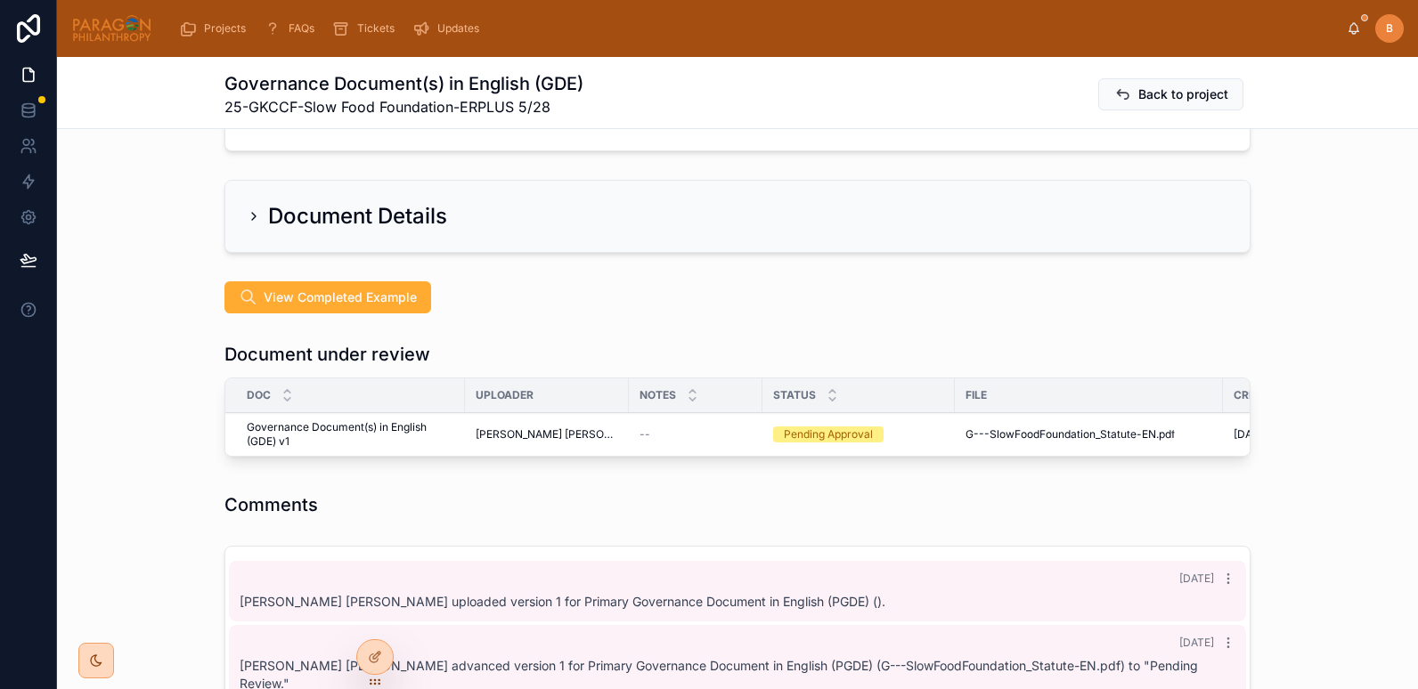
click at [0, 0] on span "Approve" at bounding box center [0, 0] width 0 height 0
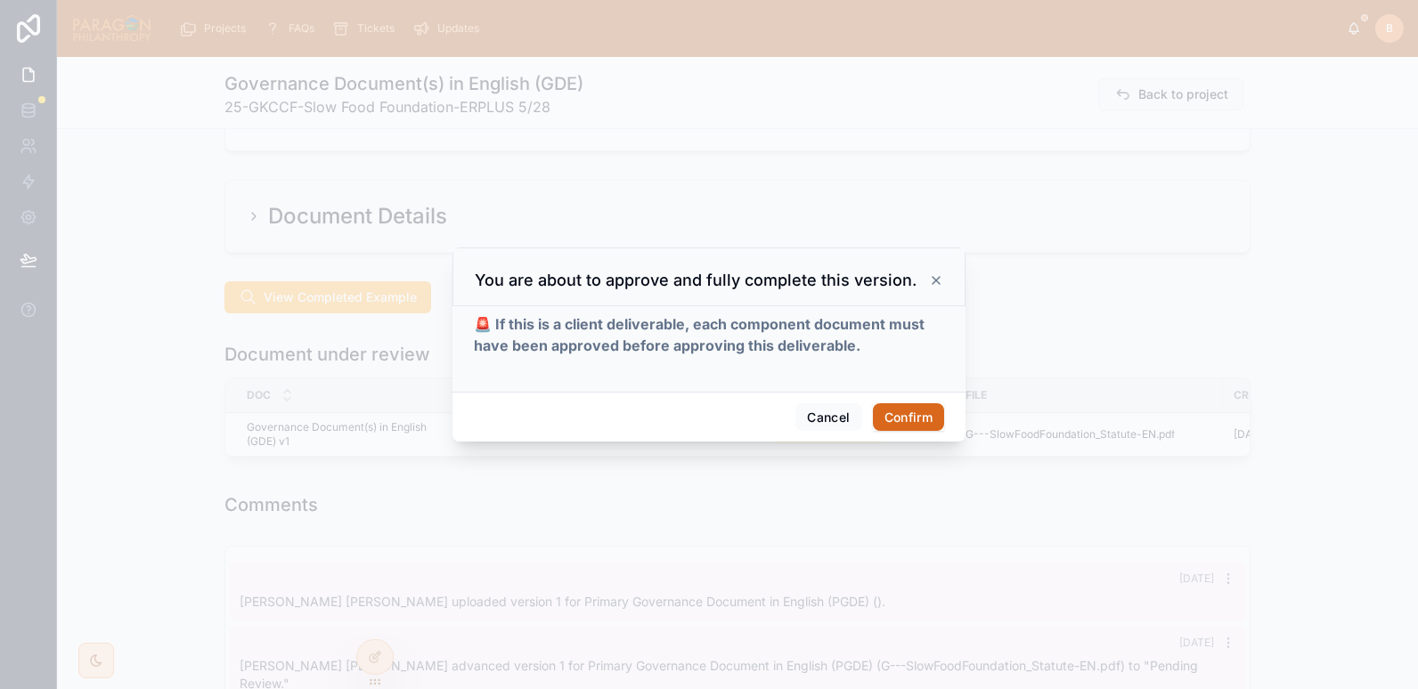
click at [904, 421] on button "Confirm" at bounding box center [908, 417] width 71 height 28
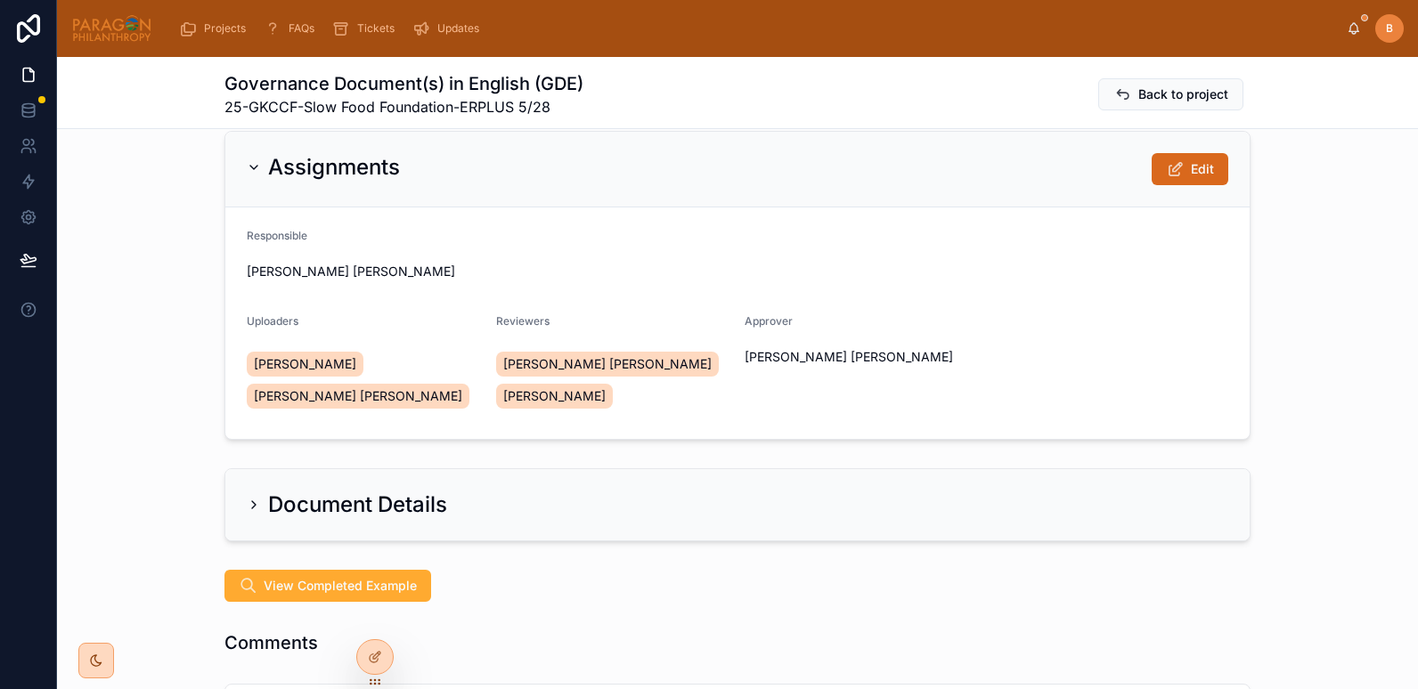
scroll to position [0, 0]
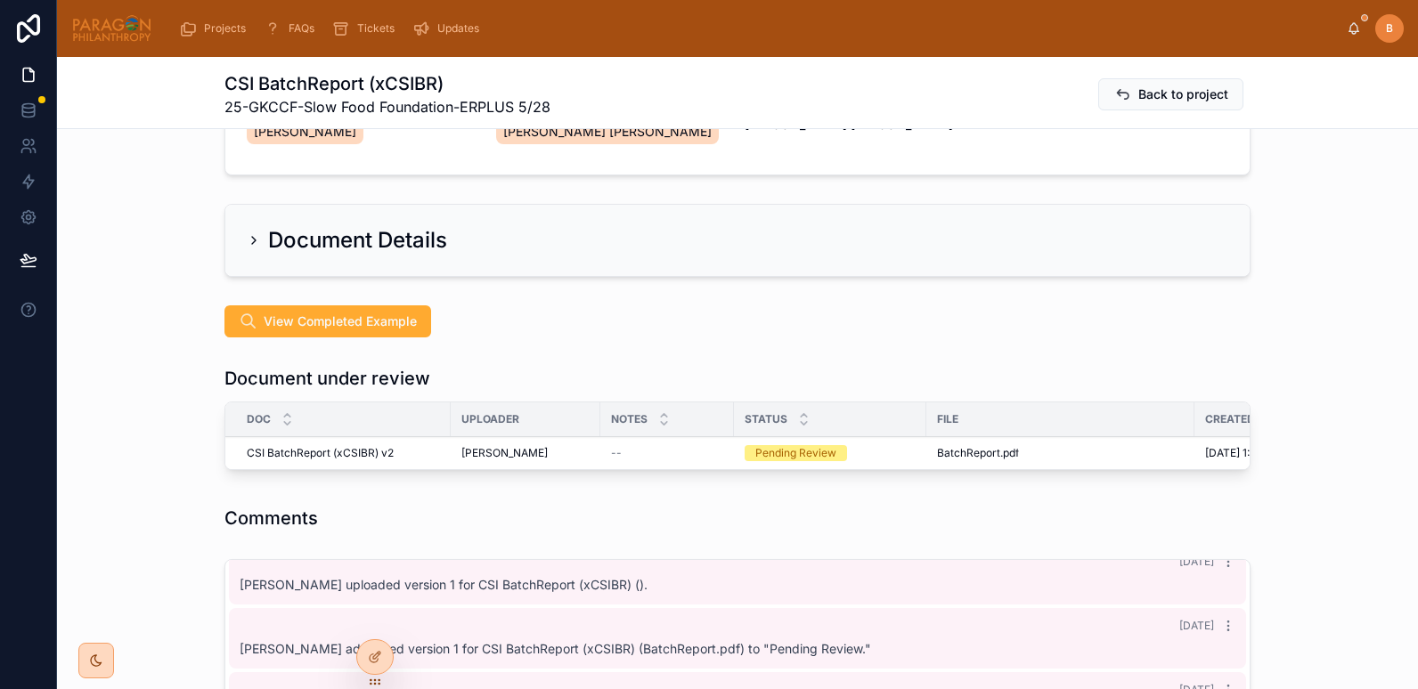
scroll to position [270, 0]
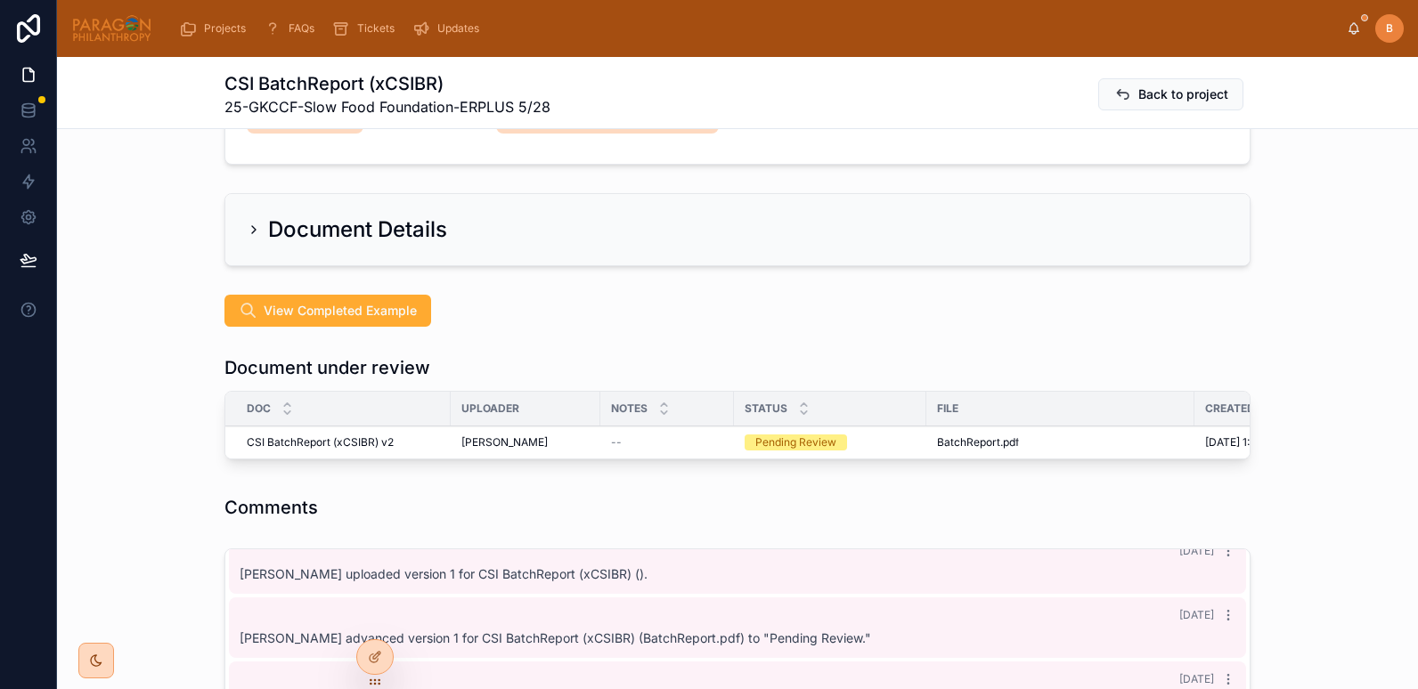
click at [0, 0] on span "Reviewed" at bounding box center [0, 0] width 0 height 0
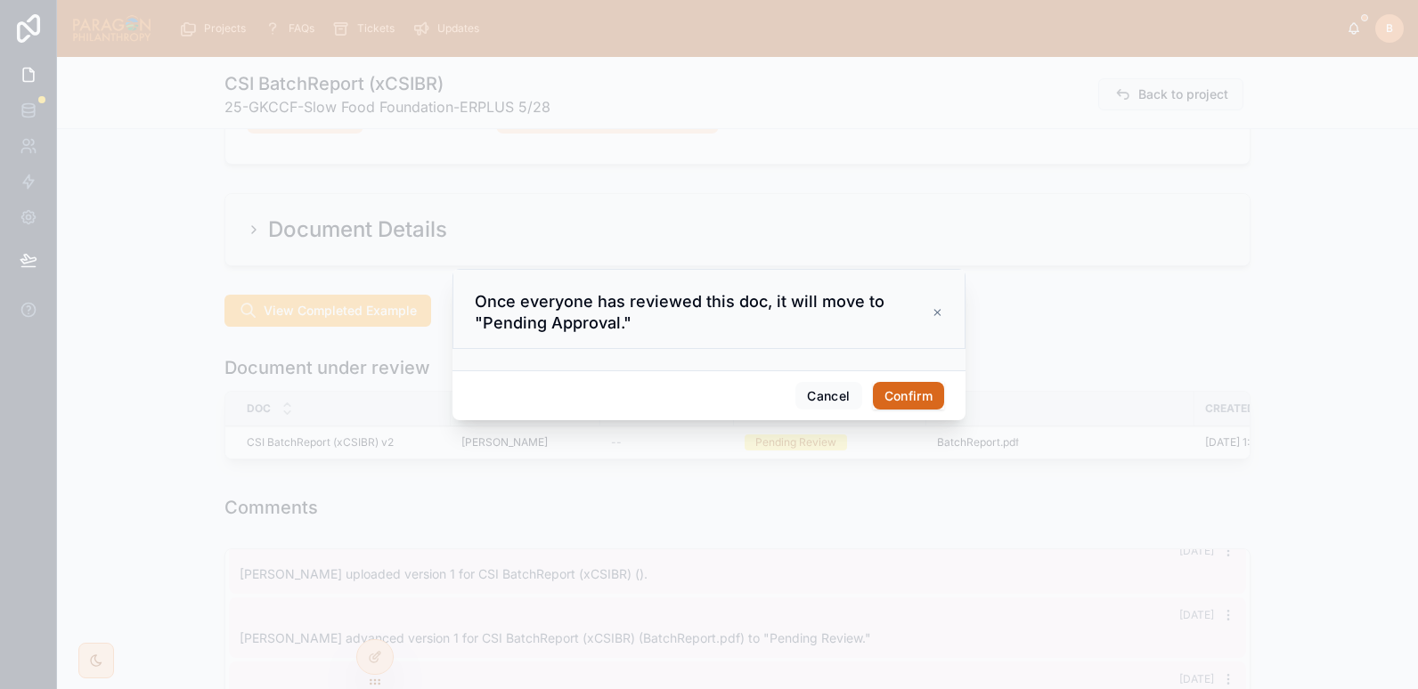
click at [912, 404] on button "Confirm" at bounding box center [908, 396] width 71 height 28
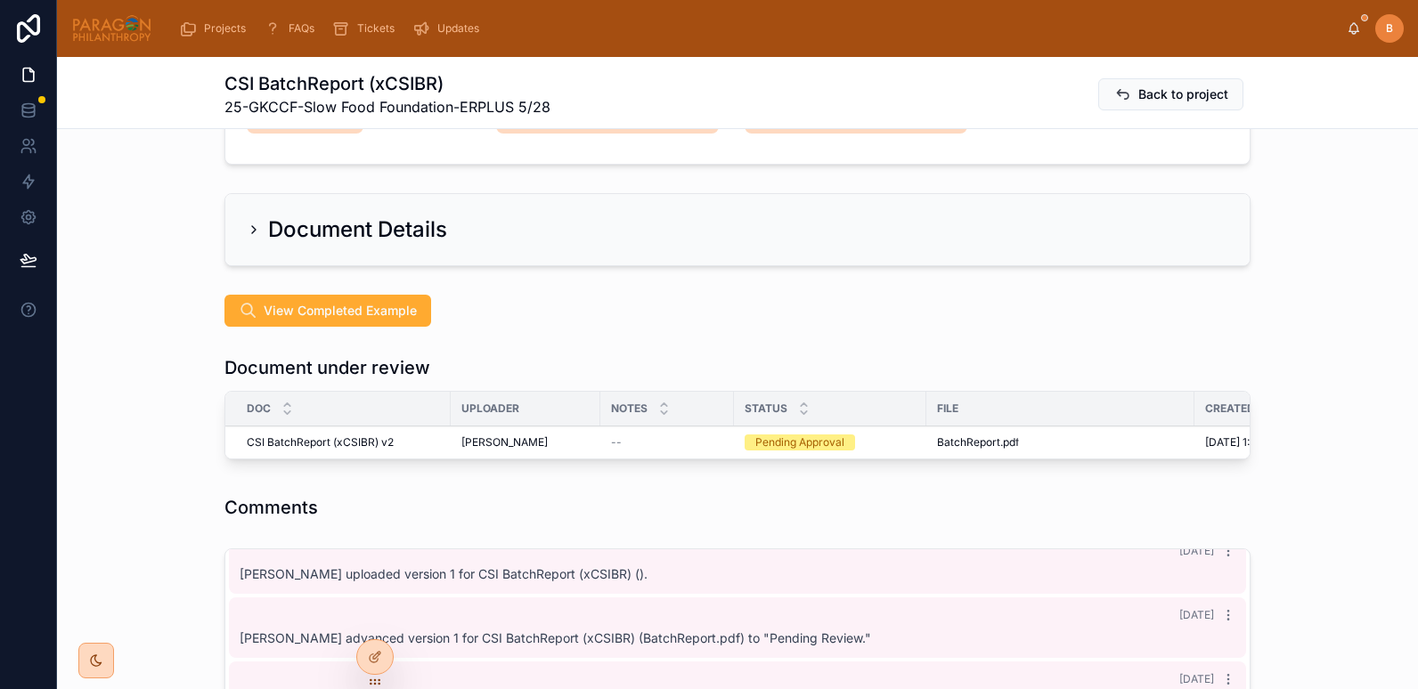
click at [0, 0] on span "Approve" at bounding box center [0, 0] width 0 height 0
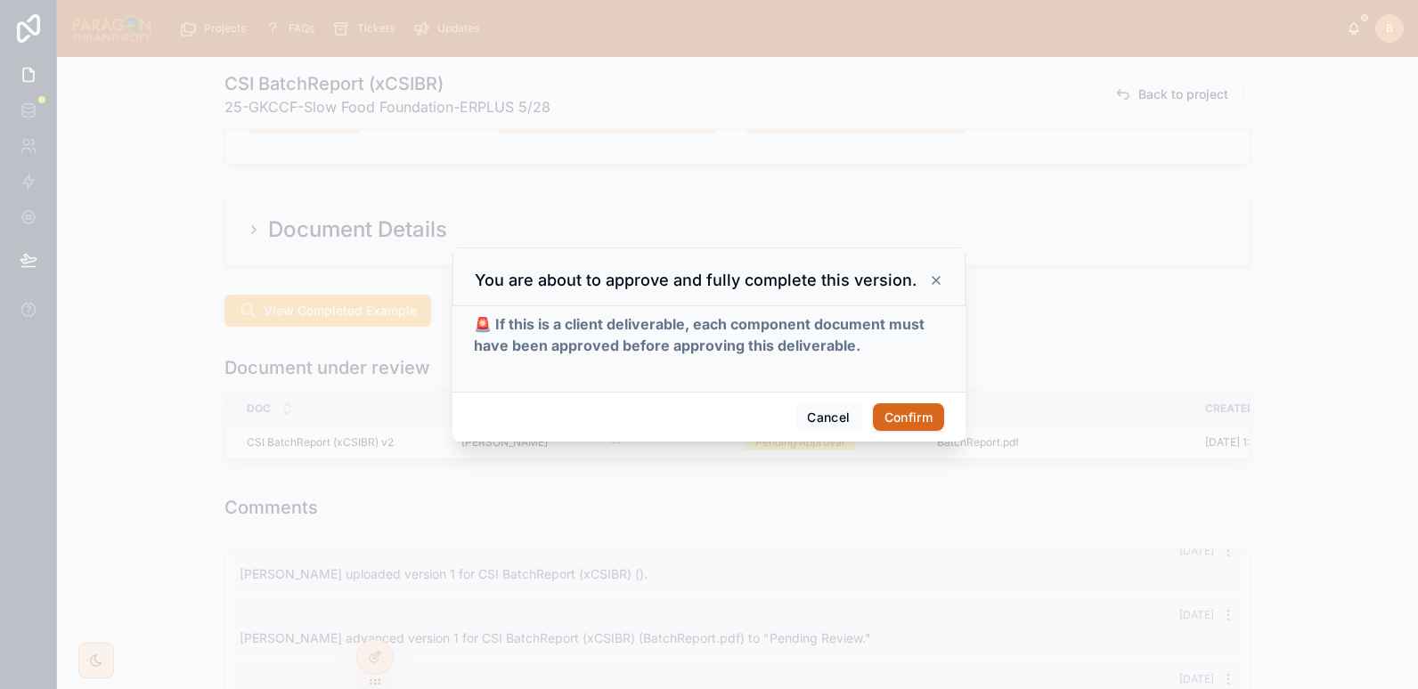
click at [902, 415] on button "Confirm" at bounding box center [908, 417] width 71 height 28
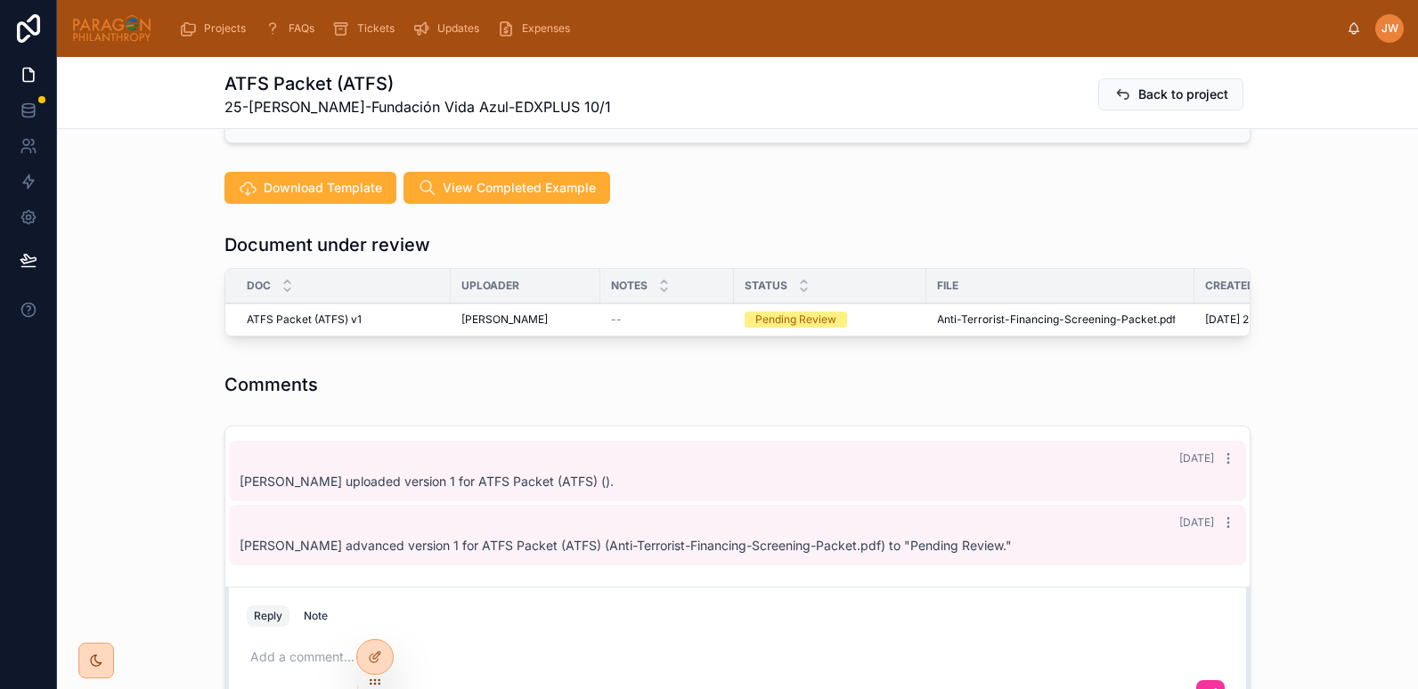
scroll to position [394, 0]
click at [0, 0] on button "Reviewed" at bounding box center [0, 0] width 0 height 0
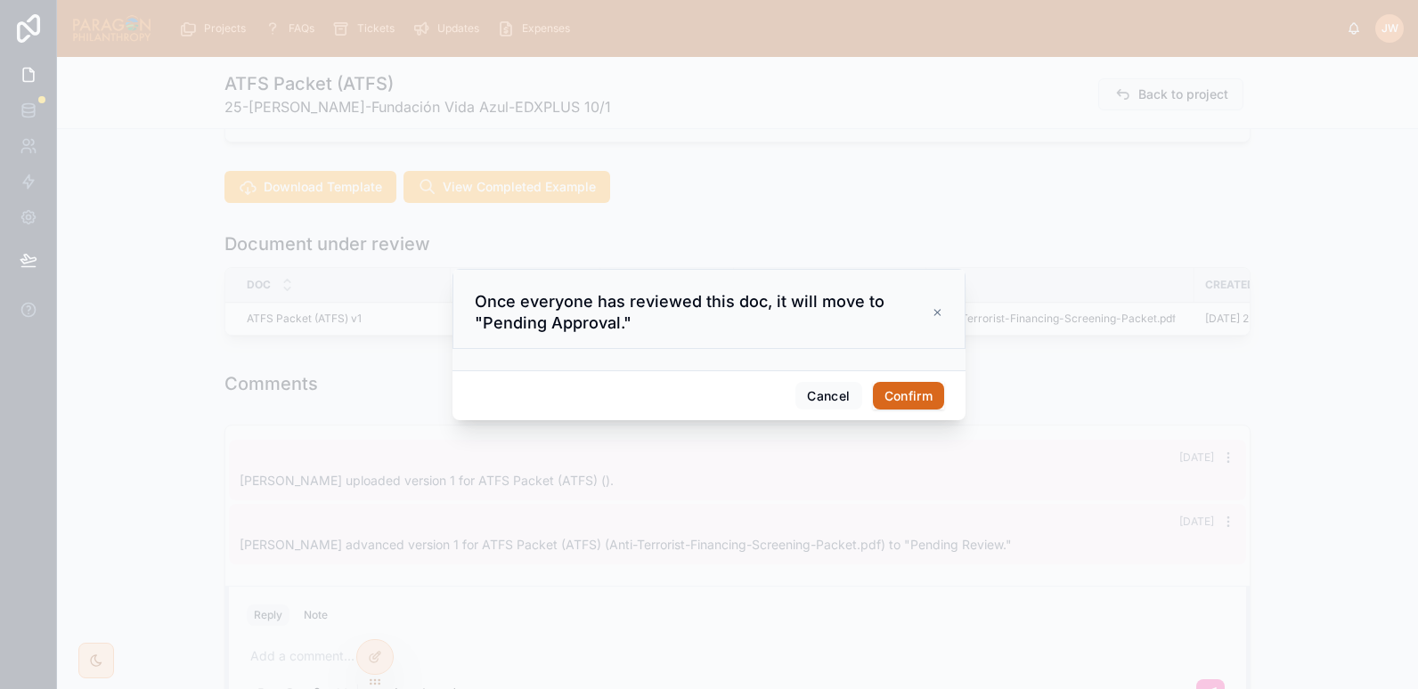
click at [916, 390] on button "Confirm" at bounding box center [908, 396] width 71 height 28
